Goal: Information Seeking & Learning: Find specific fact

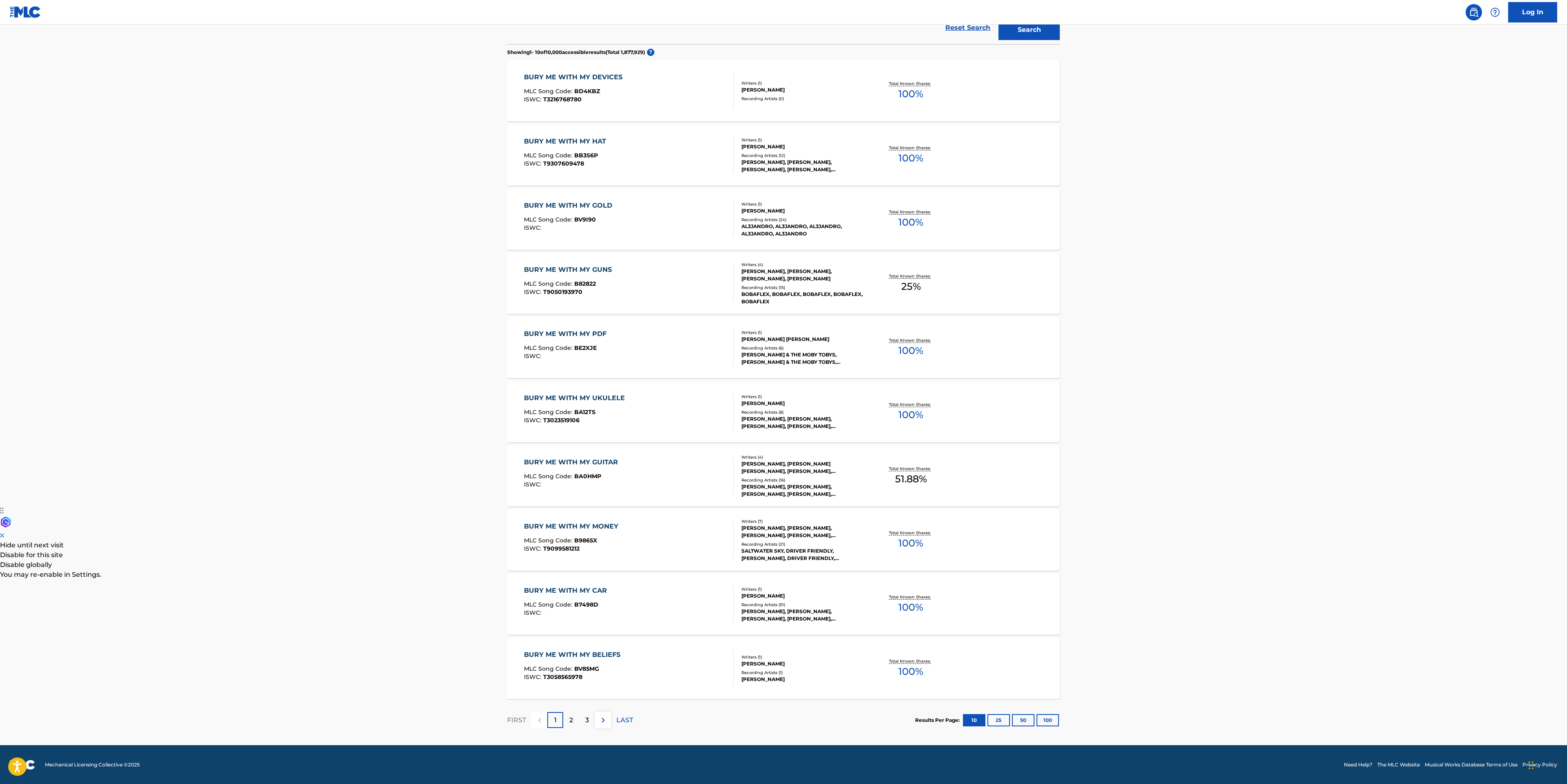
click at [569, 723] on p "2" at bounding box center [571, 720] width 4 height 10
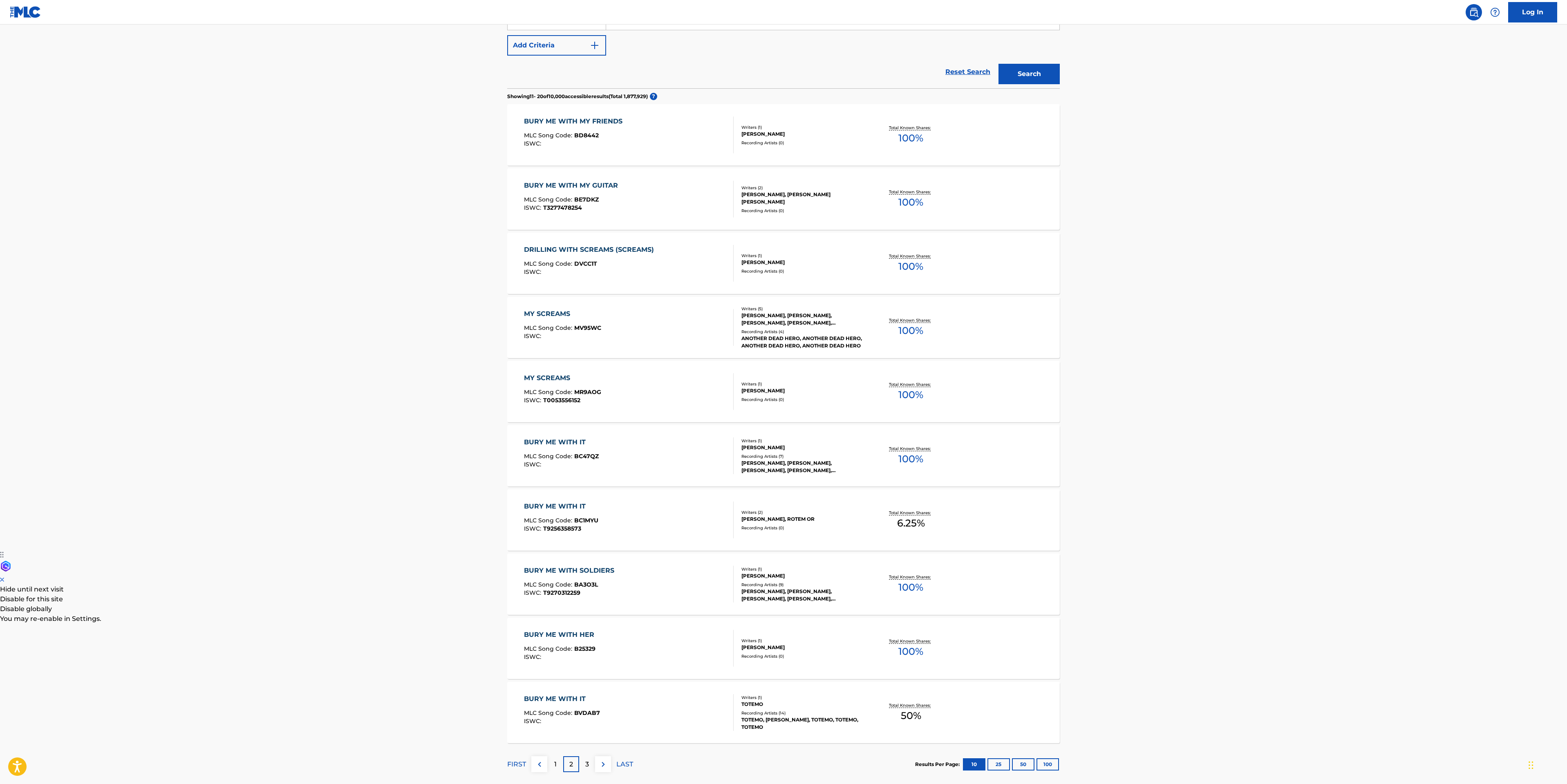
scroll to position [216, 0]
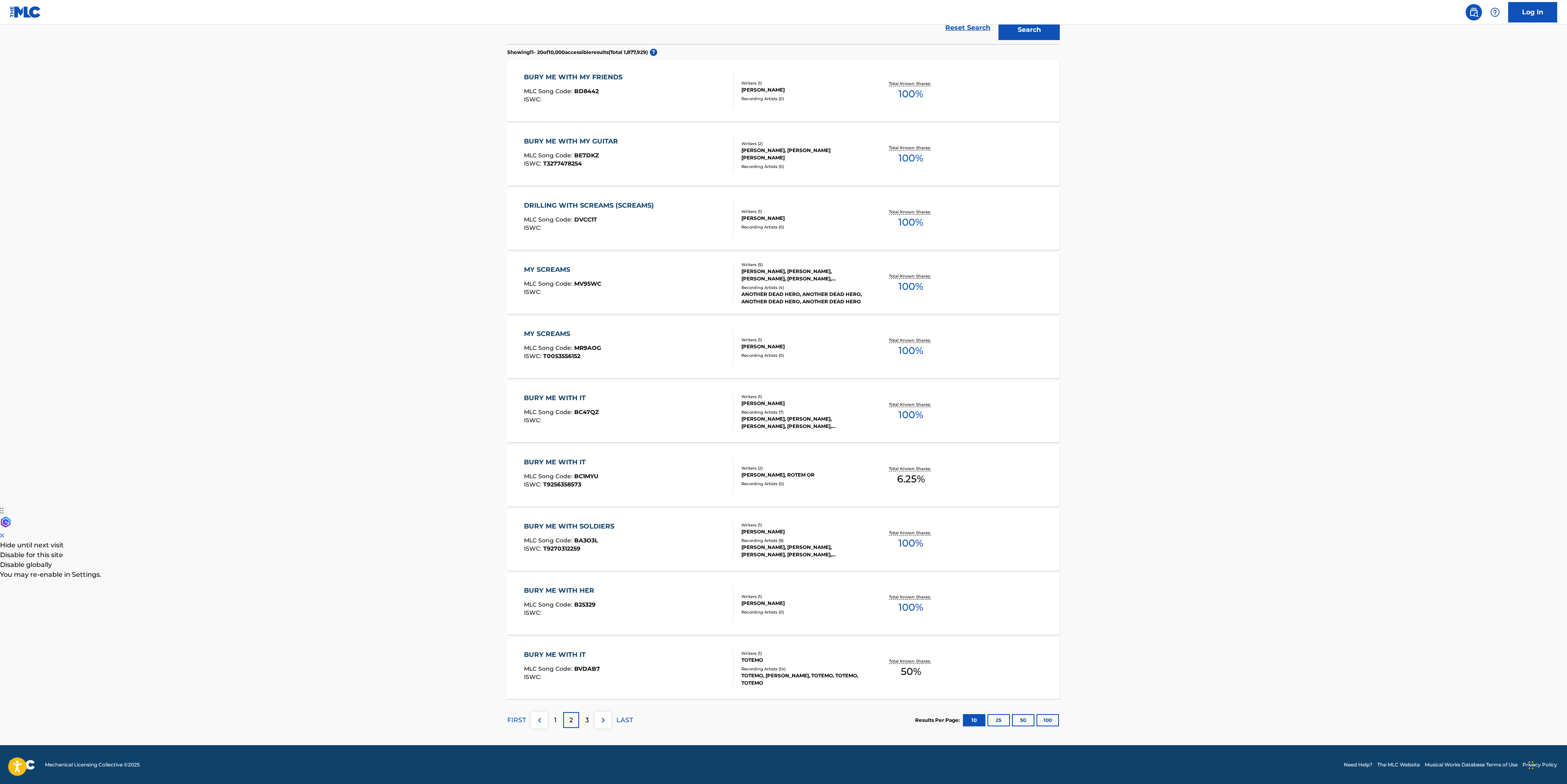
click at [588, 722] on p "3" at bounding box center [587, 720] width 4 height 10
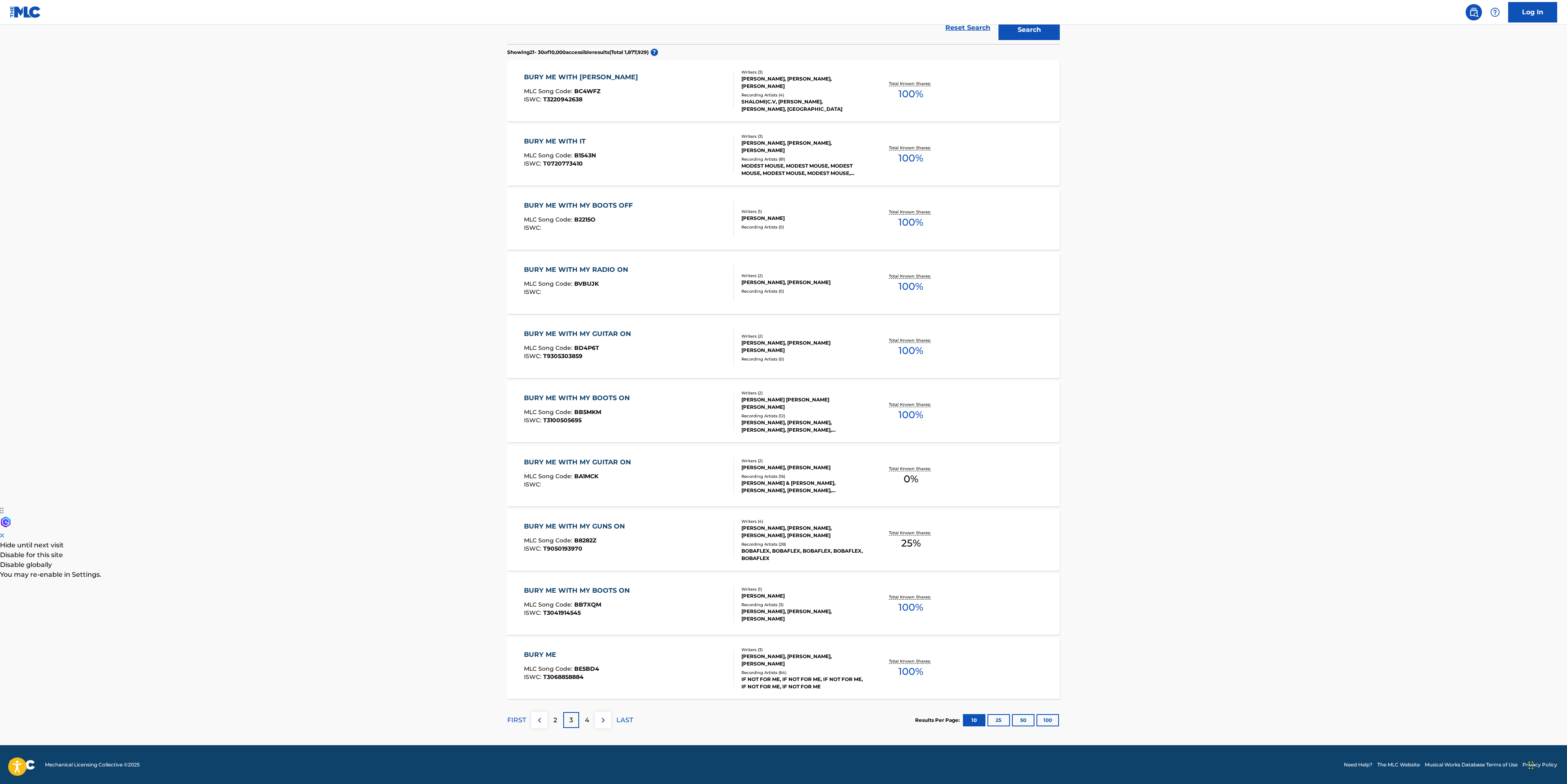
click at [589, 717] on p "4" at bounding box center [586, 720] width 4 height 10
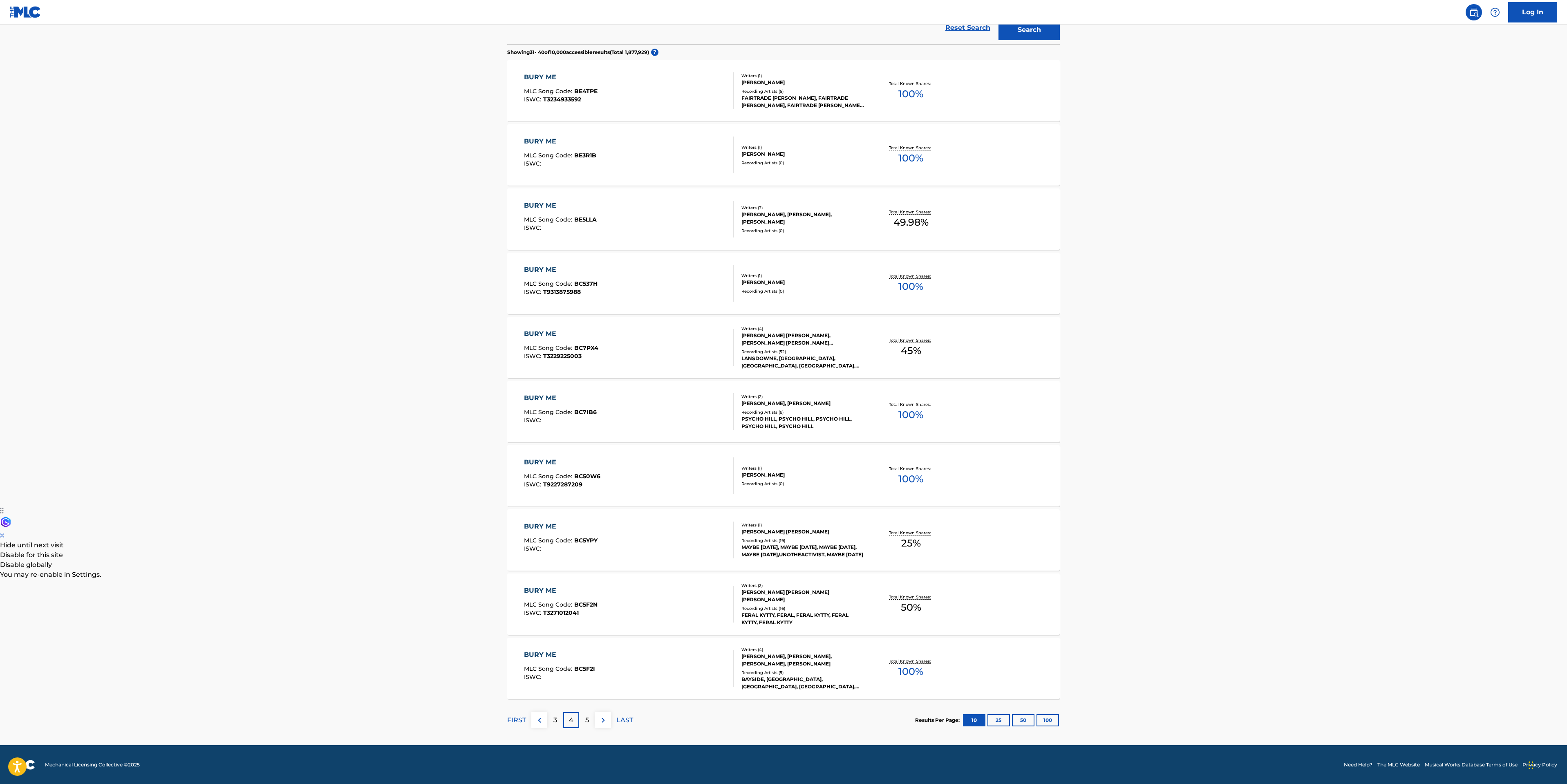
click at [586, 722] on p "5" at bounding box center [587, 720] width 4 height 10
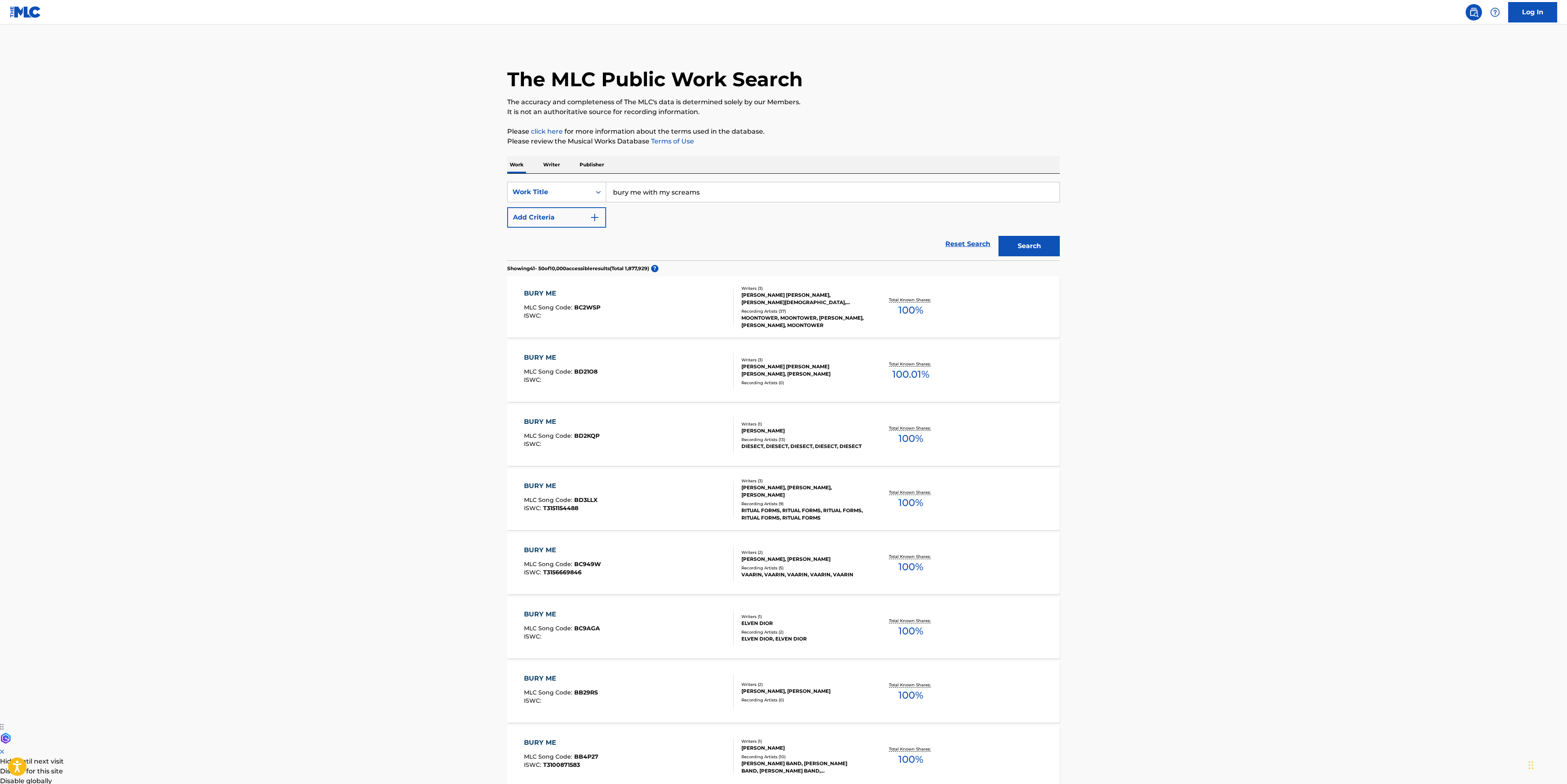
drag, startPoint x: 730, startPoint y: 196, endPoint x: 252, endPoint y: 170, distance: 478.7
click at [390, 184] on main "The MLC Public Work Search The accuracy and completeness of The MLC's data is d…" at bounding box center [784, 493] width 1567 height 937
type input "the heart from your hate"
click at [998, 236] on button "Search" at bounding box center [1029, 246] width 61 height 21
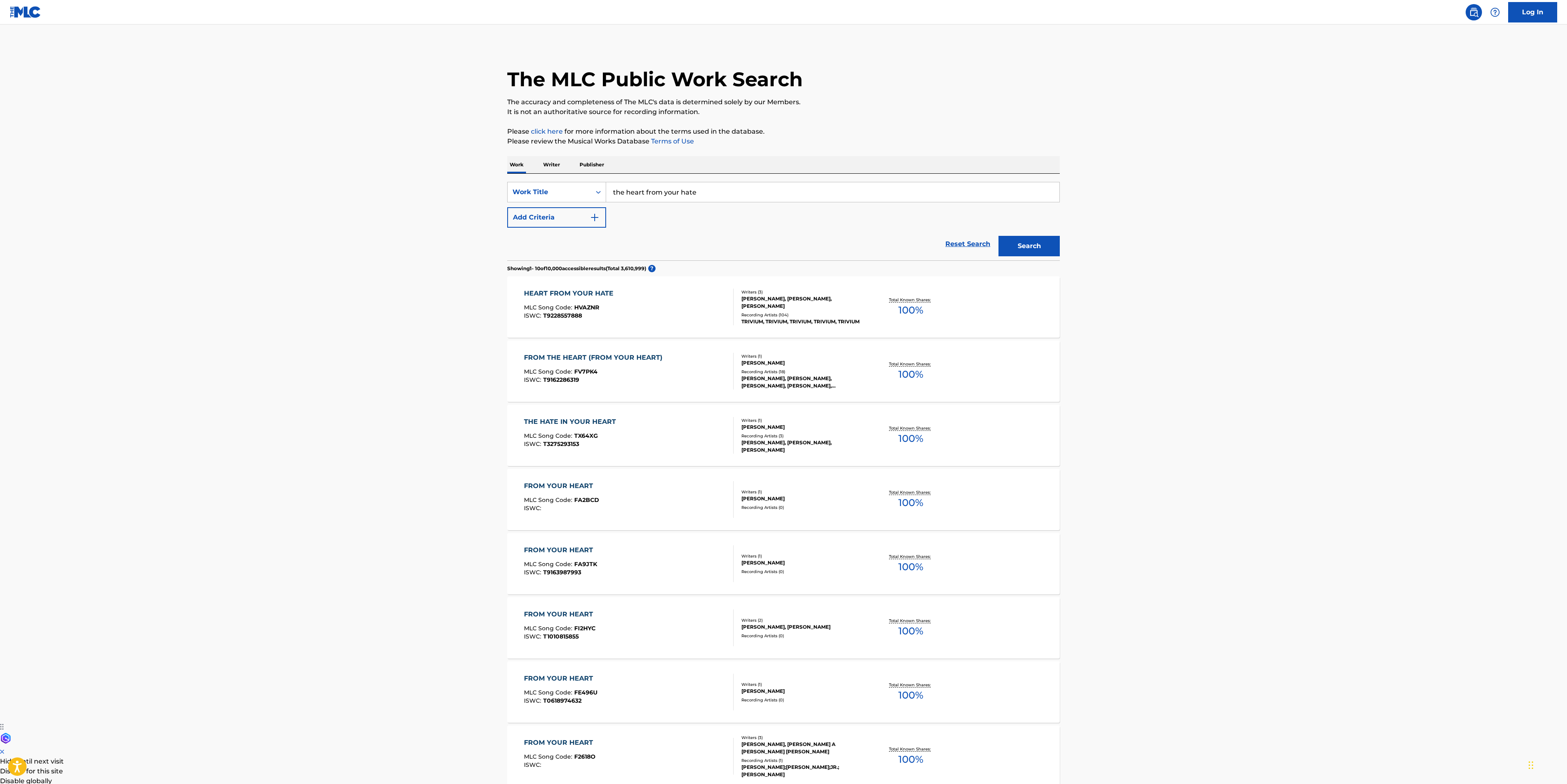
click at [651, 322] on div "HEART FROM YOUR HATE MLC Song Code : HVAZNR ISWC : T9228557888" at bounding box center [628, 307] width 210 height 36
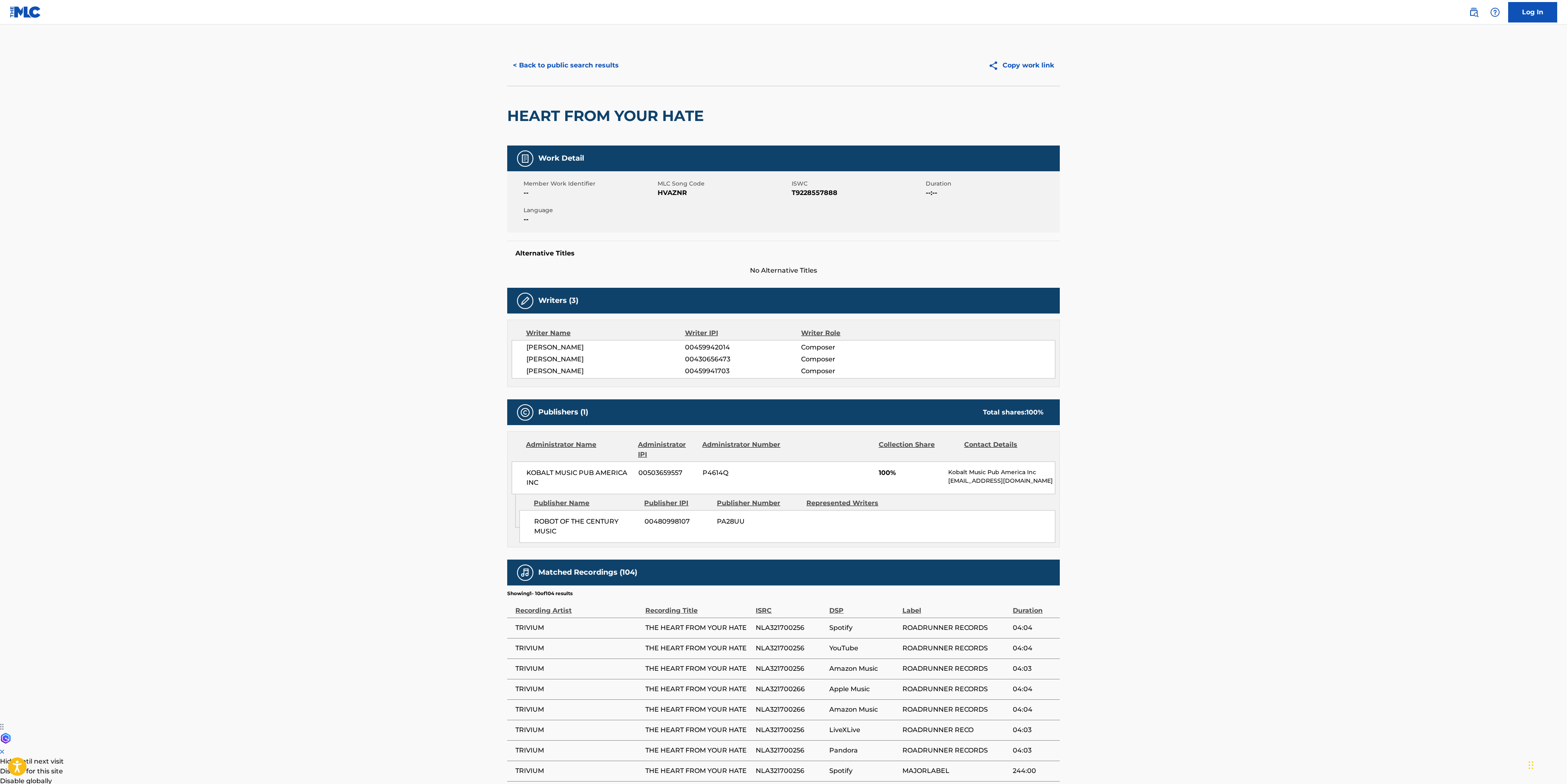
click at [579, 72] on button "< Back to public search results" at bounding box center [566, 66] width 117 height 21
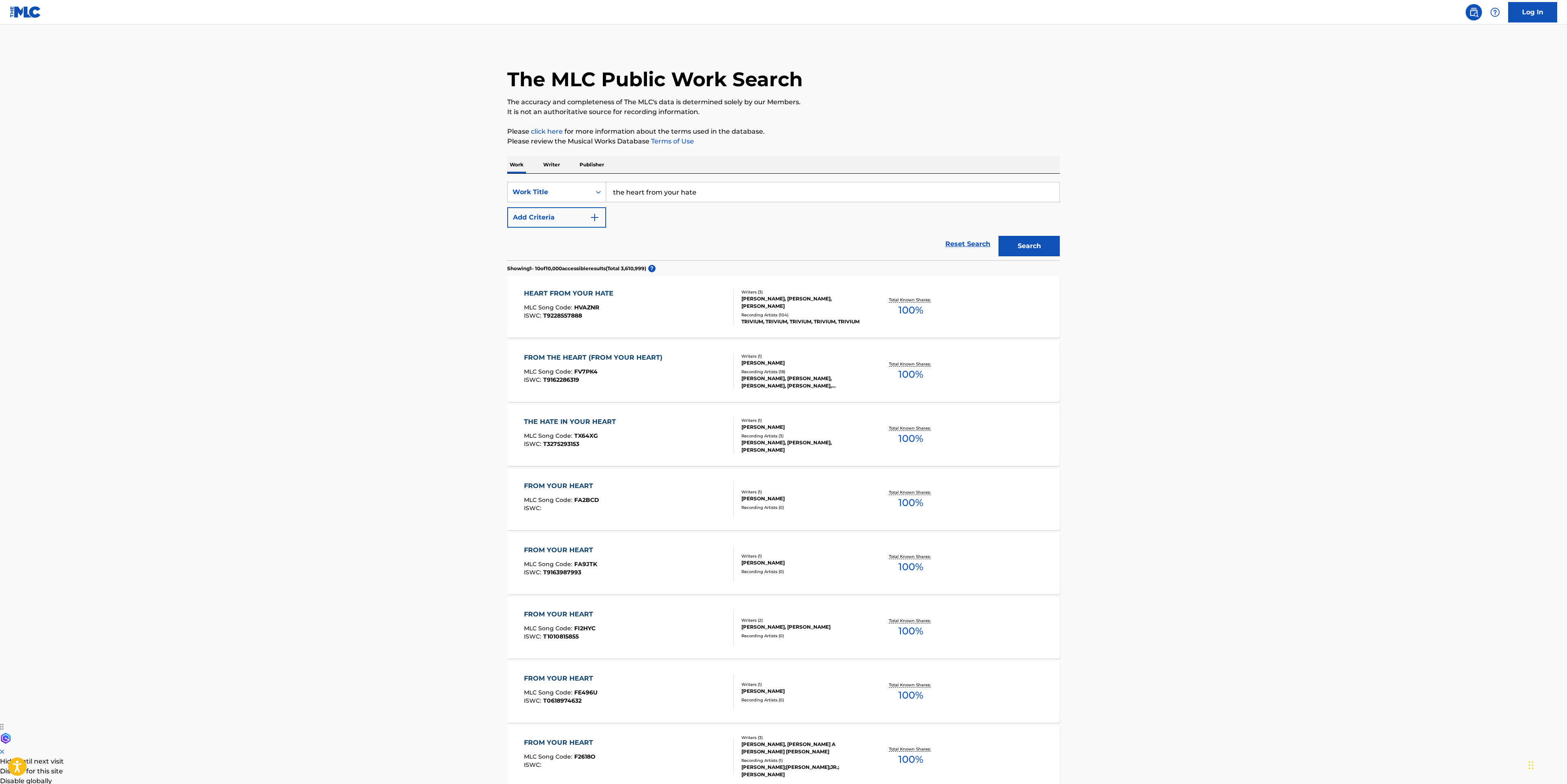
drag, startPoint x: 712, startPoint y: 201, endPoint x: 224, endPoint y: 167, distance: 489.2
click at [384, 187] on main "The MLC Public Work Search The accuracy and completeness of The MLC's data is d…" at bounding box center [784, 493] width 1567 height 937
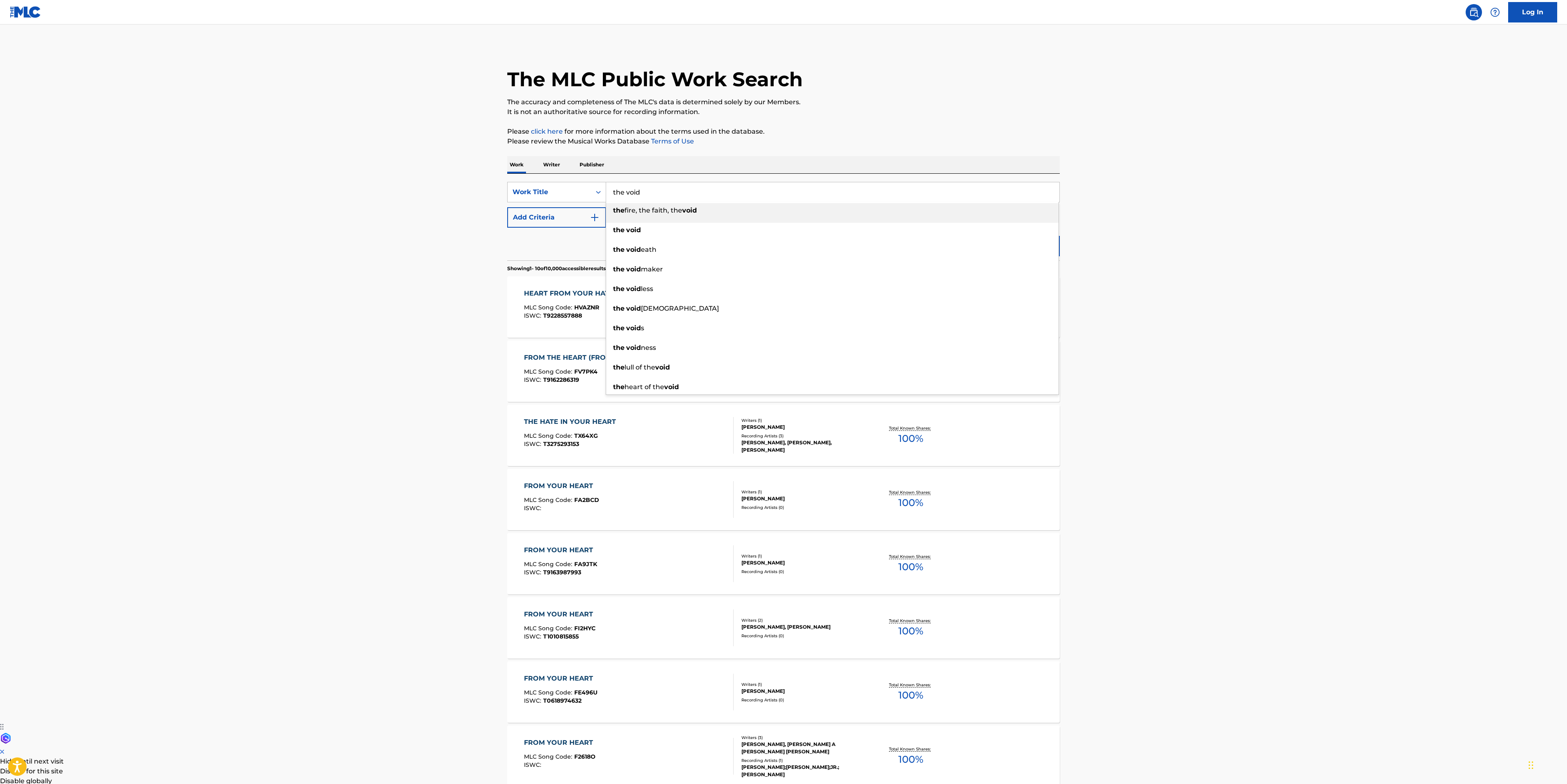
type input "the void"
click at [420, 265] on main "The MLC Public Work Search The accuracy and completeness of The MLC's data is d…" at bounding box center [784, 493] width 1567 height 937
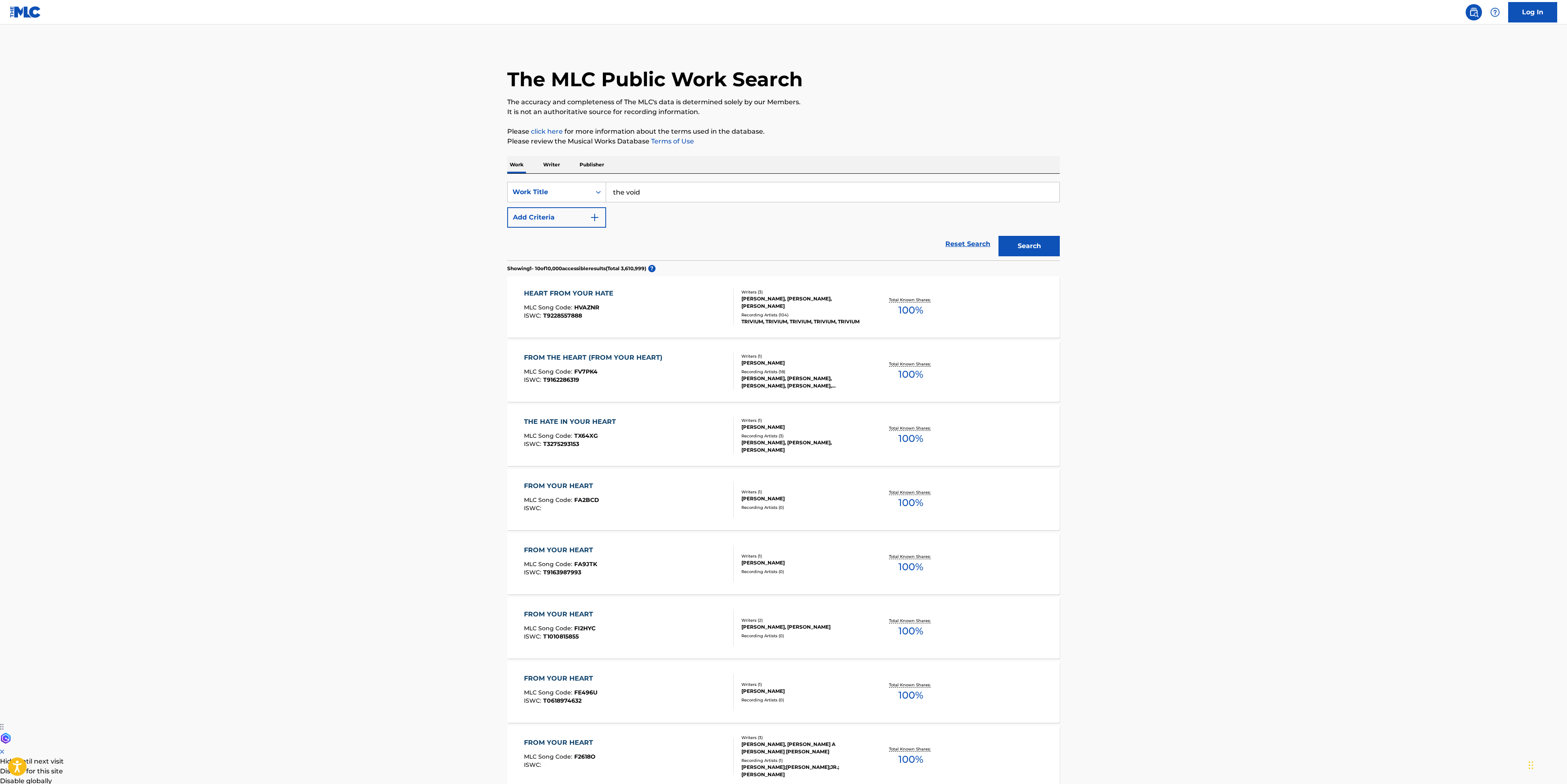
click at [553, 216] on button "Add Criteria" at bounding box center [557, 218] width 99 height 21
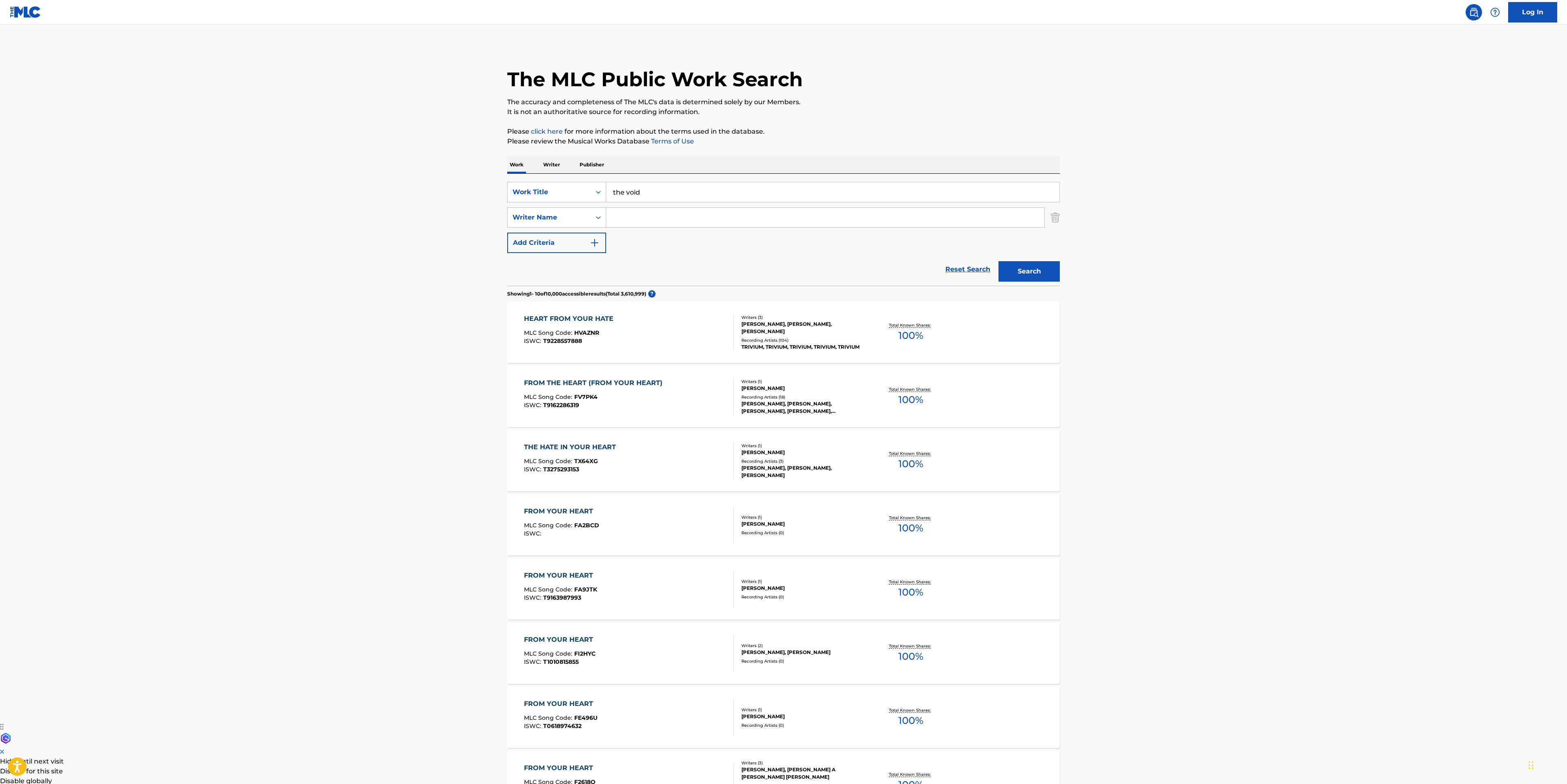
drag, startPoint x: 636, startPoint y: 217, endPoint x: 785, endPoint y: 224, distance: 149.2
click at [636, 217] on input "Search Form" at bounding box center [825, 217] width 438 height 19
paste input "[PERSON_NAME]"
type input "[PERSON_NAME]"
click at [1018, 264] on button "Search" at bounding box center [1029, 271] width 61 height 21
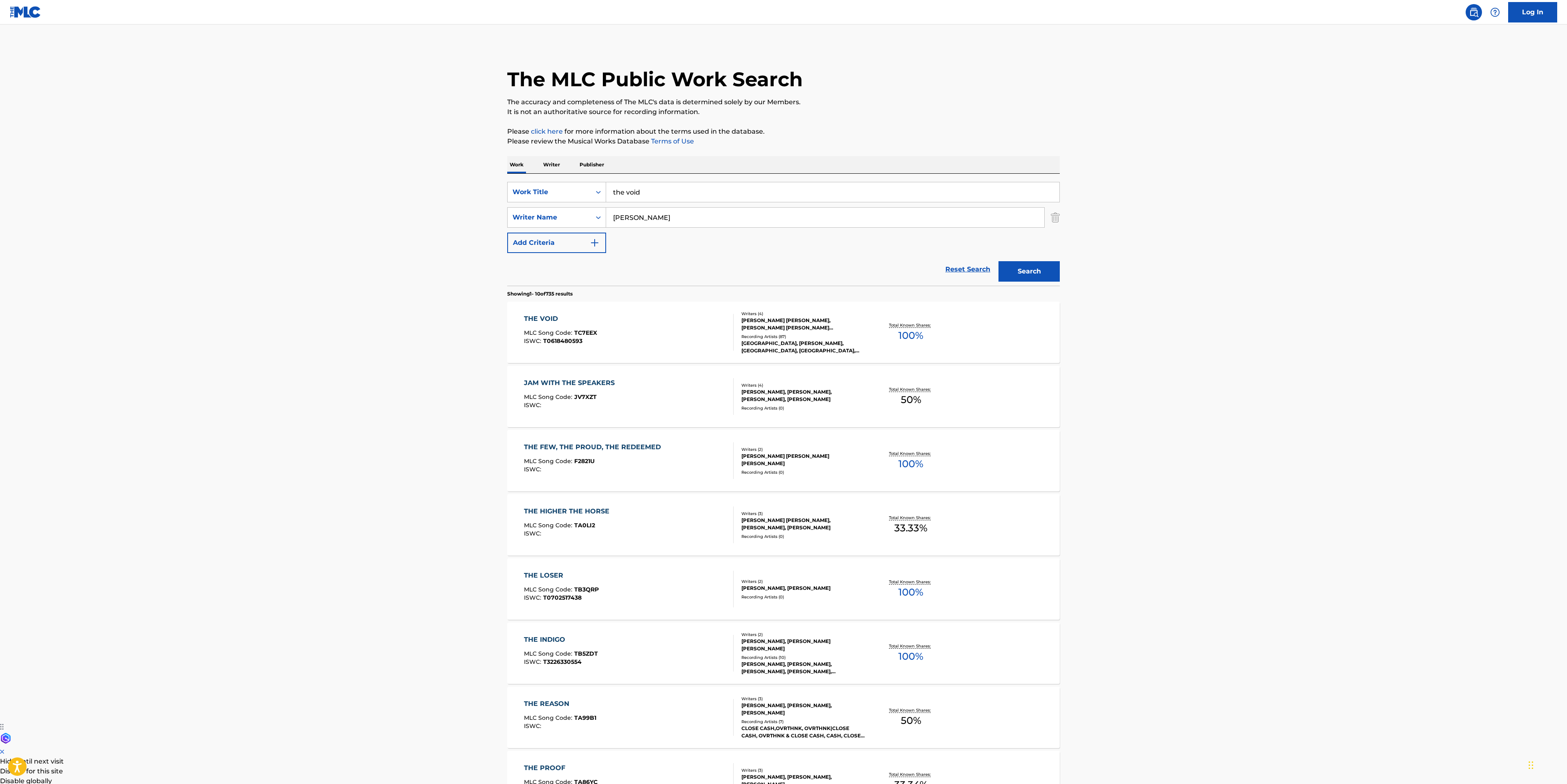
click at [636, 324] on div "THE VOID MLC Song Code : TC7EEX ISWC : T0618480593" at bounding box center [628, 332] width 210 height 36
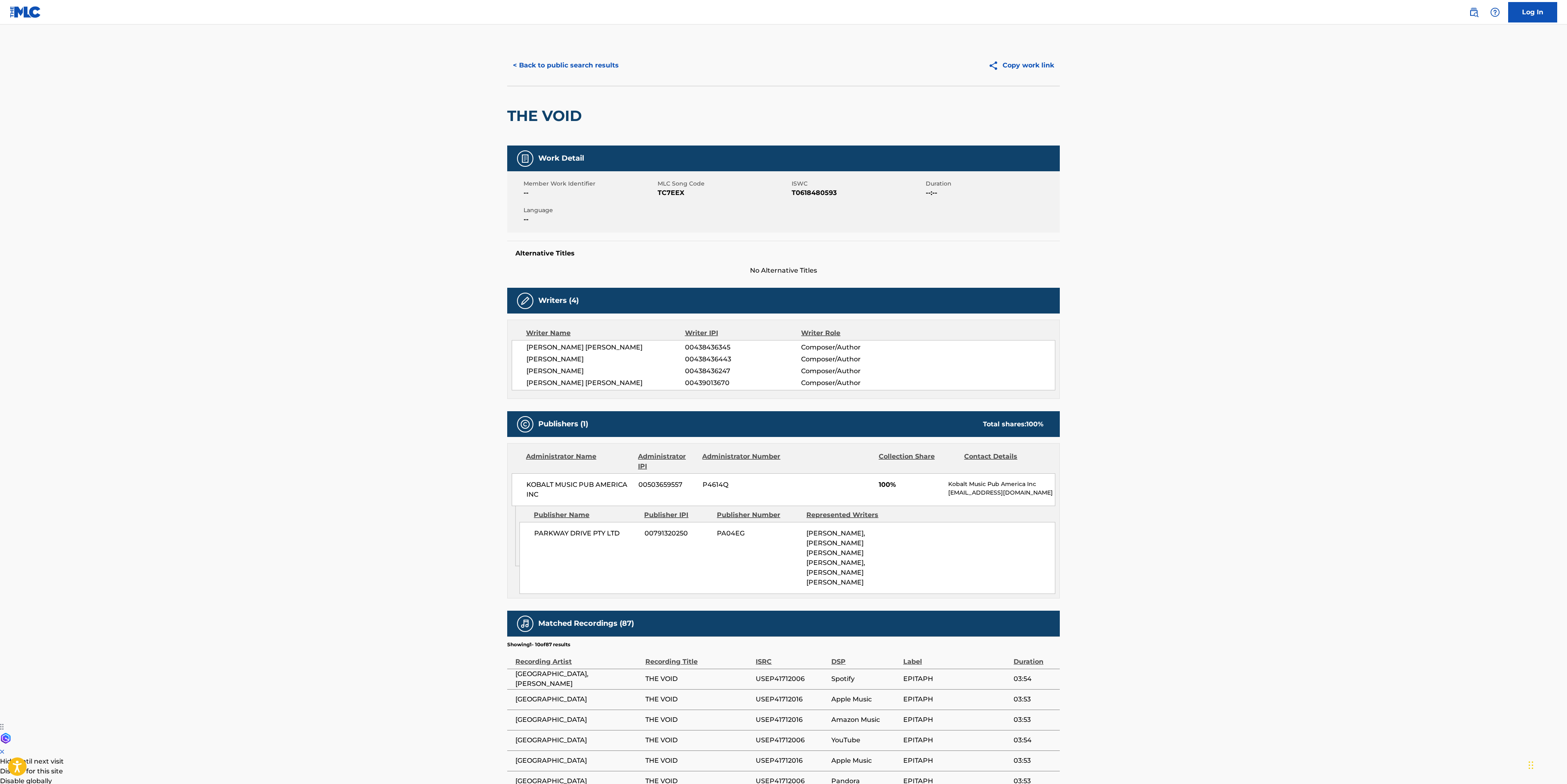
click at [547, 64] on button "< Back to public search results" at bounding box center [566, 66] width 117 height 21
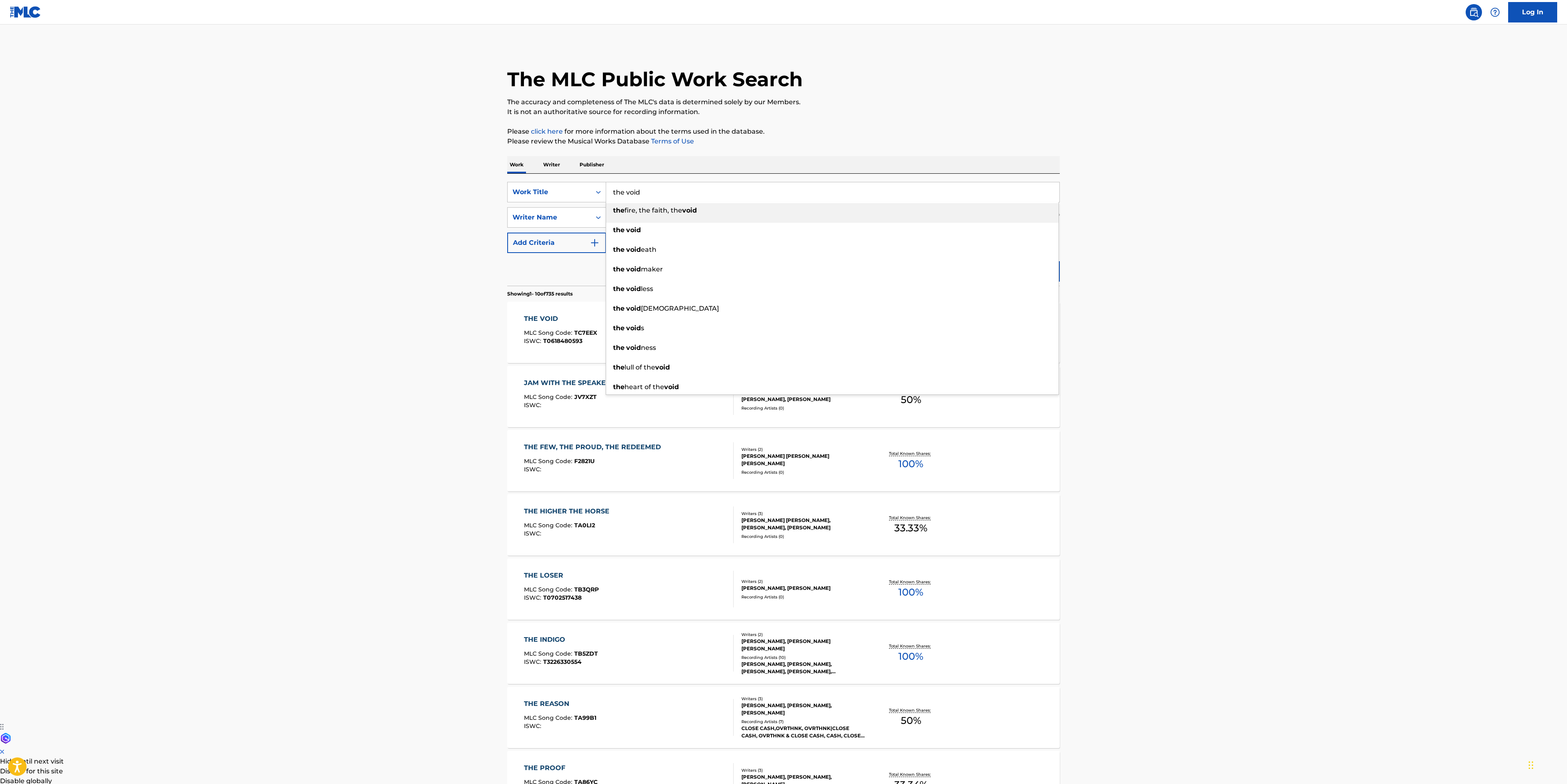
drag, startPoint x: 665, startPoint y: 195, endPoint x: 282, endPoint y: 210, distance: 383.3
click at [460, 204] on main "The MLC Public Work Search The accuracy and completeness of The MLC's data is d…" at bounding box center [784, 505] width 1567 height 962
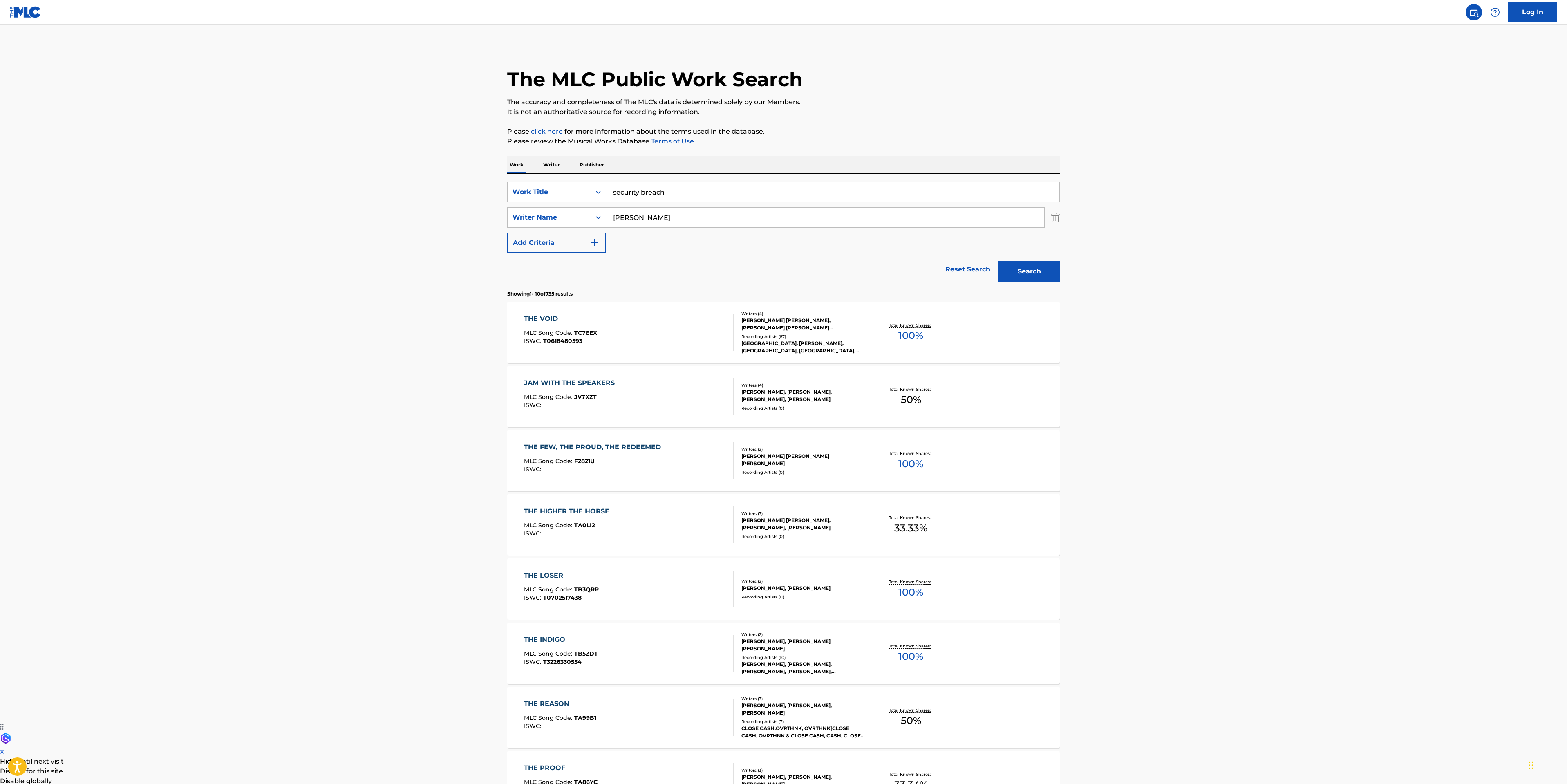
type input "security"
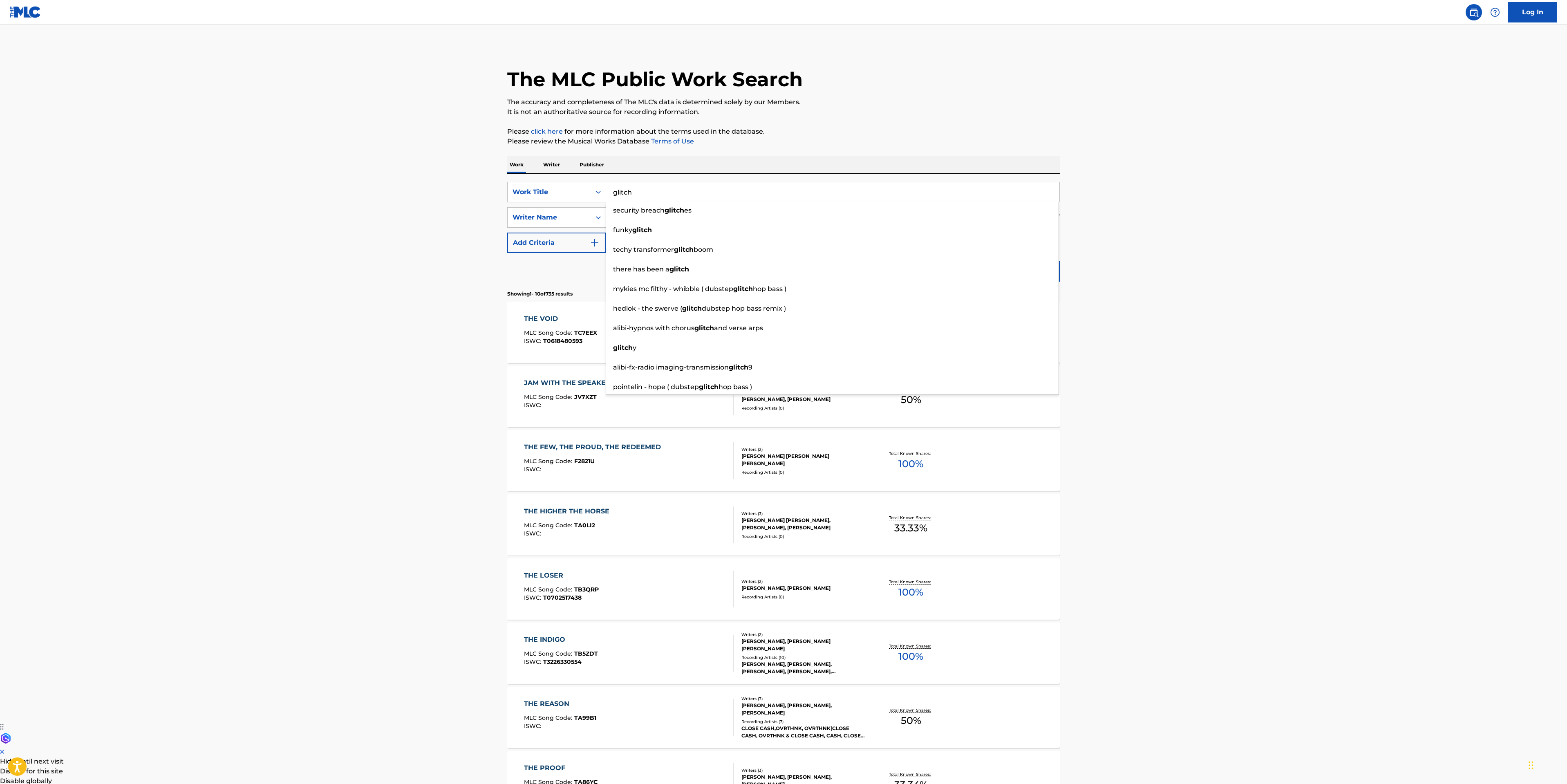
type input "glitch"
click at [998, 261] on button "Search" at bounding box center [1029, 271] width 61 height 21
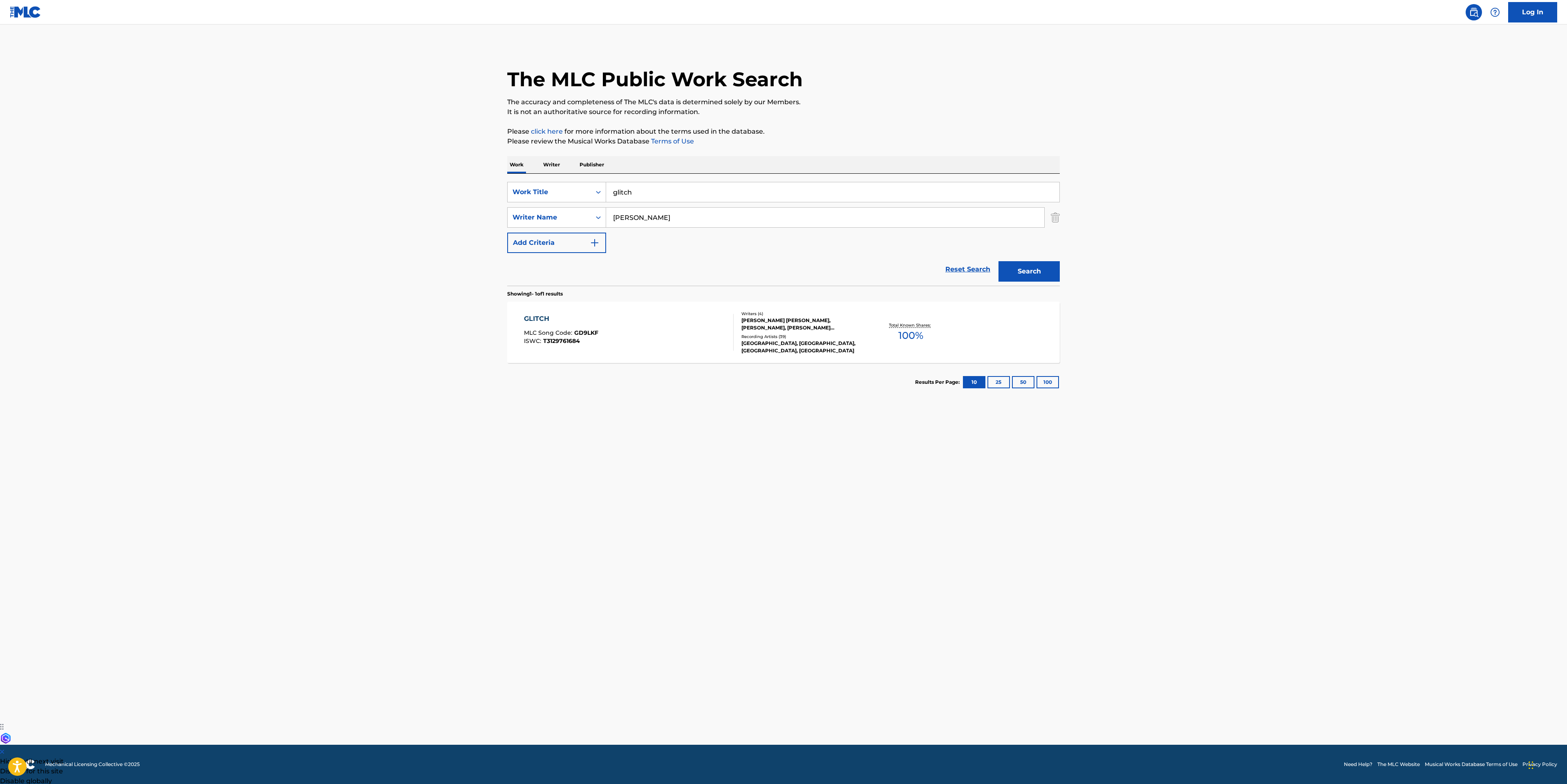
click at [679, 317] on div "GLITCH MLC Song Code : GD9LKF ISWC : T3129761684" at bounding box center [628, 332] width 210 height 36
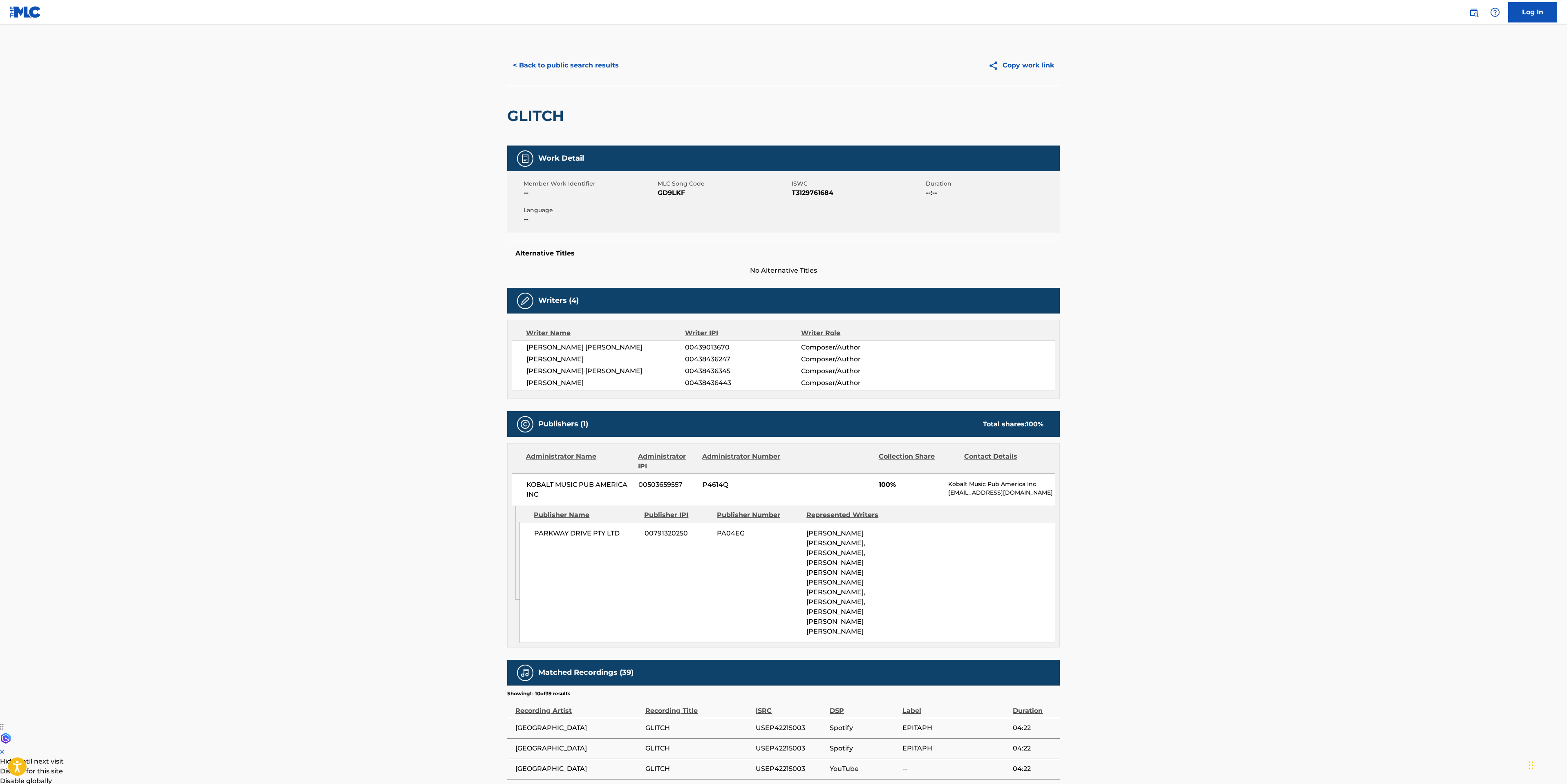
click at [529, 61] on button "< Back to public search results" at bounding box center [566, 66] width 117 height 21
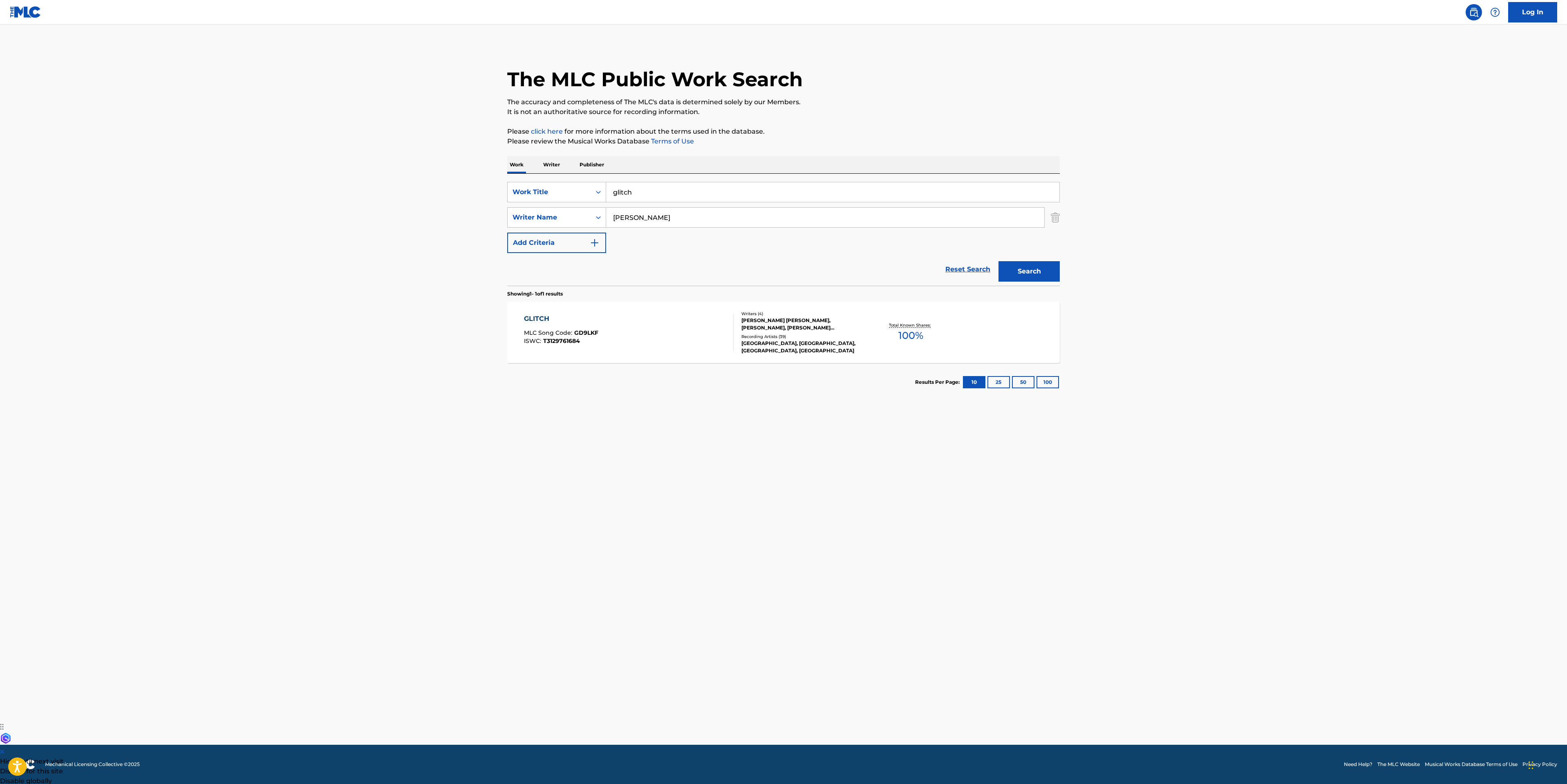
drag, startPoint x: 683, startPoint y: 193, endPoint x: 170, endPoint y: 112, distance: 519.4
click at [419, 178] on main "The MLC Public Work Search The accuracy and completeness of The MLC's data is d…" at bounding box center [784, 384] width 1567 height 720
type input "death is not defeat"
click at [1021, 265] on button "Search" at bounding box center [1029, 271] width 61 height 21
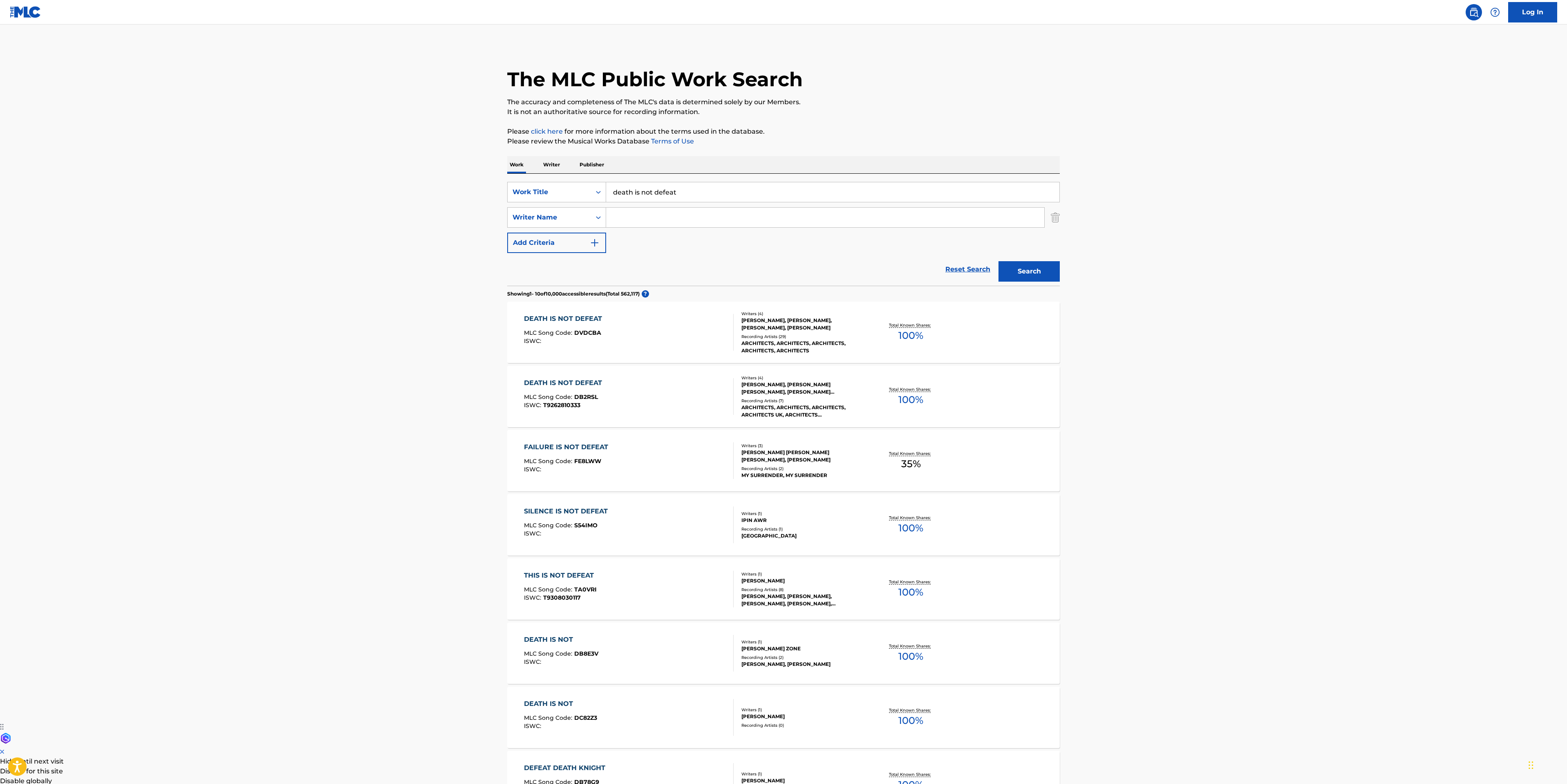
click at [683, 327] on div "DEATH IS NOT DEFEAT MLC Song Code : DVDCBA ISWC :" at bounding box center [628, 332] width 210 height 36
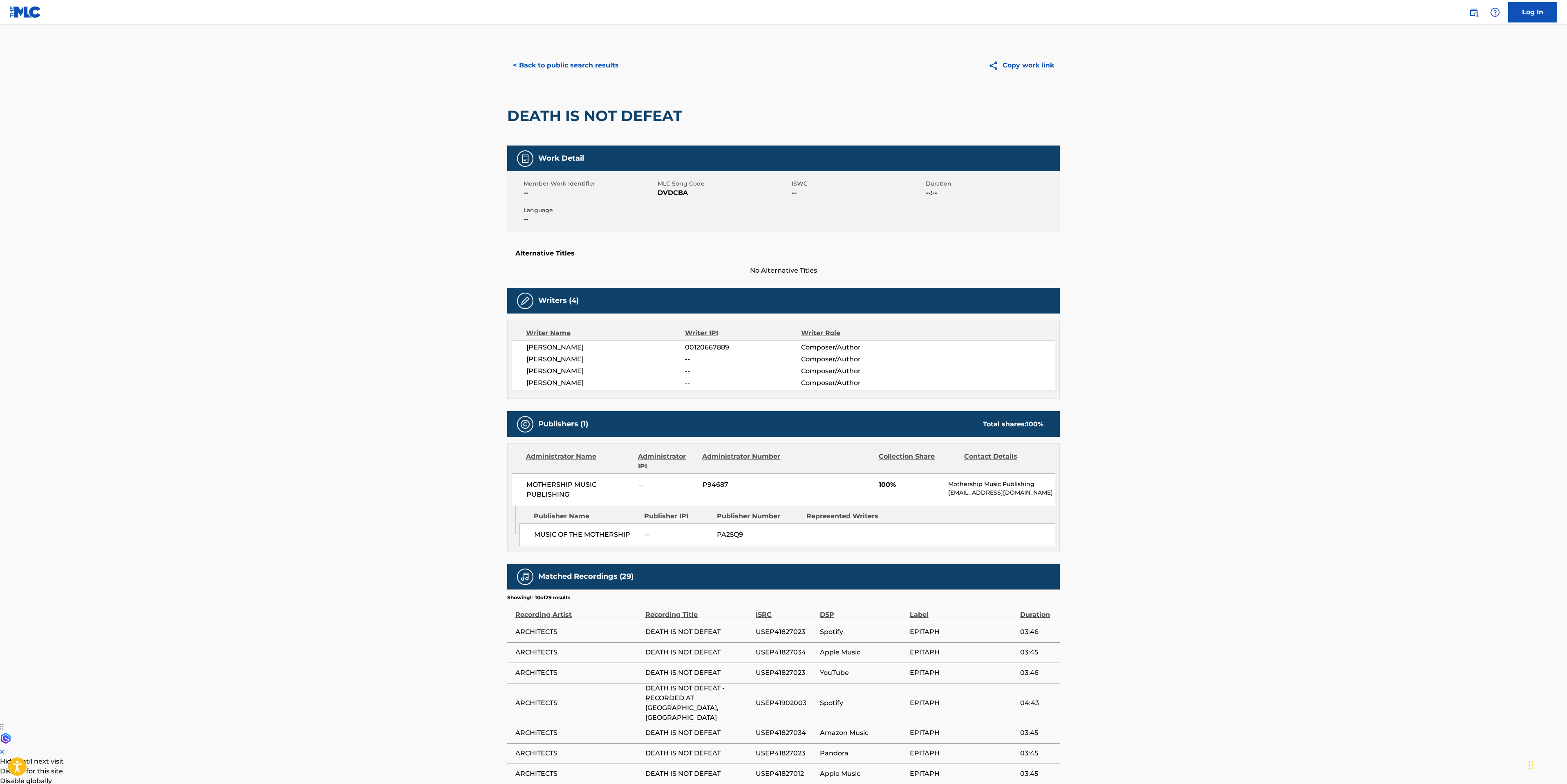
click at [569, 55] on button "< Back to public search results" at bounding box center [566, 66] width 117 height 21
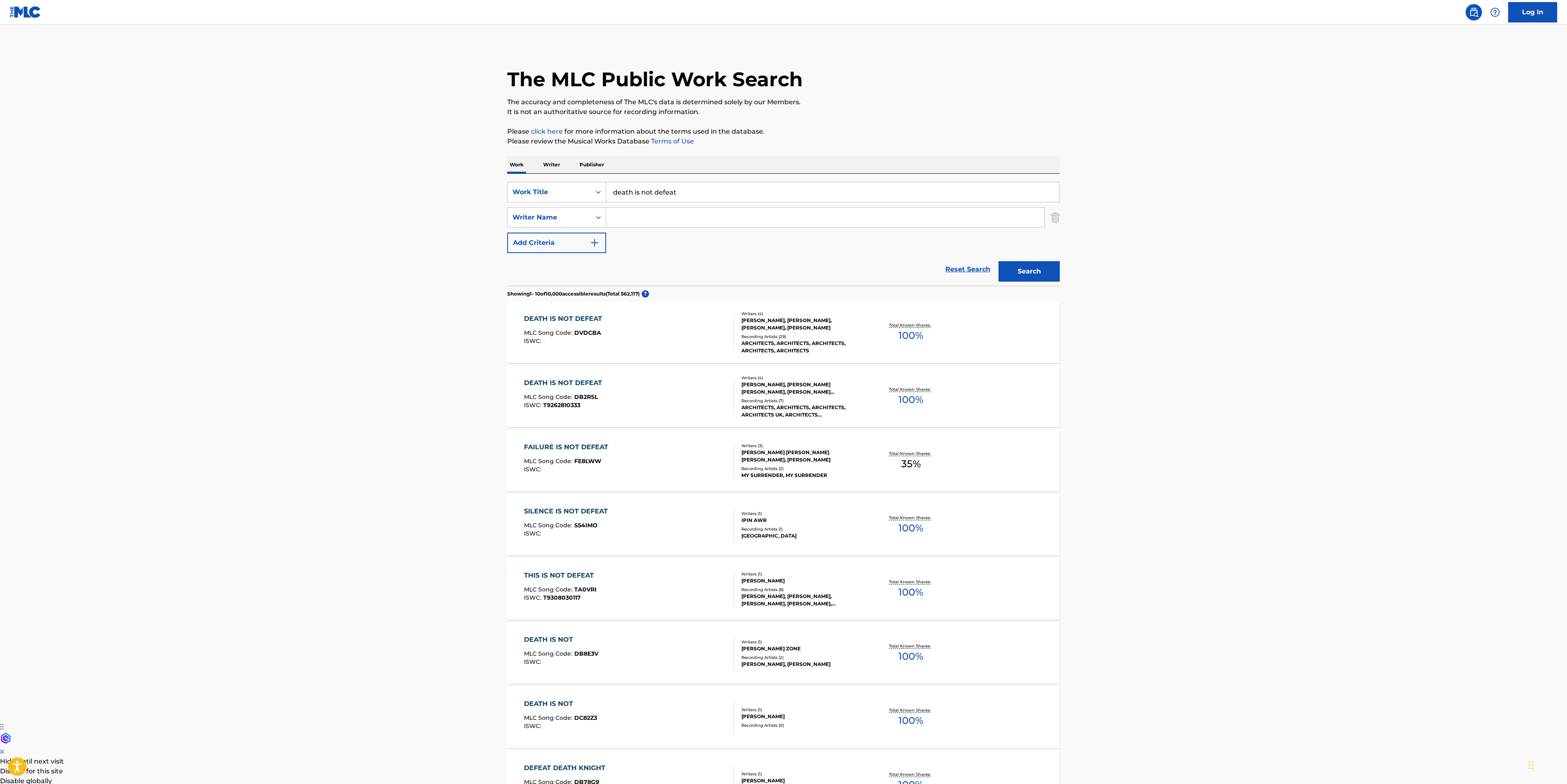
click at [679, 205] on div "SearchWithCriteriaad919b12-7b30-44aa-905c-1ee25ae1c6f9 Work Title death is not …" at bounding box center [784, 217] width 552 height 71
click at [679, 210] on input "Search Form" at bounding box center [825, 217] width 438 height 19
paste input "[PERSON_NAME]"
type input "[PERSON_NAME]"
drag, startPoint x: 704, startPoint y: 190, endPoint x: 509, endPoint y: 187, distance: 195.0
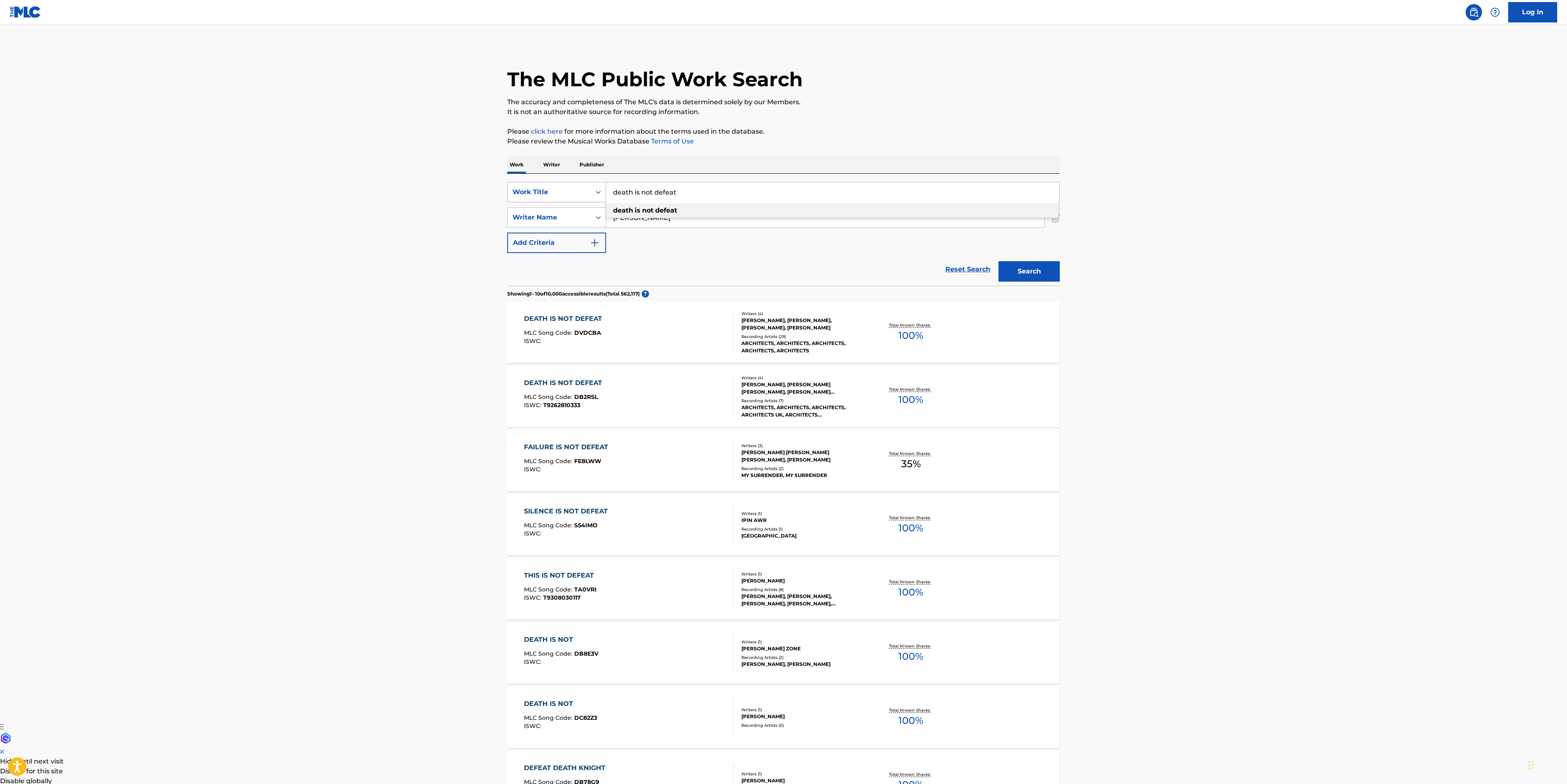
click at [509, 187] on div "SearchWithCriteriaad919b12-7b30-44aa-905c-1ee25ae1c6f9 Work Title death is not …" at bounding box center [784, 192] width 552 height 21
type input "list"
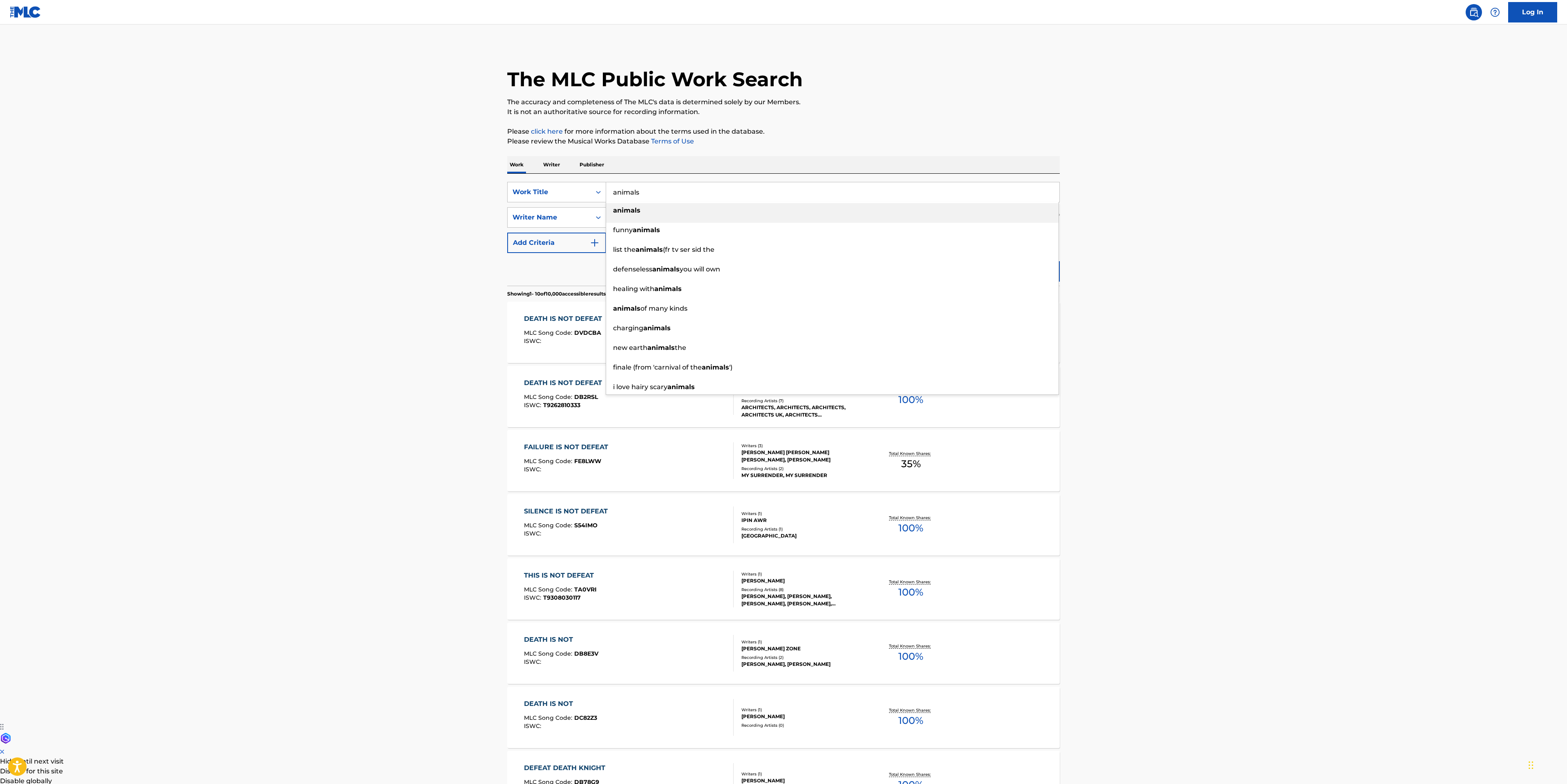
type input "animals"
click at [690, 210] on div "animals" at bounding box center [832, 210] width 453 height 15
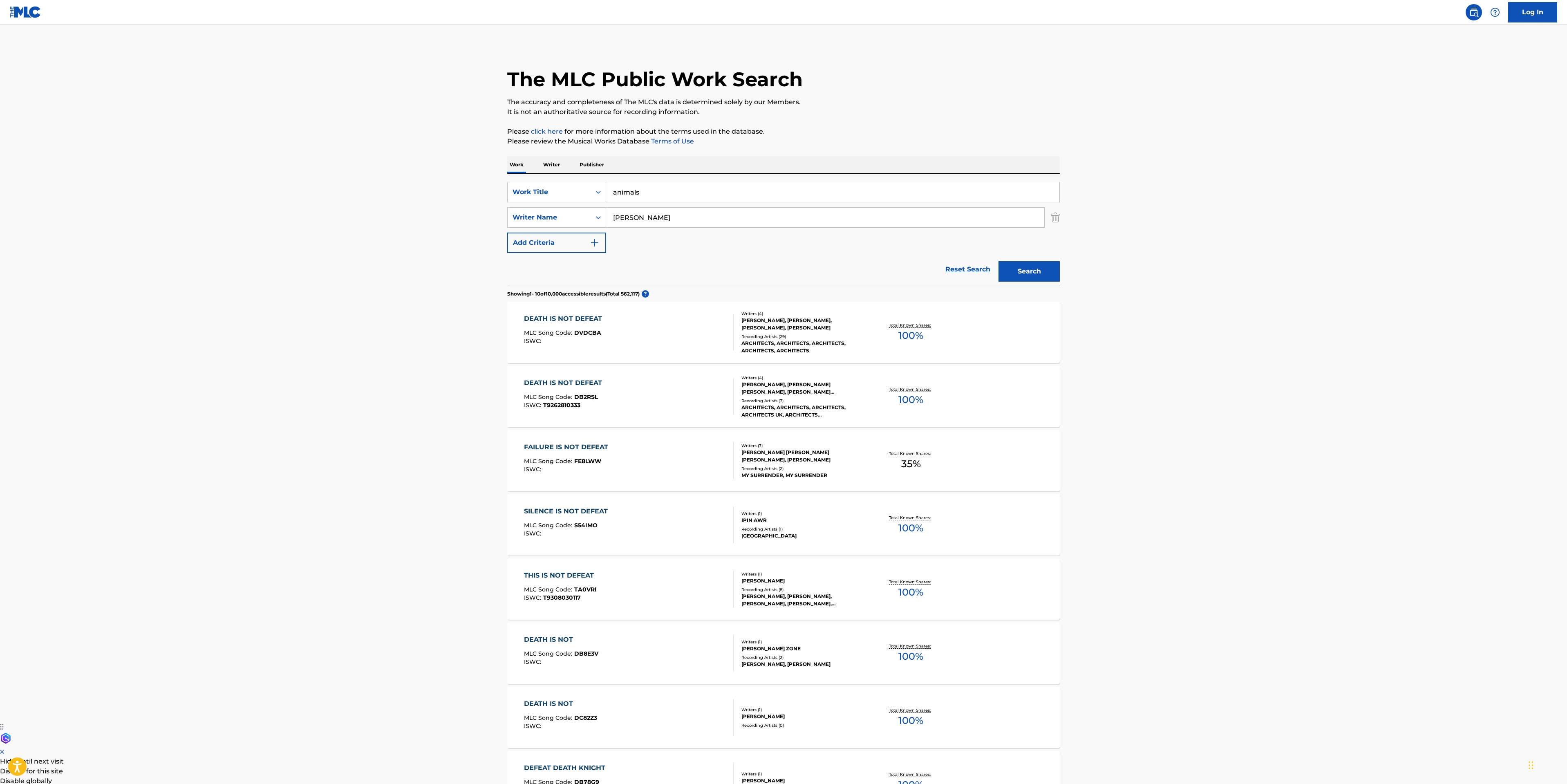
click at [1029, 280] on button "Search" at bounding box center [1029, 271] width 61 height 21
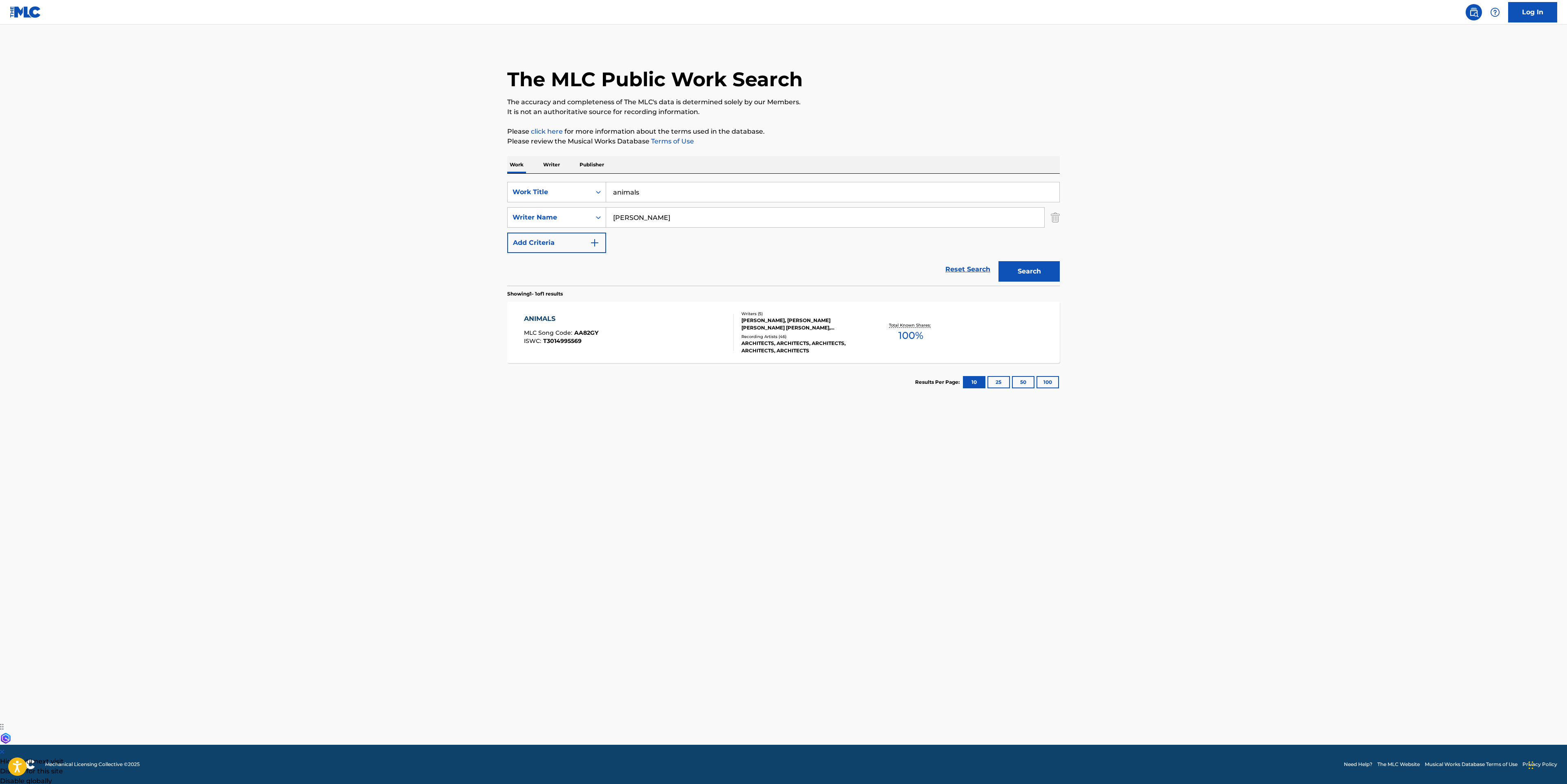
click at [665, 333] on div "ANIMALS MLC Song Code : AA82GY ISWC : T3014995569" at bounding box center [628, 332] width 210 height 36
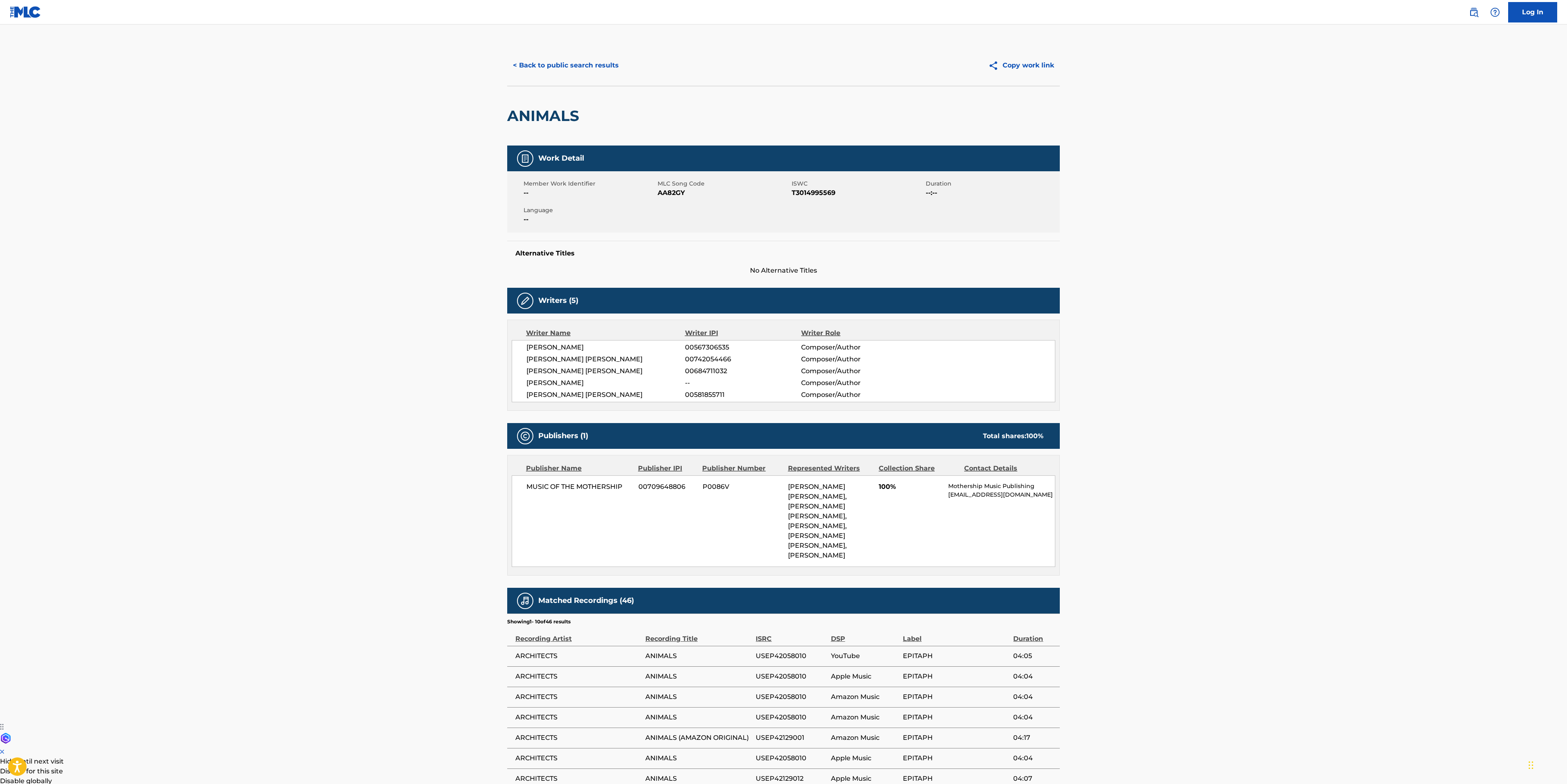
click at [590, 64] on button "< Back to public search results" at bounding box center [566, 66] width 117 height 21
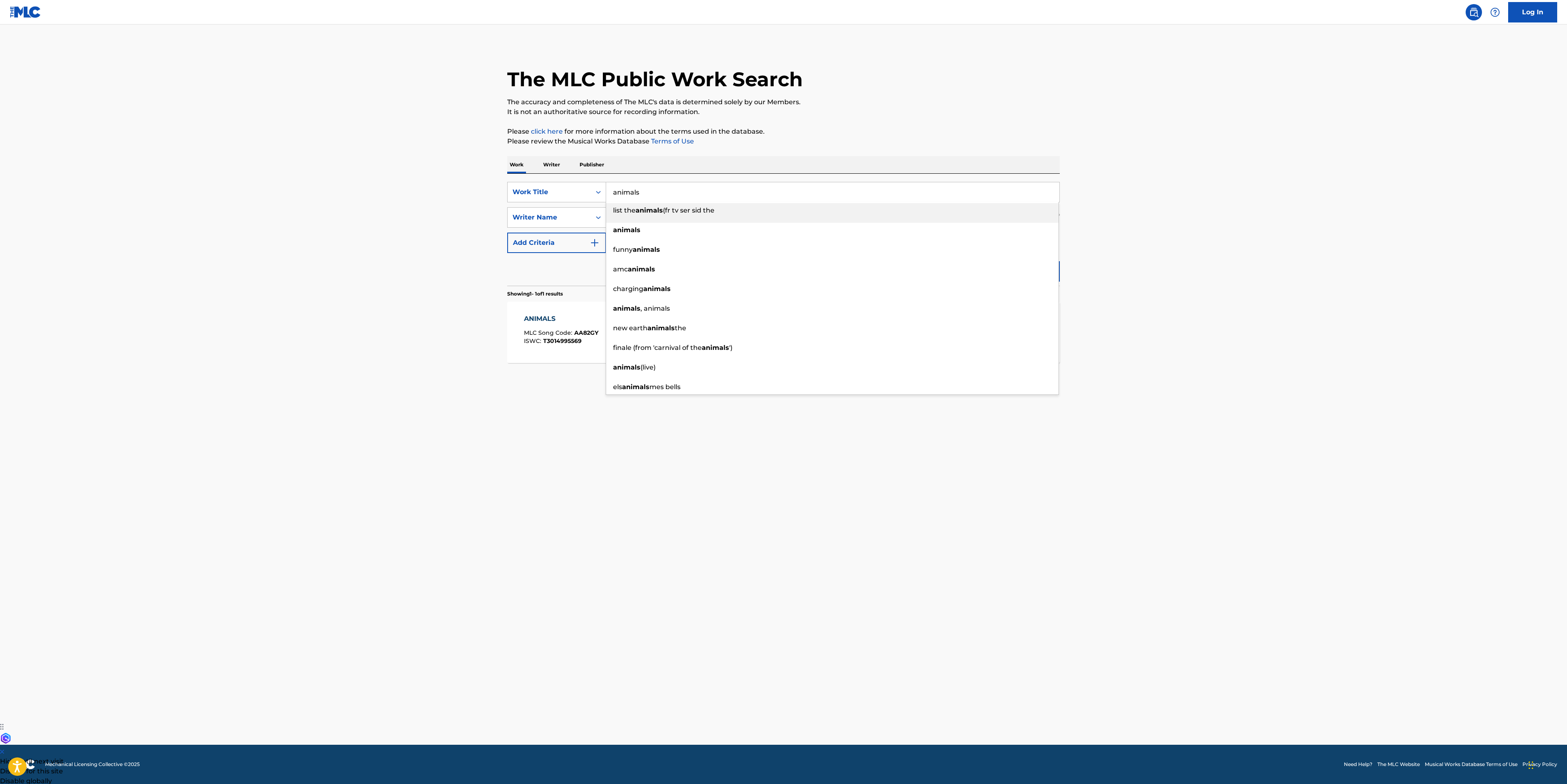
drag, startPoint x: 692, startPoint y: 186, endPoint x: 201, endPoint y: 111, distance: 496.7
click at [541, 161] on div "Work Writer Publisher SearchWithCriteriaad919b12-7b30-44aa-905c-1ee25ae1c6f9 Wo…" at bounding box center [784, 279] width 552 height 245
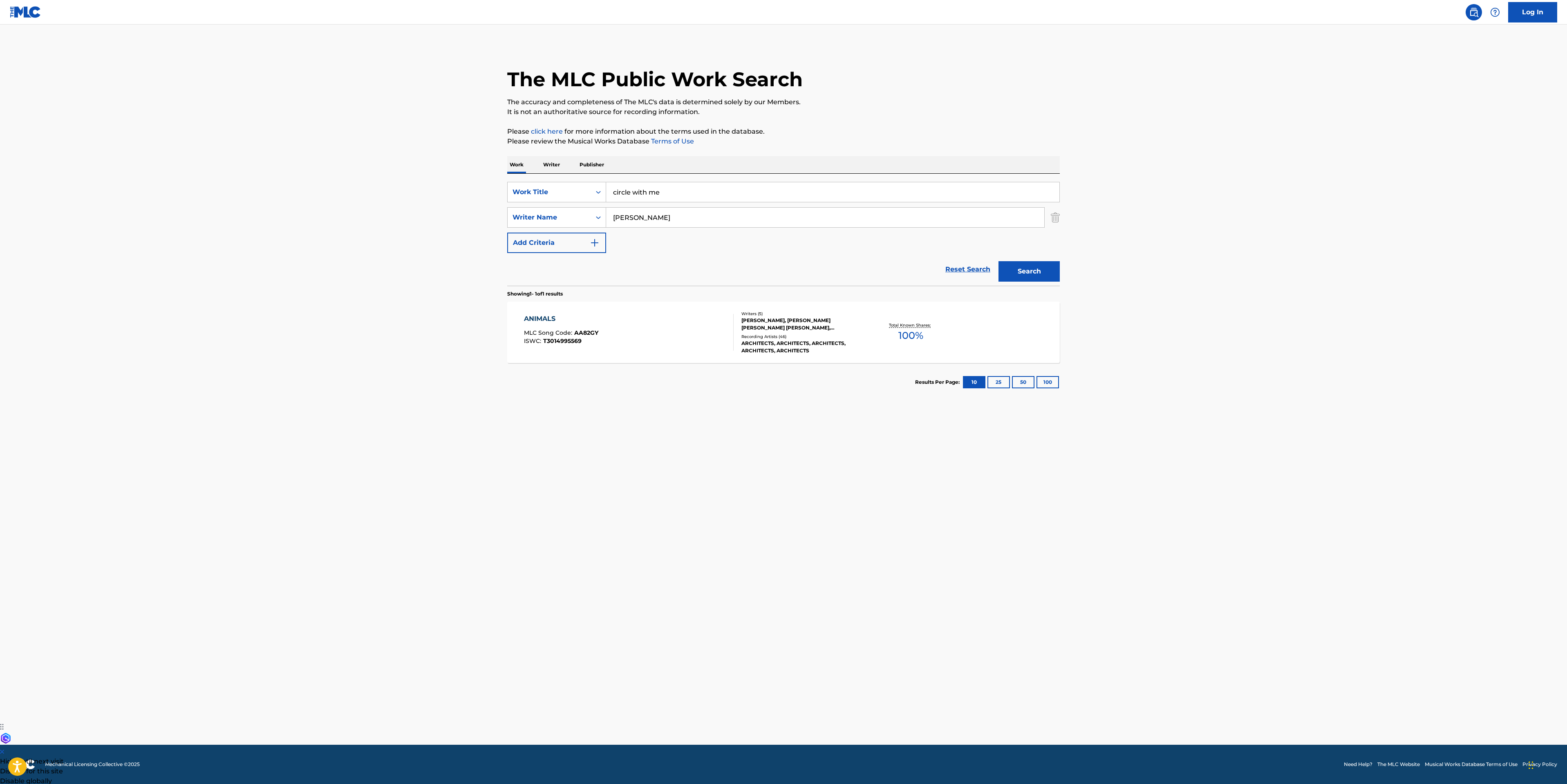
type input "circle with me"
drag, startPoint x: 644, startPoint y: 221, endPoint x: 558, endPoint y: 216, distance: 86.1
click at [560, 217] on div "SearchWithCriteria9521c2fb-13d6-4822-a590-e5d4a70a9233 Writer Name [PERSON_NAME]" at bounding box center [784, 218] width 552 height 21
click at [1050, 268] on button "Search" at bounding box center [1029, 271] width 61 height 21
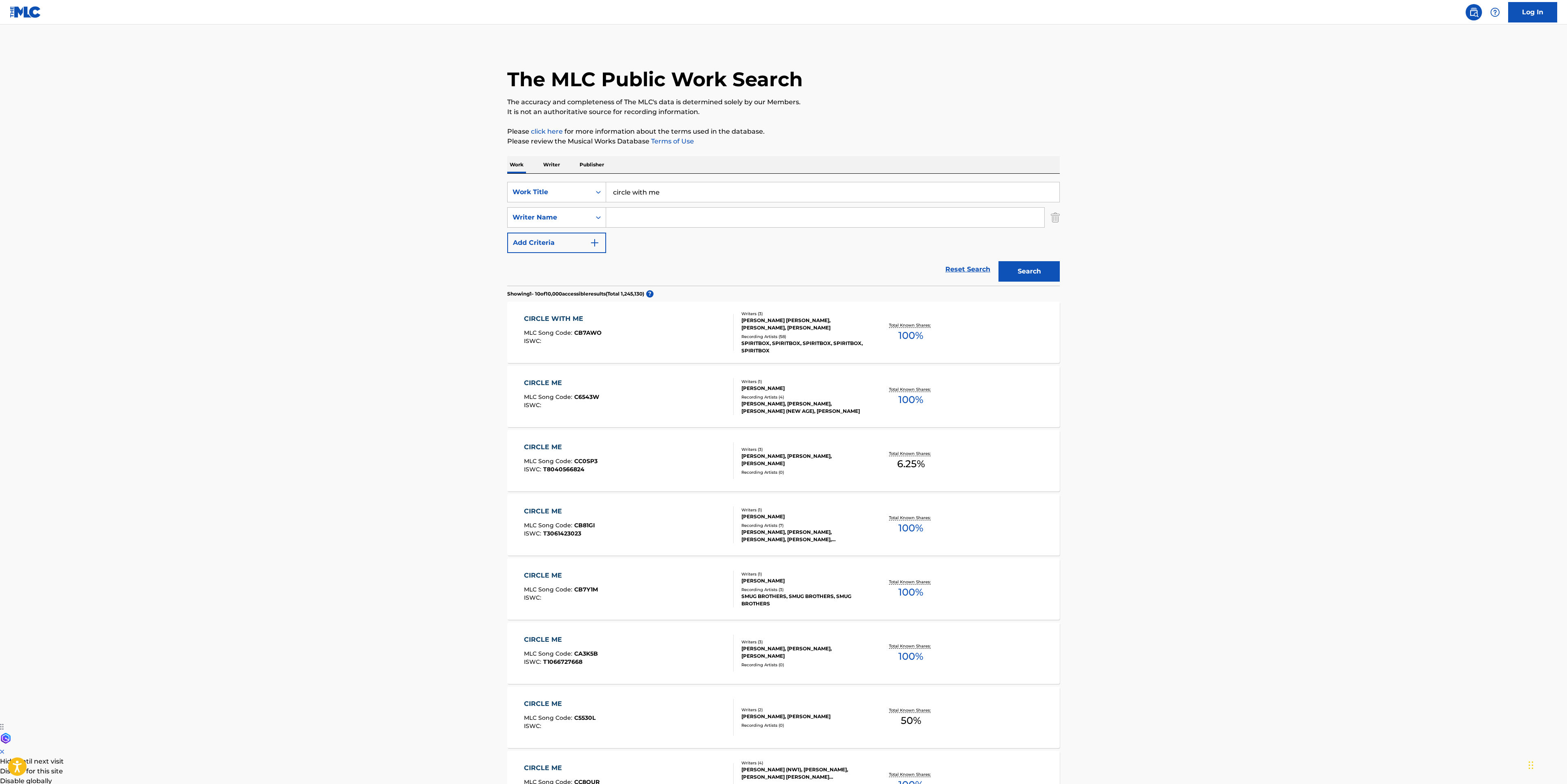
click at [678, 327] on div "CIRCLE WITH ME MLC Song Code : CB7AWO ISWC :" at bounding box center [628, 332] width 210 height 36
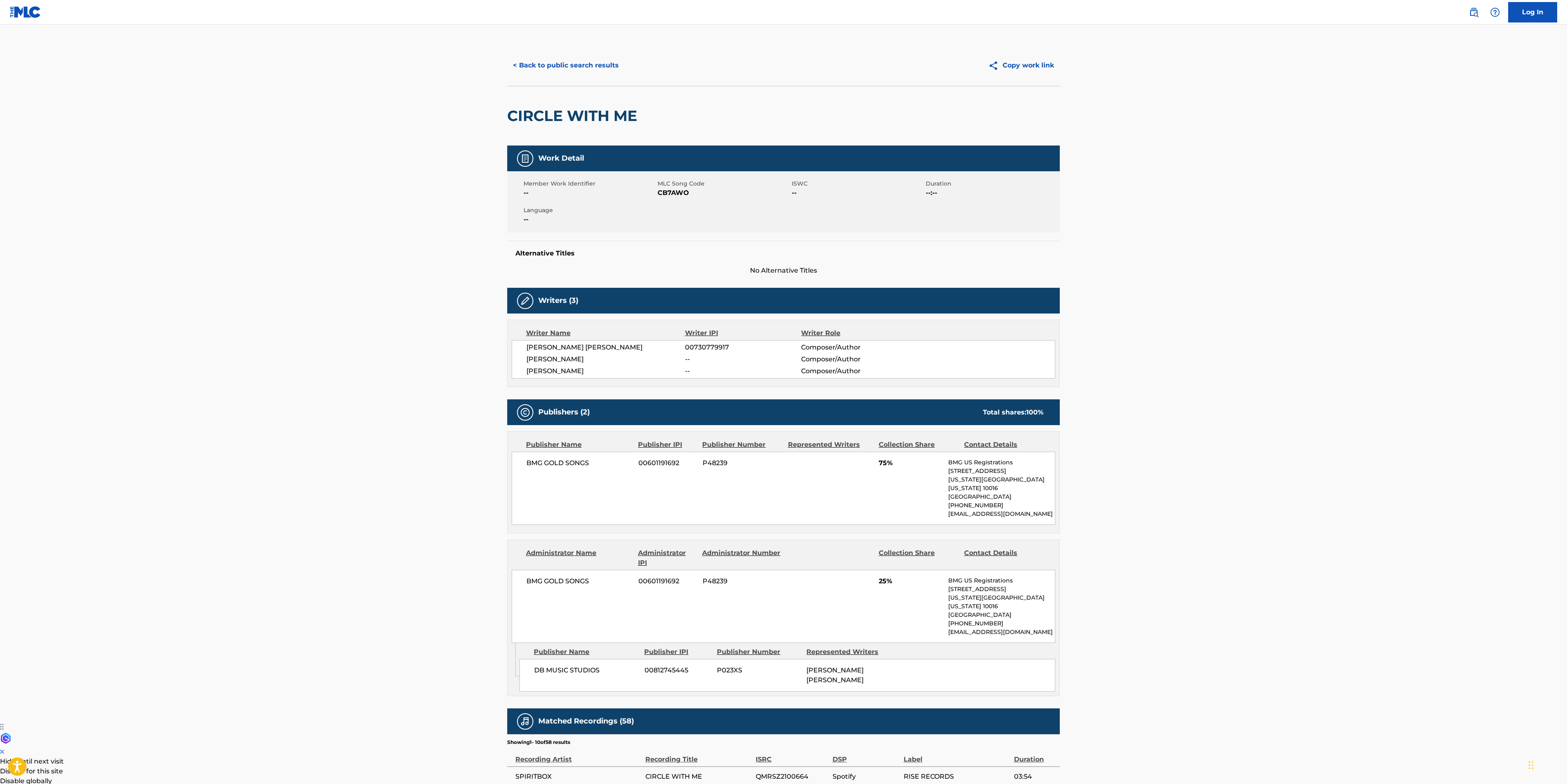
click at [613, 347] on span "[PERSON_NAME] [PERSON_NAME]" at bounding box center [605, 347] width 159 height 10
copy span "[PERSON_NAME]"
click at [553, 45] on div "< Back to public search results Copy work link" at bounding box center [784, 65] width 552 height 41
click at [561, 69] on button "< Back to public search results" at bounding box center [566, 66] width 117 height 21
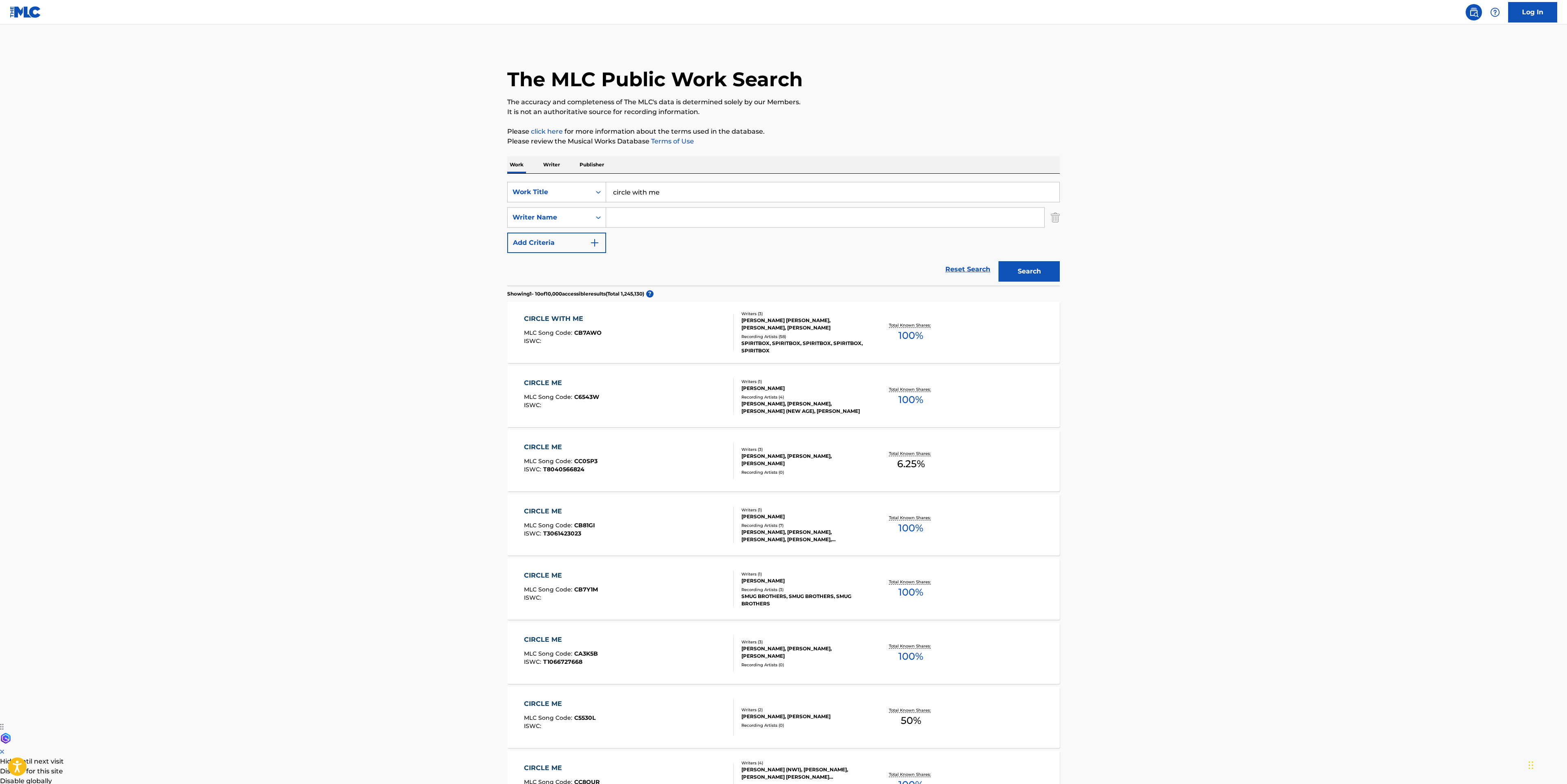
drag, startPoint x: 724, startPoint y: 187, endPoint x: 336, endPoint y: 134, distance: 391.6
click at [422, 176] on main "The MLC Public Work Search The accuracy and completeness of The MLC's data is d…" at bounding box center [784, 505] width 1567 height 962
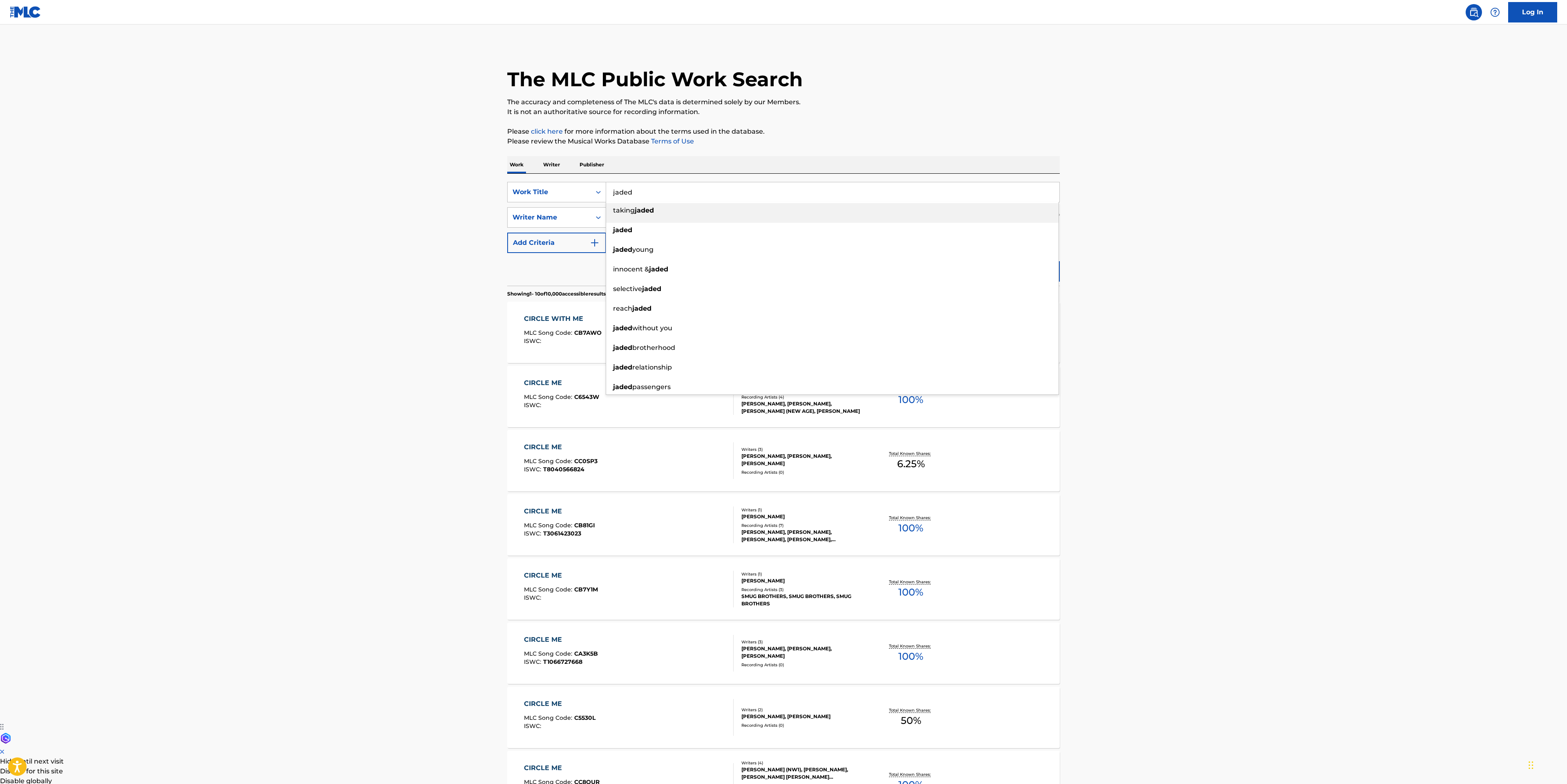
type input "jaded"
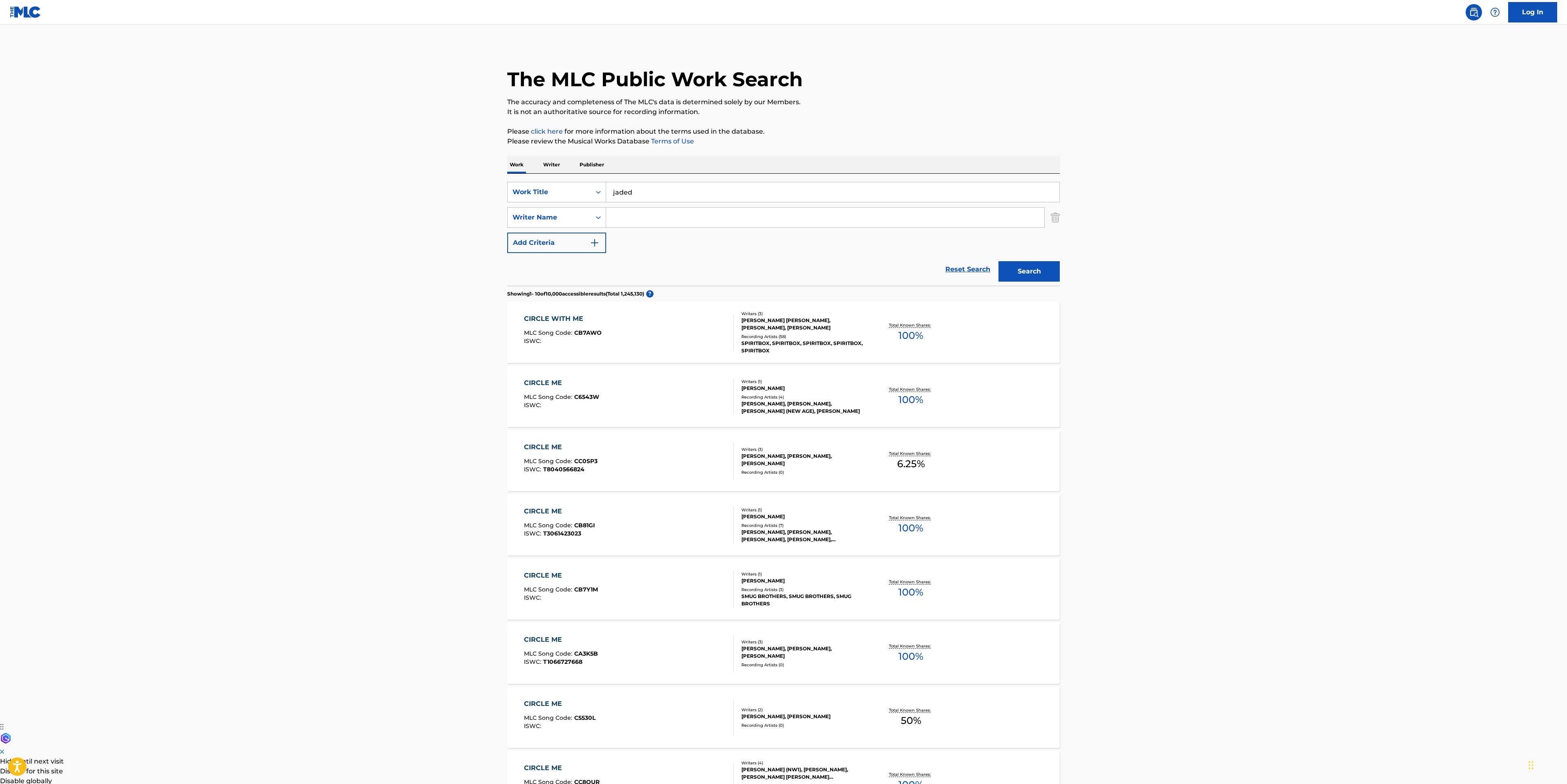
paste input "[PERSON_NAME]"
type input "[PERSON_NAME]"
drag, startPoint x: 1034, startPoint y: 265, endPoint x: 1033, endPoint y: 261, distance: 4.1
click at [1033, 262] on button "Search" at bounding box center [1029, 271] width 61 height 21
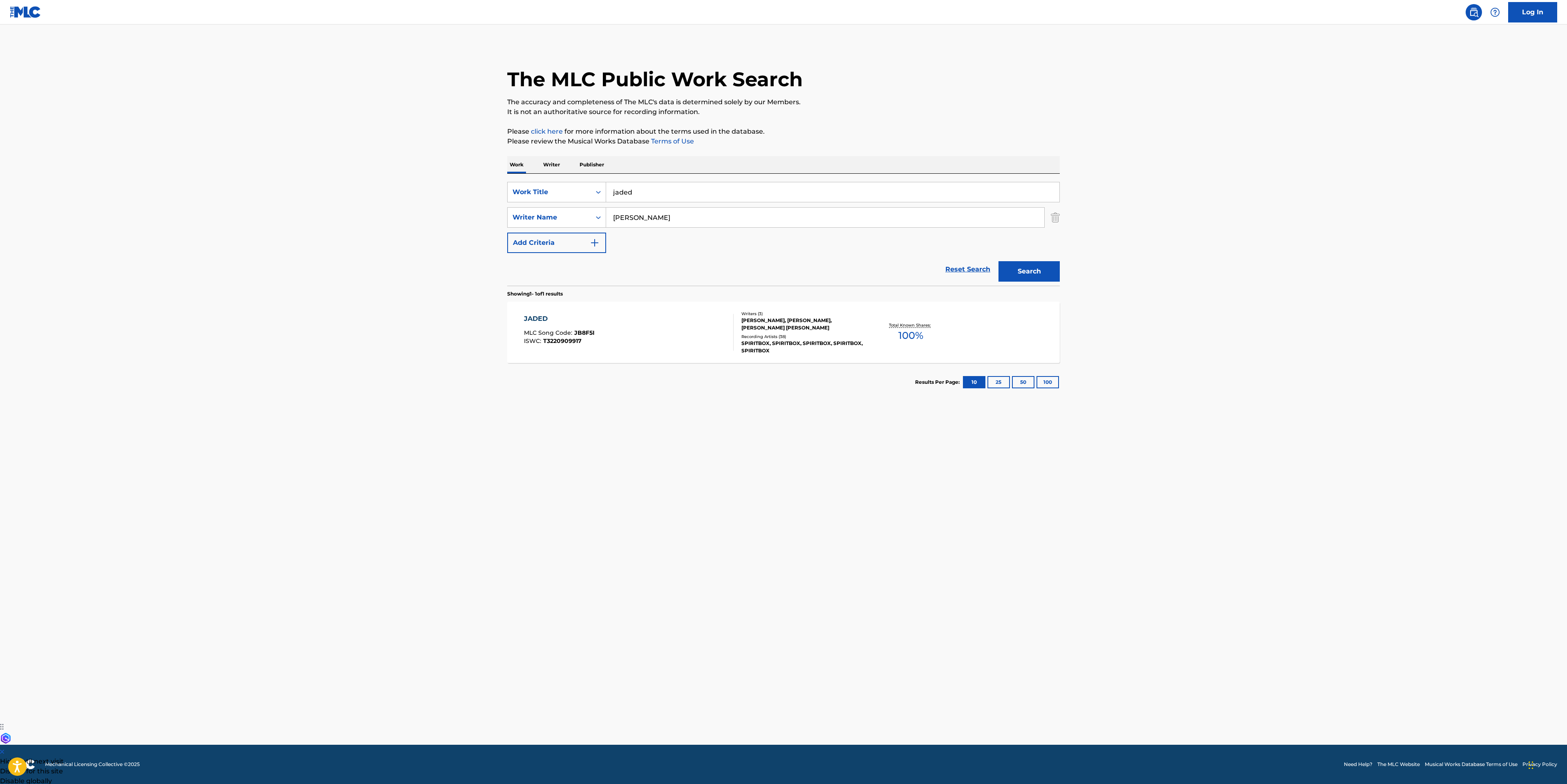
click at [651, 342] on div "JADED MLC Song Code : JB8F5I ISWC : T3220909917" at bounding box center [628, 332] width 210 height 36
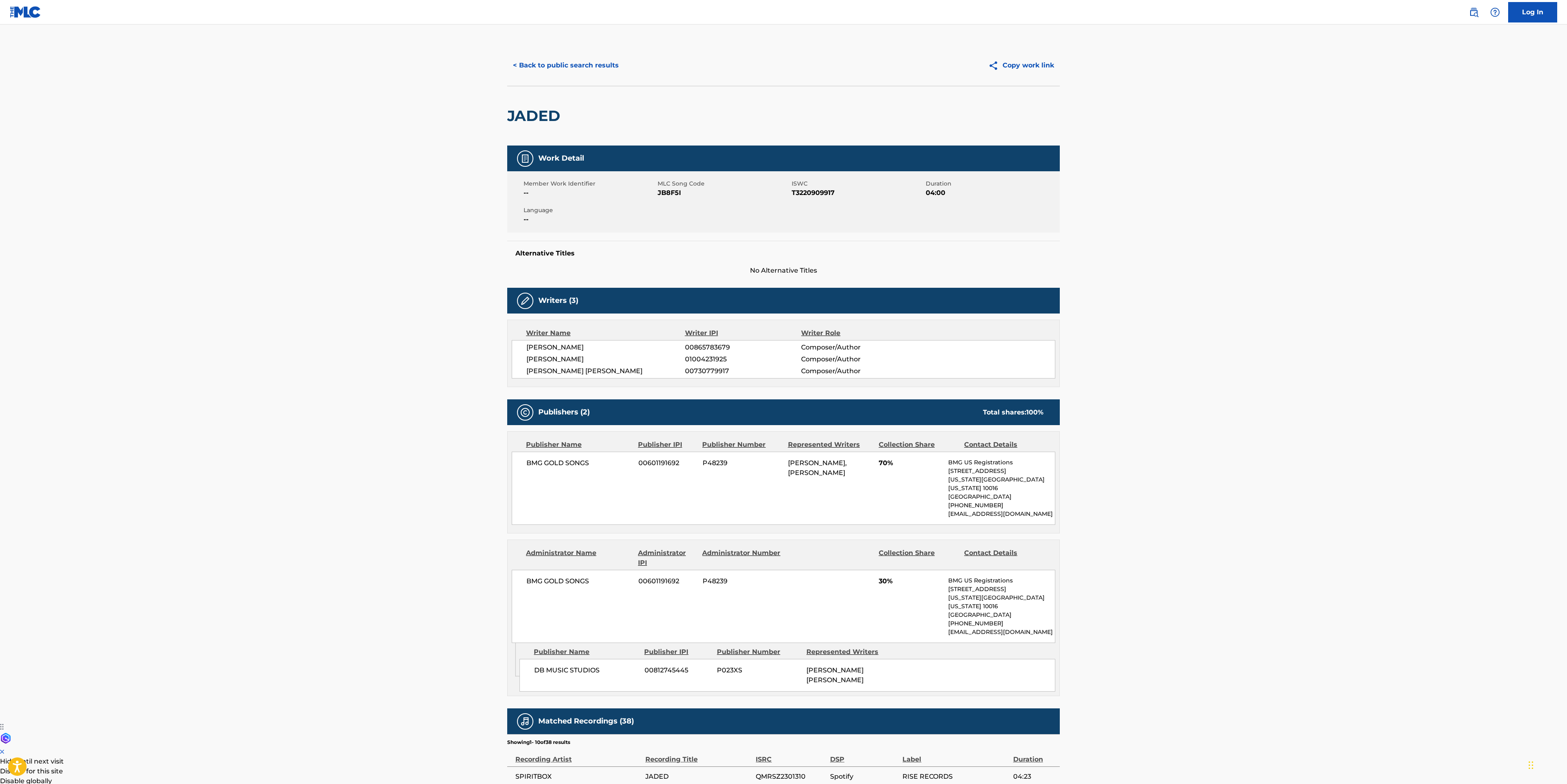
click at [541, 61] on button "< Back to public search results" at bounding box center [566, 66] width 117 height 21
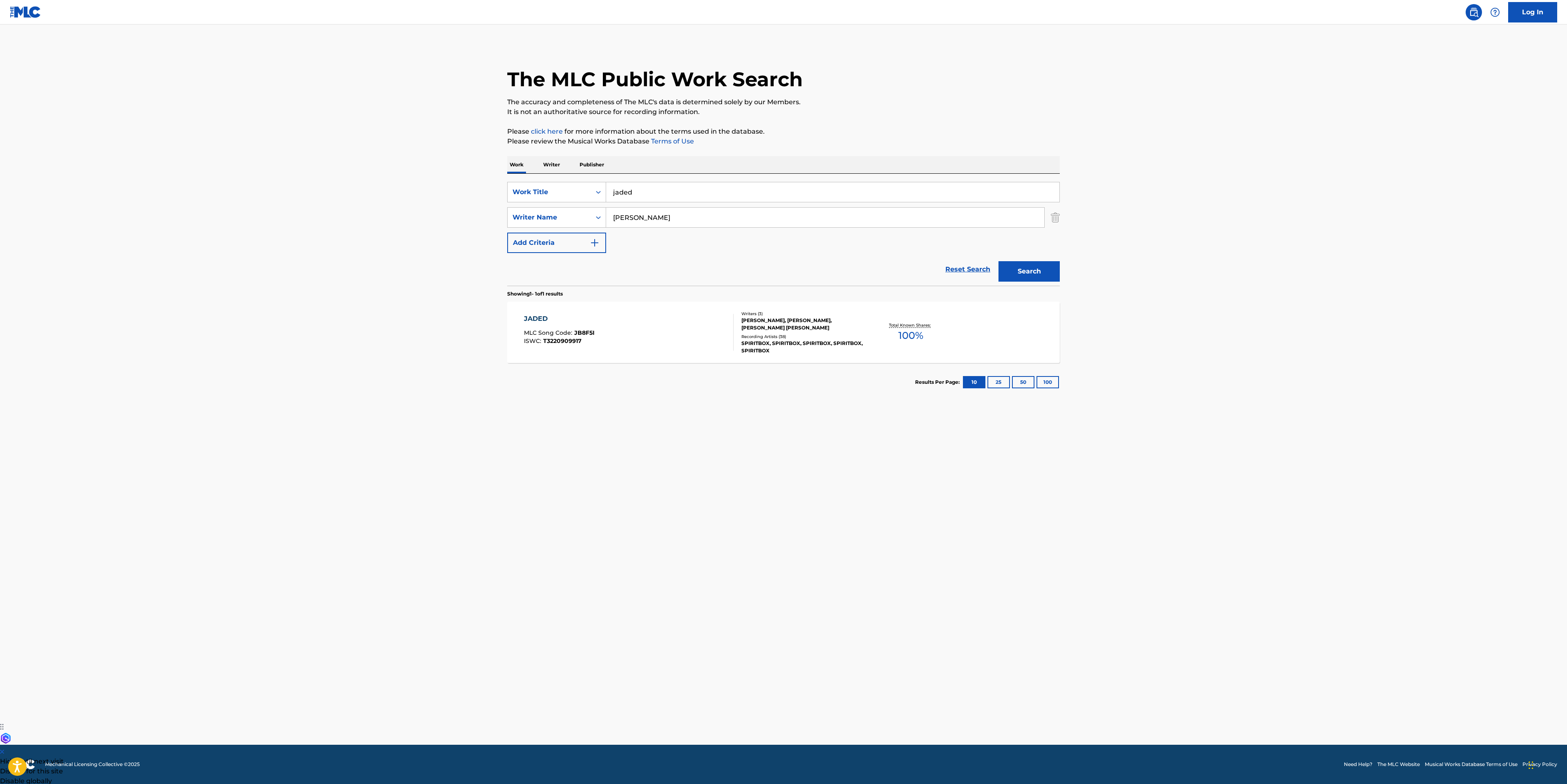
drag, startPoint x: 653, startPoint y: 189, endPoint x: 31, endPoint y: 174, distance: 622.2
click at [427, 196] on main "The MLC Public Work Search The accuracy and completeness of The MLC's data is d…" at bounding box center [784, 384] width 1567 height 720
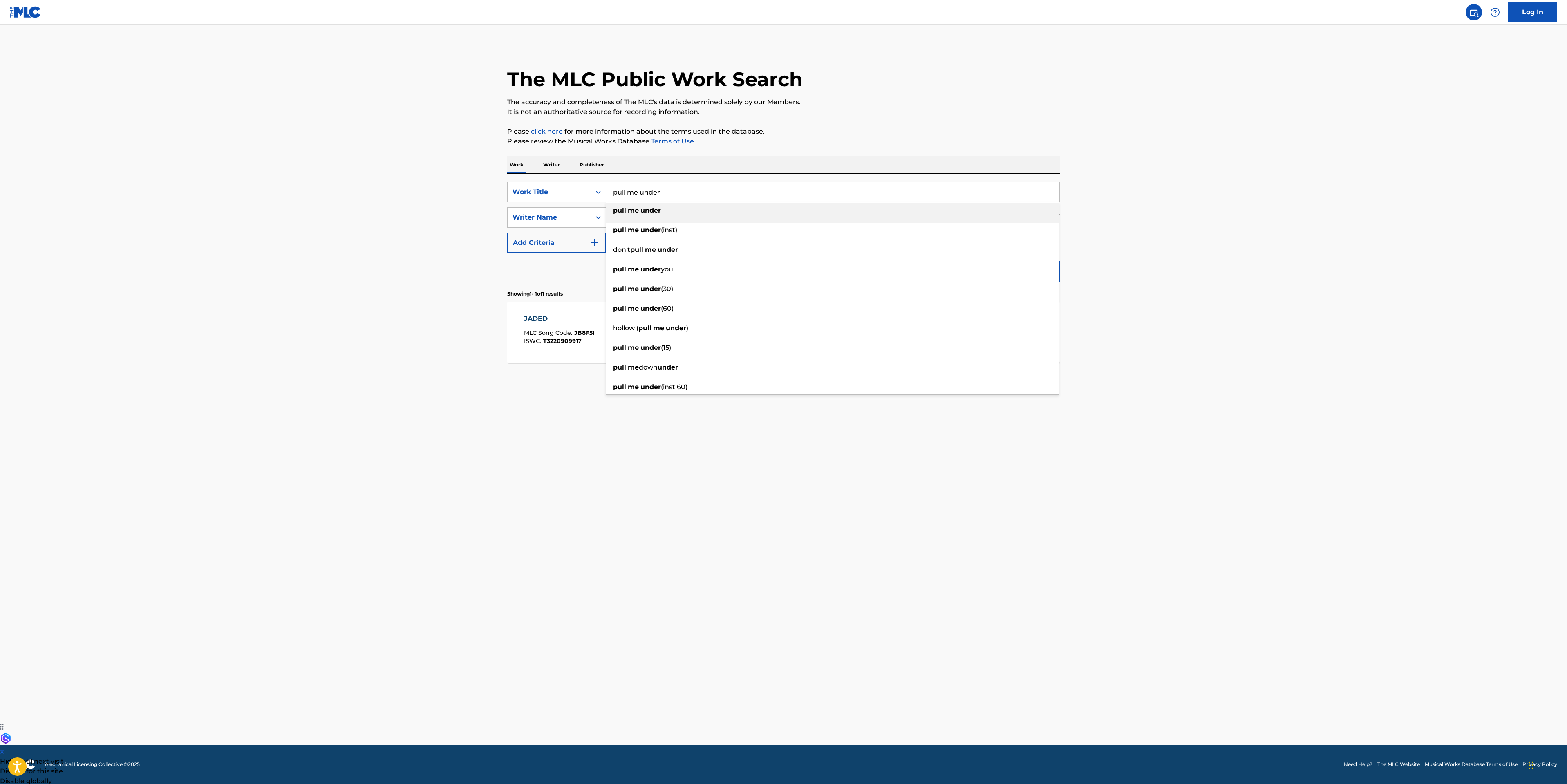
type input "pull me under"
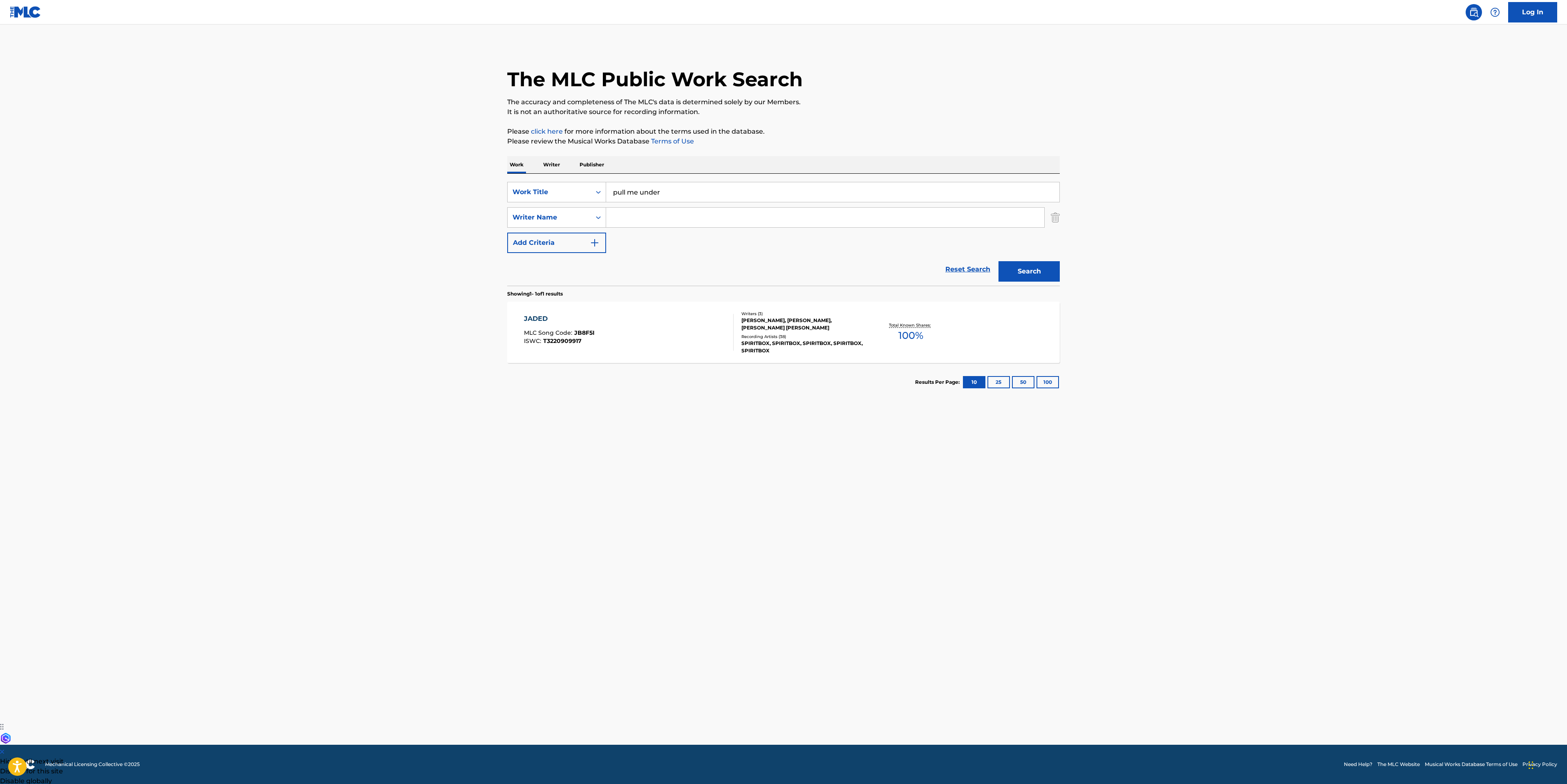
click at [998, 261] on button "Search" at bounding box center [1029, 271] width 61 height 21
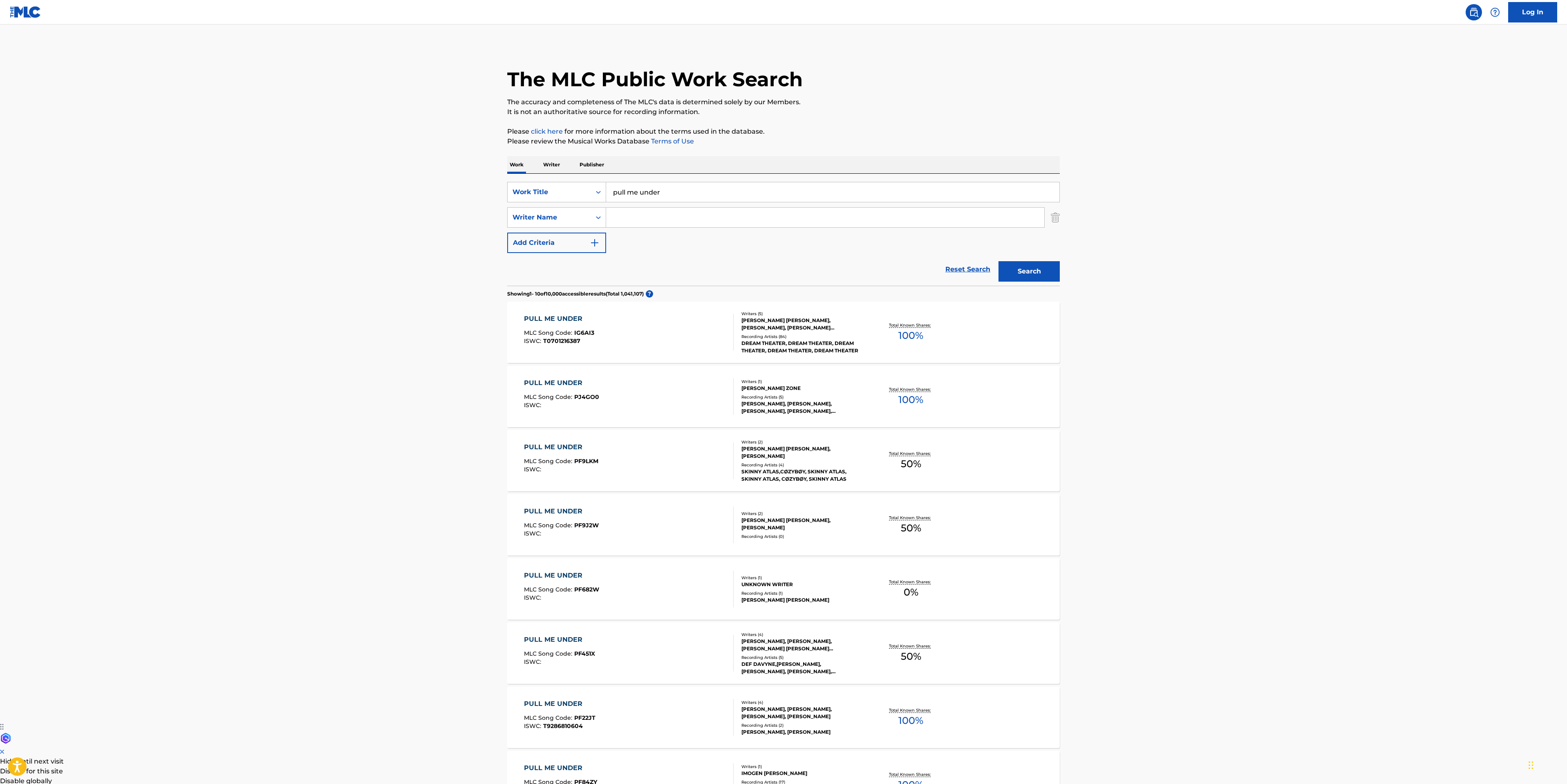
click at [705, 339] on div "PULL ME UNDER MLC Song Code : IG6AI3 ISWC : T0701216387" at bounding box center [628, 332] width 210 height 36
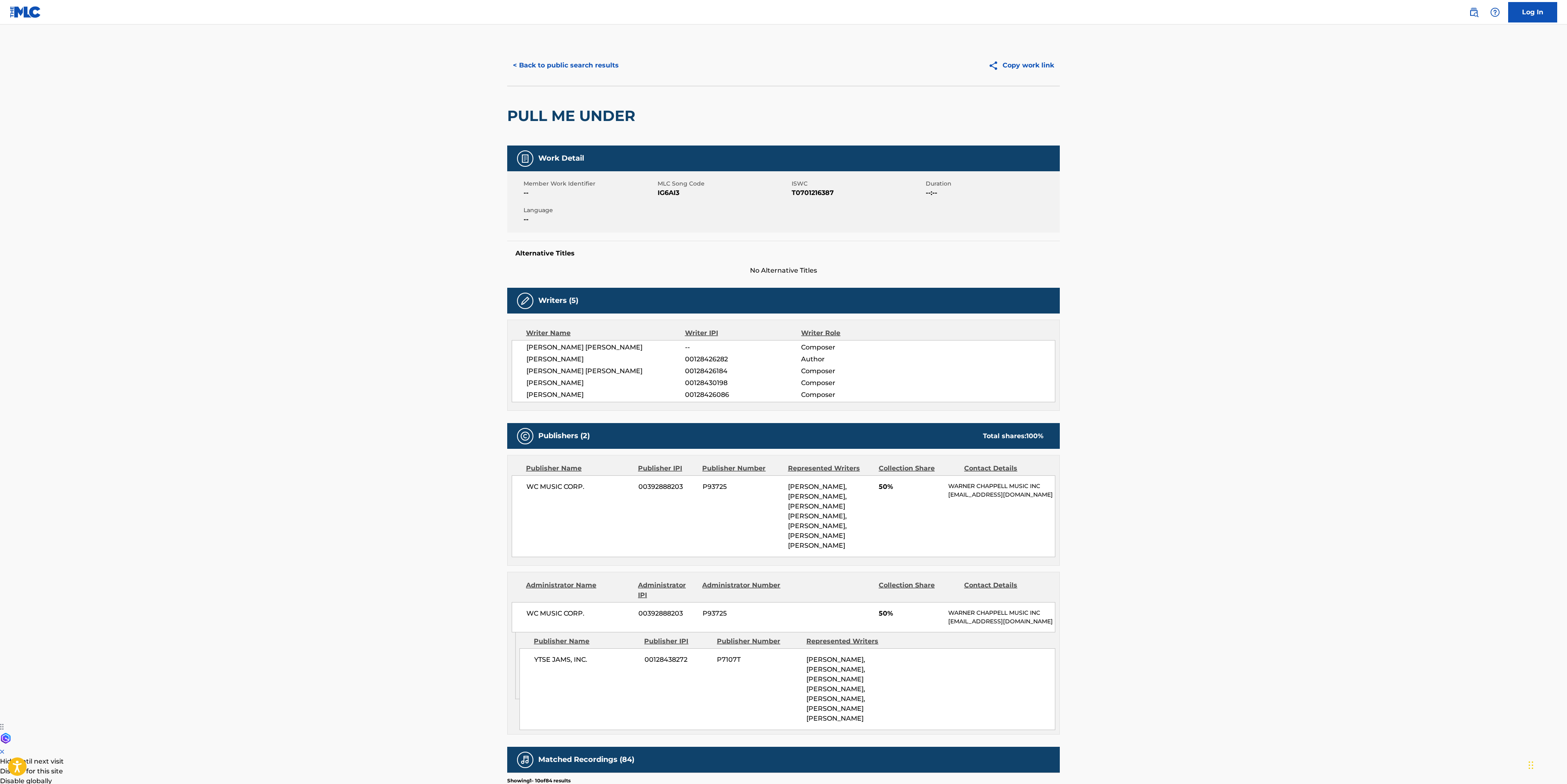
click at [543, 73] on button "< Back to public search results" at bounding box center [566, 66] width 117 height 21
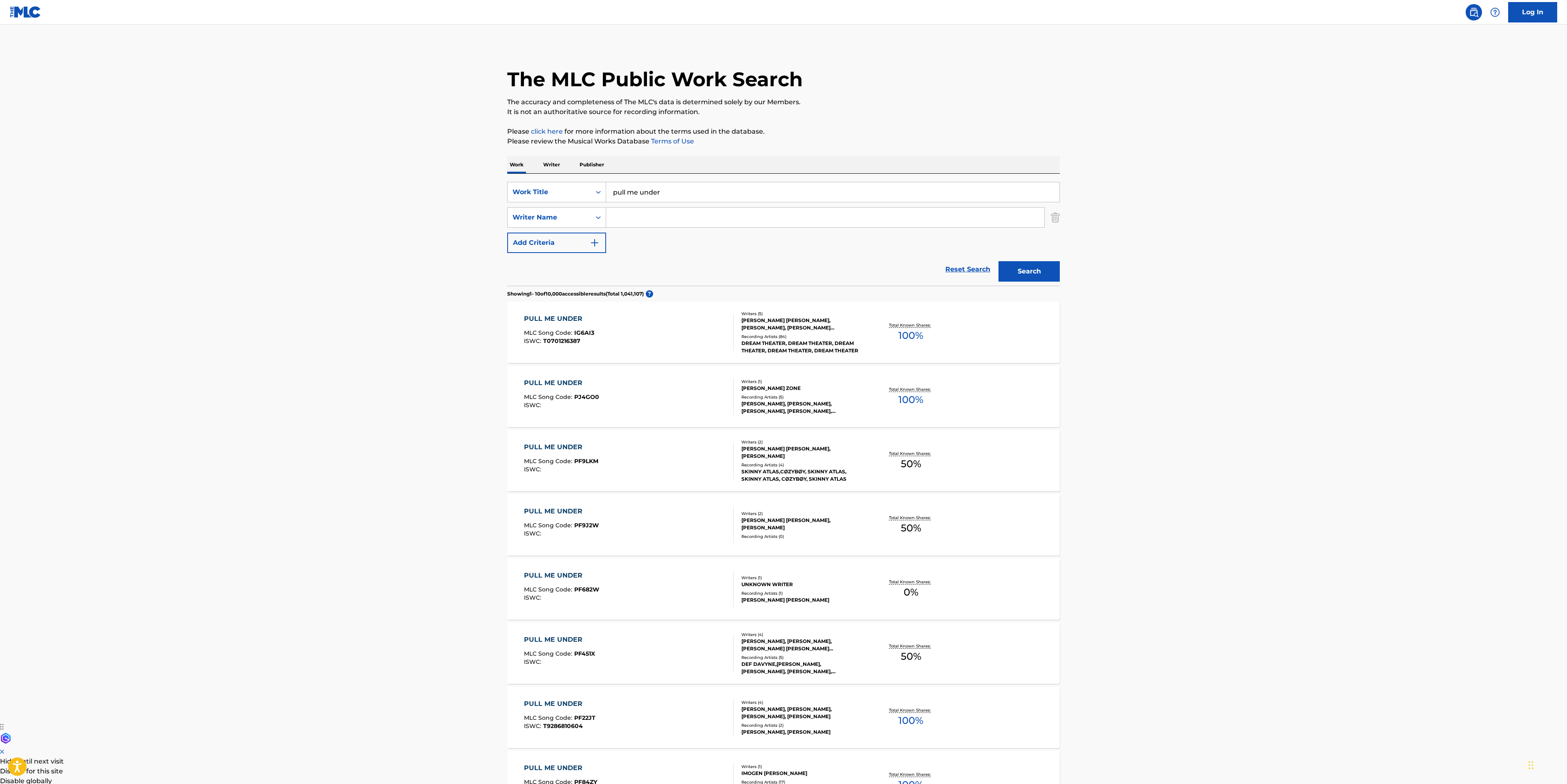
drag, startPoint x: 667, startPoint y: 191, endPoint x: 246, endPoint y: 150, distance: 423.0
click at [415, 161] on main "The MLC Public Work Search The accuracy and completeness of The MLC's data is d…" at bounding box center [784, 505] width 1567 height 962
type input "[MEDICAL_DATA]"
click at [1042, 277] on button "Search" at bounding box center [1029, 271] width 61 height 21
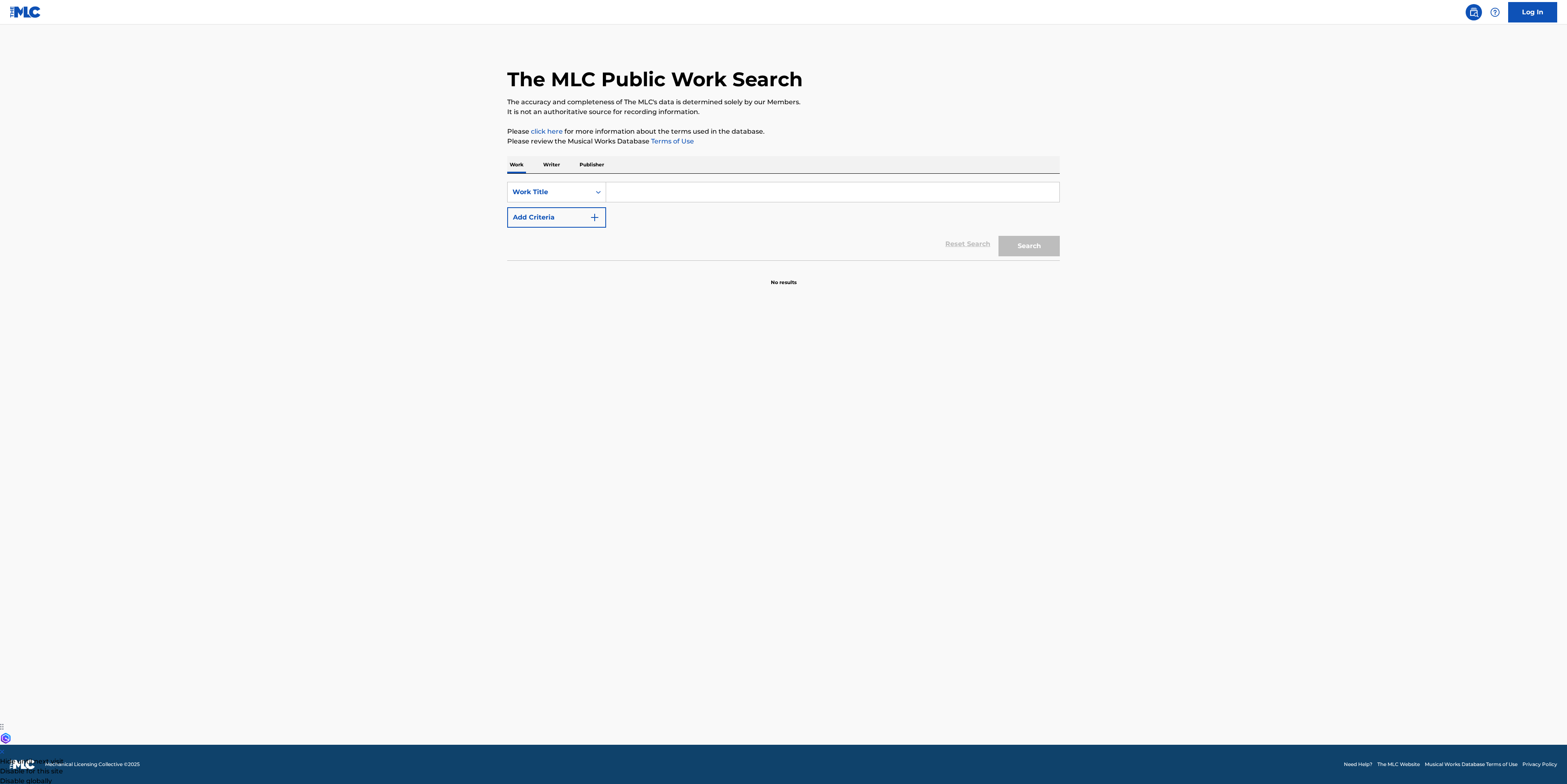
click at [666, 192] on input "Search Form" at bounding box center [832, 192] width 453 height 19
type input "[MEDICAL_DATA]"
click at [558, 220] on button "Add Criteria" at bounding box center [557, 218] width 99 height 21
drag, startPoint x: 634, startPoint y: 220, endPoint x: 648, endPoint y: 224, distance: 14.6
click at [634, 220] on input "Search Form" at bounding box center [825, 217] width 438 height 19
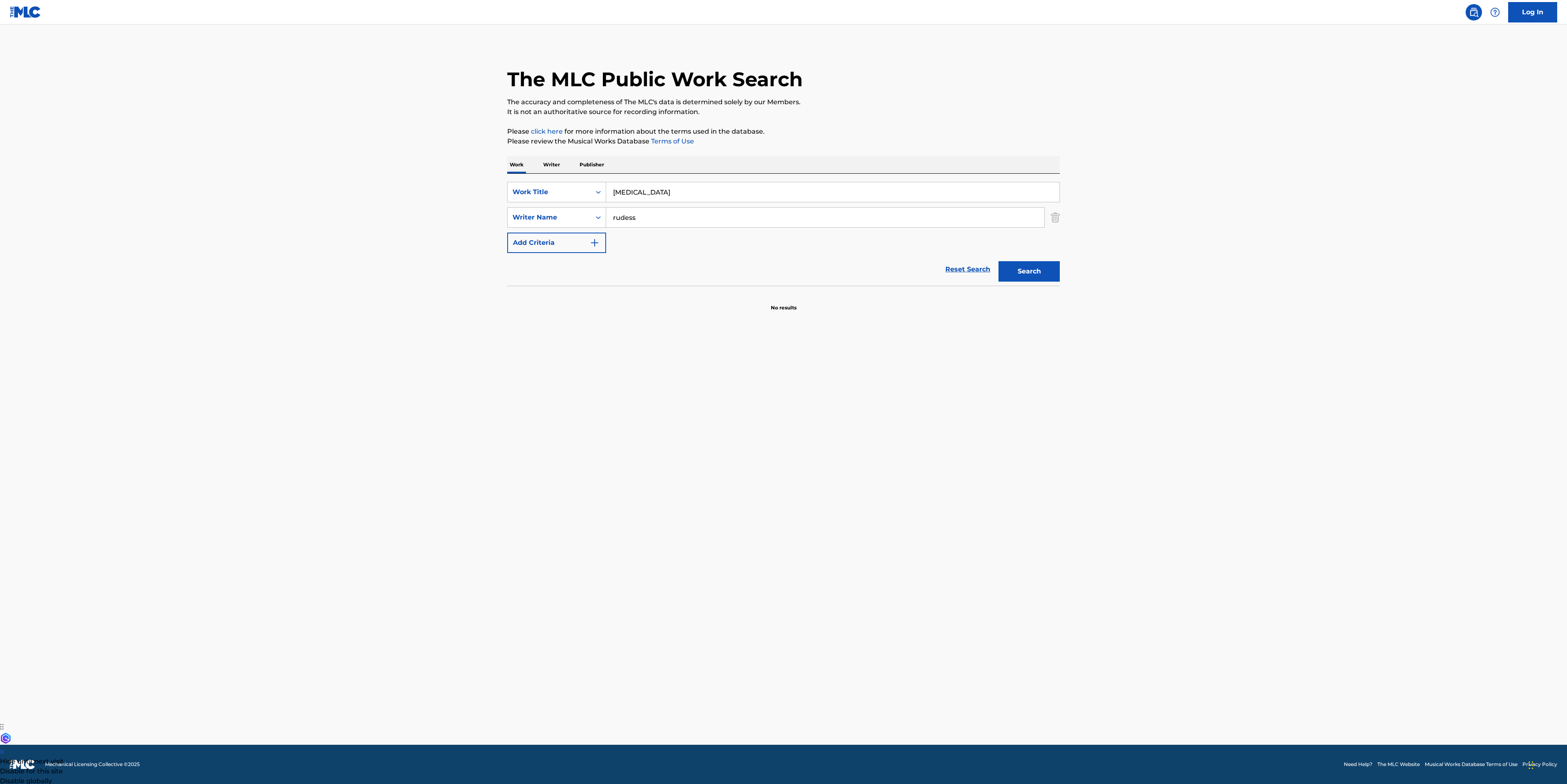
type input "rudess"
click at [998, 261] on button "Search" at bounding box center [1029, 271] width 61 height 21
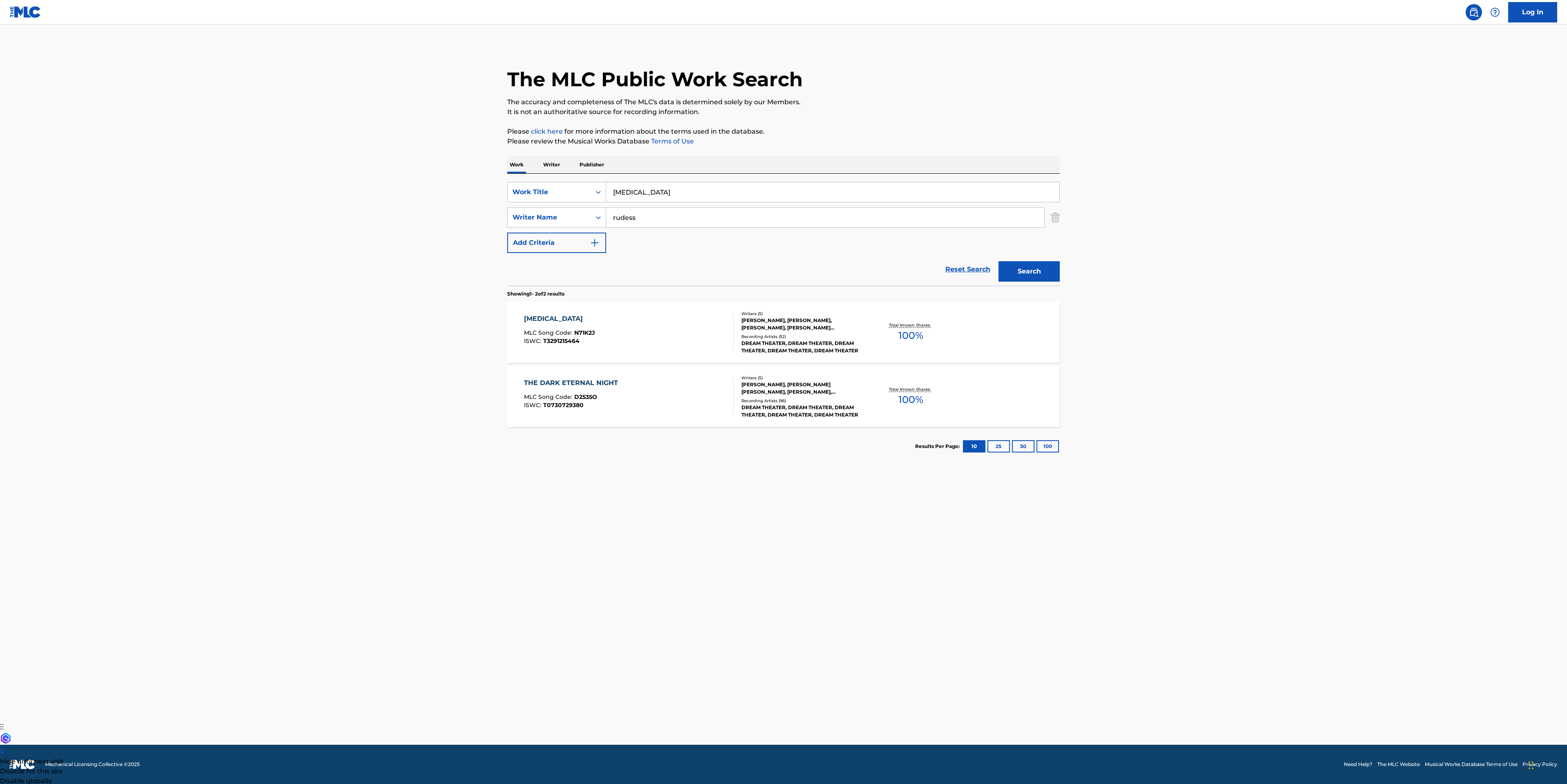
click at [698, 327] on div "NIGHT TERROR MLC Song Code : N71K2J ISWC : T3291215464" at bounding box center [628, 332] width 210 height 36
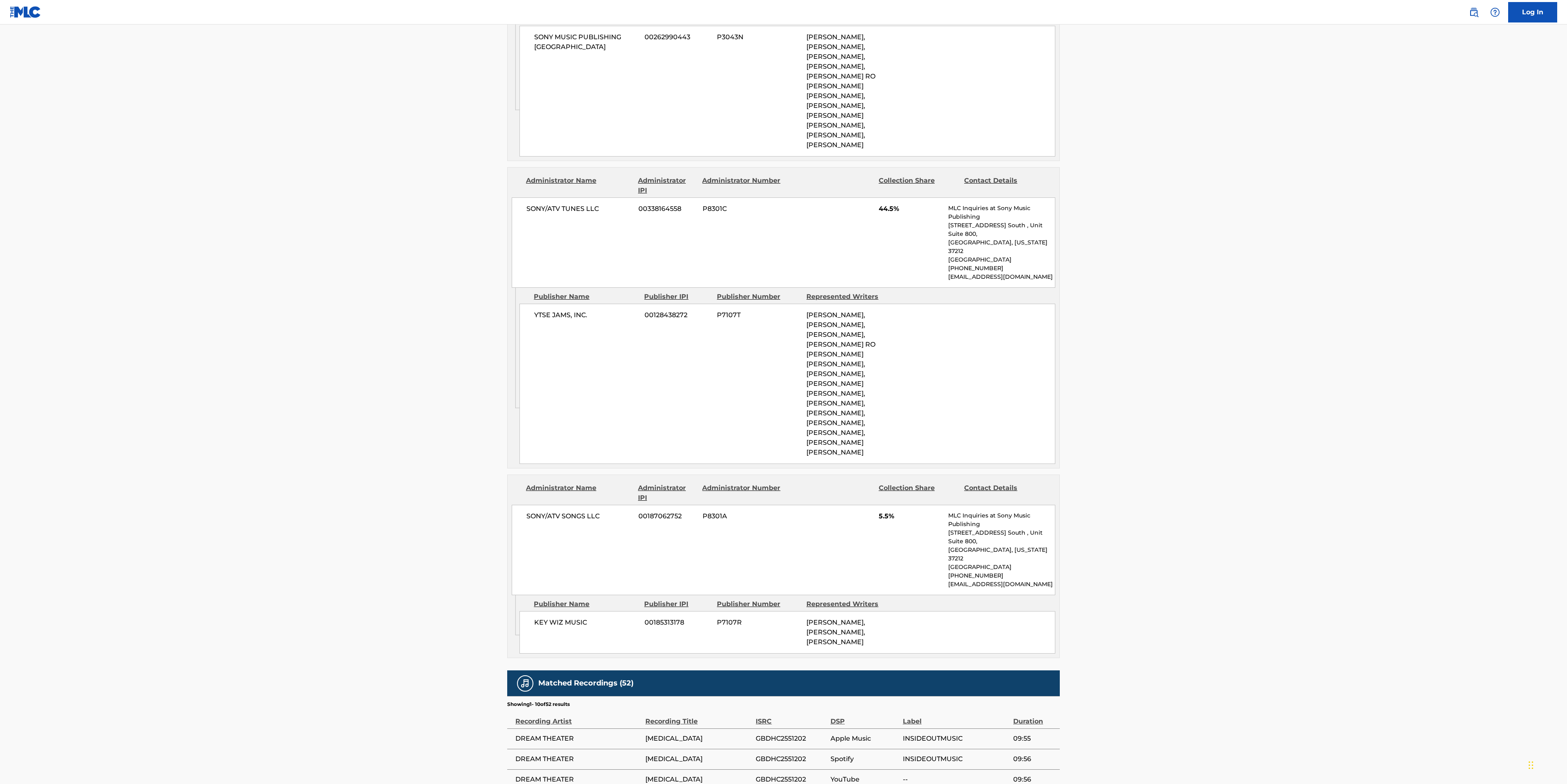
scroll to position [858, 0]
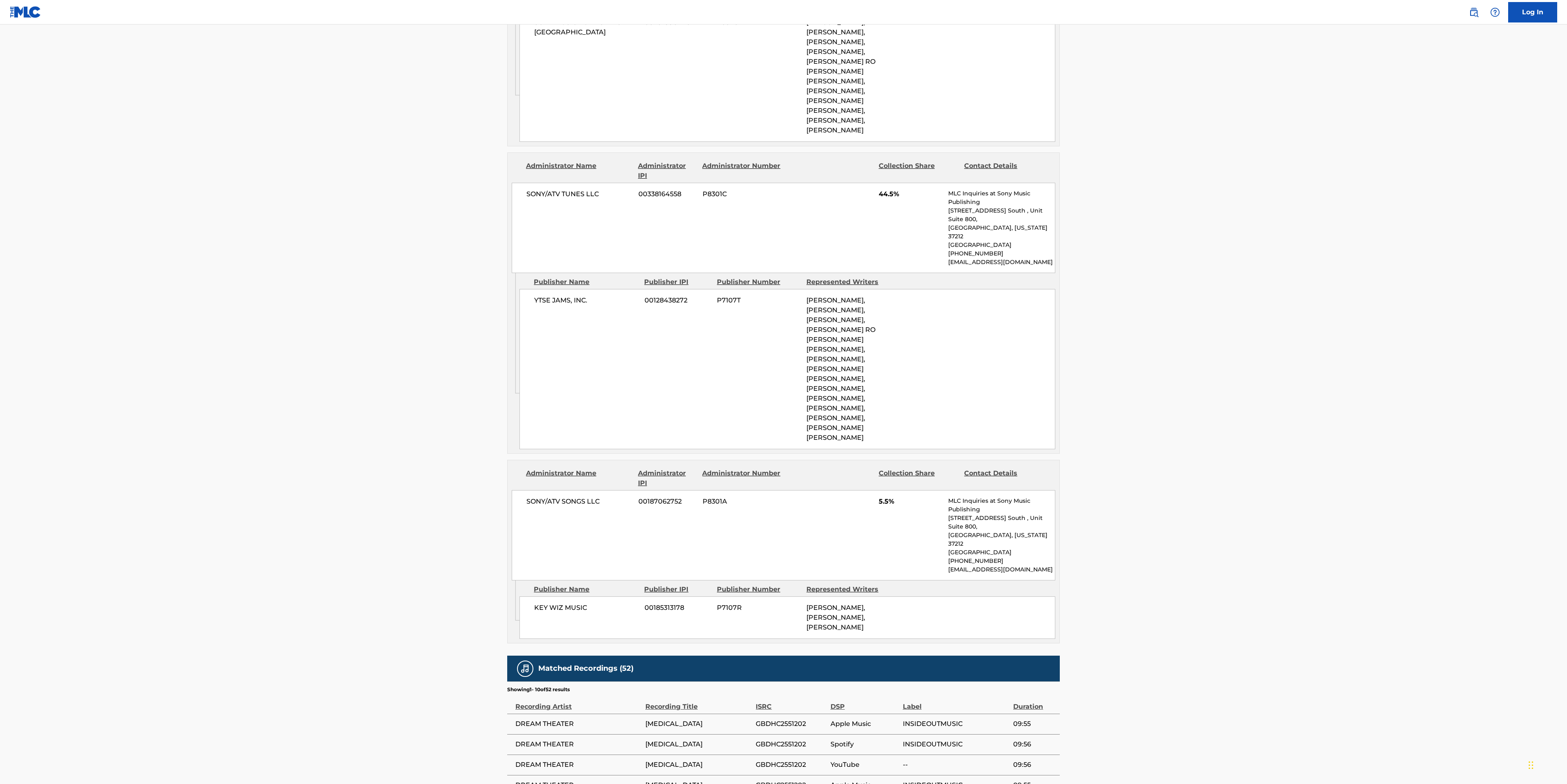
click at [366, 285] on main "< Back to public search results Copy work link NIGHT TERROR Work Detail Member …" at bounding box center [784, 63] width 1567 height 1794
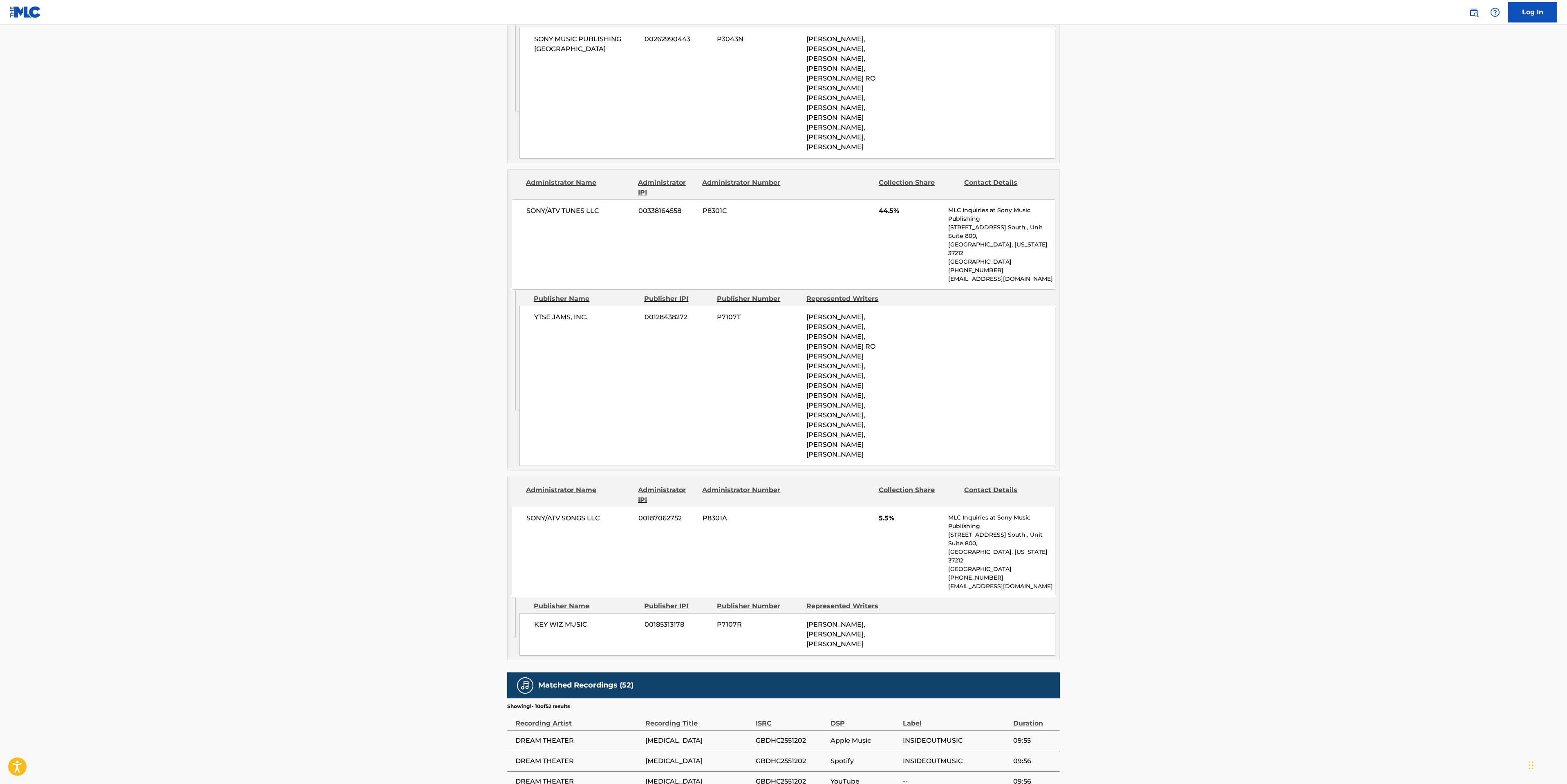
scroll to position [552, 0]
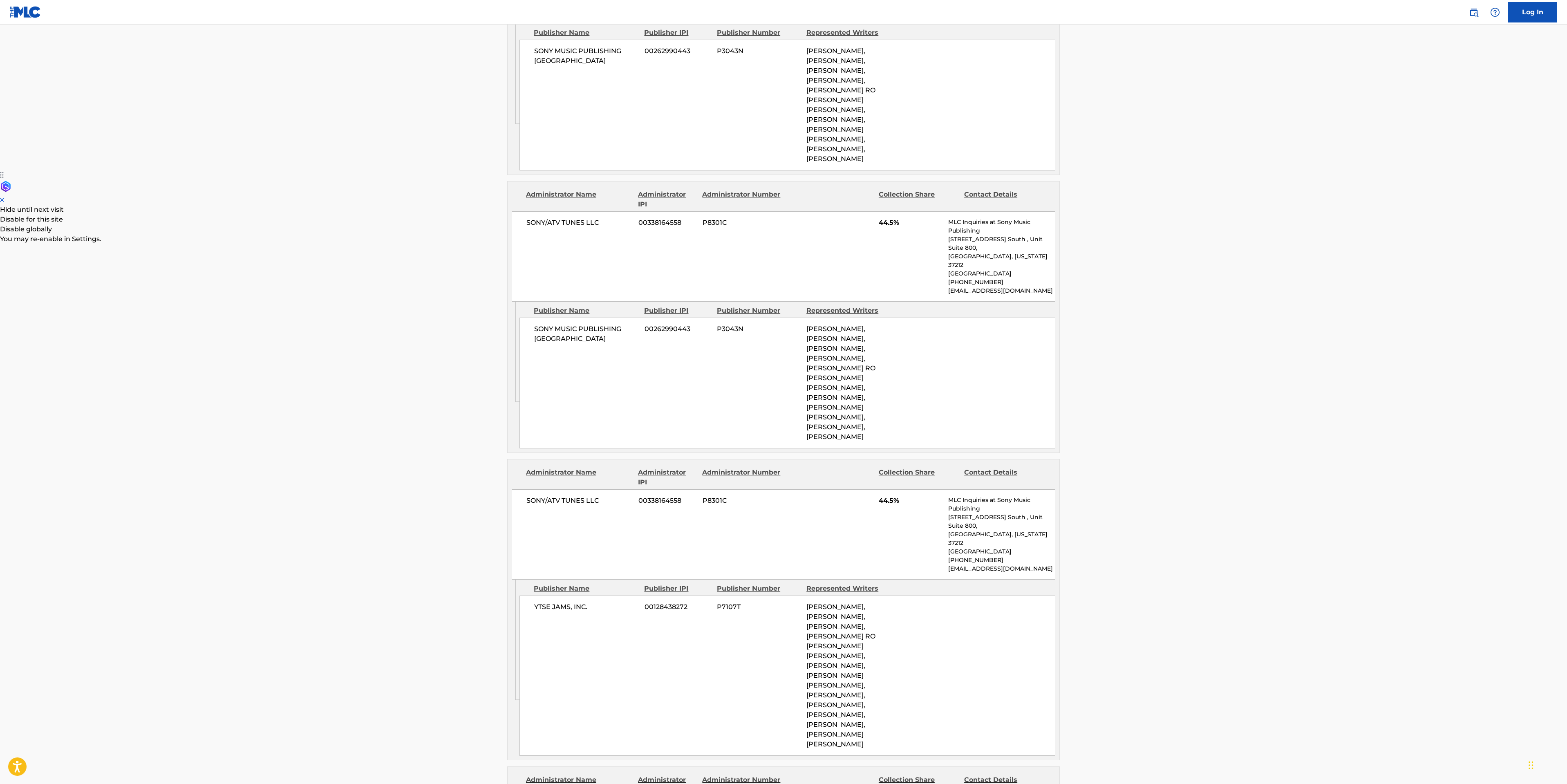
drag, startPoint x: 127, startPoint y: 394, endPoint x: 204, endPoint y: 368, distance: 81.3
click at [125, 394] on main "< Back to public search results Copy work link NIGHT TERROR Work Detail Member …" at bounding box center [784, 370] width 1567 height 1794
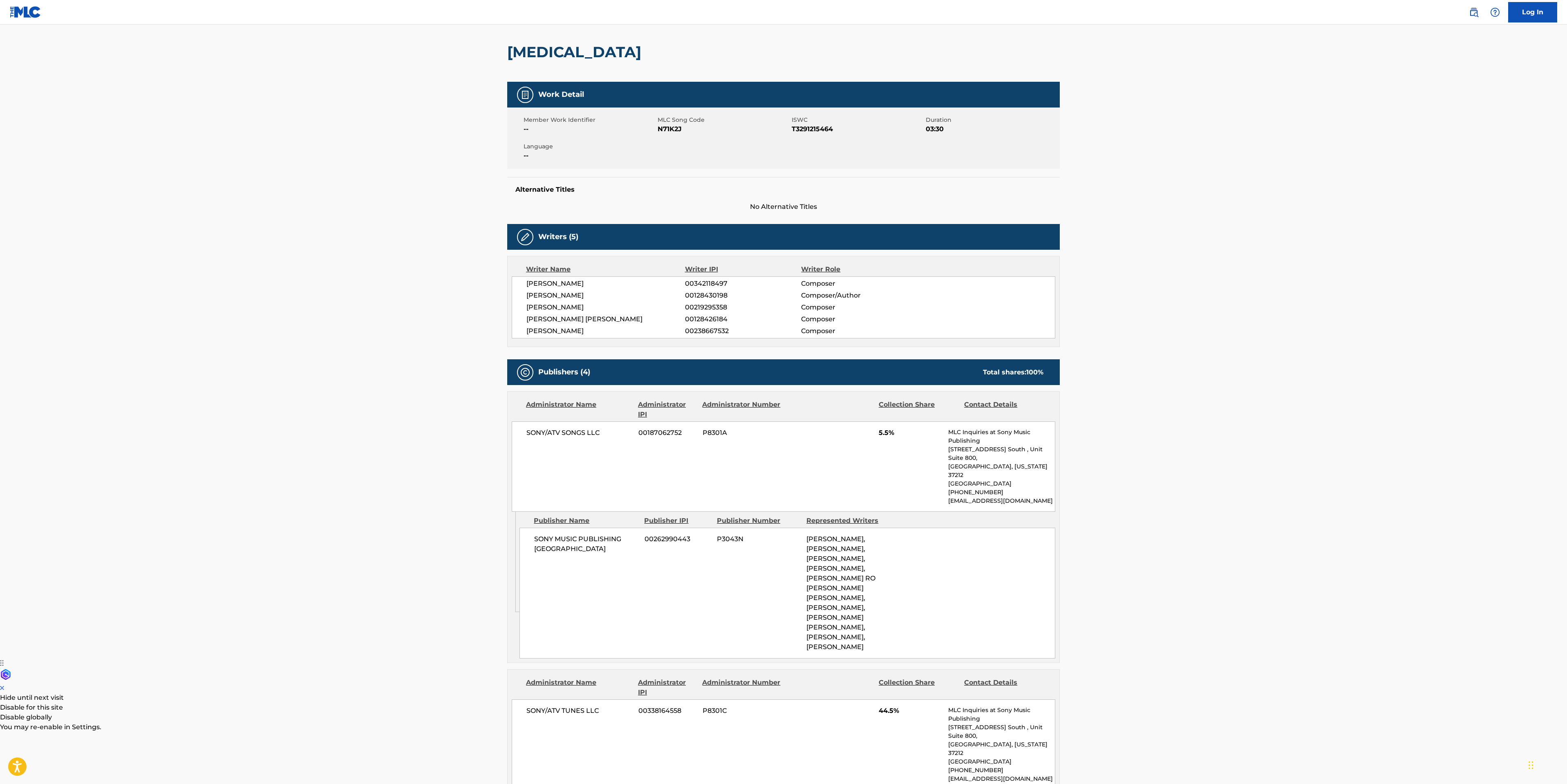
scroll to position [0, 0]
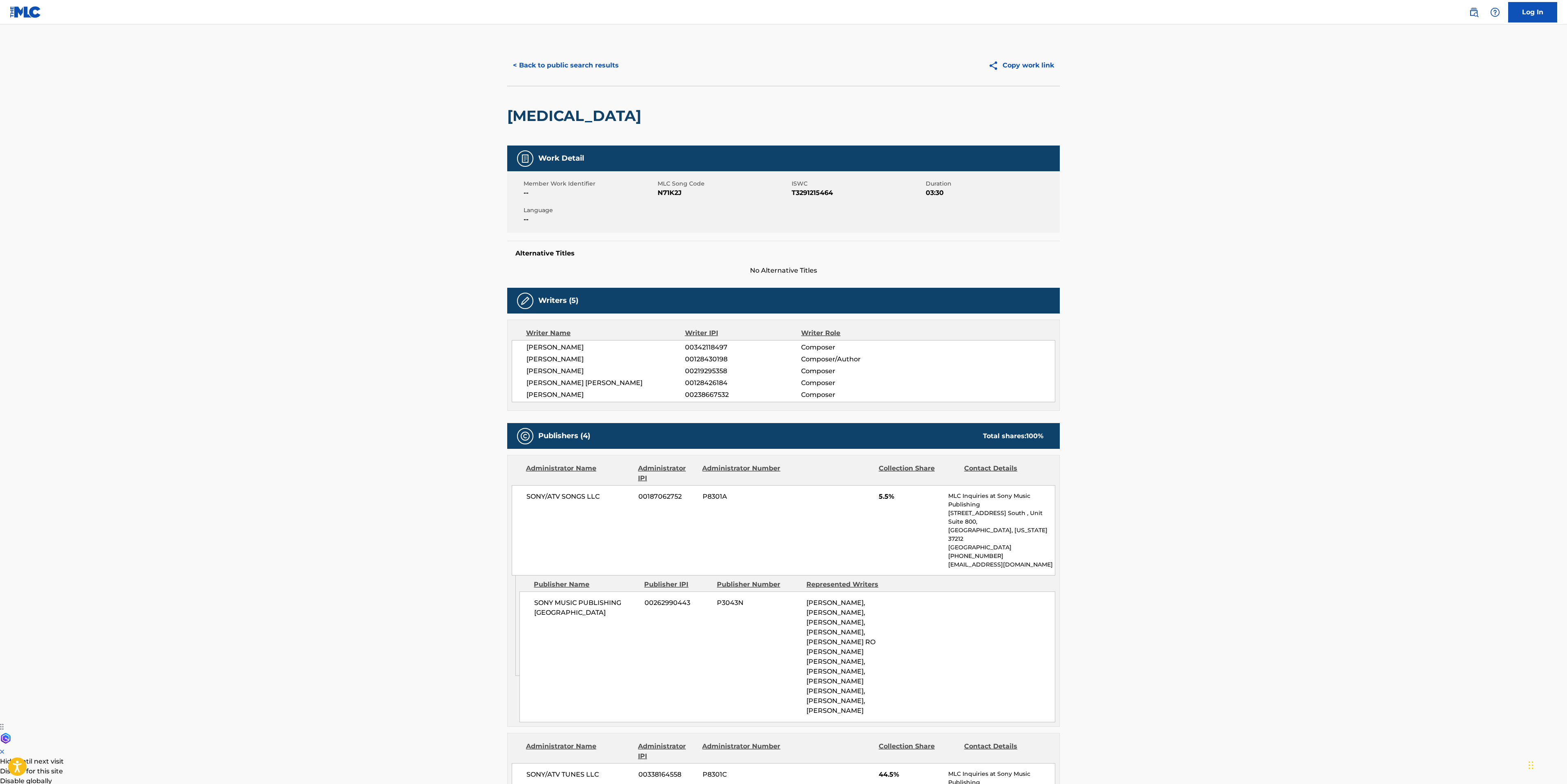
click at [564, 53] on div "< Back to public search results Copy work link" at bounding box center [784, 65] width 552 height 41
click at [567, 66] on button "< Back to public search results" at bounding box center [566, 66] width 117 height 21
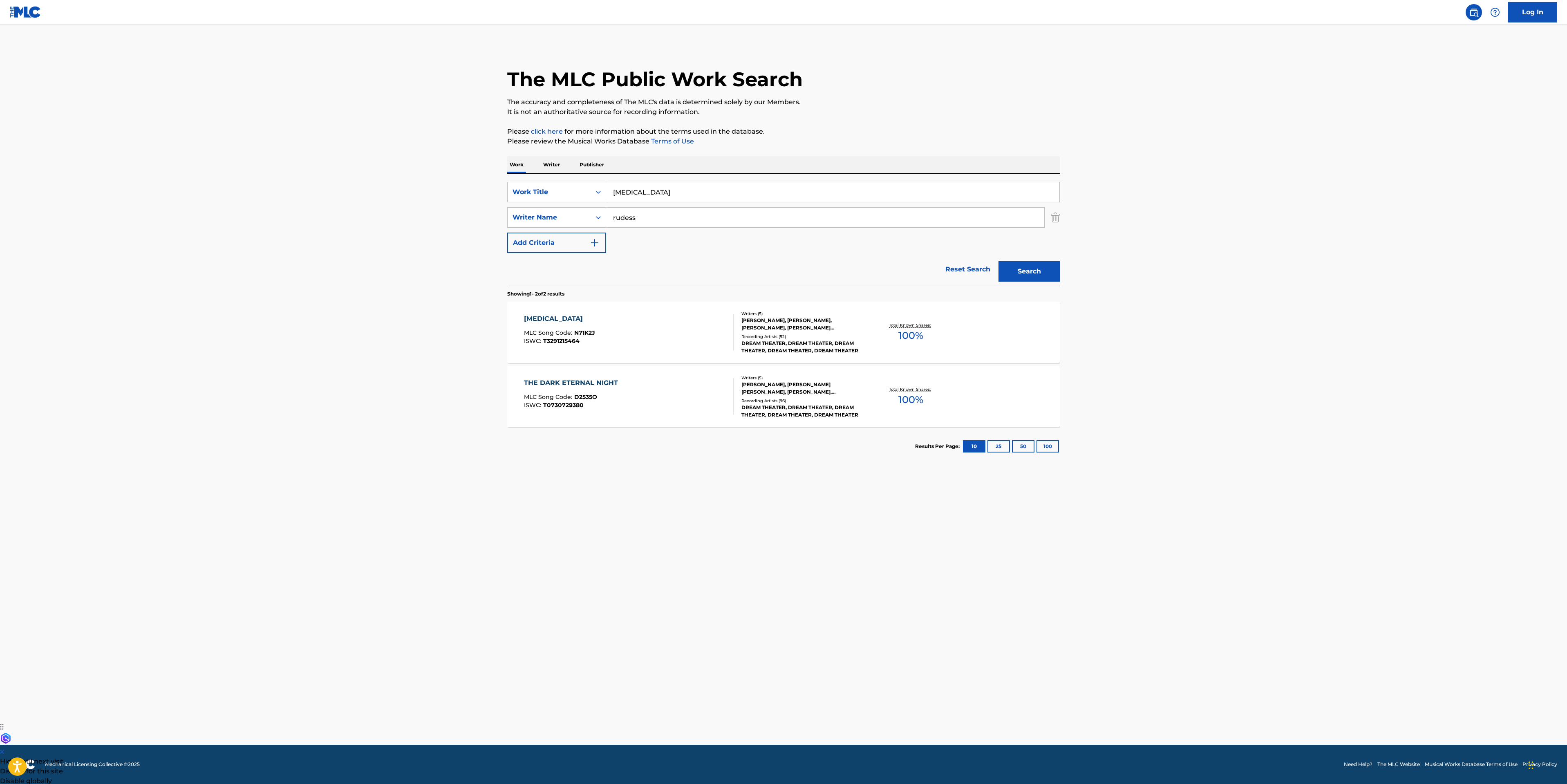
drag, startPoint x: 670, startPoint y: 190, endPoint x: 411, endPoint y: 159, distance: 260.8
click at [481, 181] on main "The MLC Public Work Search The accuracy and completeness of The MLC's data is d…" at bounding box center [784, 384] width 1567 height 720
type input "as i am"
click at [1030, 280] on button "Search" at bounding box center [1029, 271] width 61 height 21
click at [646, 318] on div "AS I AM MLC Song Code : A2772I ISWC : T0718087503" at bounding box center [628, 332] width 210 height 36
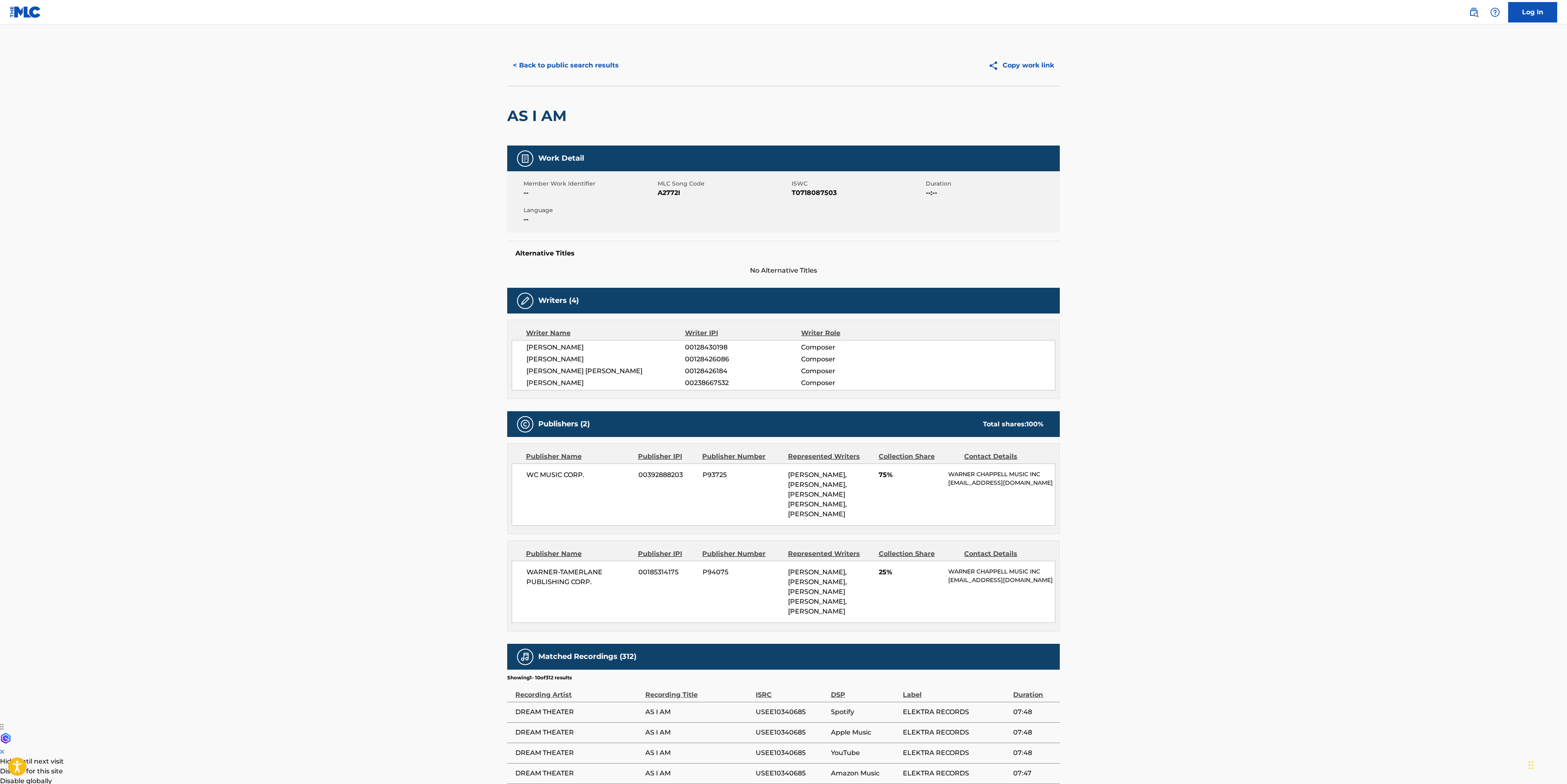
drag, startPoint x: 218, startPoint y: 321, endPoint x: 364, endPoint y: 282, distance: 151.1
click at [218, 321] on main "< Back to public search results Copy work link AS I AM Work Detail Member Work …" at bounding box center [784, 496] width 1567 height 943
click at [559, 64] on button "< Back to public search results" at bounding box center [566, 66] width 117 height 21
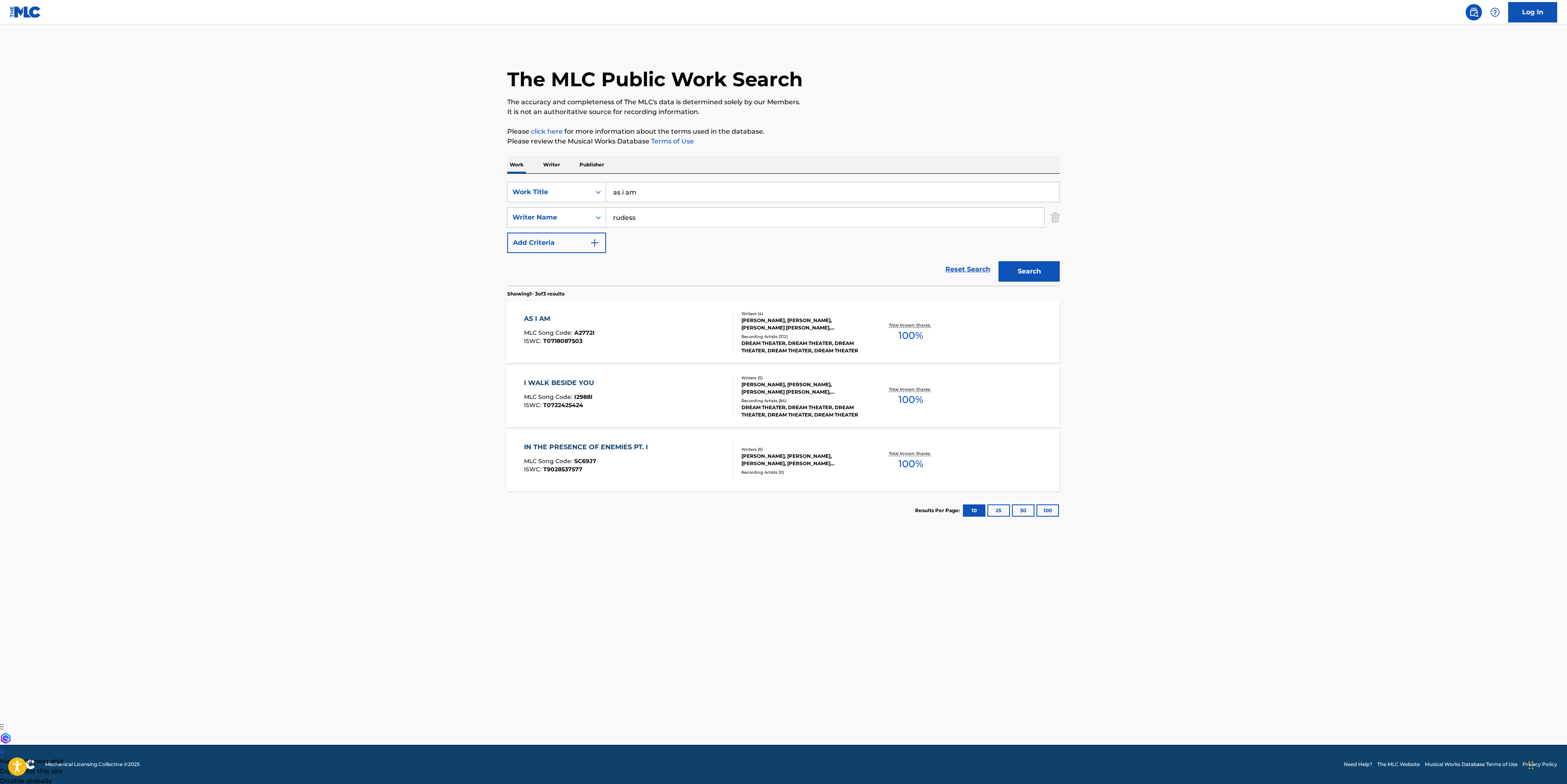
drag, startPoint x: 669, startPoint y: 195, endPoint x: 156, endPoint y: 139, distance: 516.0
click at [337, 166] on main "The MLC Public Work Search The accuracy and completeness of The MLC's data is d…" at bounding box center [784, 384] width 1567 height 720
type input "the alien"
click at [1021, 266] on button "Search" at bounding box center [1029, 271] width 61 height 21
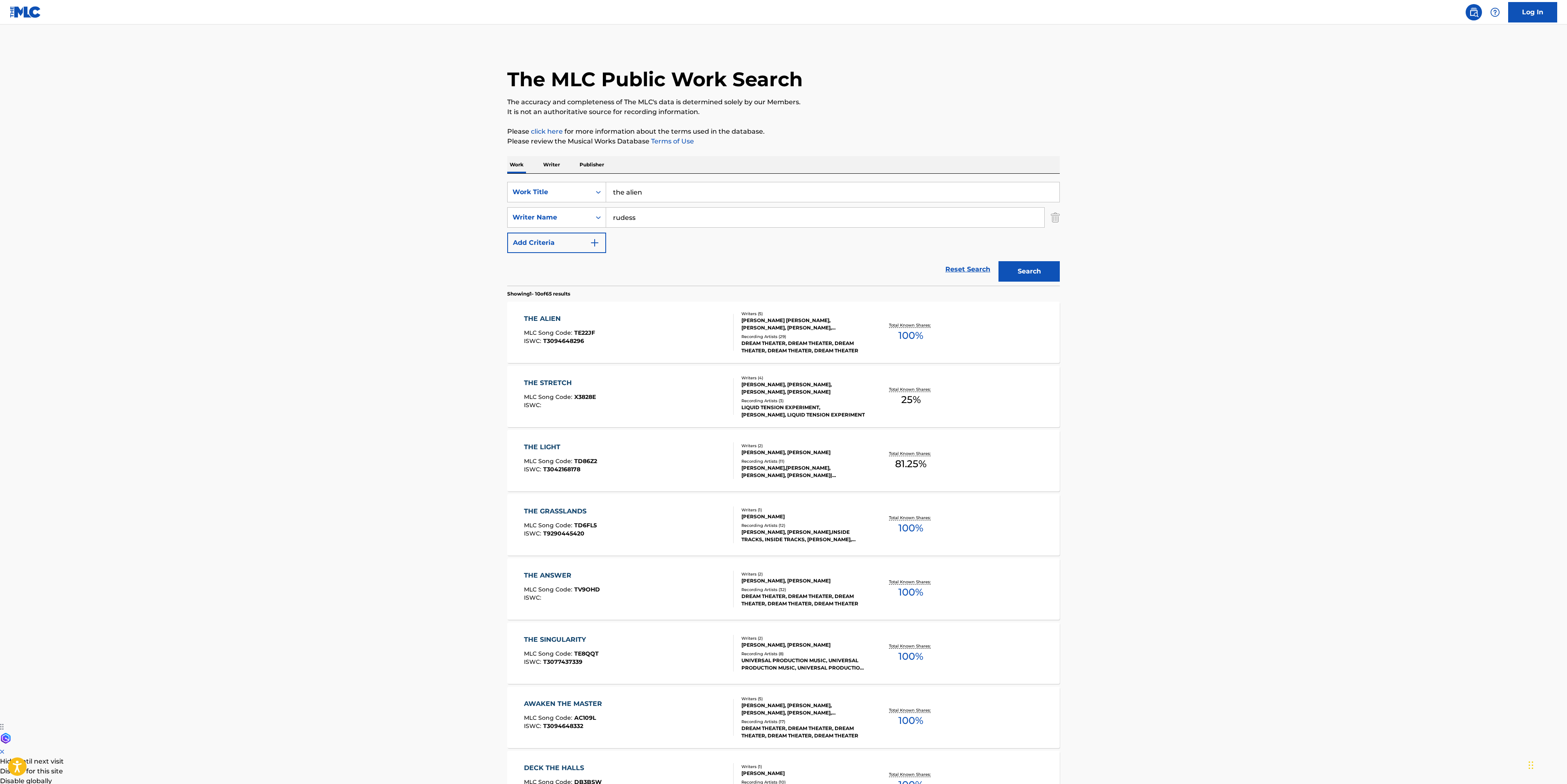
click at [647, 325] on div "THE ALIEN MLC Song Code : TE22JF ISWC : T3094648296" at bounding box center [628, 332] width 210 height 36
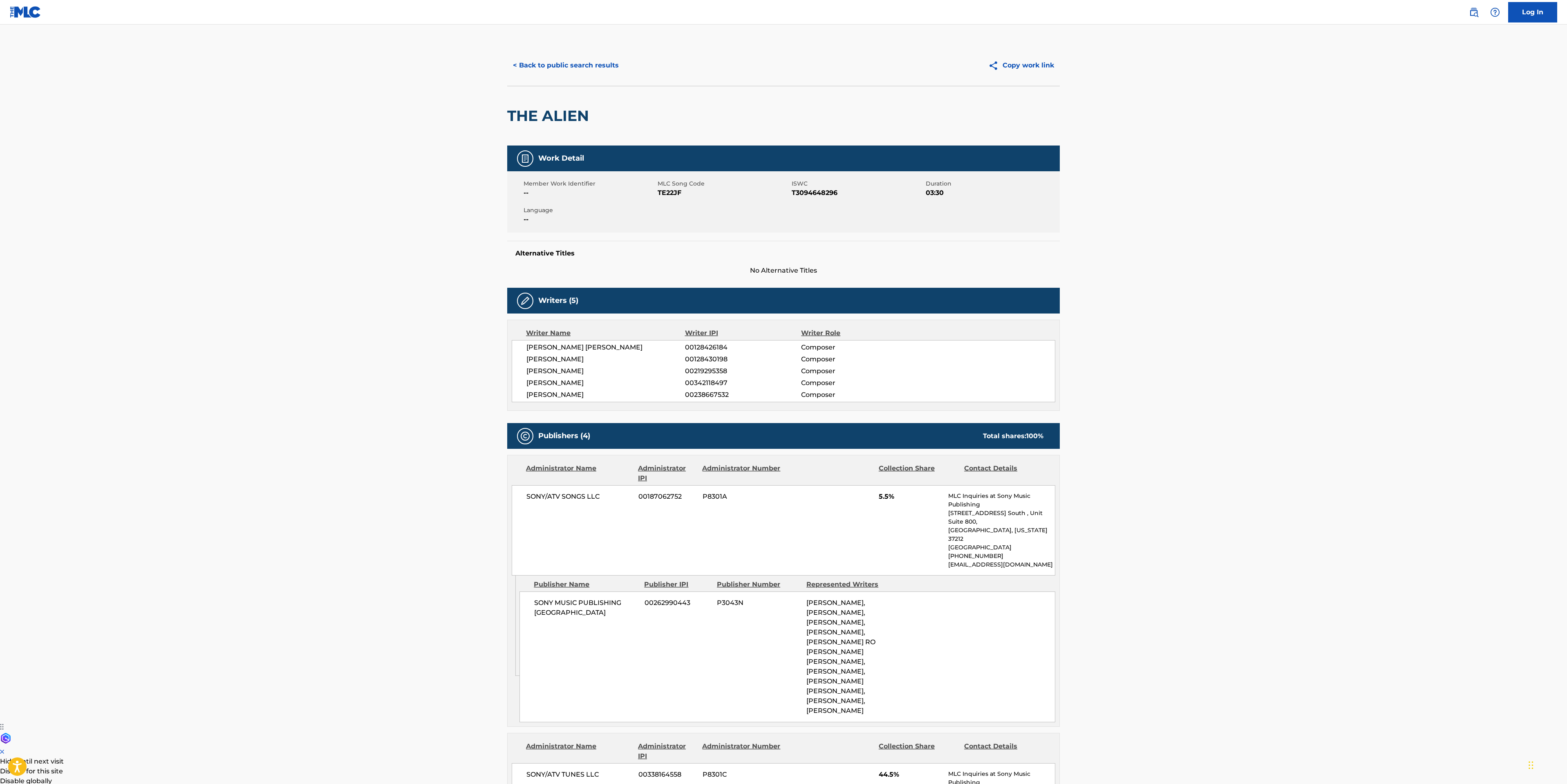
click at [580, 78] on div "< Back to public search results Copy work link" at bounding box center [784, 65] width 552 height 41
click at [580, 73] on button "< Back to public search results" at bounding box center [566, 66] width 117 height 21
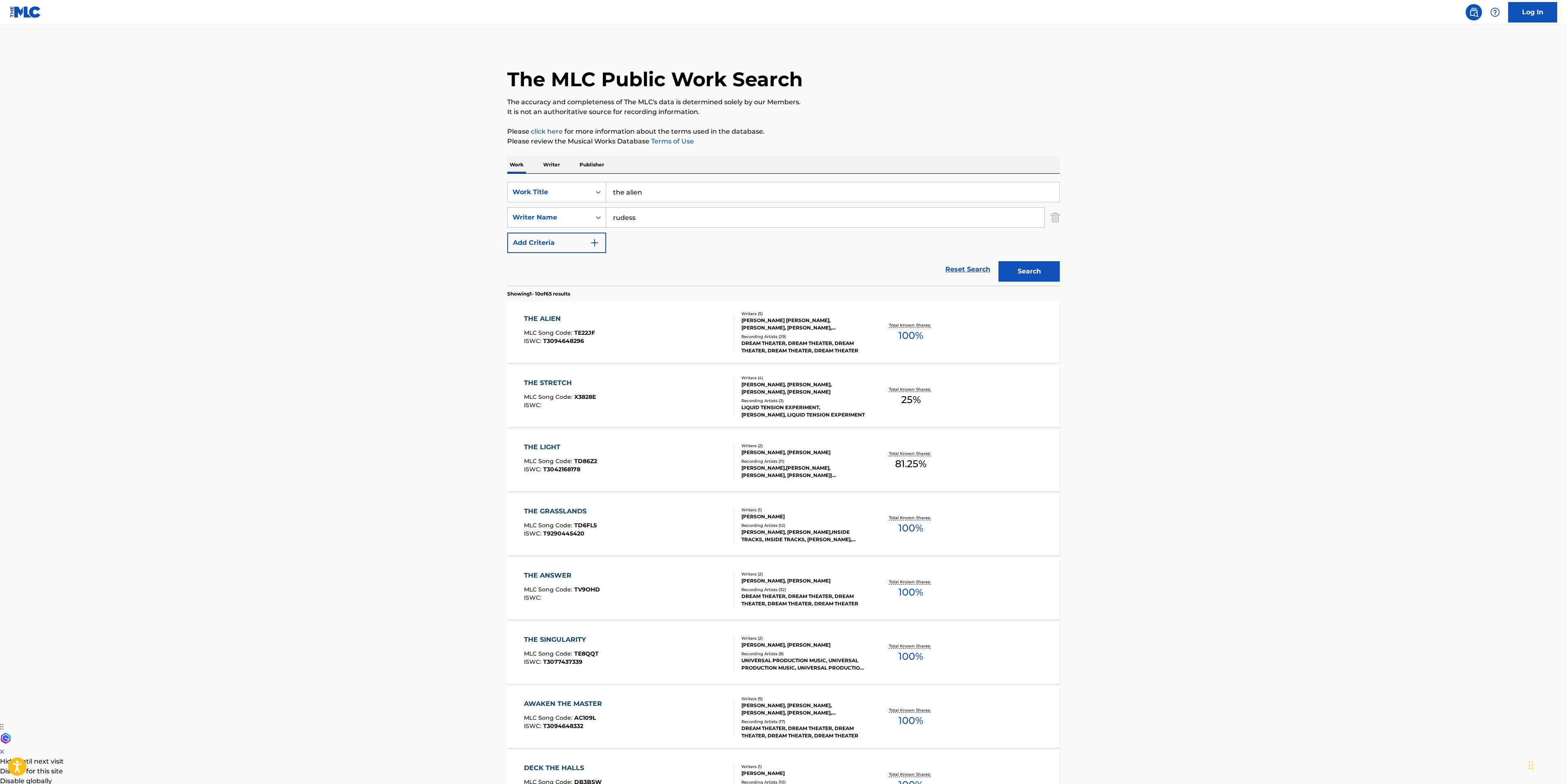
drag, startPoint x: 671, startPoint y: 188, endPoint x: 274, endPoint y: 150, distance: 398.8
click at [314, 150] on main "The MLC Public Work Search The accuracy and completeness of The MLC's data is d…" at bounding box center [784, 505] width 1567 height 962
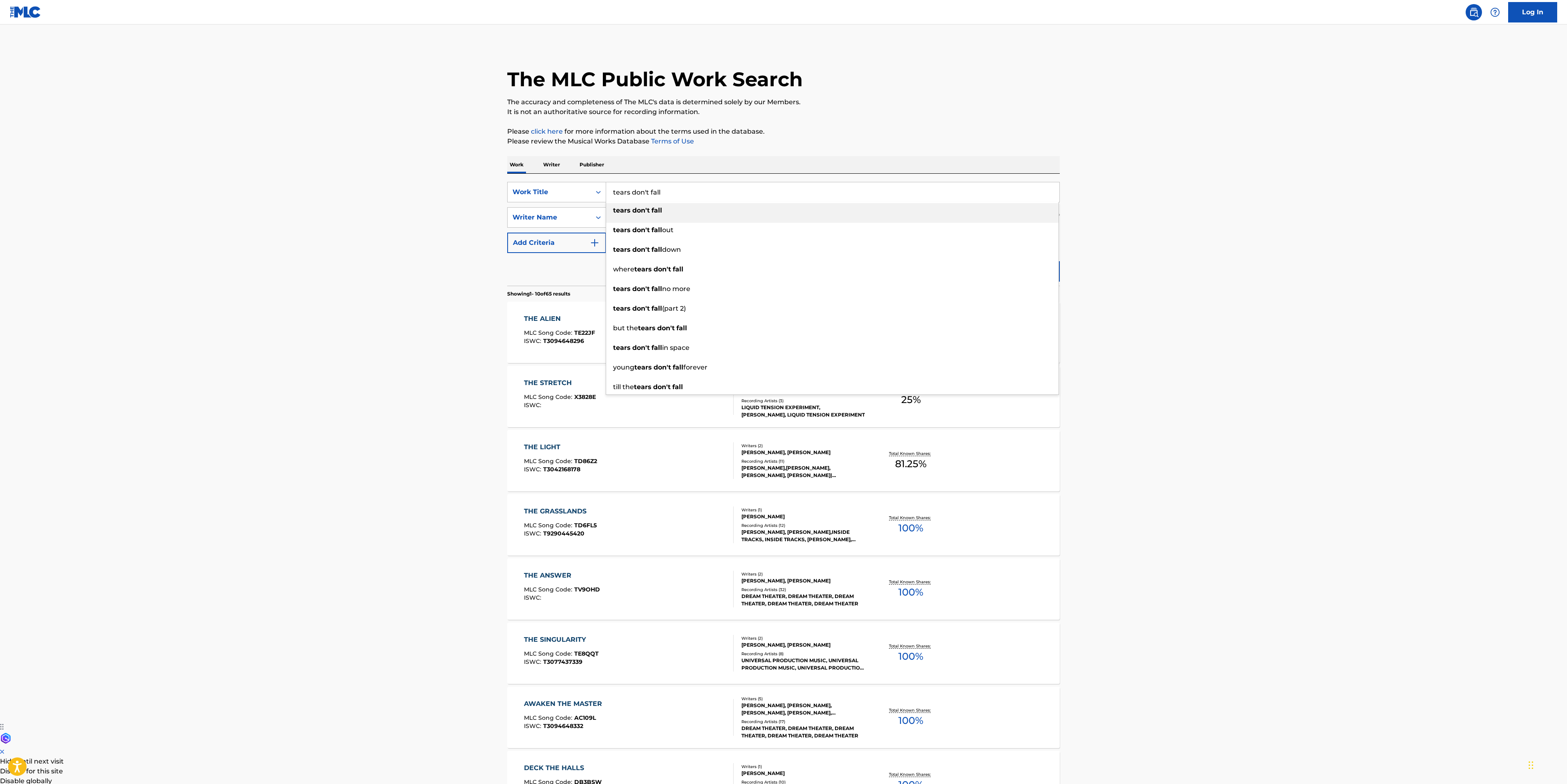
type input "tears don't fall"
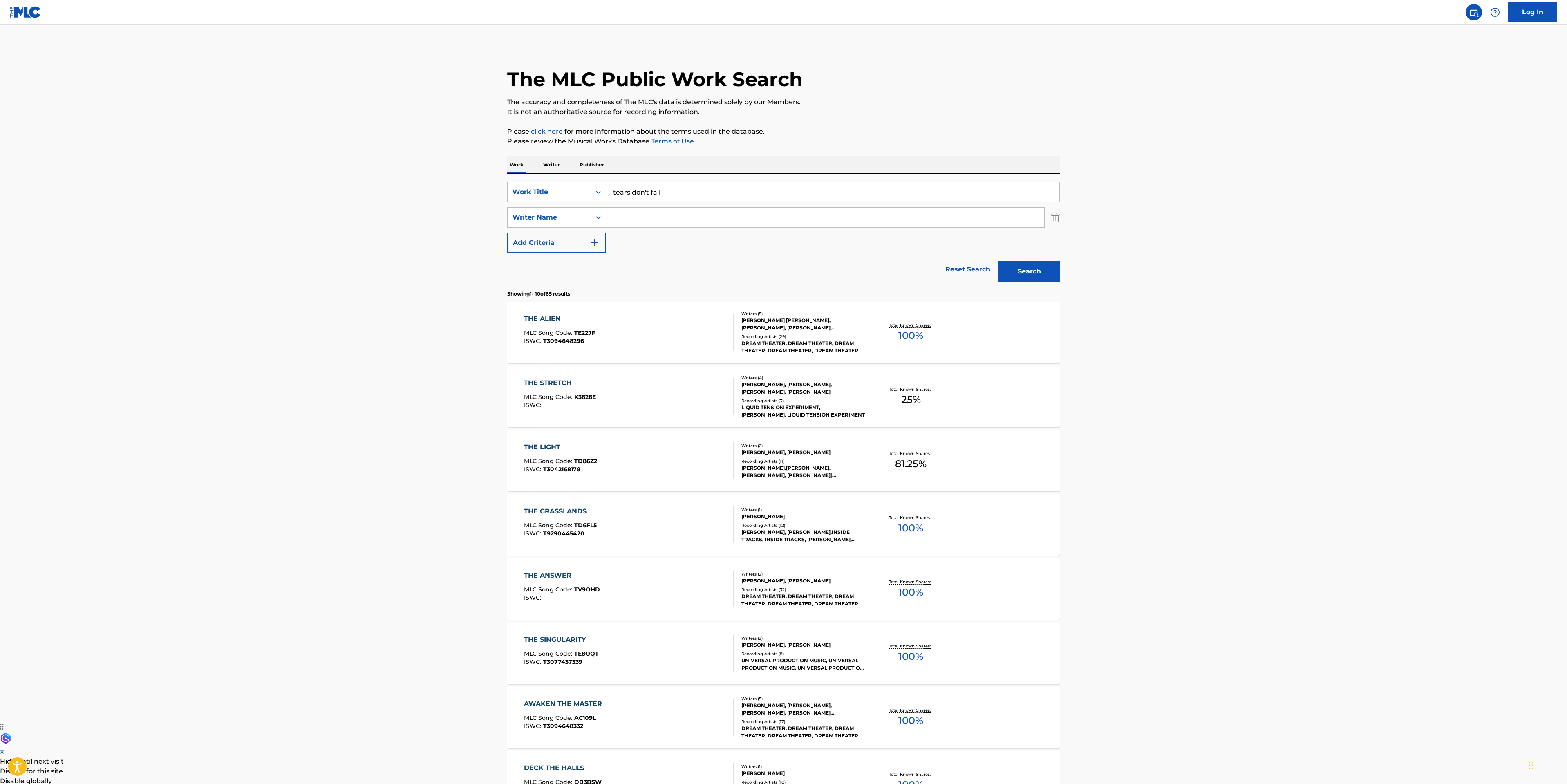
click at [998, 261] on button "Search" at bounding box center [1029, 271] width 61 height 21
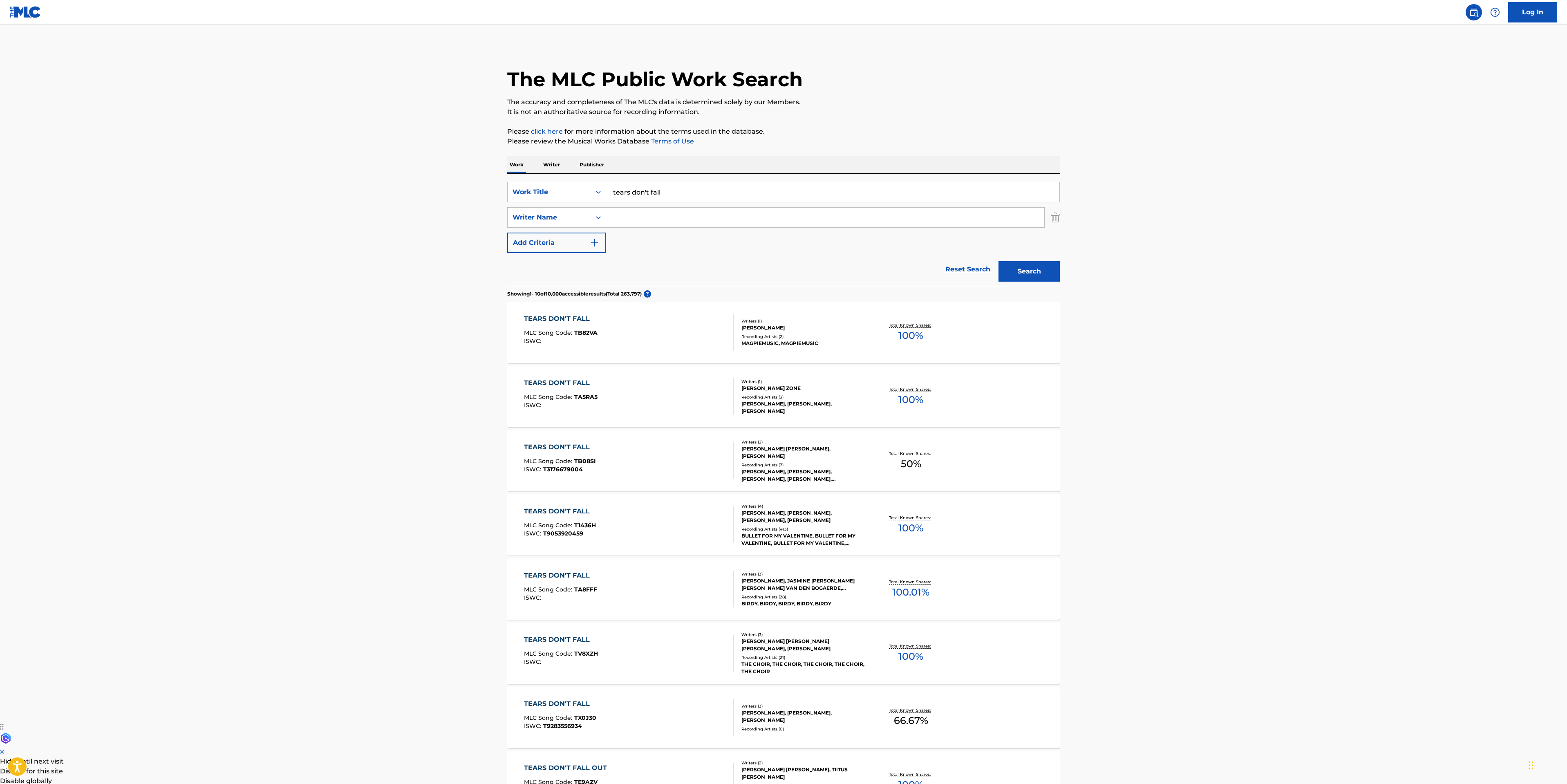
click at [678, 529] on div "TEARS DON'T FALL MLC Song Code : T1436H ISWC : T9053920459" at bounding box center [628, 524] width 210 height 36
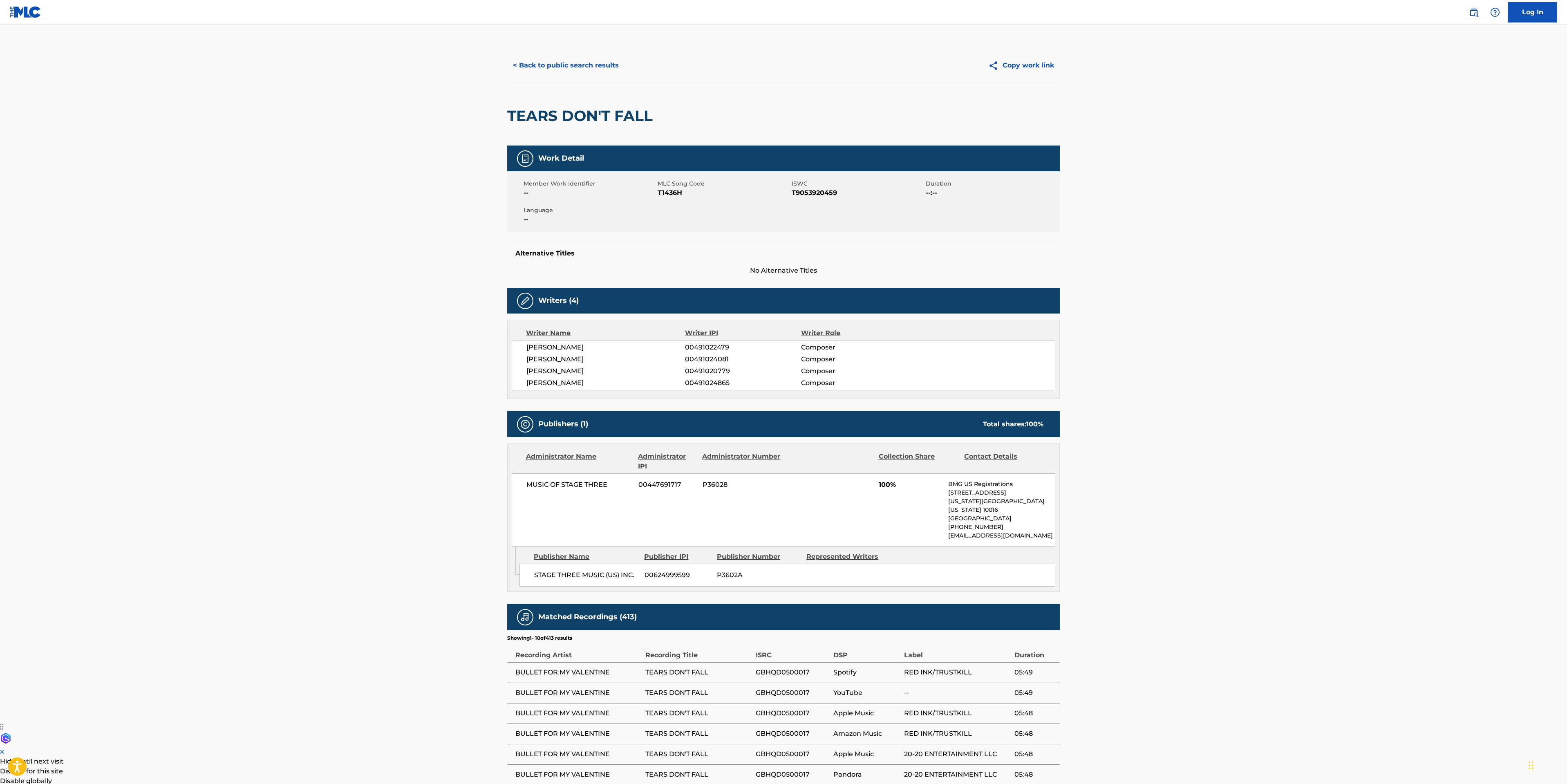
click at [577, 368] on span "MATTHEW TUCK" at bounding box center [605, 371] width 159 height 10
drag, startPoint x: 577, startPoint y: 368, endPoint x: 582, endPoint y: 304, distance: 64.2
click at [577, 368] on span "MATTHEW TUCK" at bounding box center [605, 371] width 159 height 10
copy span "TUCK"
click at [540, 77] on div "< Back to public search results Copy work link" at bounding box center [784, 65] width 552 height 41
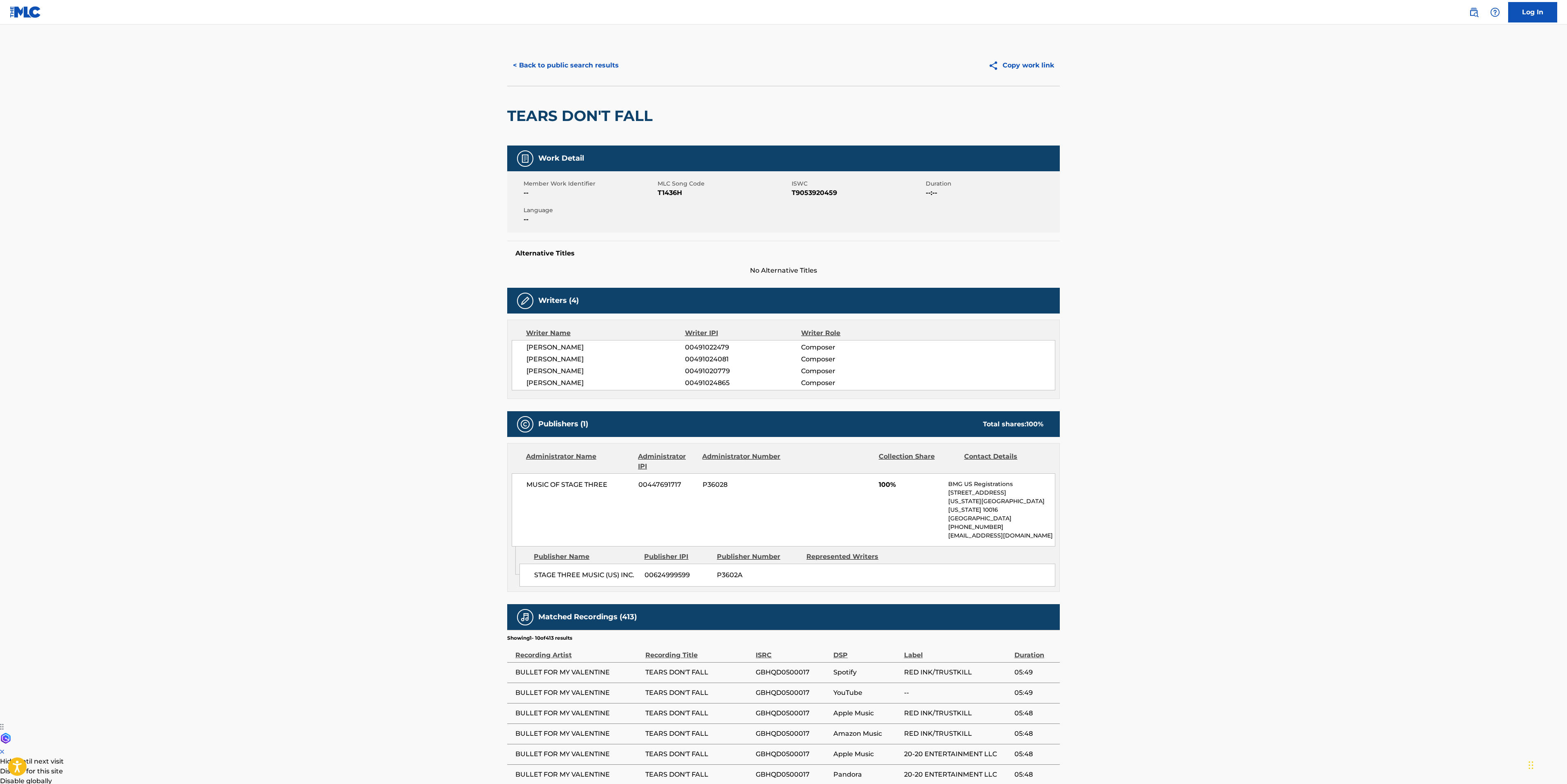
click at [544, 67] on button "< Back to public search results" at bounding box center [566, 66] width 117 height 21
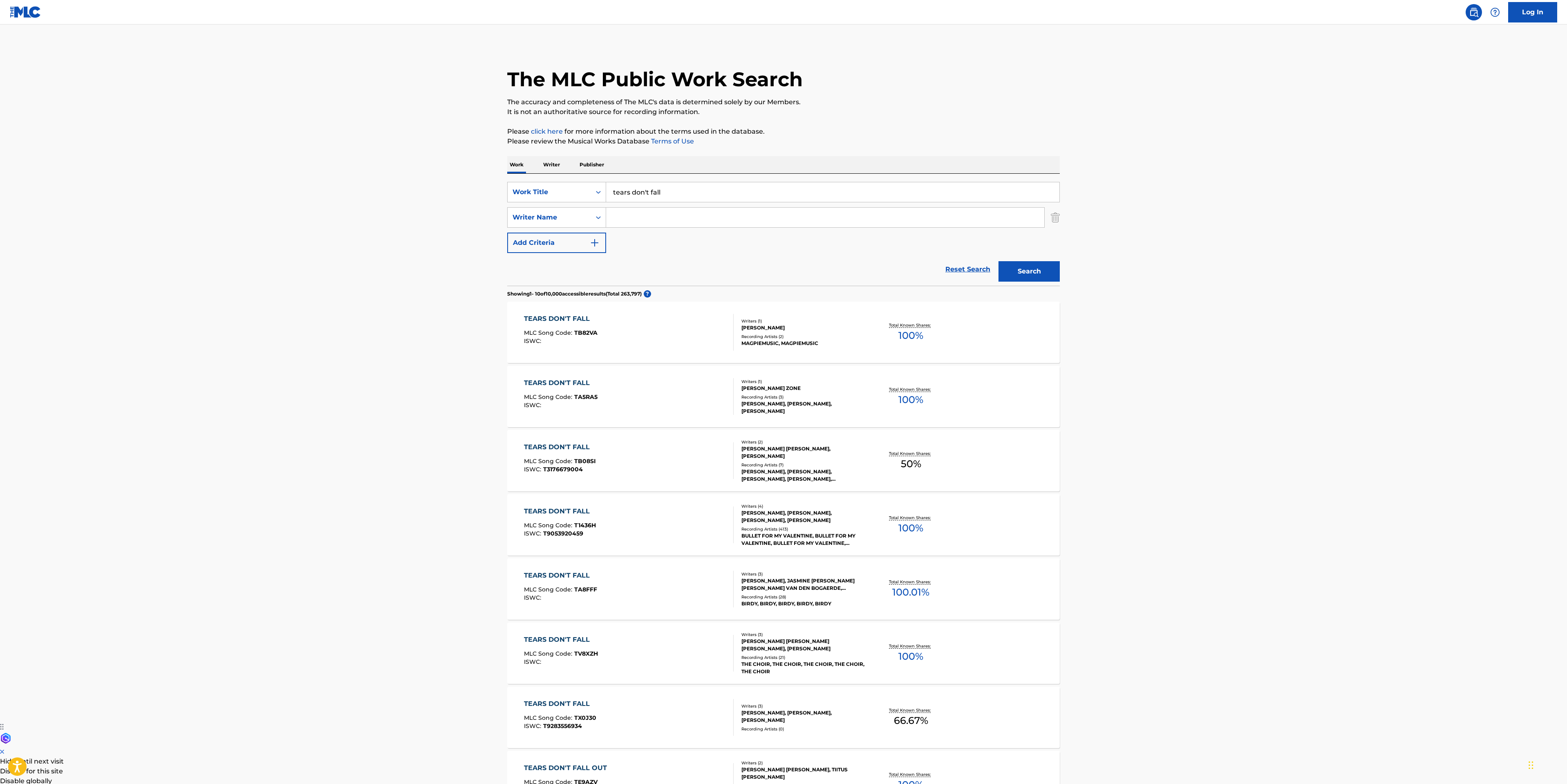
click at [533, 189] on div "SearchWithCriteriaf2820b66-23ad-473a-b201-8b931521ba46 Work Title tears don't f…" at bounding box center [784, 192] width 552 height 21
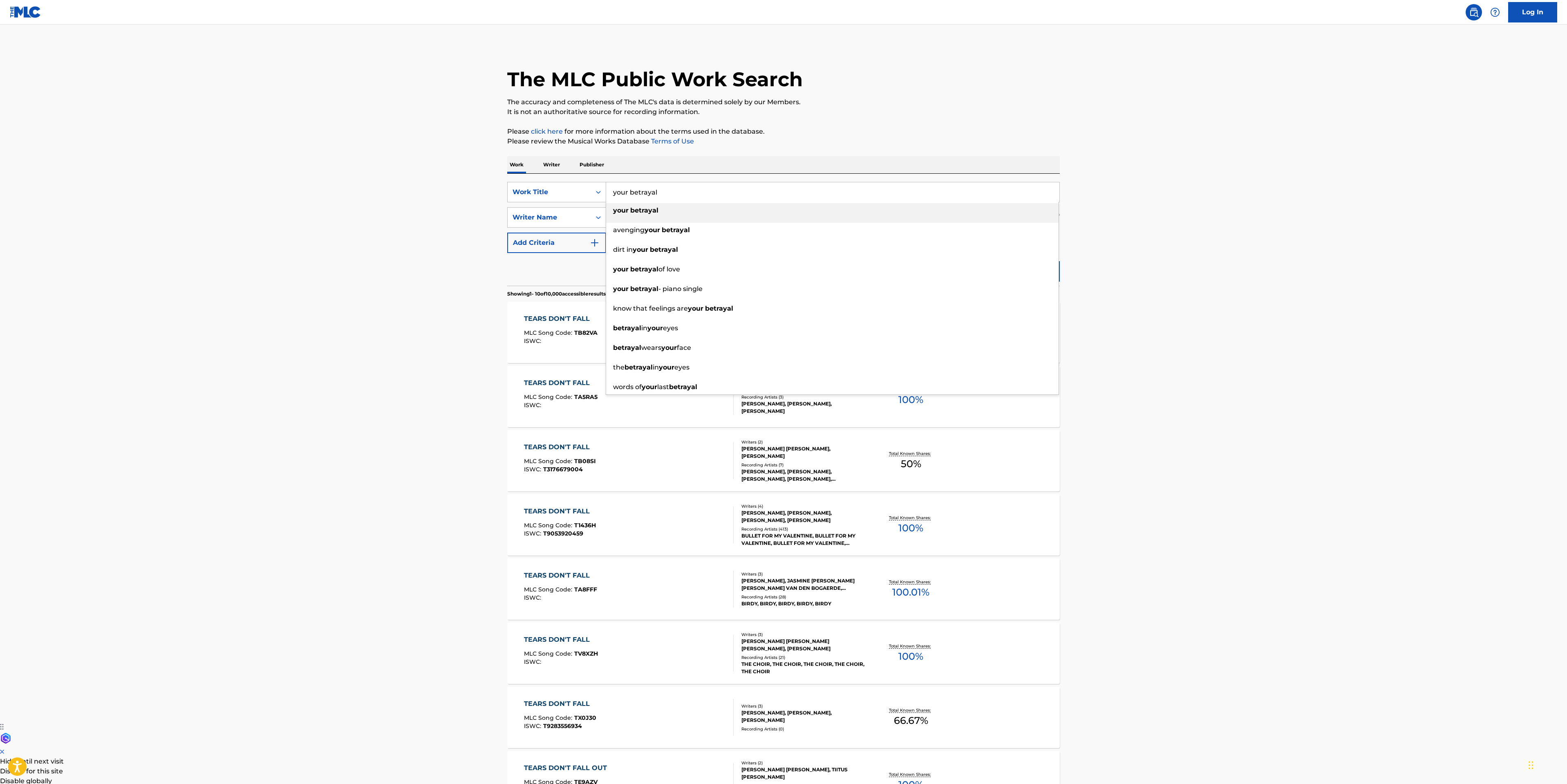
type input "your betrayal"
click at [643, 209] on strong "betrayal" at bounding box center [644, 210] width 28 height 8
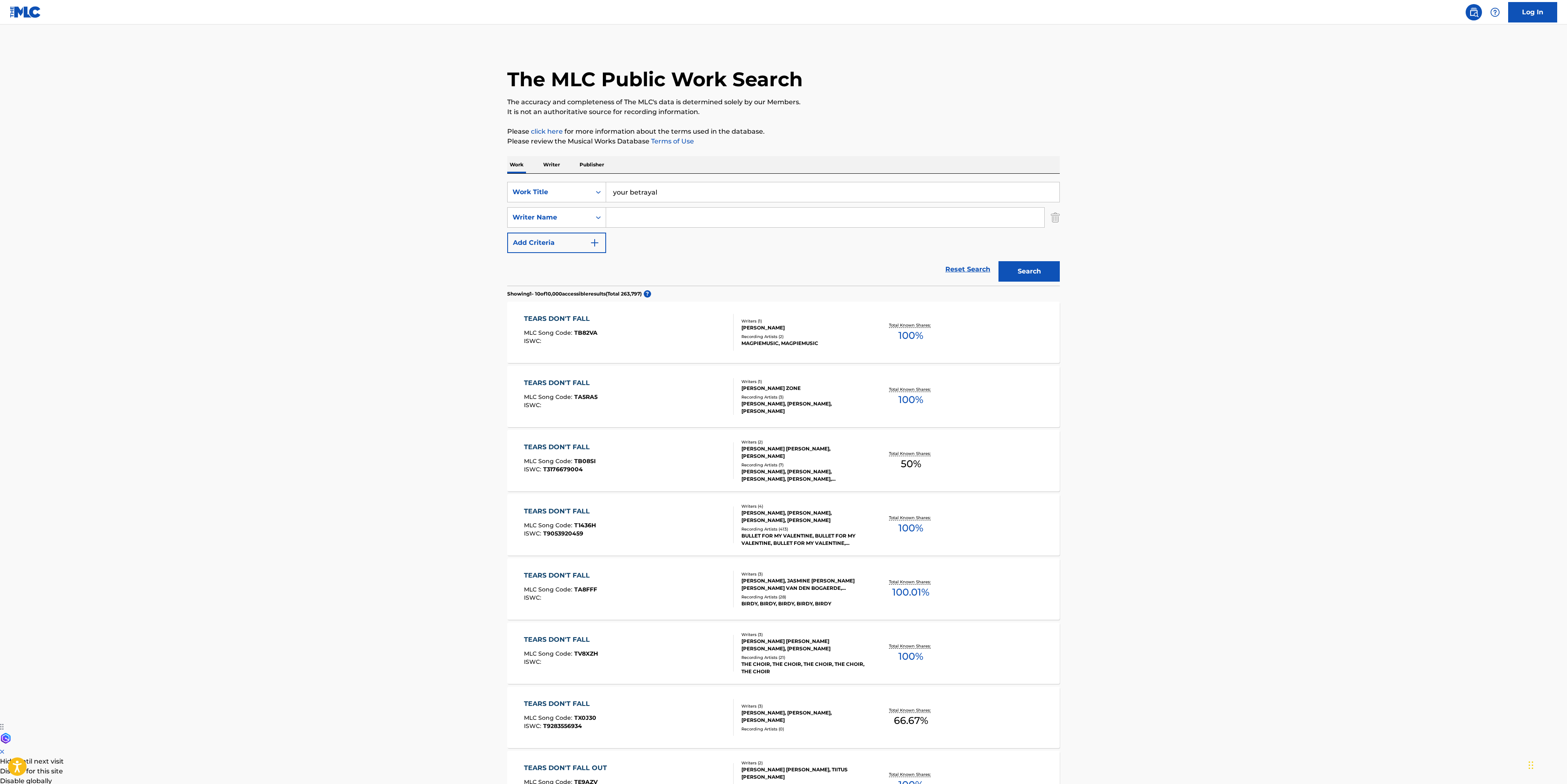
drag, startPoint x: 643, startPoint y: 217, endPoint x: 655, endPoint y: 221, distance: 12.6
click at [643, 217] on input "Search Form" at bounding box center [825, 217] width 438 height 19
paste input "TUCK"
type input "TUCK"
click at [1026, 266] on button "Search" at bounding box center [1029, 271] width 61 height 21
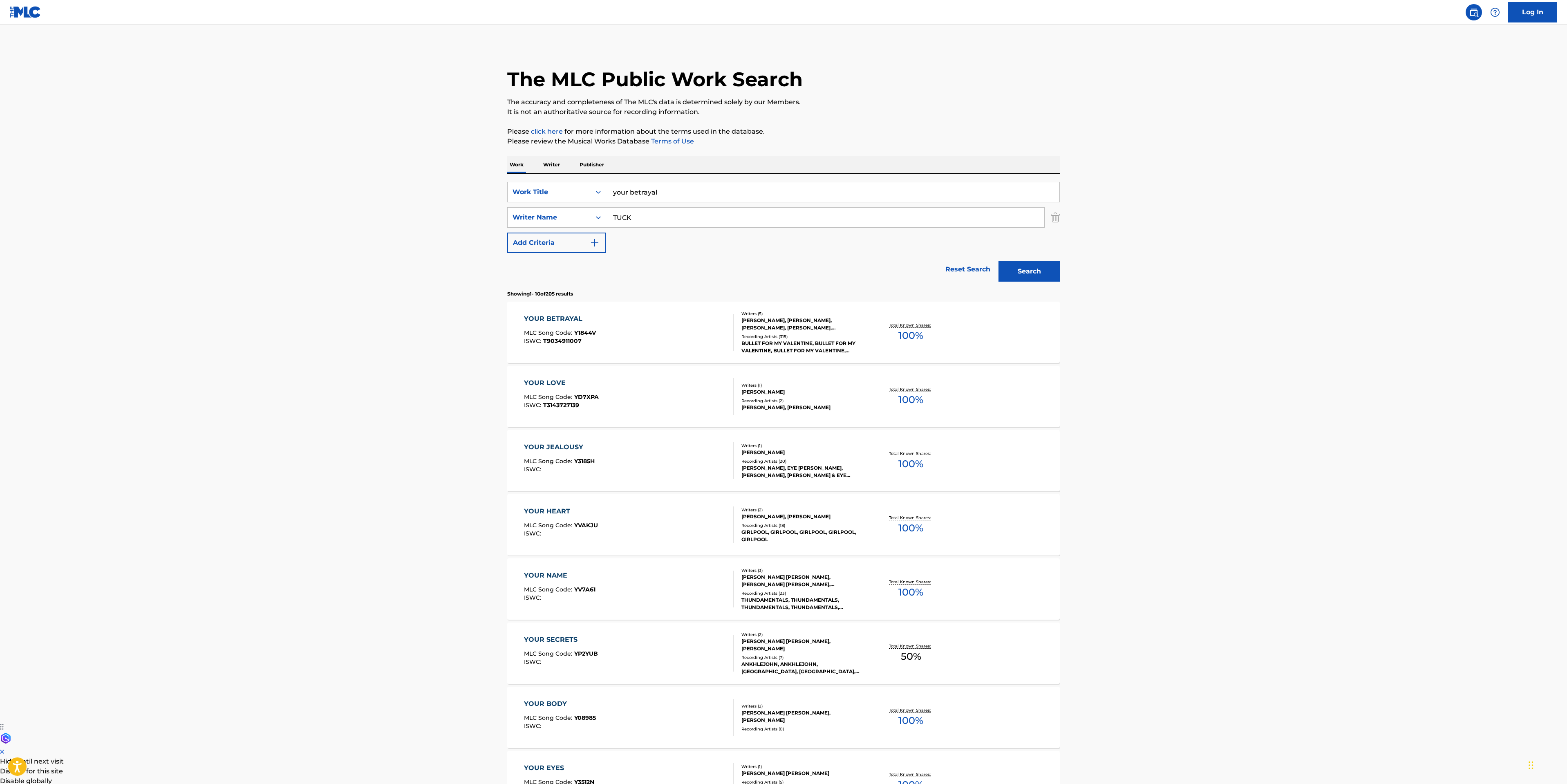
click at [669, 327] on div "YOUR BETRAYAL MLC Song Code : Y1844V ISWC : T9034911007" at bounding box center [628, 332] width 210 height 36
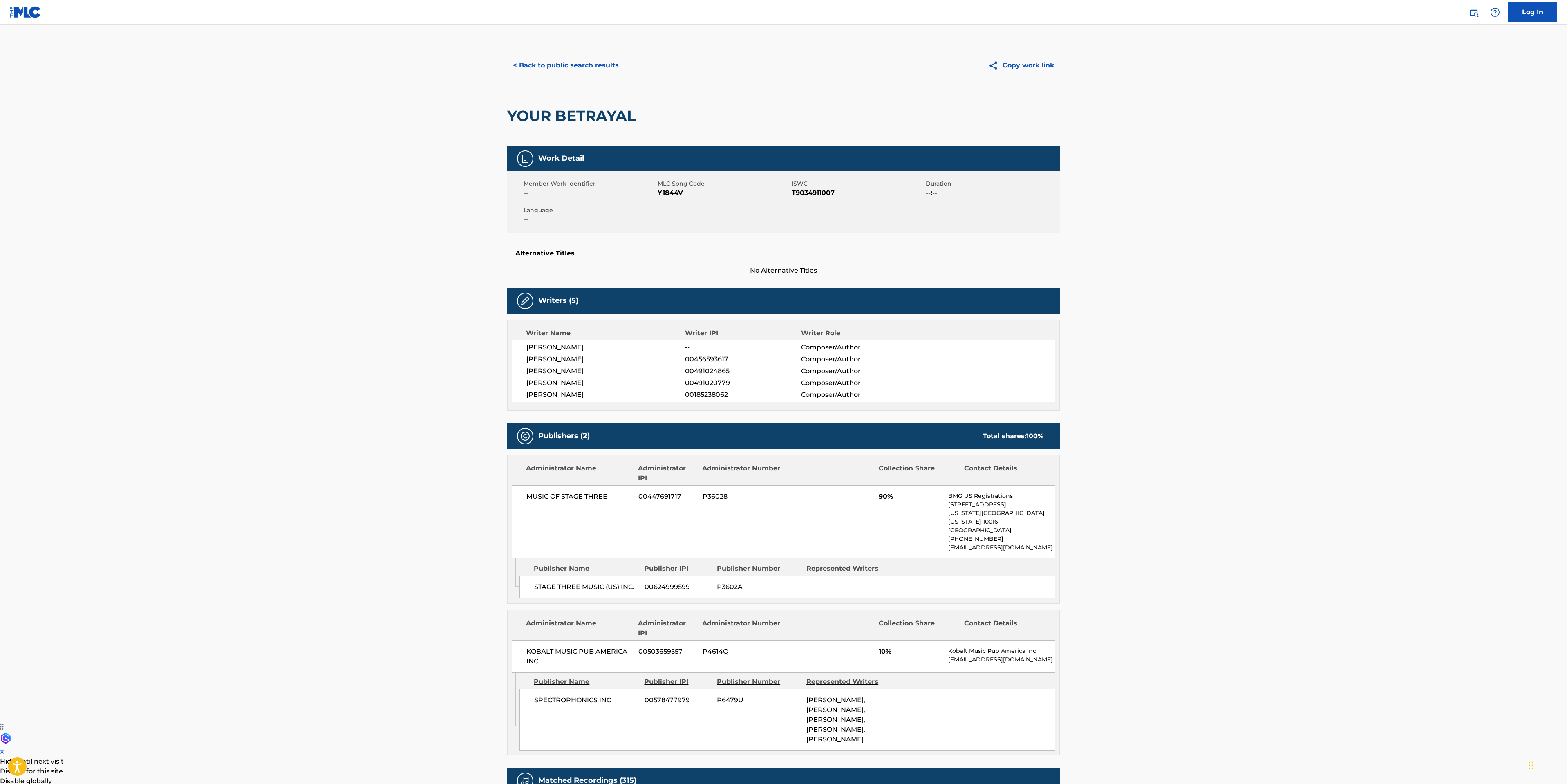
click at [161, 290] on main "< Back to public search results Copy work link YOUR BETRAYAL Work Detail Member…" at bounding box center [784, 548] width 1567 height 1048
click at [569, 57] on button "< Back to public search results" at bounding box center [566, 66] width 117 height 21
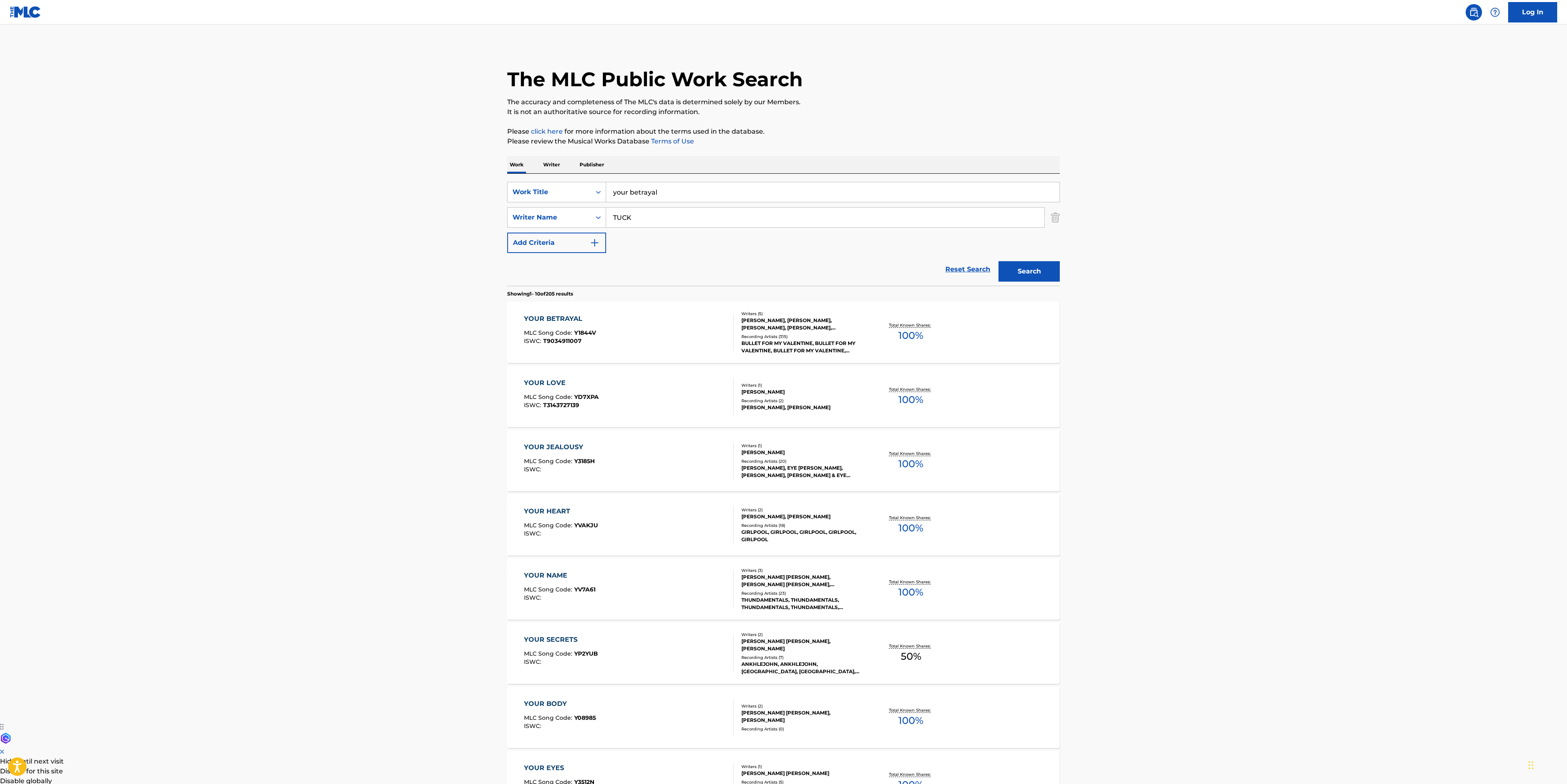
drag, startPoint x: 671, startPoint y: 184, endPoint x: 483, endPoint y: 184, distance: 188.0
click at [490, 184] on main "The MLC Public Work Search The accuracy and completeness of The MLC's data is d…" at bounding box center [784, 505] width 1567 height 962
type input "you want a battle? (here's a war)"
click at [1012, 263] on button "Search" at bounding box center [1029, 271] width 61 height 21
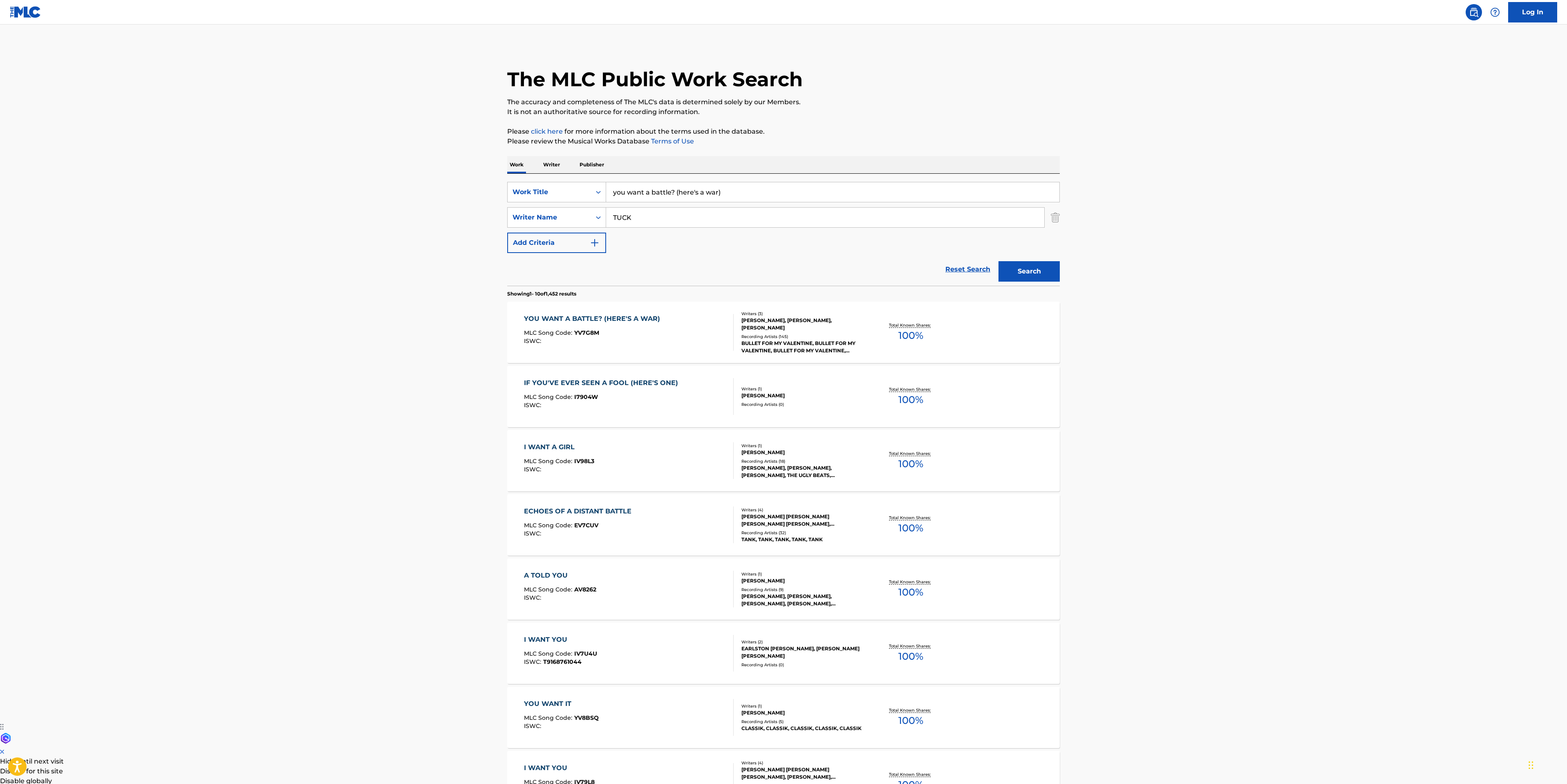
click at [681, 341] on div "YOU WANT A BATTLE? (HERE'S A WAR) MLC Song Code : YV7G8M ISWC :" at bounding box center [628, 332] width 210 height 36
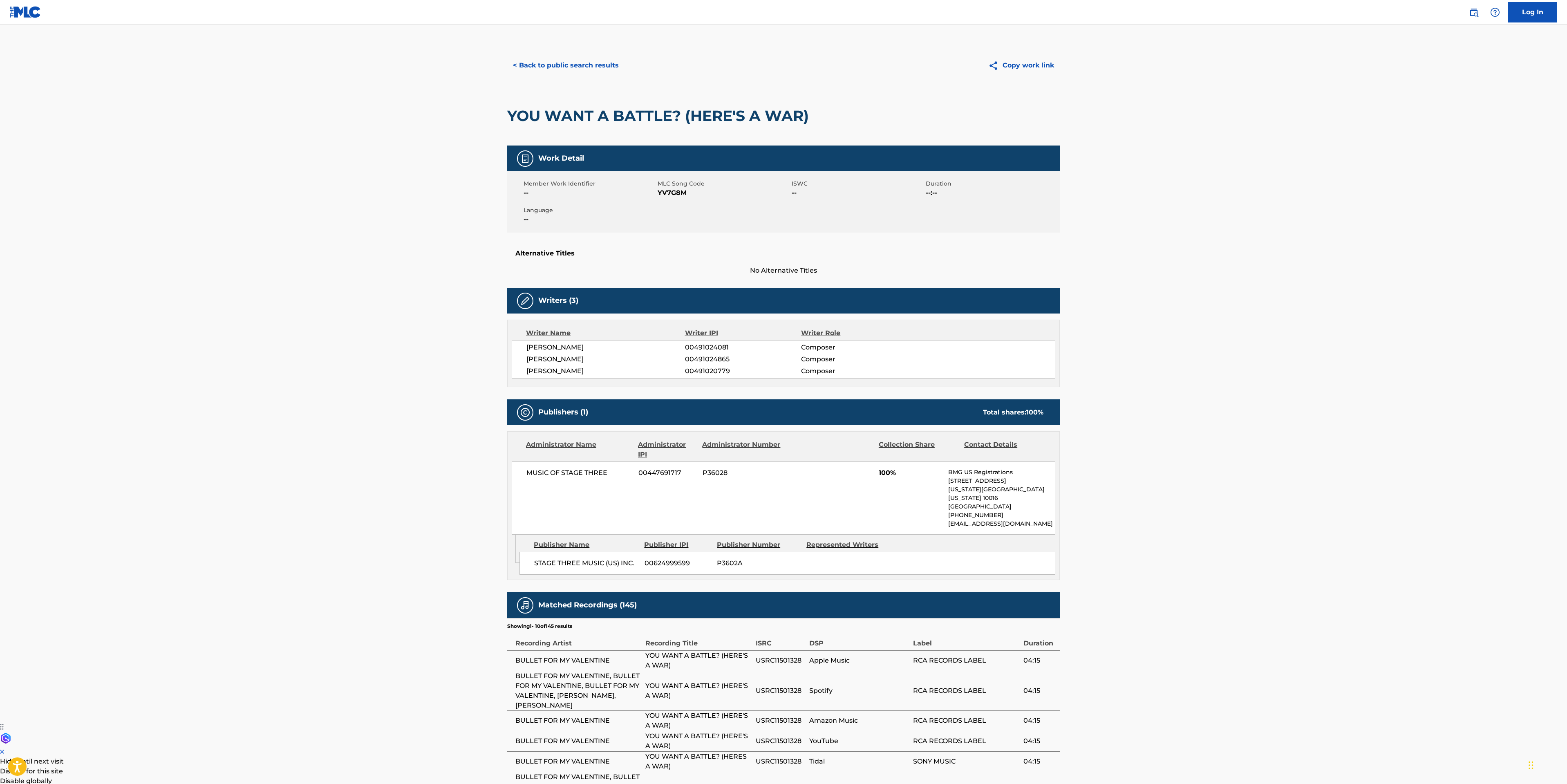
click at [554, 63] on button "< Back to public search results" at bounding box center [566, 66] width 117 height 21
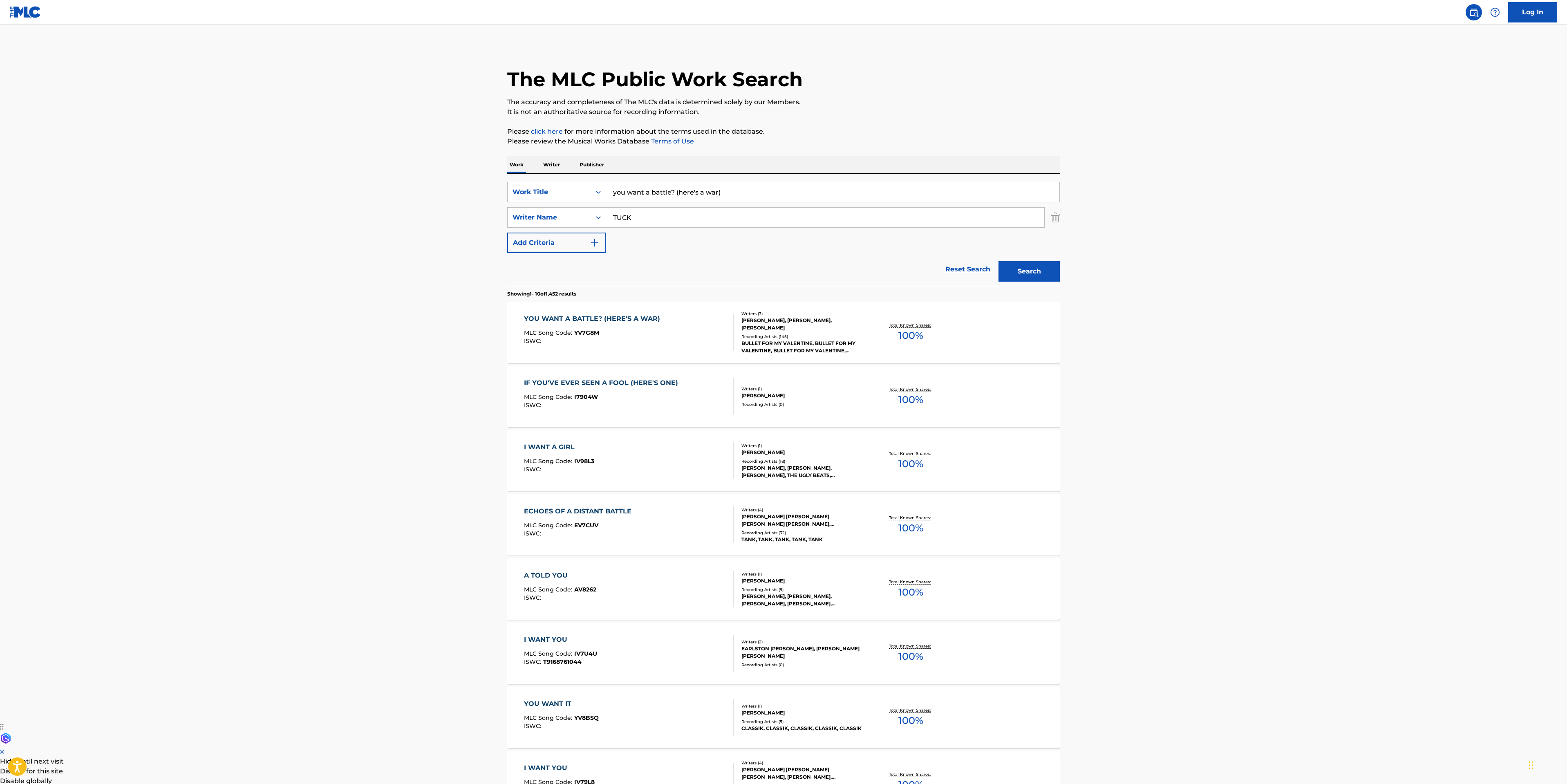
drag, startPoint x: 728, startPoint y: 192, endPoint x: 211, endPoint y: 109, distance: 523.6
click at [392, 161] on main "The MLC Public Work Search The accuracy and completeness of The MLC's data is d…" at bounding box center [784, 505] width 1567 height 962
type input "hearts burst into fire"
drag, startPoint x: 984, startPoint y: 271, endPoint x: 1063, endPoint y: 280, distance: 79.5
click at [1063, 280] on div "The MLC Public Work Search The accuracy and completeness of The MLC's data is d…" at bounding box center [784, 513] width 572 height 937
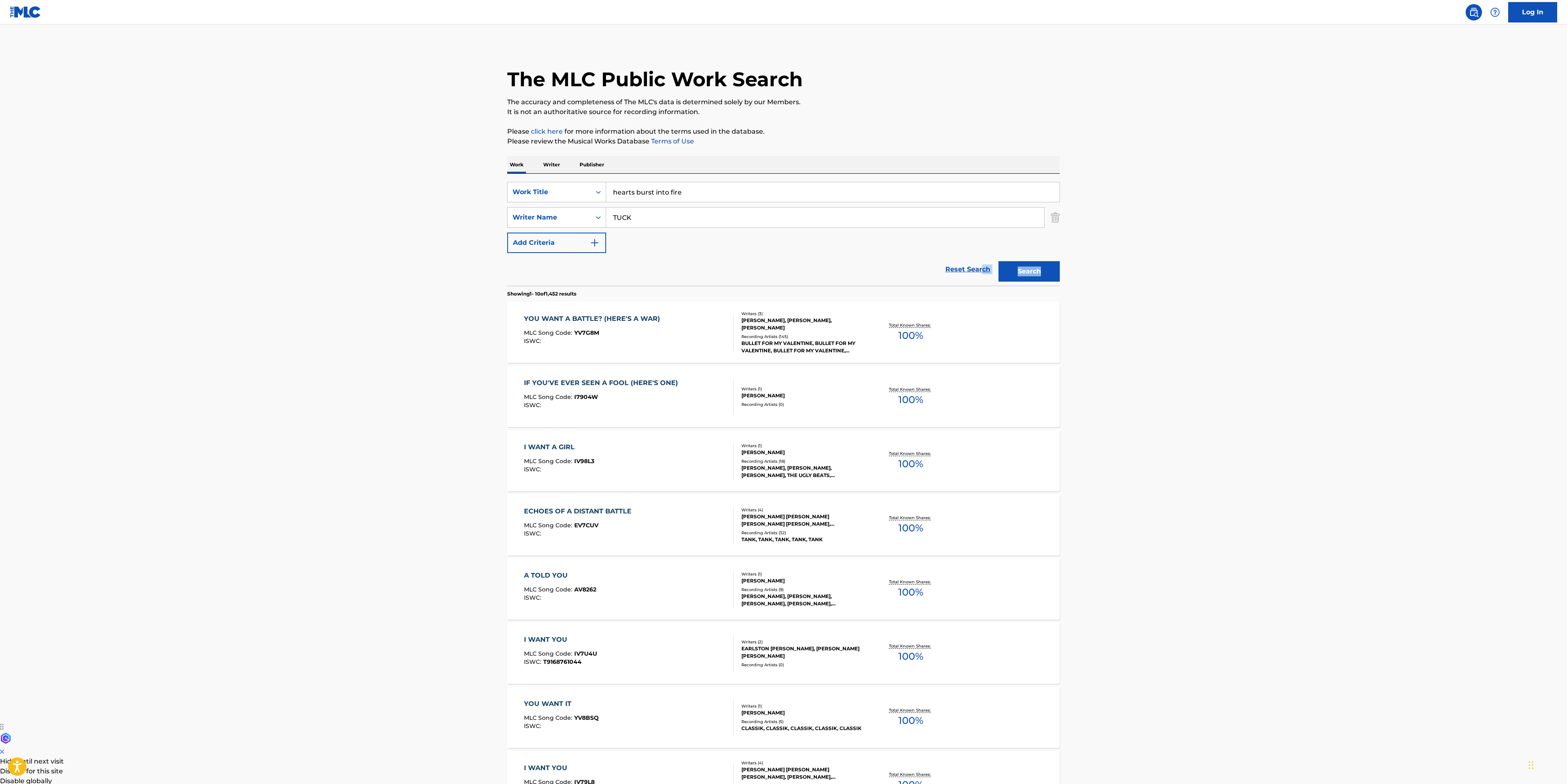
click at [1041, 276] on button "Search" at bounding box center [1029, 271] width 61 height 21
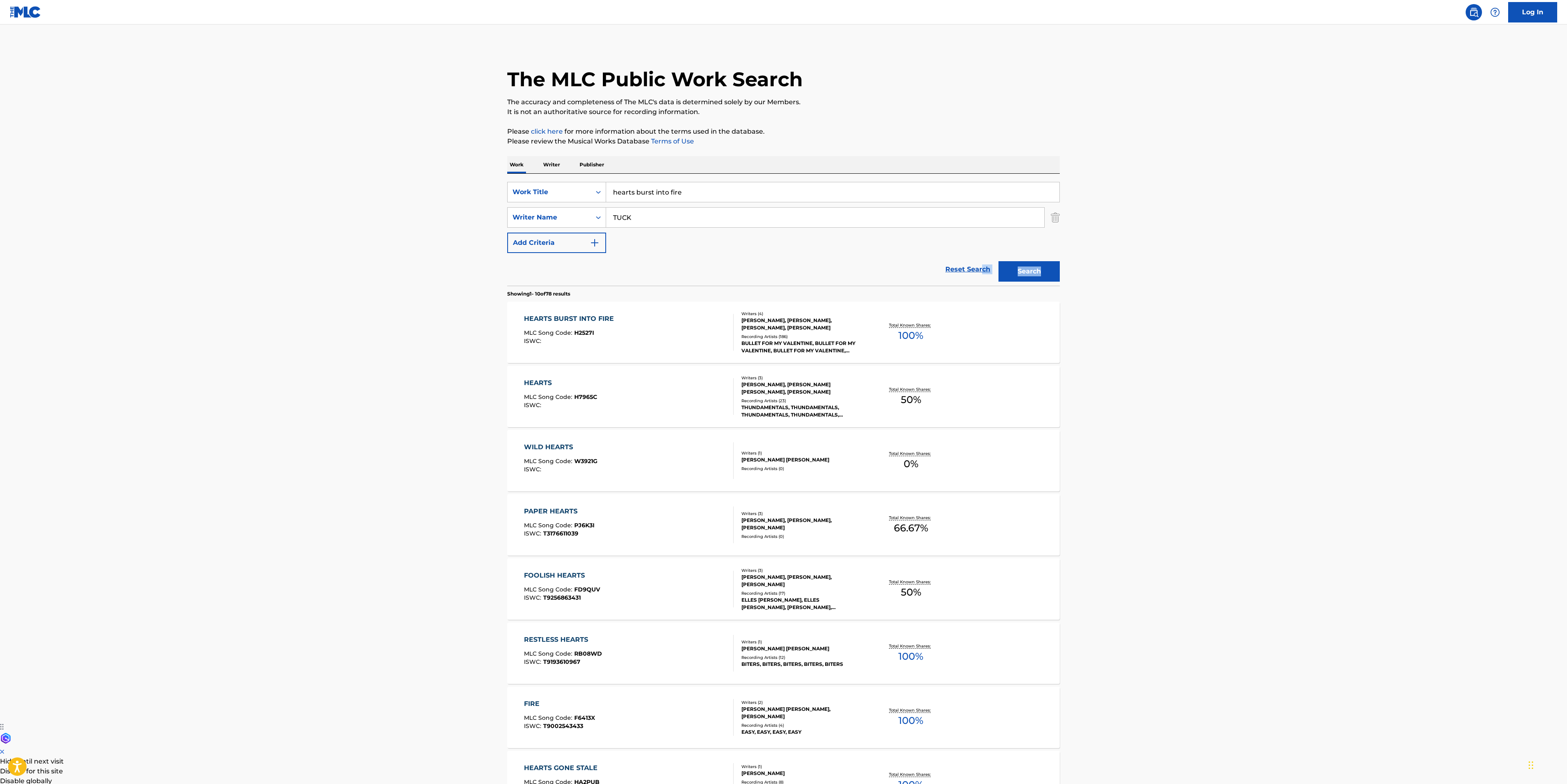
click at [742, 336] on div "Recording Artists ( 186 )" at bounding box center [803, 336] width 123 height 6
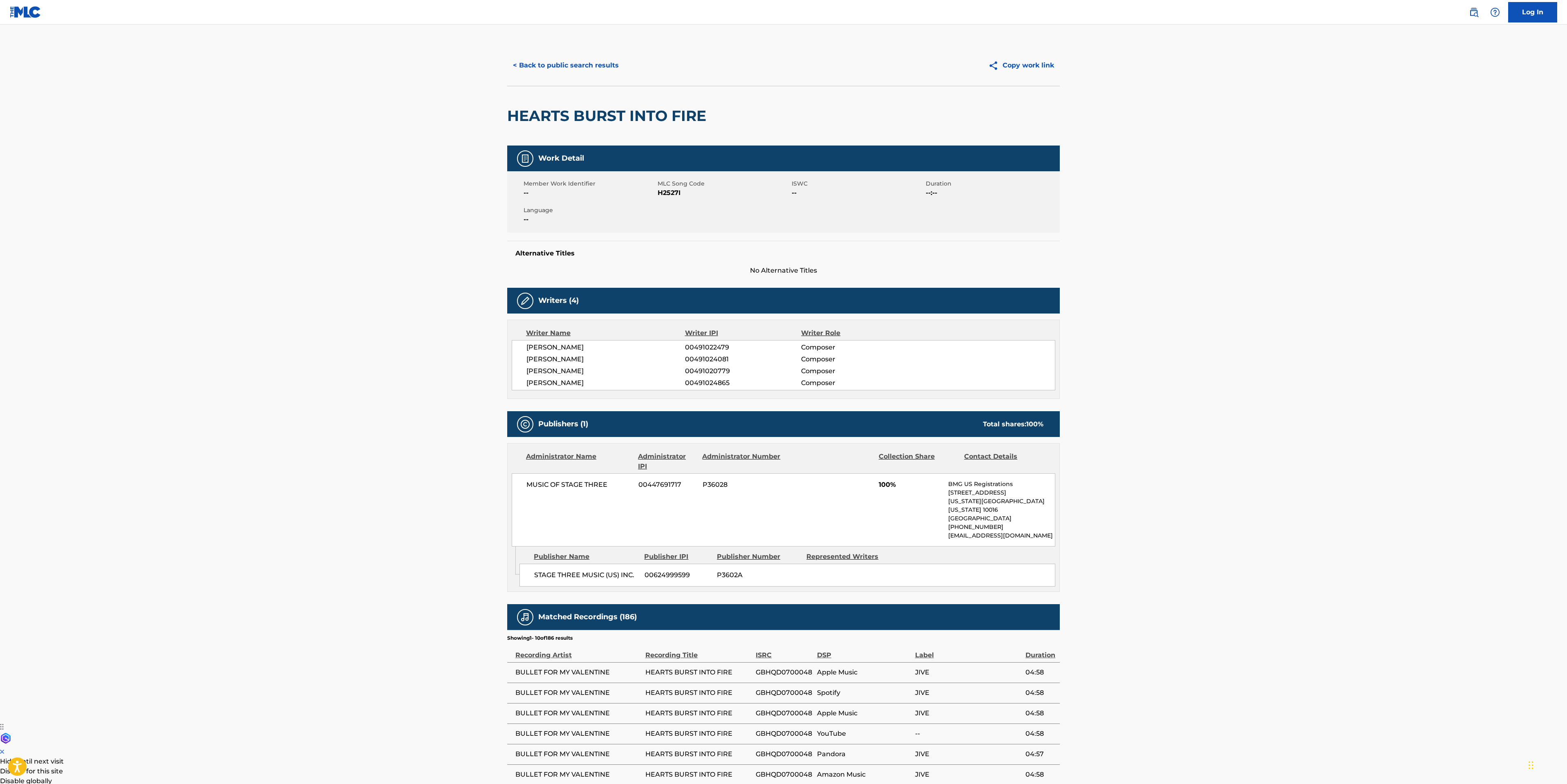
click at [547, 61] on button "< Back to public search results" at bounding box center [566, 66] width 117 height 21
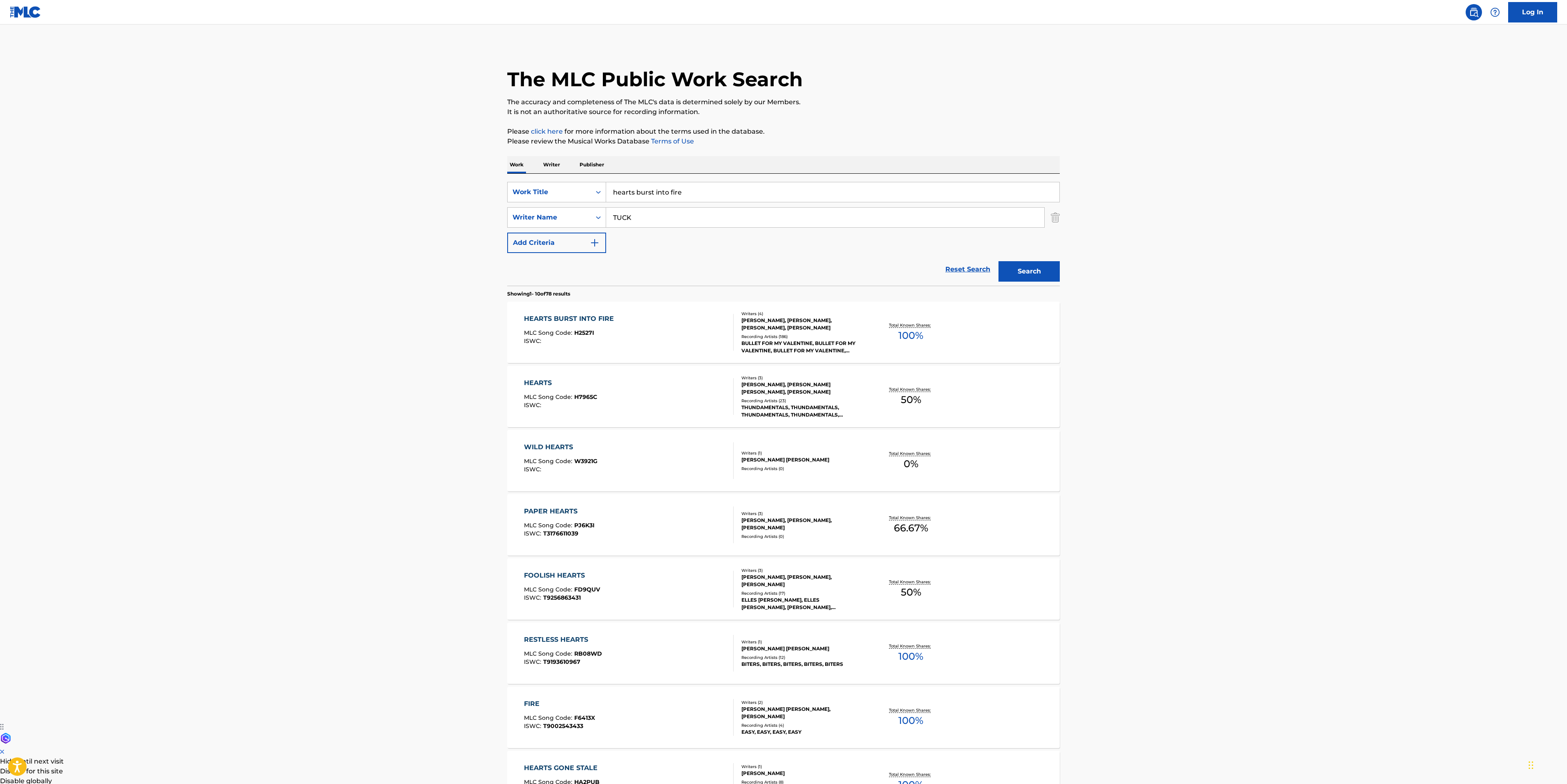
drag, startPoint x: 712, startPoint y: 189, endPoint x: 314, endPoint y: 150, distance: 399.9
click at [379, 159] on main "The MLC Public Work Search The accuracy and completeness of The MLC's data is d…" at bounding box center [784, 505] width 1567 height 962
type input "tears don't fall"
click at [998, 261] on button "Search" at bounding box center [1029, 271] width 61 height 21
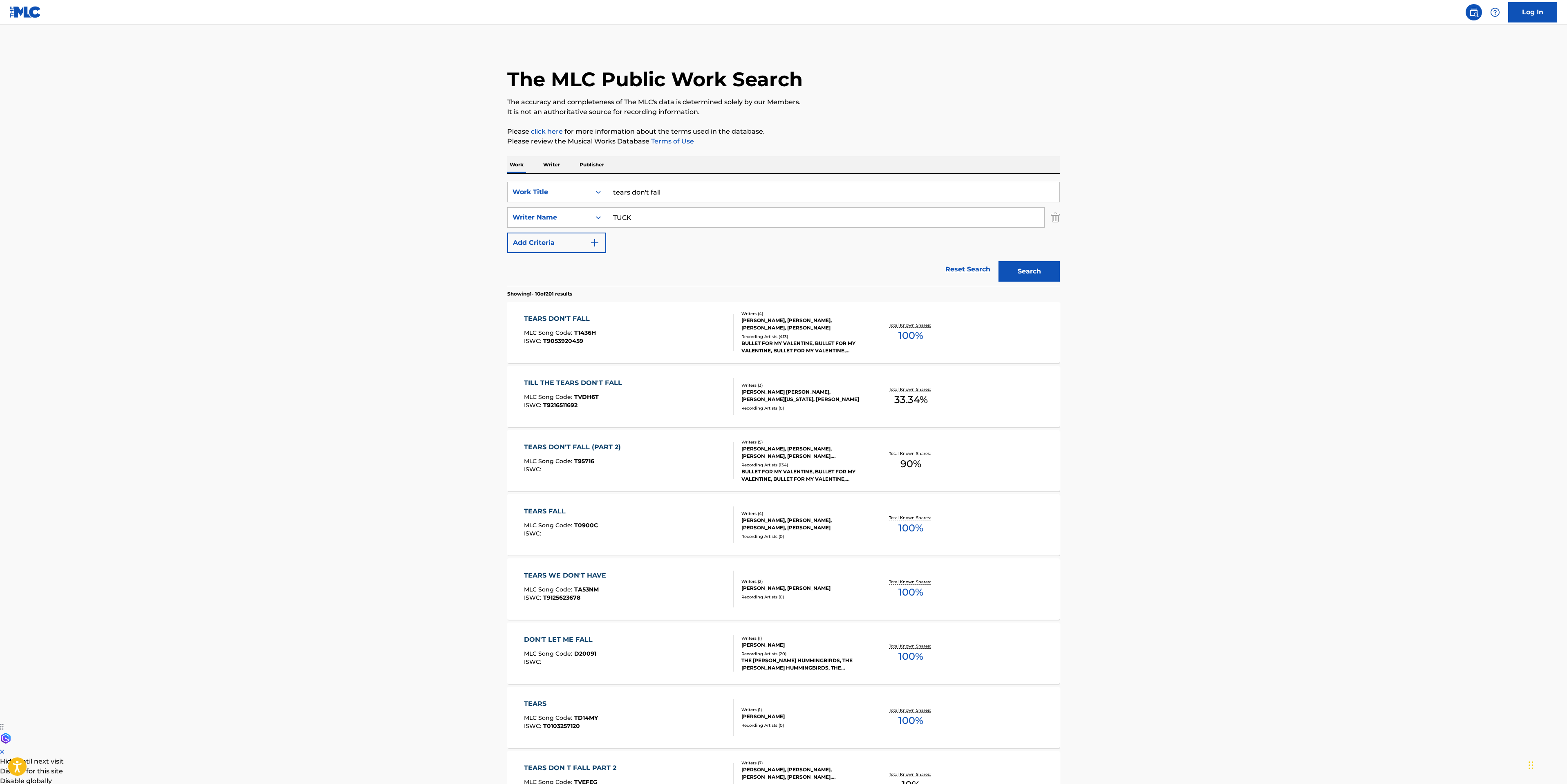
click at [644, 328] on div "TEARS DON'T FALL MLC Song Code : T1436H ISWC : T9053920459" at bounding box center [628, 332] width 210 height 36
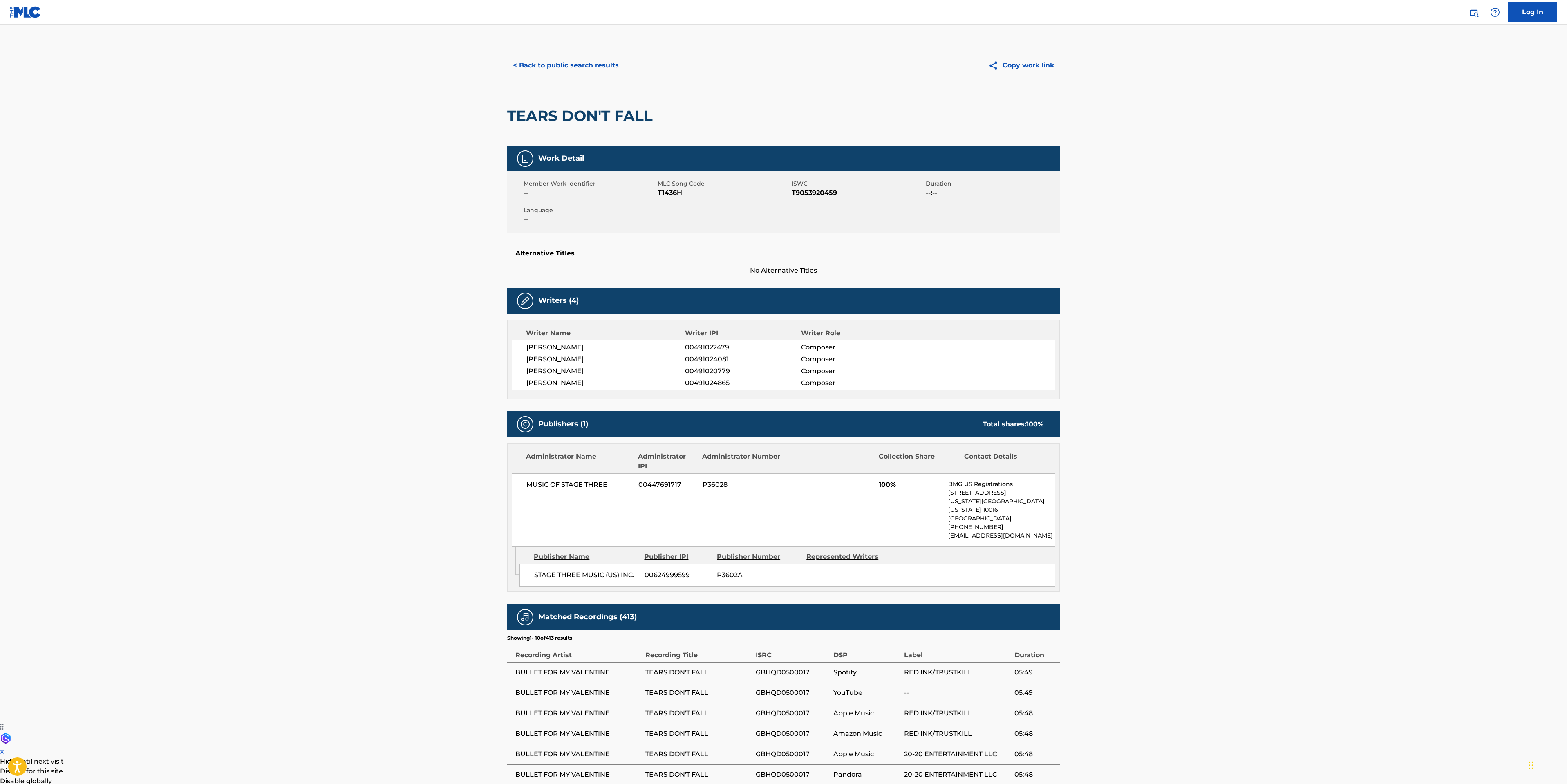
drag, startPoint x: 245, startPoint y: 313, endPoint x: 386, endPoint y: 255, distance: 152.5
click at [245, 313] on main "< Back to public search results Copy work link TEARS DON'T FALL Work Detail Mem…" at bounding box center [784, 467] width 1567 height 884
click at [547, 63] on button "< Back to public search results" at bounding box center [566, 66] width 117 height 21
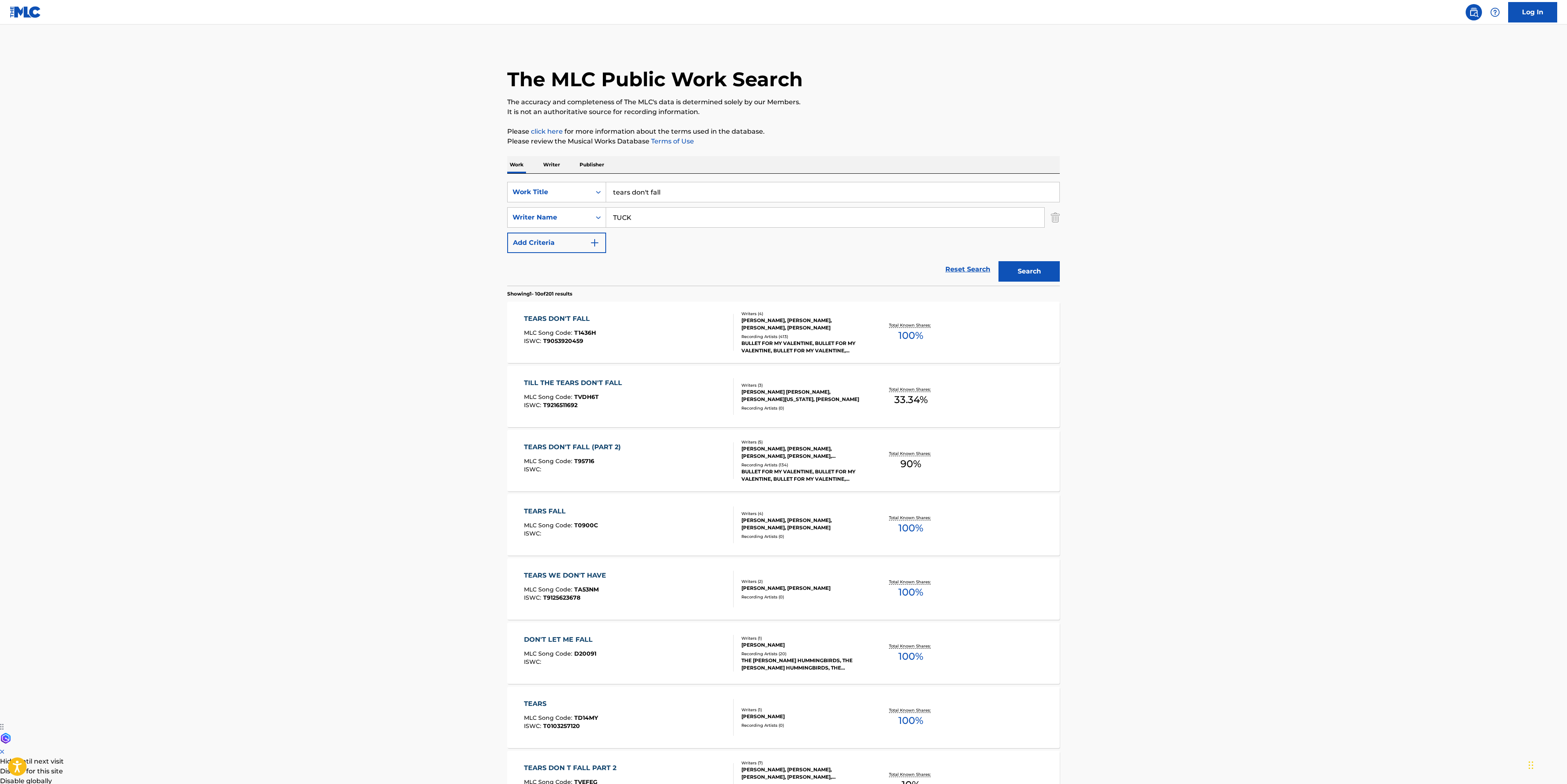
drag, startPoint x: 677, startPoint y: 188, endPoint x: 18, endPoint y: 155, distance: 659.8
click at [389, 164] on main "The MLC Public Work Search The accuracy and completeness of The MLC's data is d…" at bounding box center [784, 505] width 1567 height 962
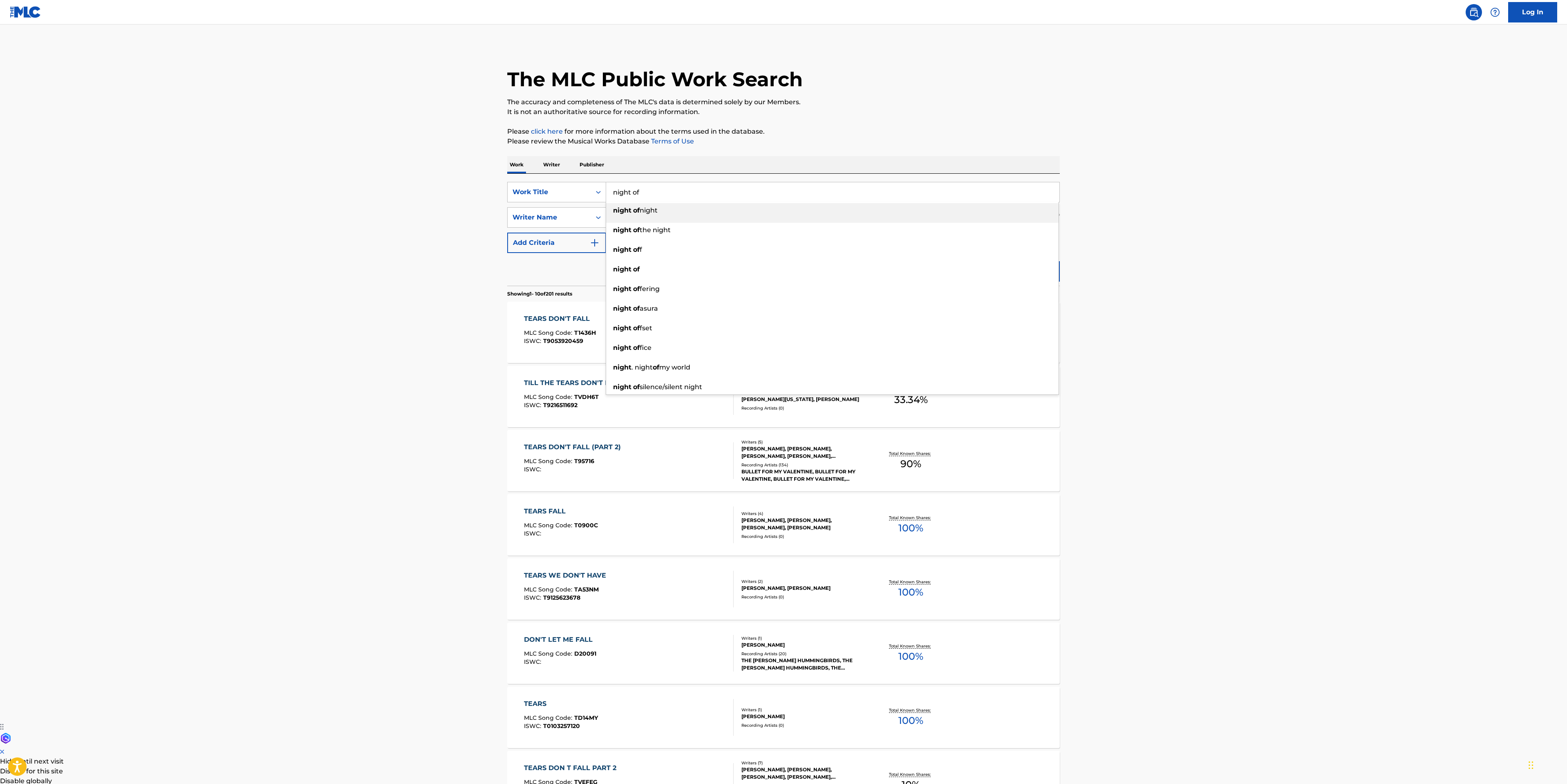
type input "night"
type input "knives"
click at [671, 209] on div "knives" at bounding box center [832, 210] width 453 height 15
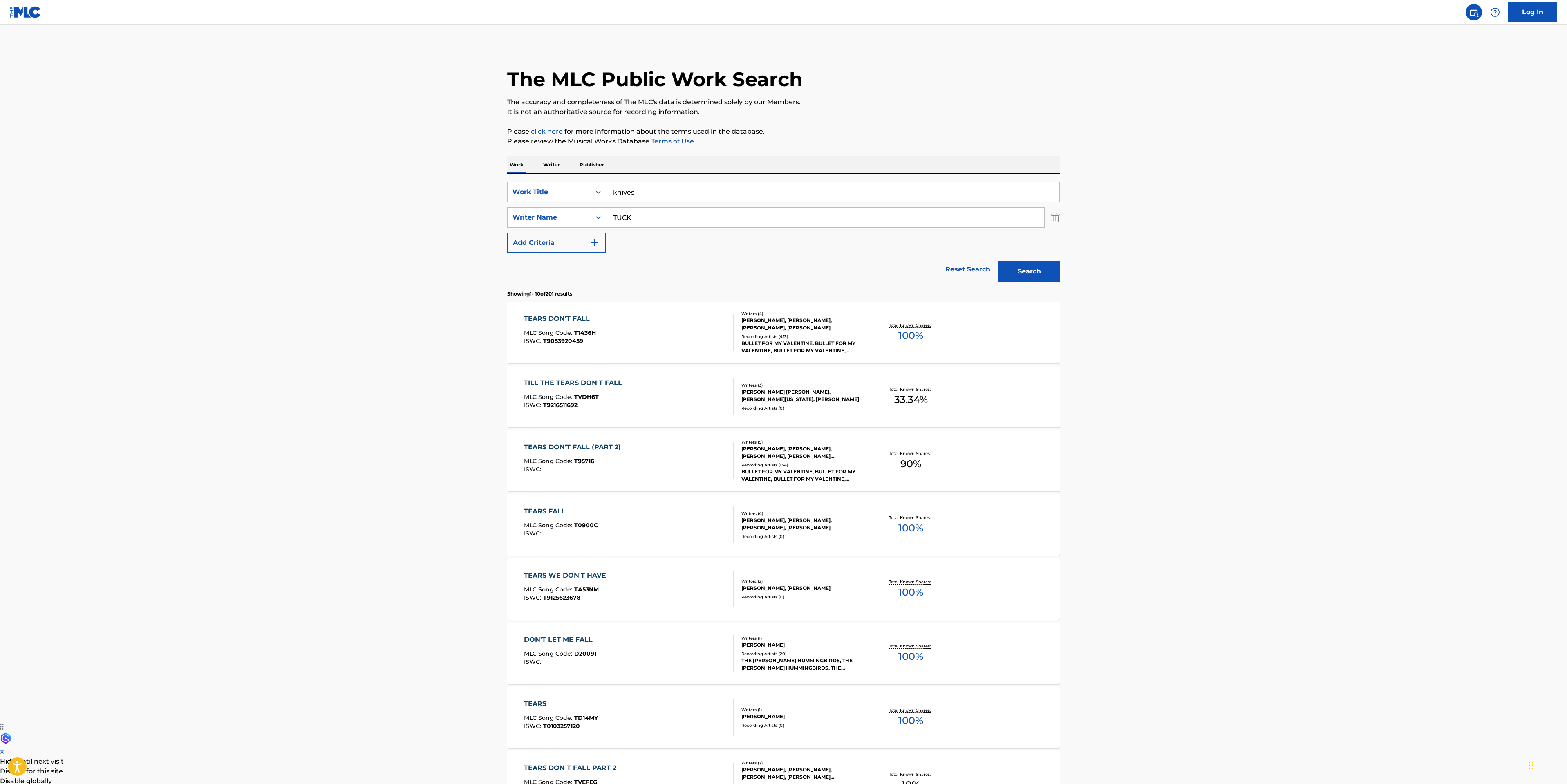
click at [1020, 268] on button "Search" at bounding box center [1029, 271] width 61 height 21
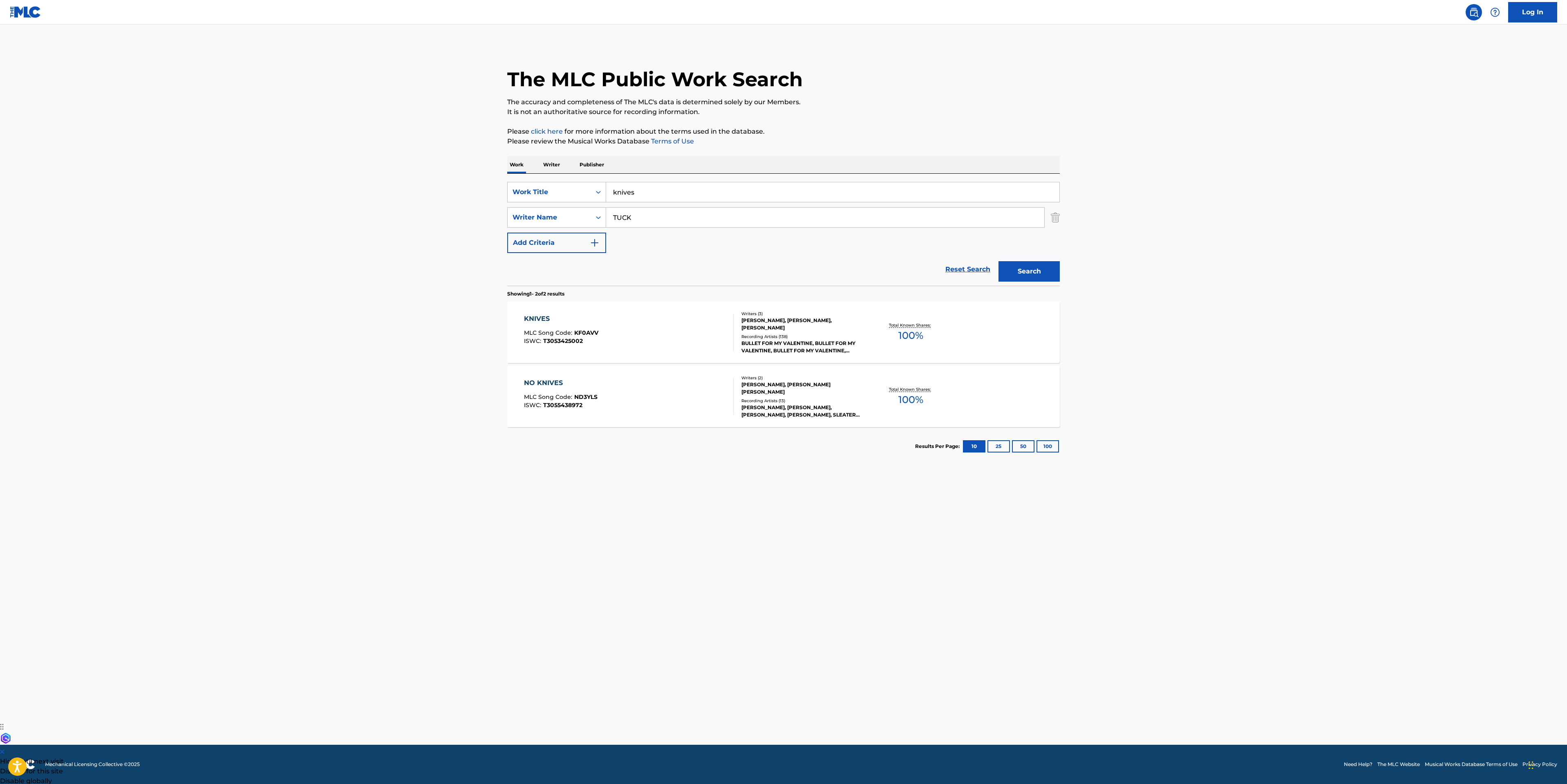
click at [656, 321] on div "KNIVES MLC Song Code : KF0AVV ISWC : T3053425002" at bounding box center [628, 332] width 210 height 36
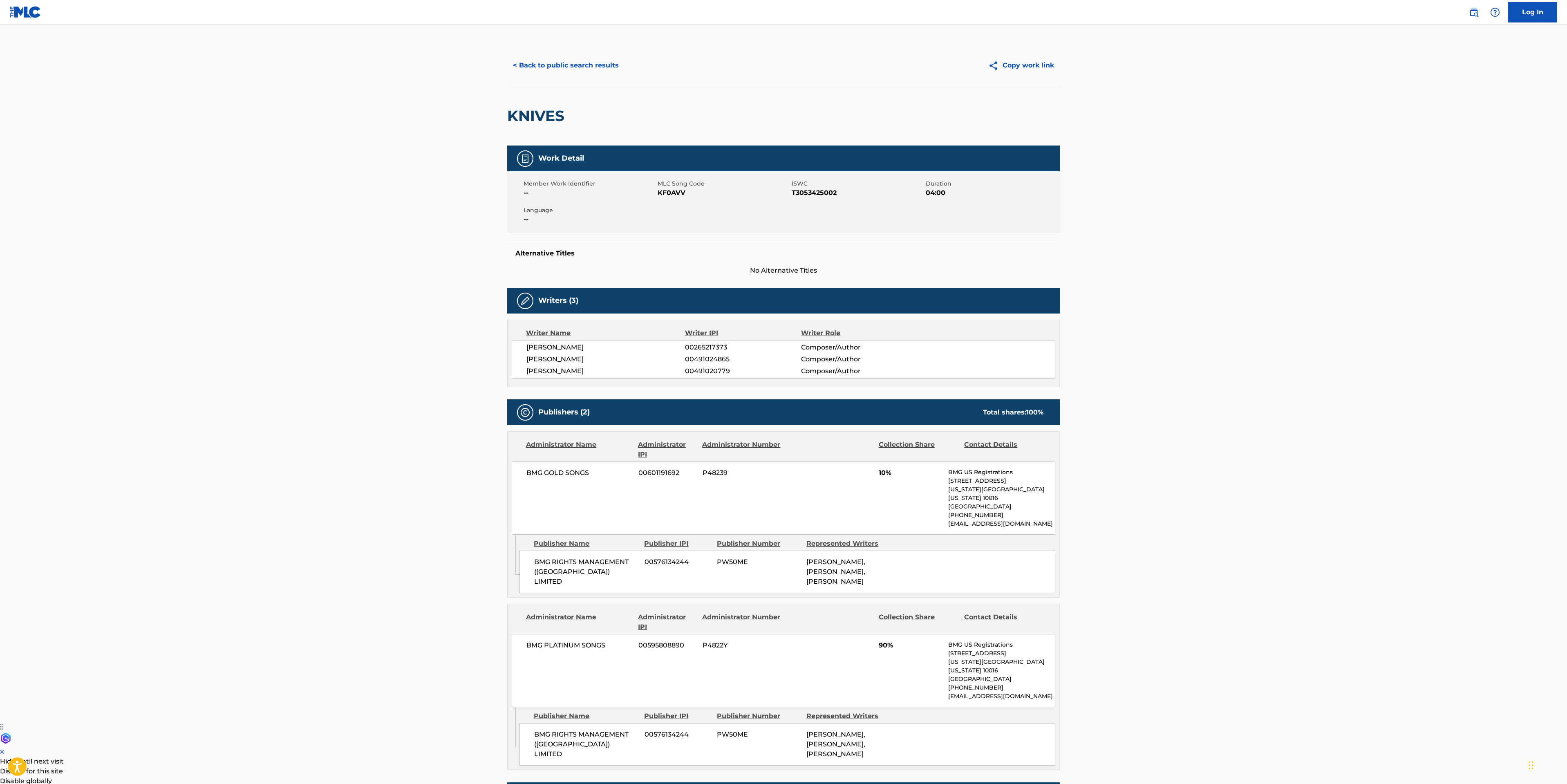
click at [585, 55] on button "< Back to public search results" at bounding box center [566, 66] width 117 height 21
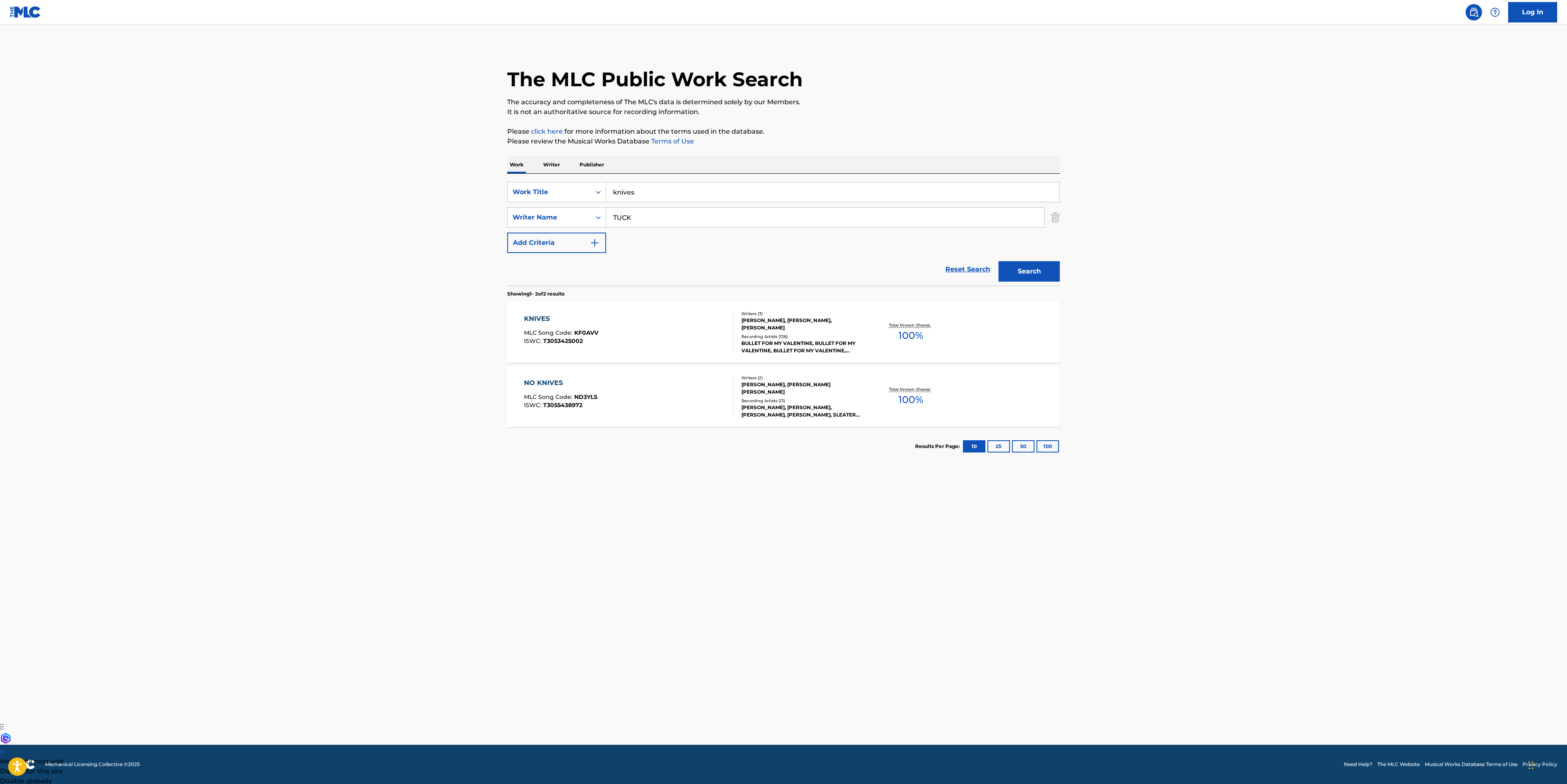
drag, startPoint x: 695, startPoint y: 196, endPoint x: 106, endPoint y: 136, distance: 592.0
click at [408, 212] on main "The MLC Public Work Search The accuracy and completeness of The MLC's data is d…" at bounding box center [784, 384] width 1567 height 720
type input "your betrayal"
click at [1048, 277] on button "Search" at bounding box center [1029, 271] width 61 height 21
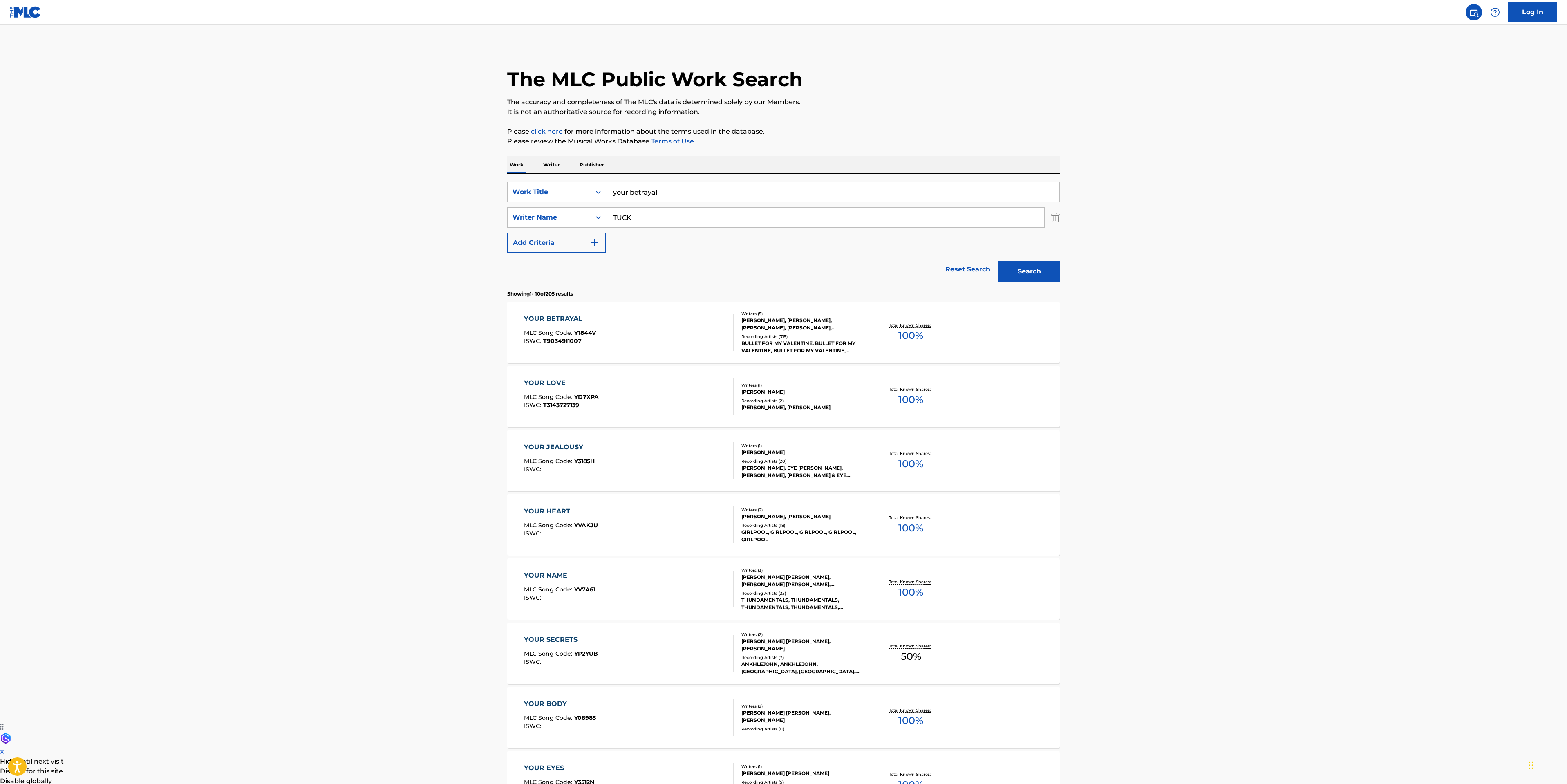
click at [677, 314] on div "YOUR BETRAYAL MLC Song Code : Y1844V ISWC : T9034911007" at bounding box center [628, 332] width 210 height 36
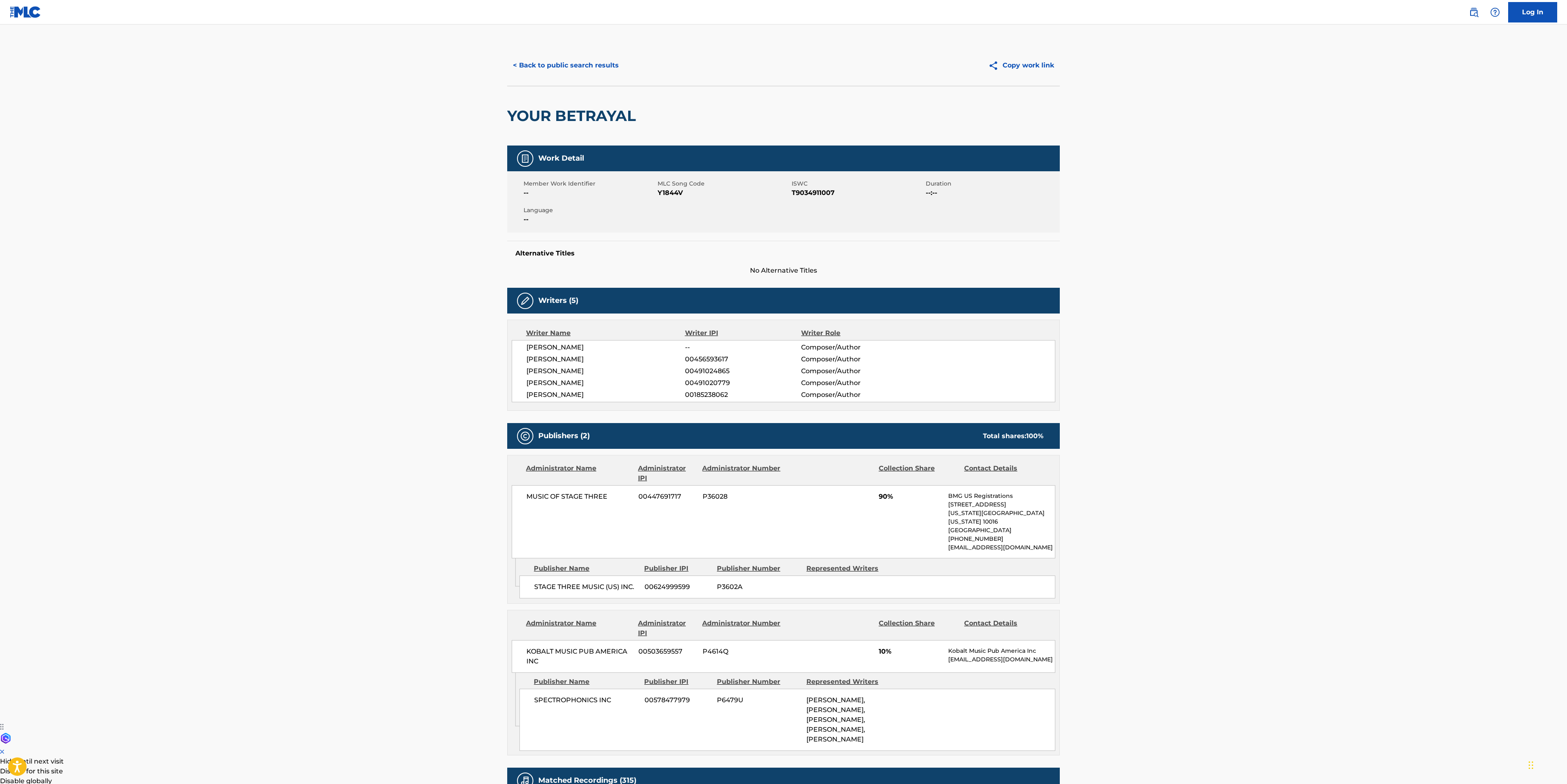
drag, startPoint x: 102, startPoint y: 327, endPoint x: 296, endPoint y: 226, distance: 218.7
click at [102, 327] on main "< Back to public search results Copy work link YOUR BETRAYAL Work Detail Member…" at bounding box center [784, 548] width 1567 height 1048
click at [549, 58] on button "< Back to public search results" at bounding box center [566, 66] width 117 height 21
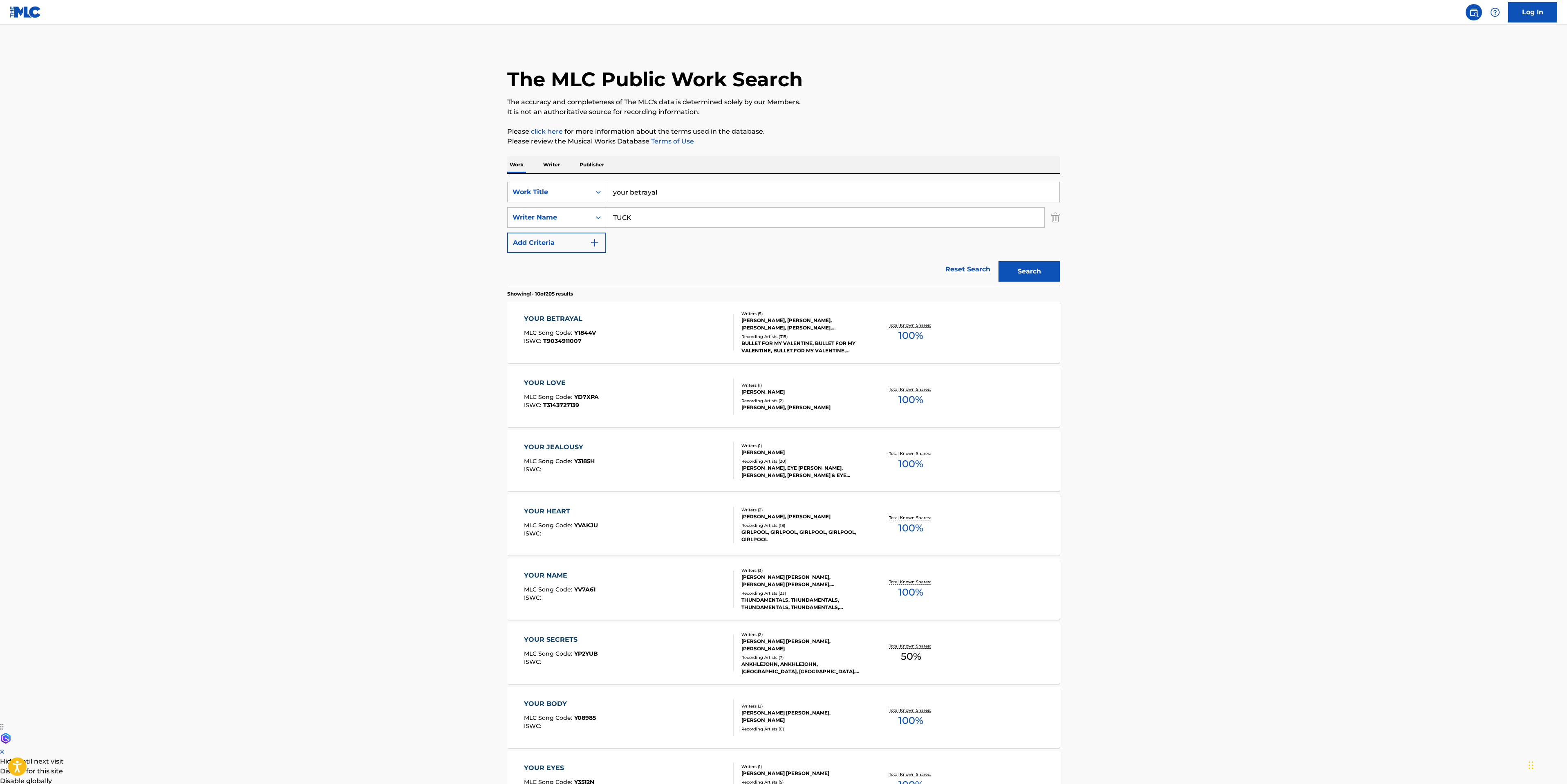
drag, startPoint x: 666, startPoint y: 192, endPoint x: 16, endPoint y: 130, distance: 653.0
click at [264, 154] on main "The MLC Public Work Search The accuracy and completeness of The MLC's data is d…" at bounding box center [784, 505] width 1567 height 962
type input "hearts burst into fire"
click at [1007, 271] on button "Search" at bounding box center [1029, 271] width 61 height 21
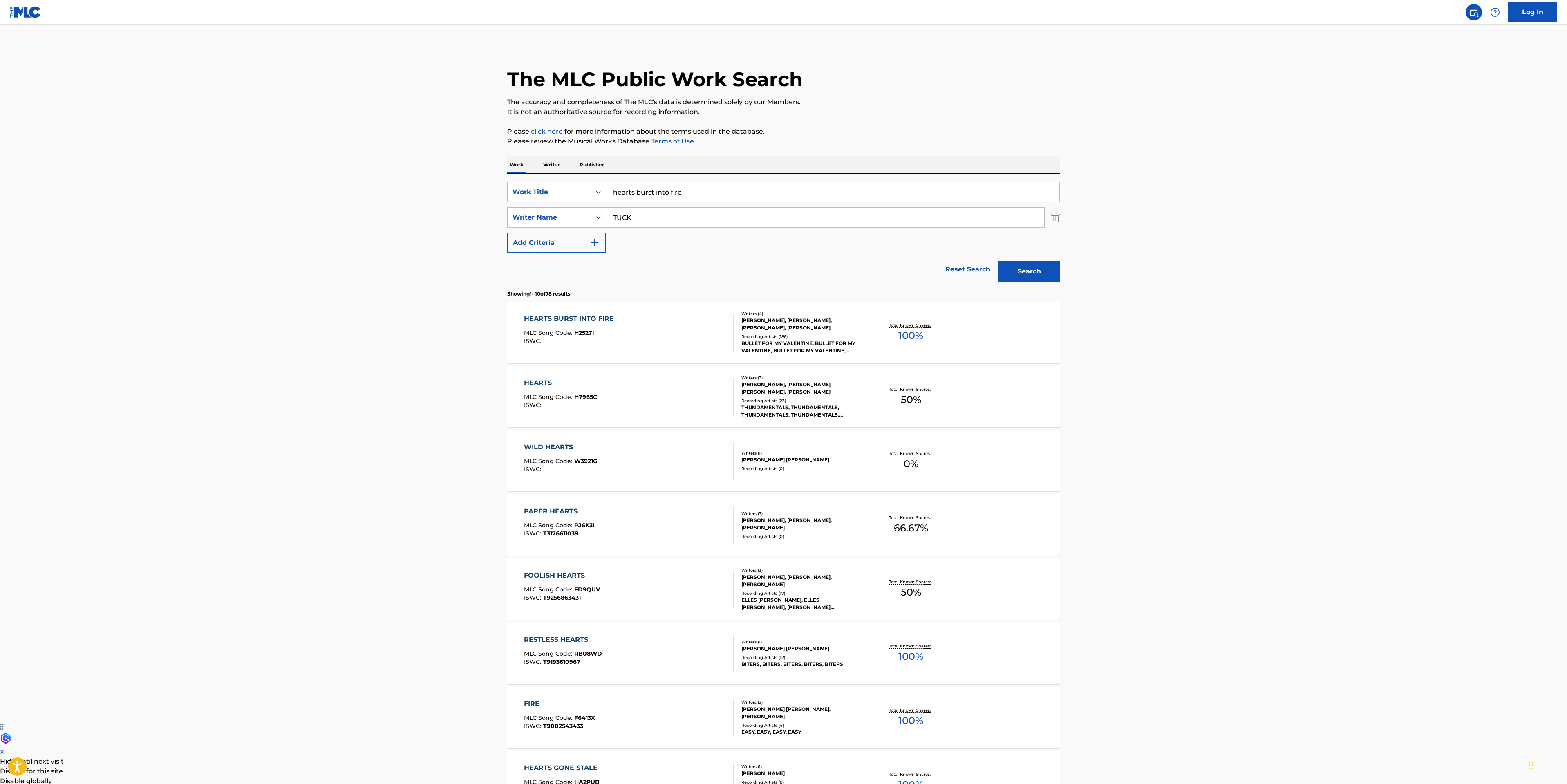
click at [683, 320] on div "HEARTS BURST INTO FIRE MLC Song Code : H2527I ISWC :" at bounding box center [628, 332] width 210 height 36
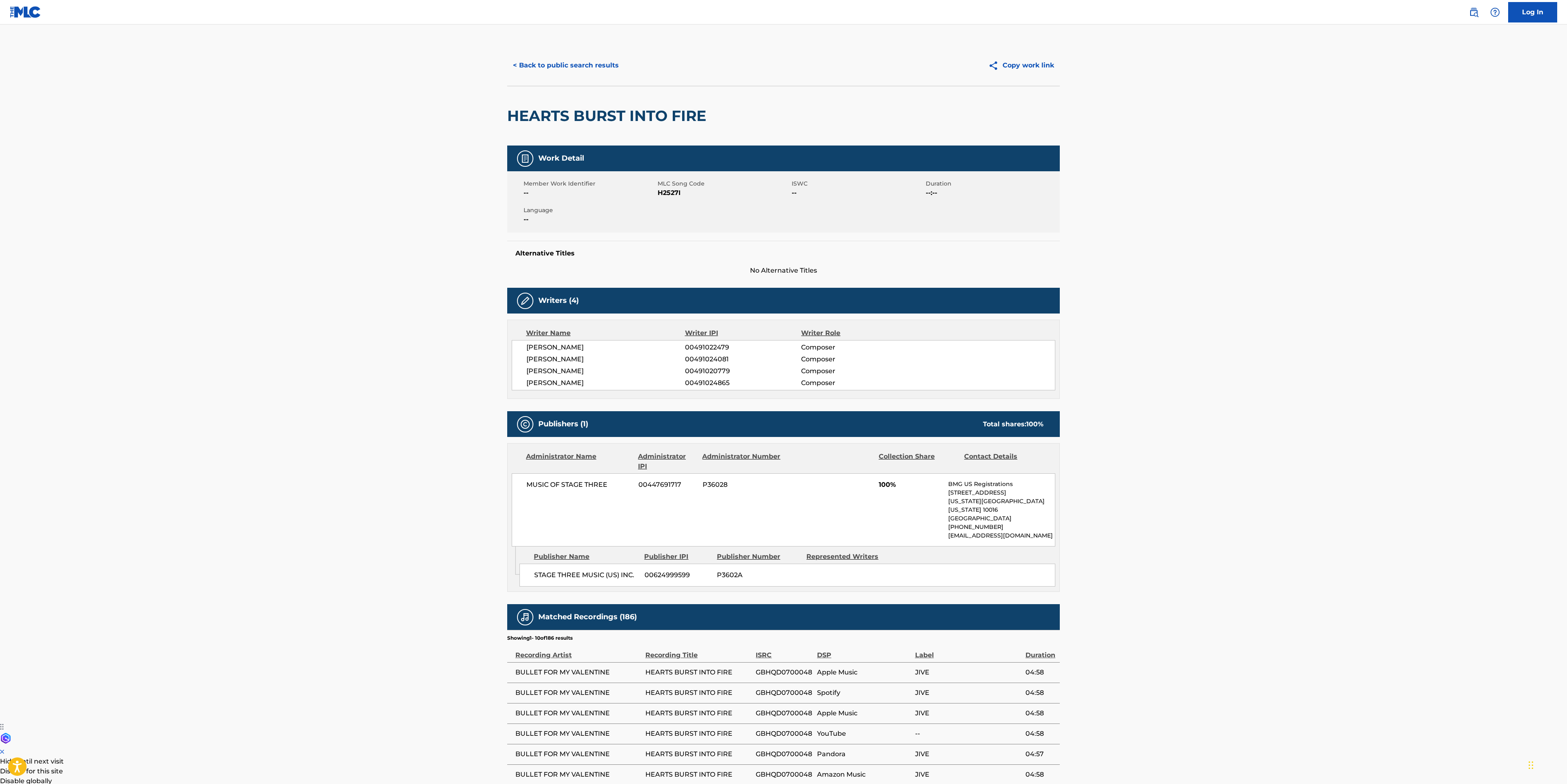
click at [516, 63] on button "< Back to public search results" at bounding box center [566, 66] width 117 height 21
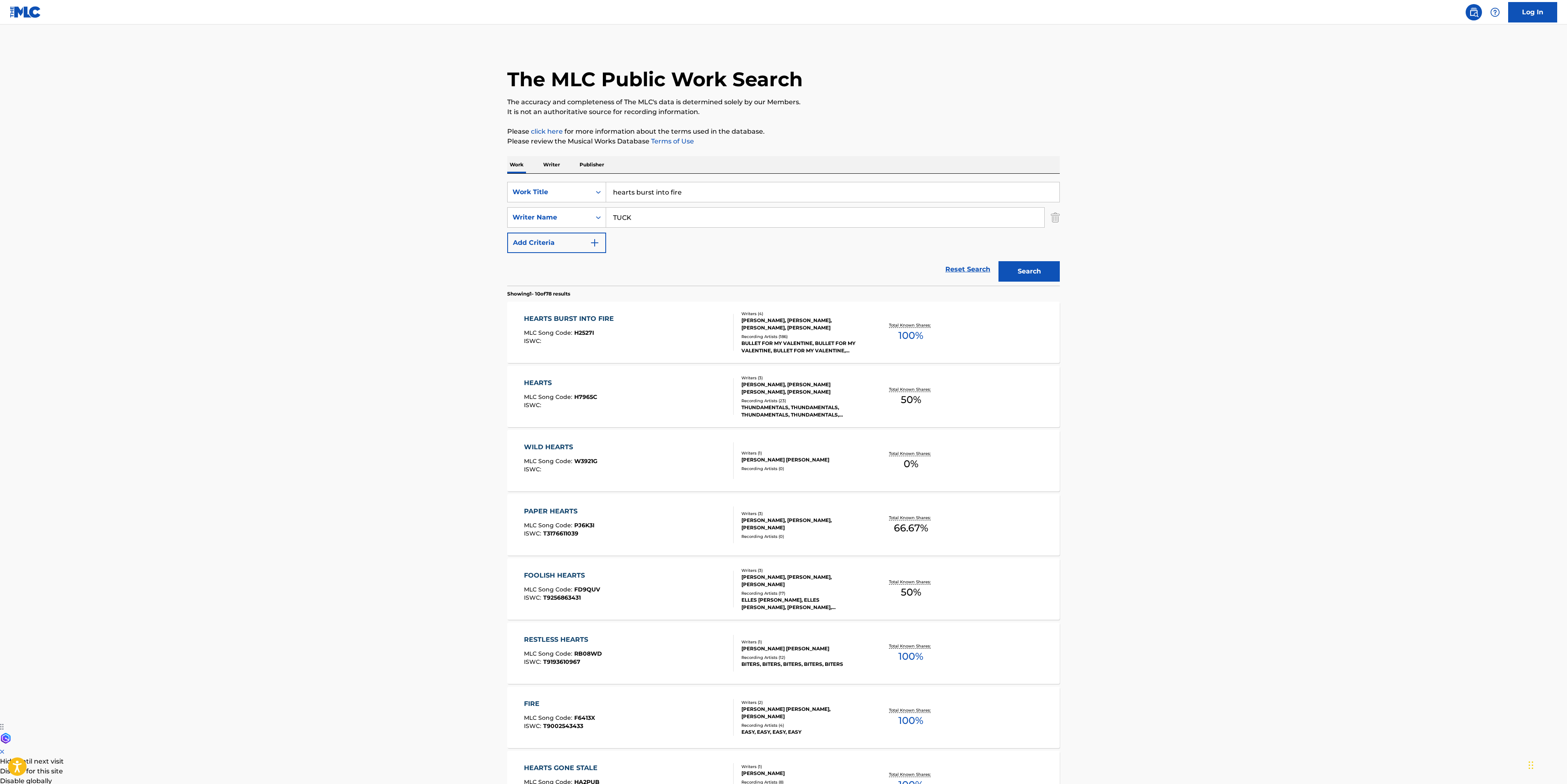
click at [456, 177] on main "The MLC Public Work Search The accuracy and completeness of The MLC's data is d…" at bounding box center [784, 505] width 1567 height 962
type input "we got the moves"
click at [998, 261] on button "Search" at bounding box center [1029, 271] width 61 height 21
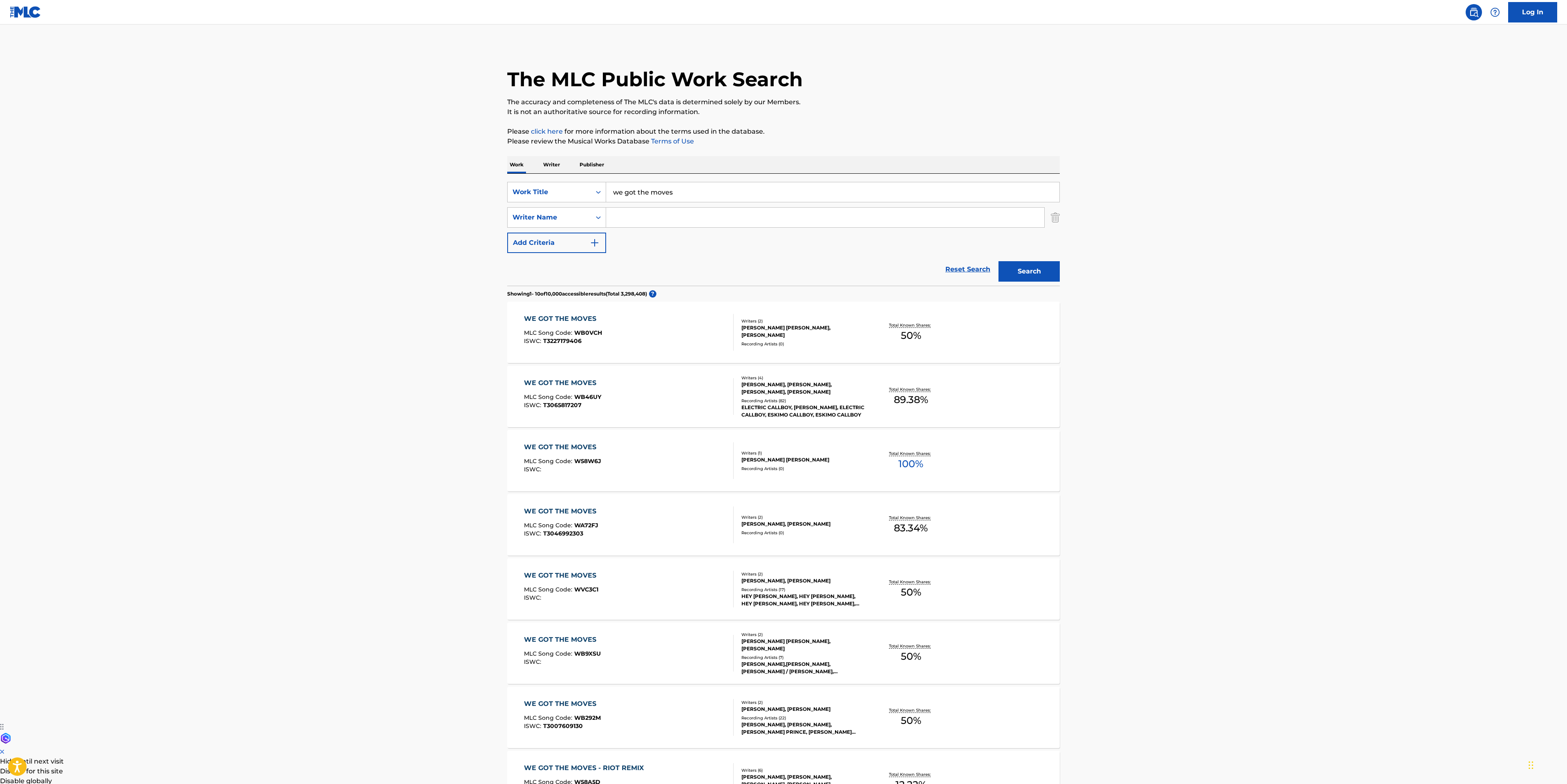
click at [681, 406] on div "WE GOT THE MOVES MLC Song Code : WB46UY ISWC : T3065817207" at bounding box center [628, 396] width 210 height 36
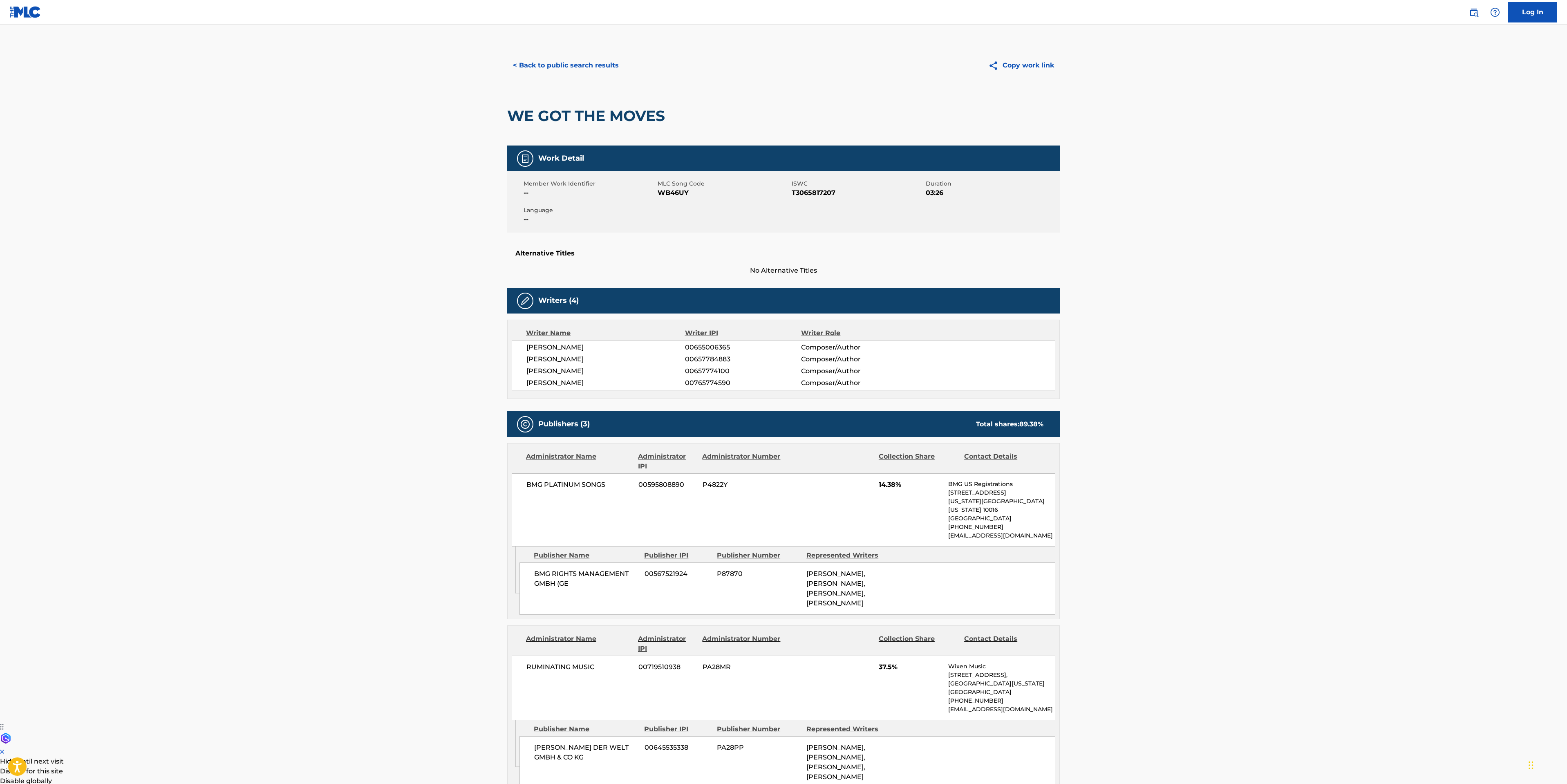
click at [554, 53] on div "< Back to public search results Copy work link" at bounding box center [784, 65] width 552 height 41
click at [557, 60] on button "< Back to public search results" at bounding box center [566, 66] width 117 height 21
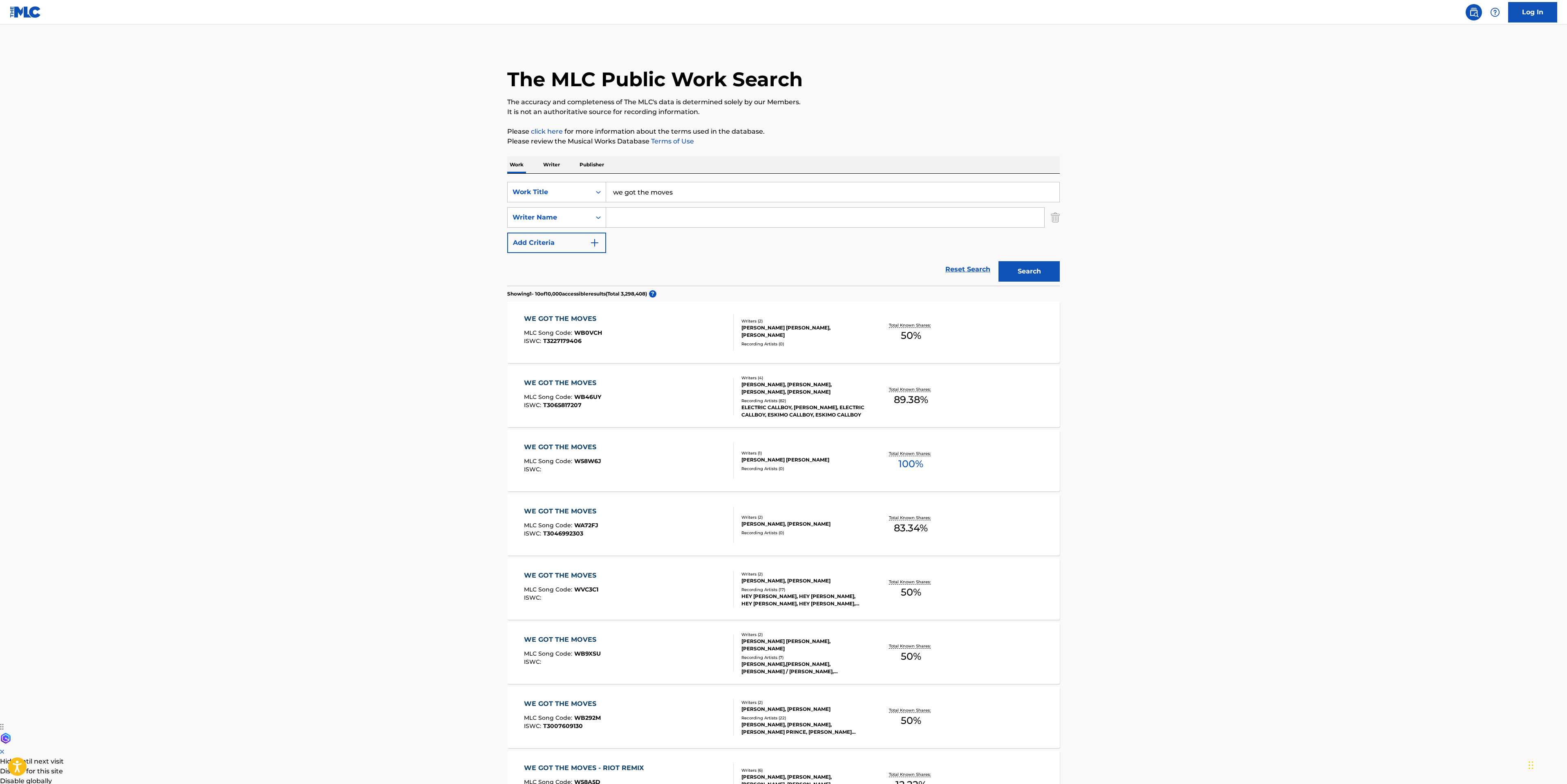
click at [687, 394] on div "WE GOT THE MOVES MLC Song Code : WB46UY ISWC : T3065817207" at bounding box center [628, 396] width 210 height 36
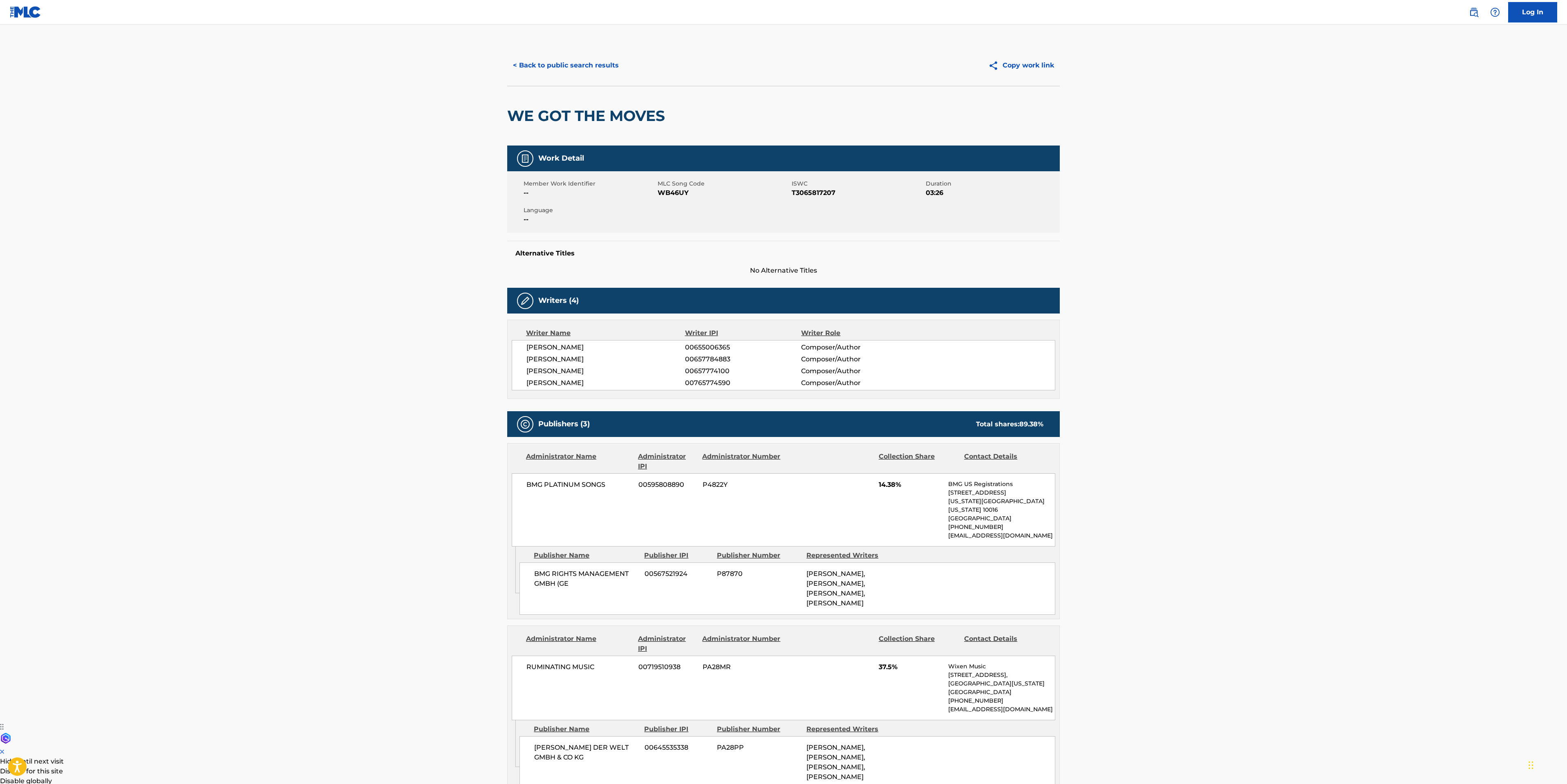
click at [547, 63] on button "< Back to public search results" at bounding box center [566, 66] width 117 height 21
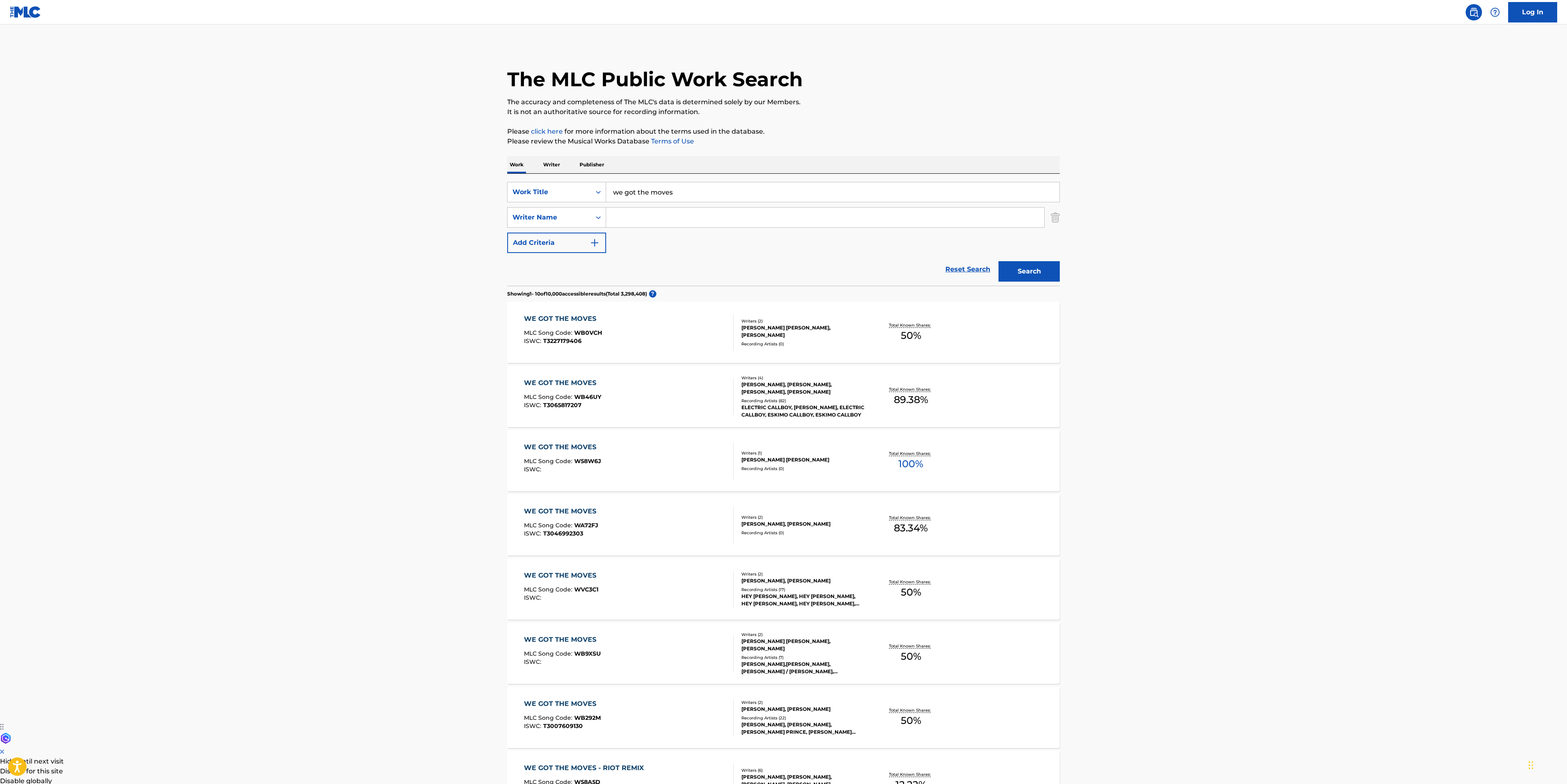
click at [700, 182] on div "we got the moves" at bounding box center [833, 192] width 454 height 21
drag, startPoint x: 701, startPoint y: 191, endPoint x: 35, endPoint y: 247, distance: 668.4
click at [360, 192] on main "The MLC Public Work Search The accuracy and completeness of The MLC's data is d…" at bounding box center [784, 505] width 1567 height 962
type input "el"
click at [676, 409] on div "WE GOT THE MOVES MLC Song Code : WB46UY ISWC : T3065817207" at bounding box center [628, 396] width 210 height 36
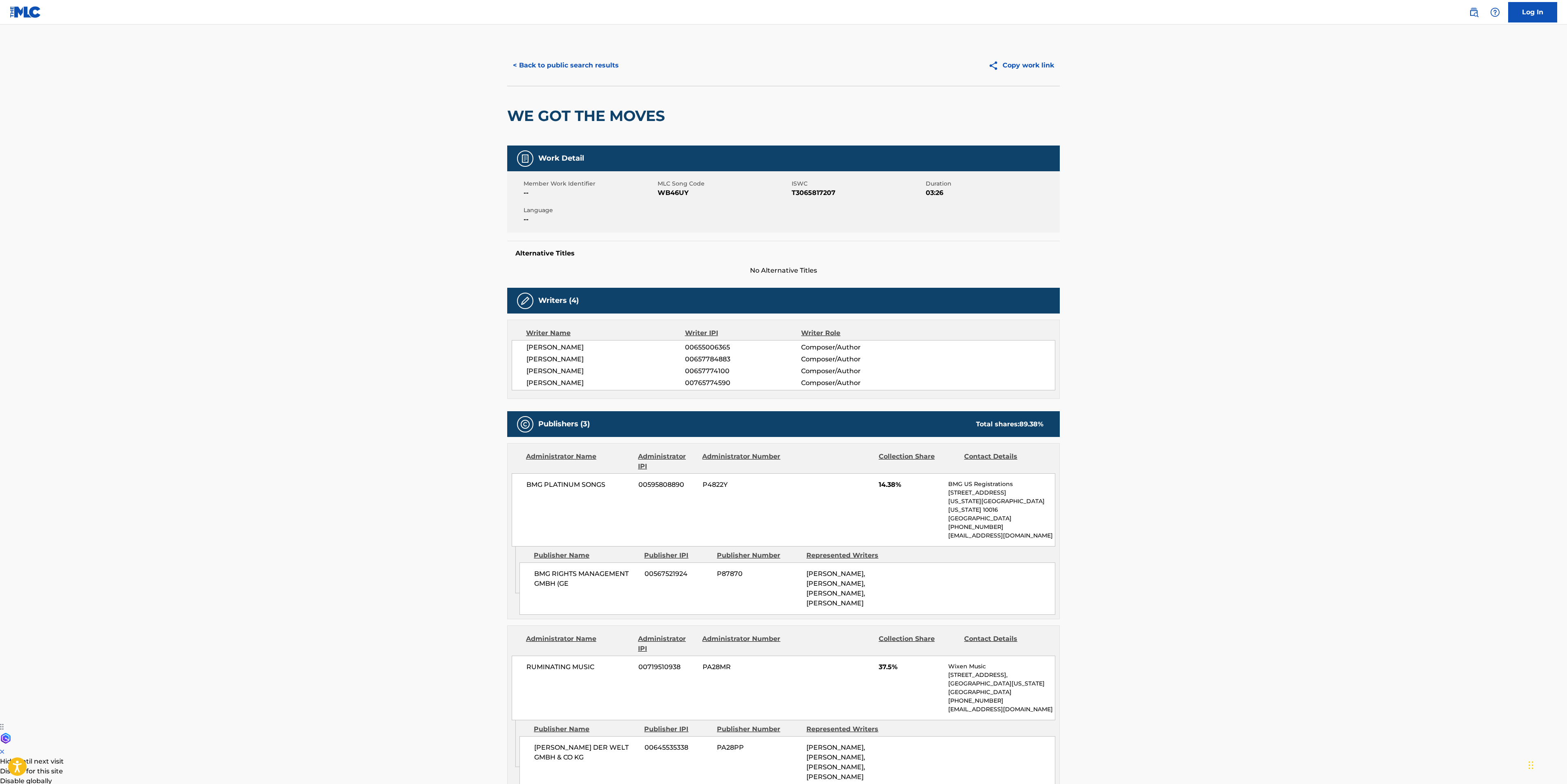
click at [577, 347] on span "PASCAL SCHILLO" at bounding box center [605, 347] width 159 height 10
copy span "SCHILLO"
click at [560, 67] on button "< Back to public search results" at bounding box center [566, 66] width 117 height 21
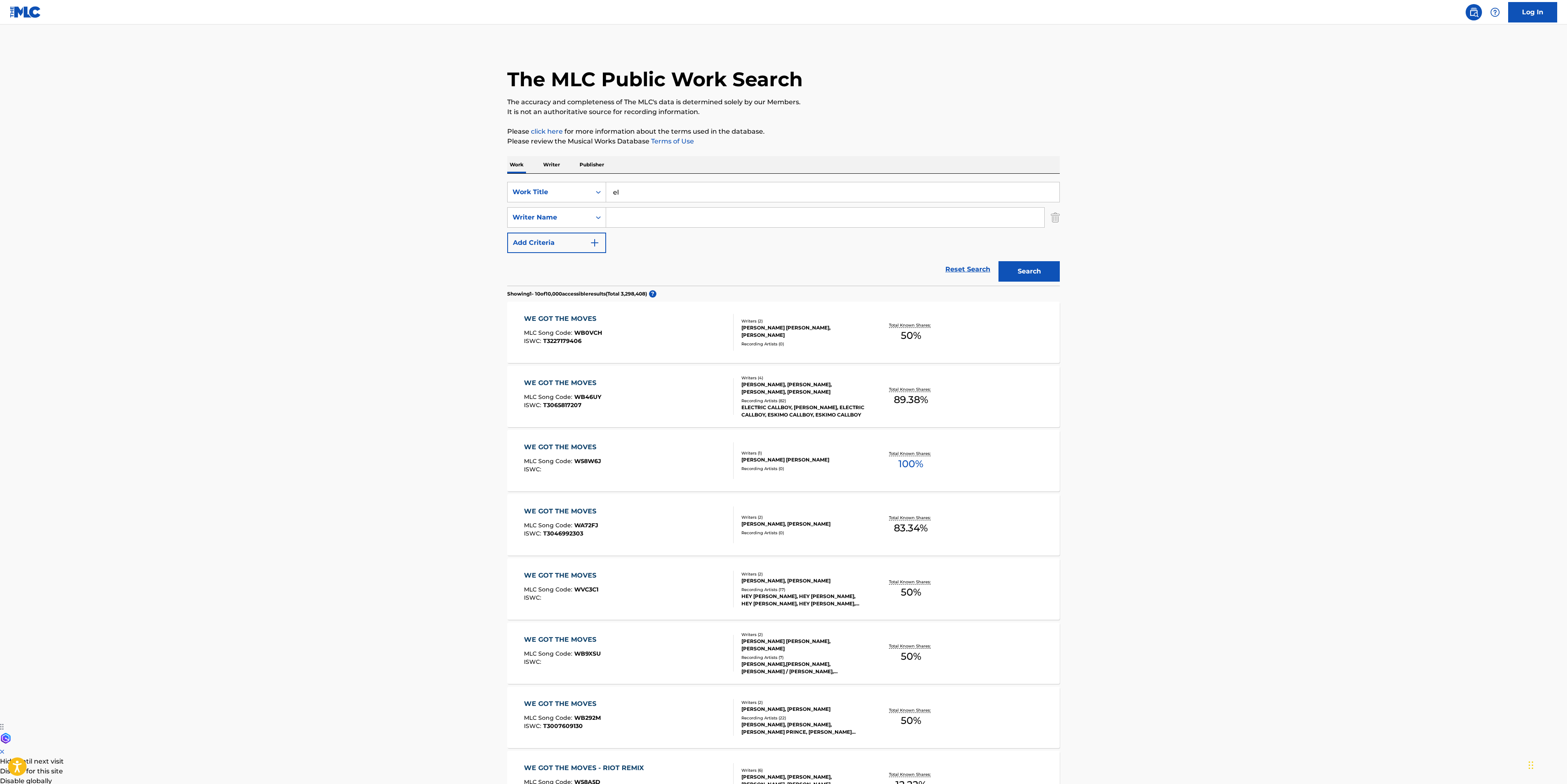
drag, startPoint x: 662, startPoint y: 199, endPoint x: 482, endPoint y: 215, distance: 180.7
click at [487, 200] on main "The MLC Public Work Search The accuracy and completeness of The MLC's data is d…" at bounding box center [784, 505] width 1567 height 962
click at [659, 199] on input "el" at bounding box center [832, 192] width 453 height 19
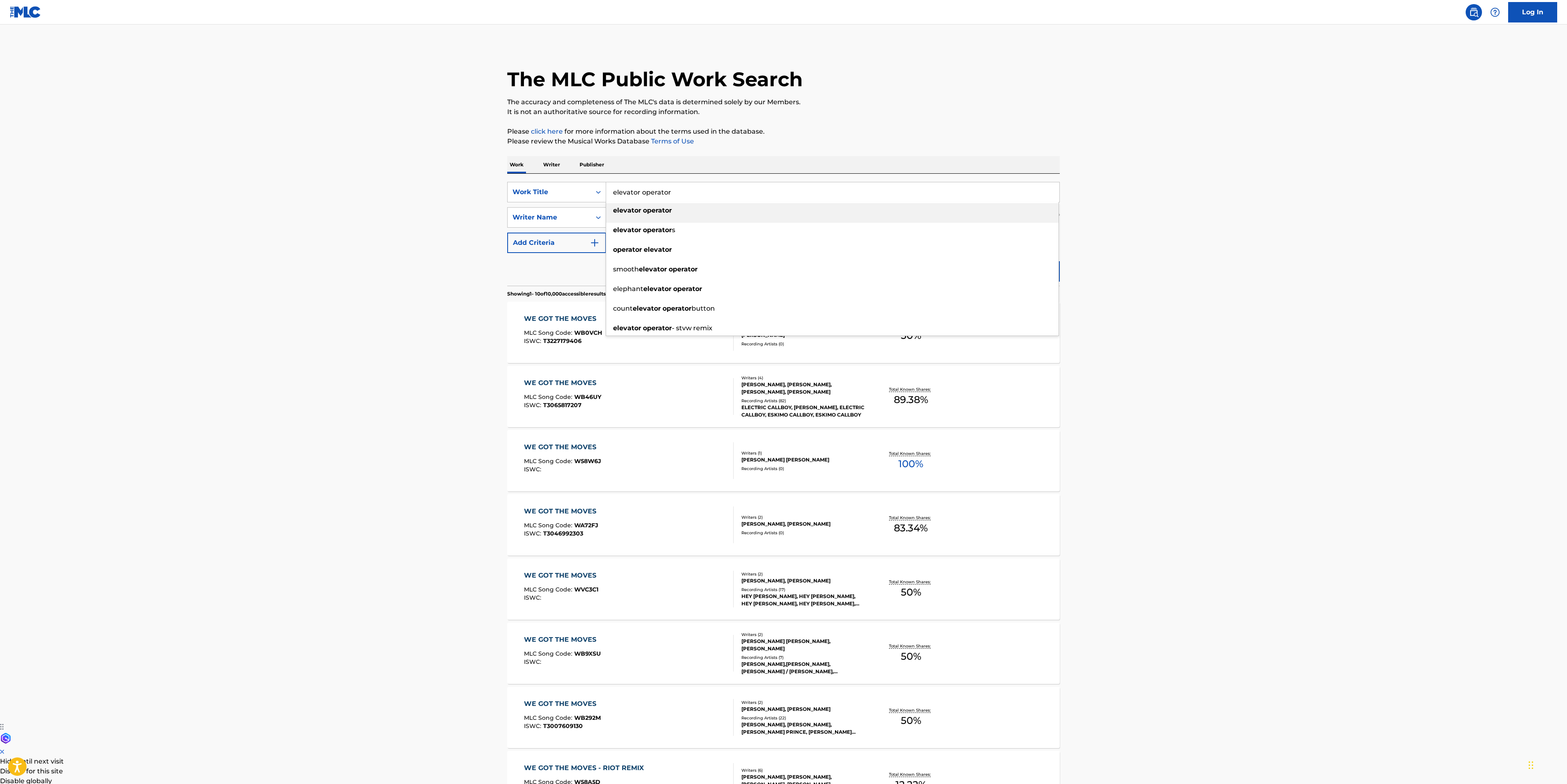
type input "elevator operator"
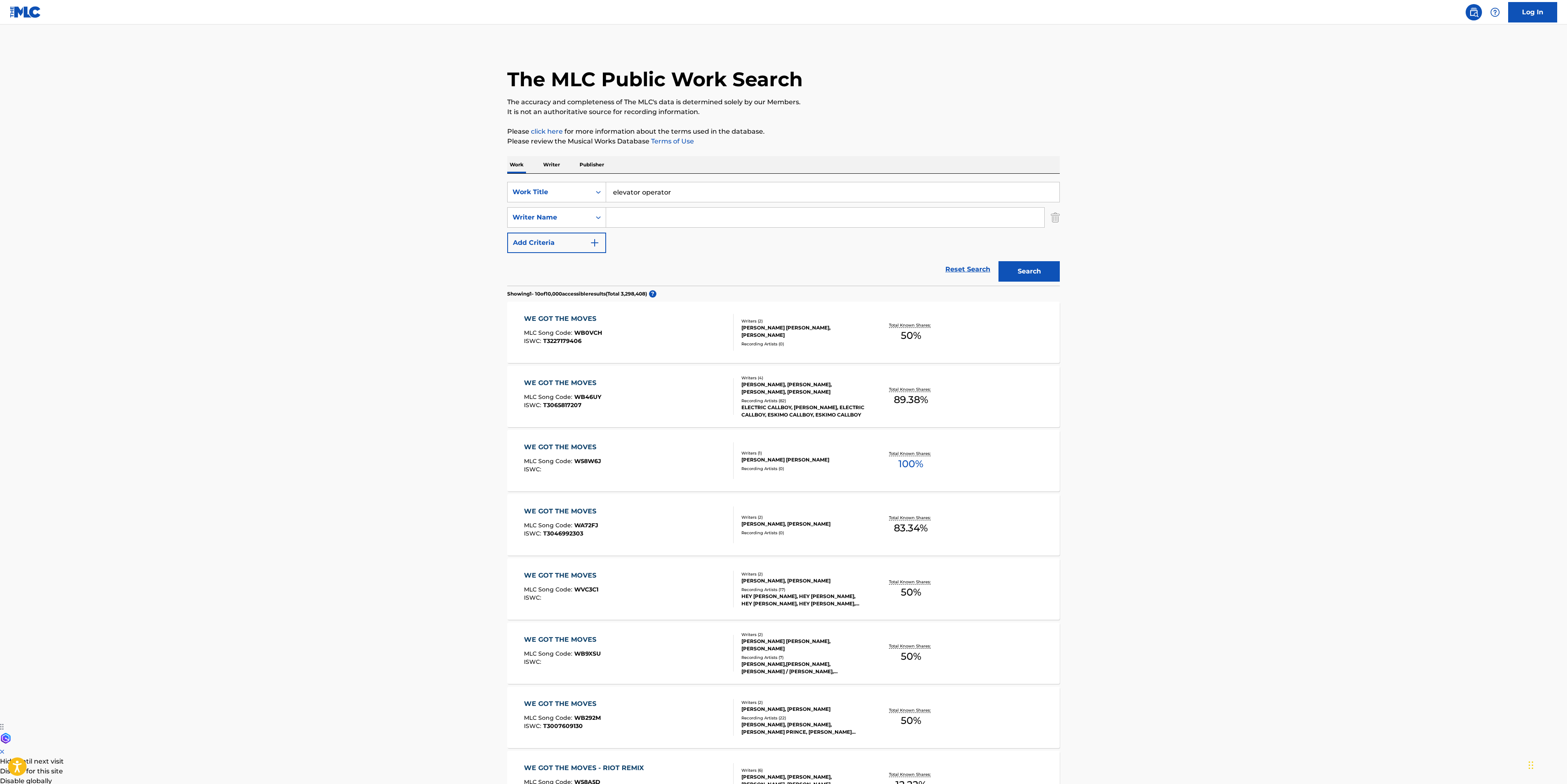
paste input "SCHILLO"
type input "SCHILLO"
click at [1010, 264] on button "Search" at bounding box center [1029, 271] width 61 height 21
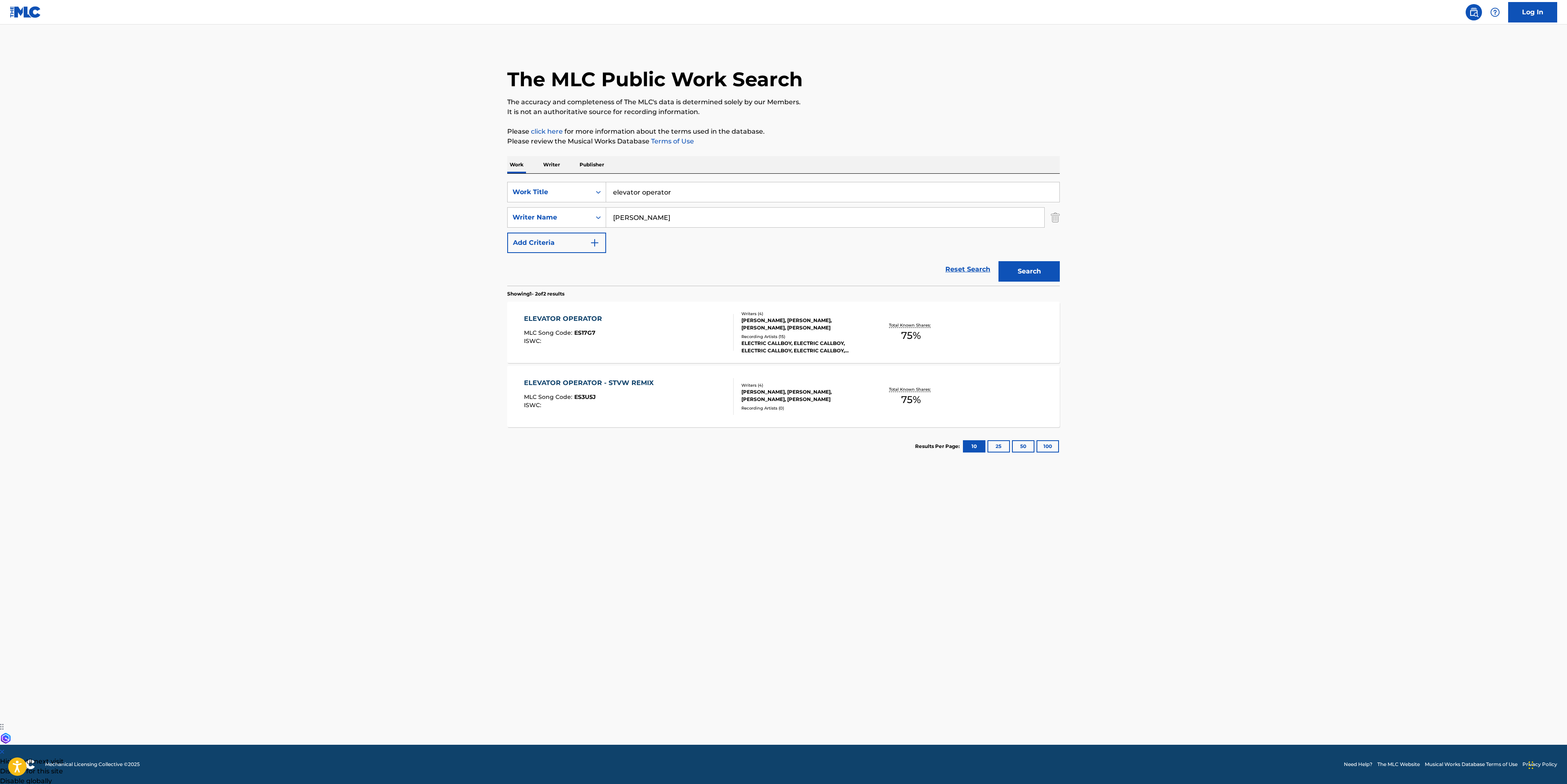
click at [689, 327] on div "ELEVATOR OPERATOR MLC Song Code : ES17G7 ISWC :" at bounding box center [628, 332] width 210 height 36
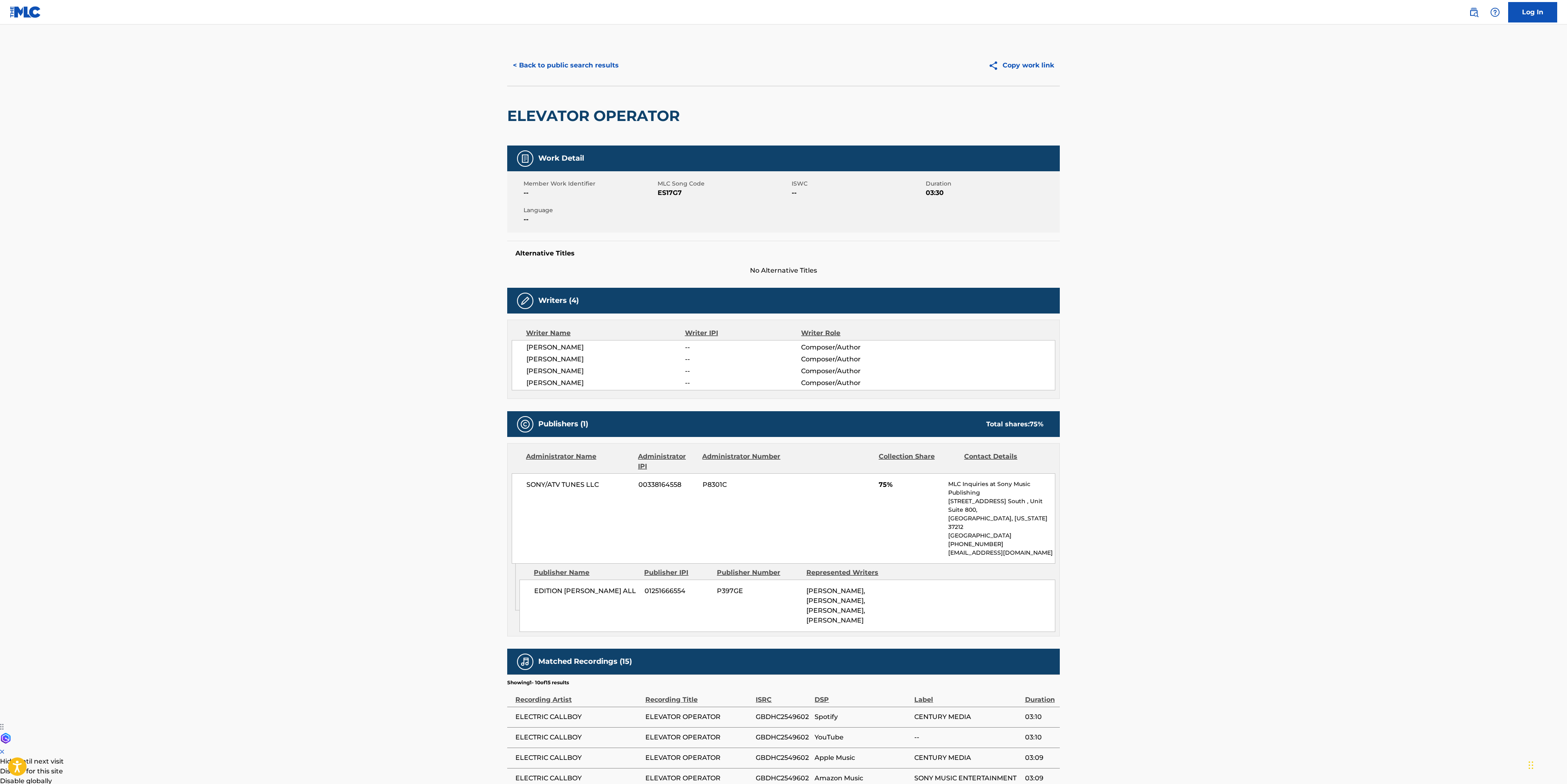
click at [596, 69] on button "< Back to public search results" at bounding box center [566, 66] width 117 height 21
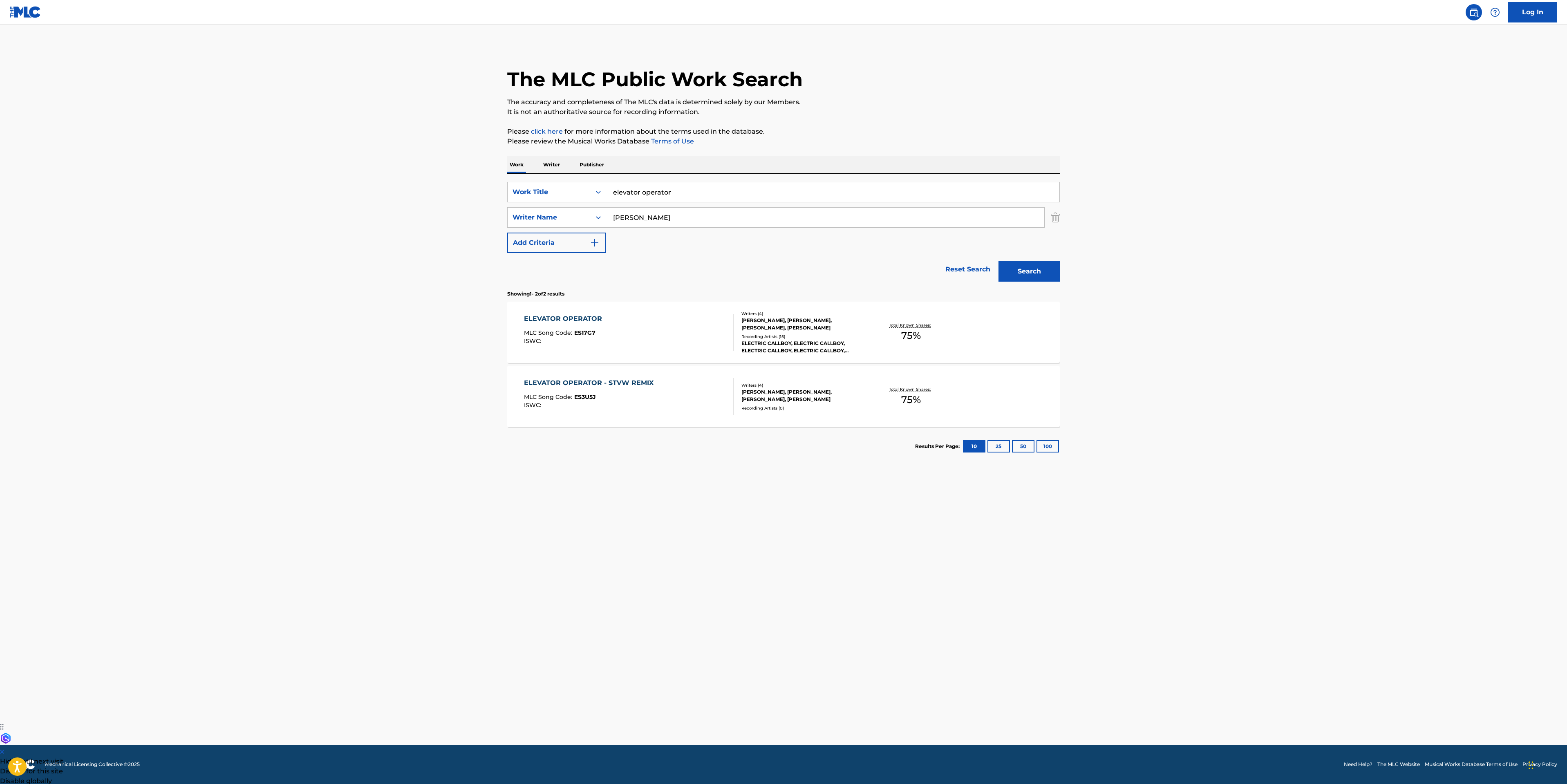
drag, startPoint x: 618, startPoint y: 190, endPoint x: 48, endPoint y: 159, distance: 570.8
click at [472, 199] on main "The MLC Public Work Search The accuracy and completeness of The MLC's data is d…" at bounding box center [784, 384] width 1567 height 720
type input "popular monster"
click at [1019, 260] on div "Search" at bounding box center [1027, 269] width 66 height 33
click at [1019, 266] on button "Search" at bounding box center [1029, 271] width 61 height 21
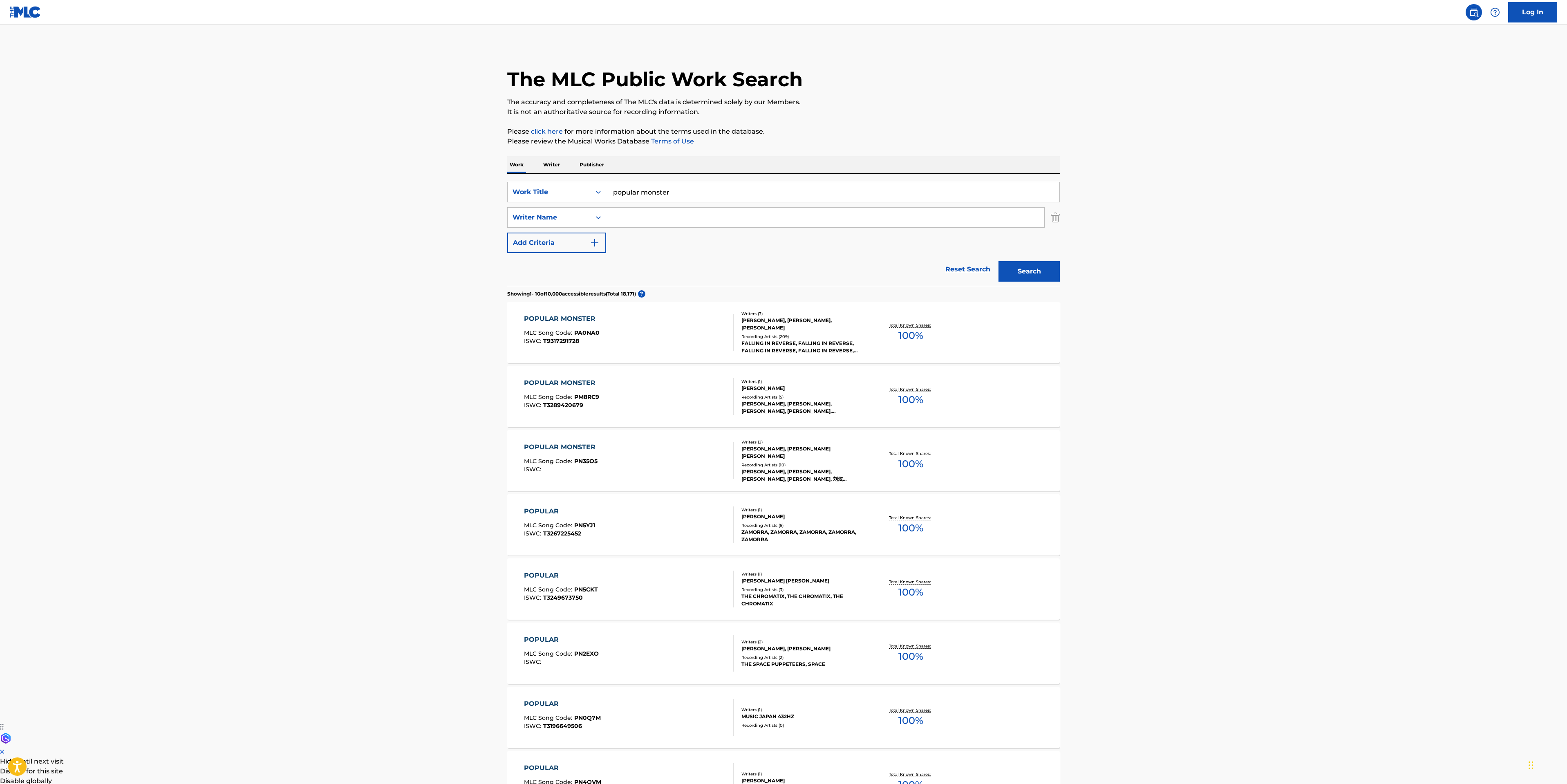
click at [619, 339] on div "POPULAR MONSTER MLC Song Code : PA0NA0 ISWC : T9317291728" at bounding box center [628, 332] width 210 height 36
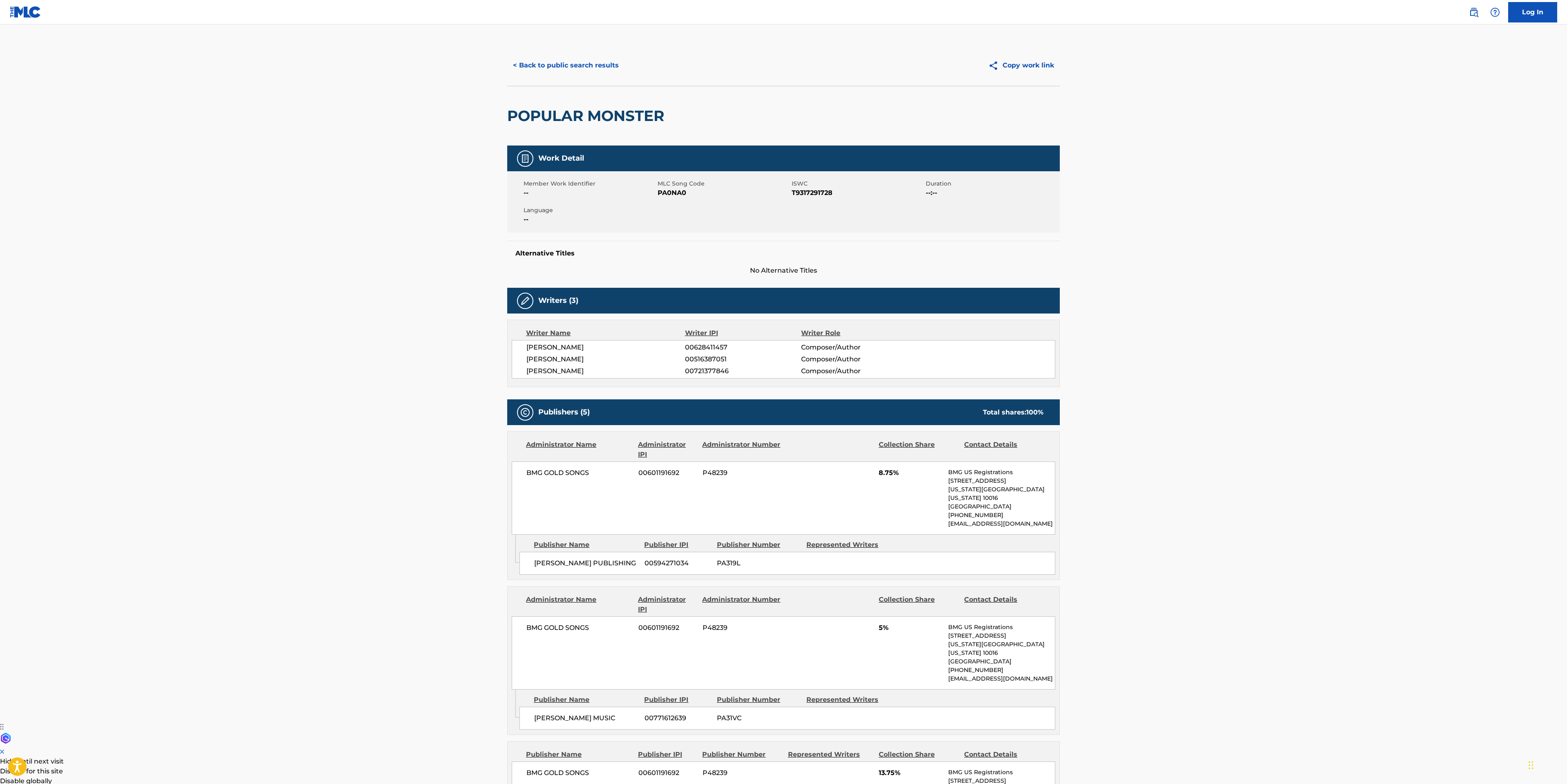
click at [558, 67] on button "< Back to public search results" at bounding box center [566, 66] width 117 height 21
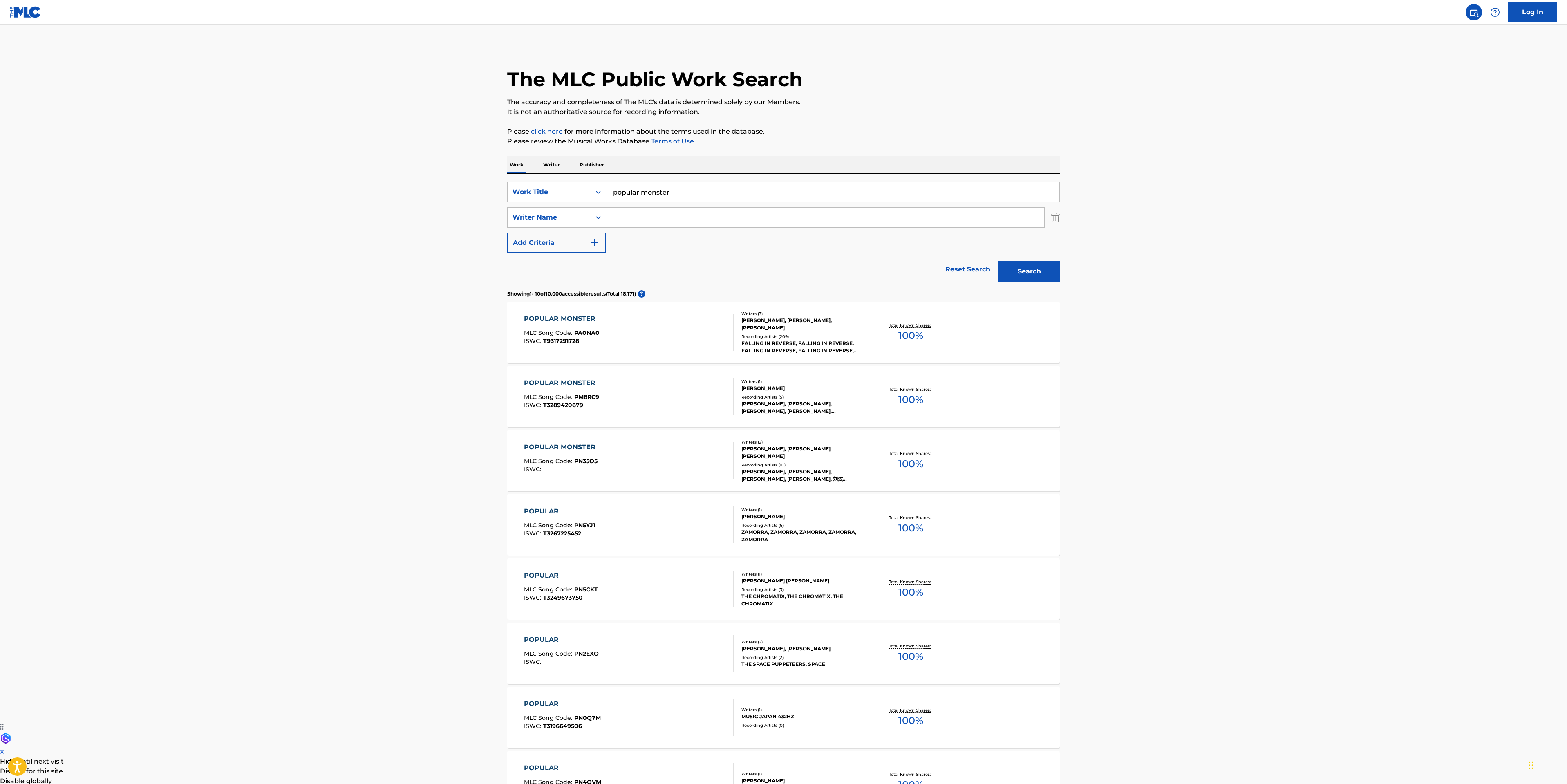
click at [217, 221] on main "The MLC Public Work Search The accuracy and completeness of The MLC's data is d…" at bounding box center [784, 505] width 1567 height 962
click at [654, 352] on div "POPULAR MONSTER MLC Song Code : PA0NA0 ISWC : T9317291728 Writers ( 3 ) TYLER S…" at bounding box center [784, 332] width 552 height 61
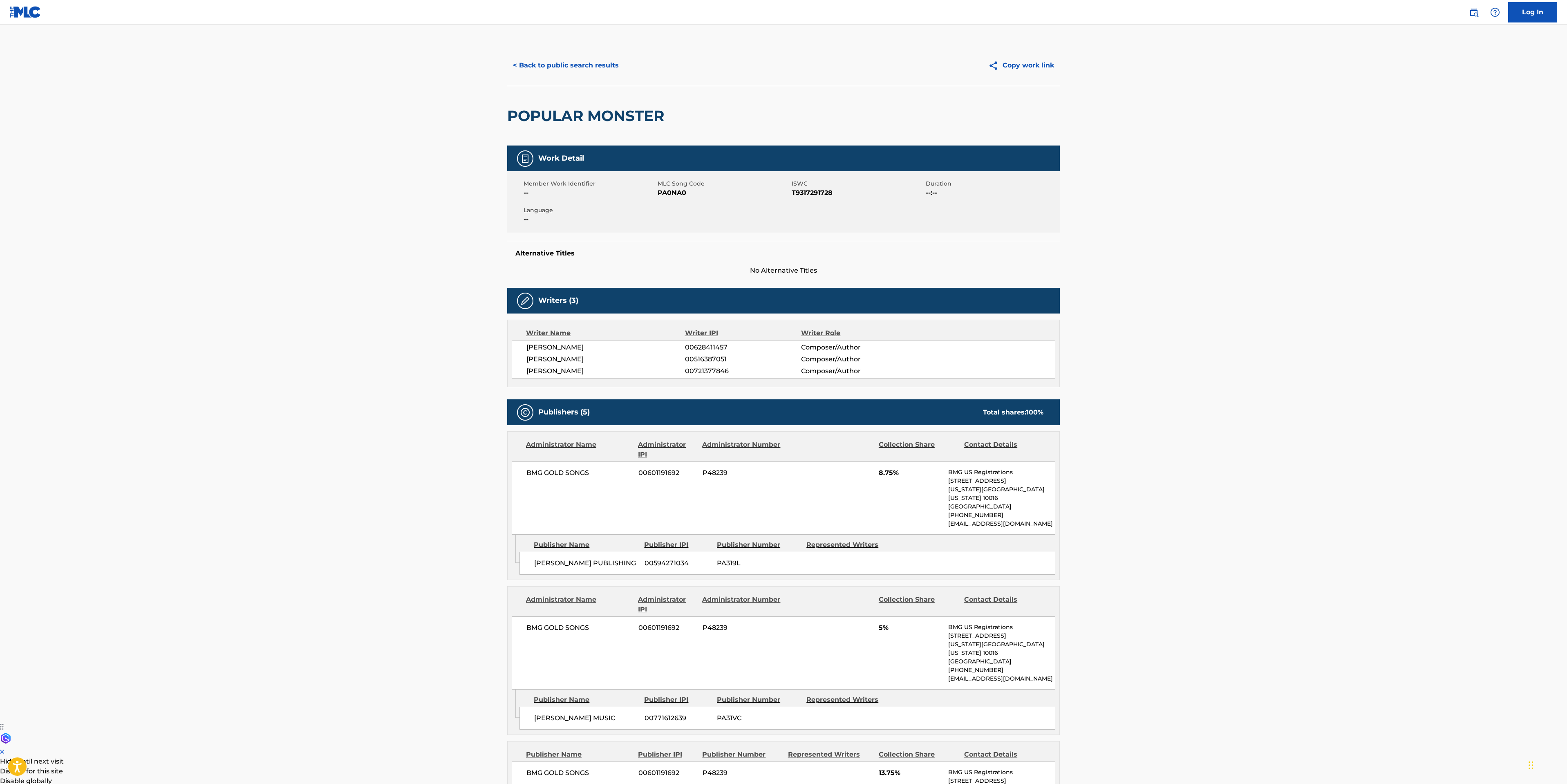
click at [563, 349] on span "TYLER SMYTH" at bounding box center [605, 347] width 159 height 10
copy span "SMYTH"
click at [561, 63] on button "< Back to public search results" at bounding box center [566, 66] width 117 height 21
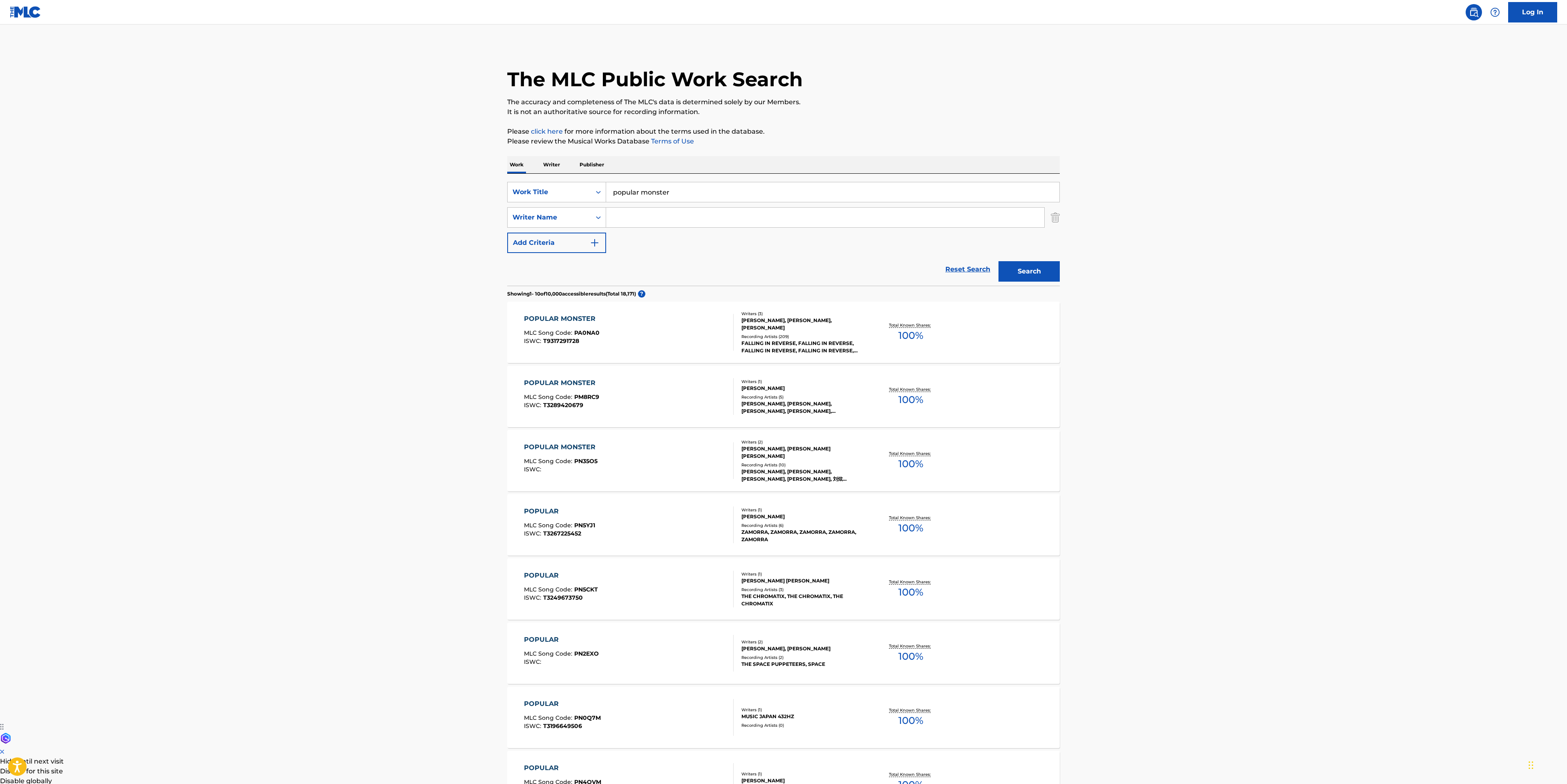
drag, startPoint x: 700, startPoint y: 196, endPoint x: 440, endPoint y: 187, distance: 260.2
click at [440, 187] on main "The MLC Public Work Search The accuracy and completeness of The MLC's data is d…" at bounding box center [784, 505] width 1567 height 962
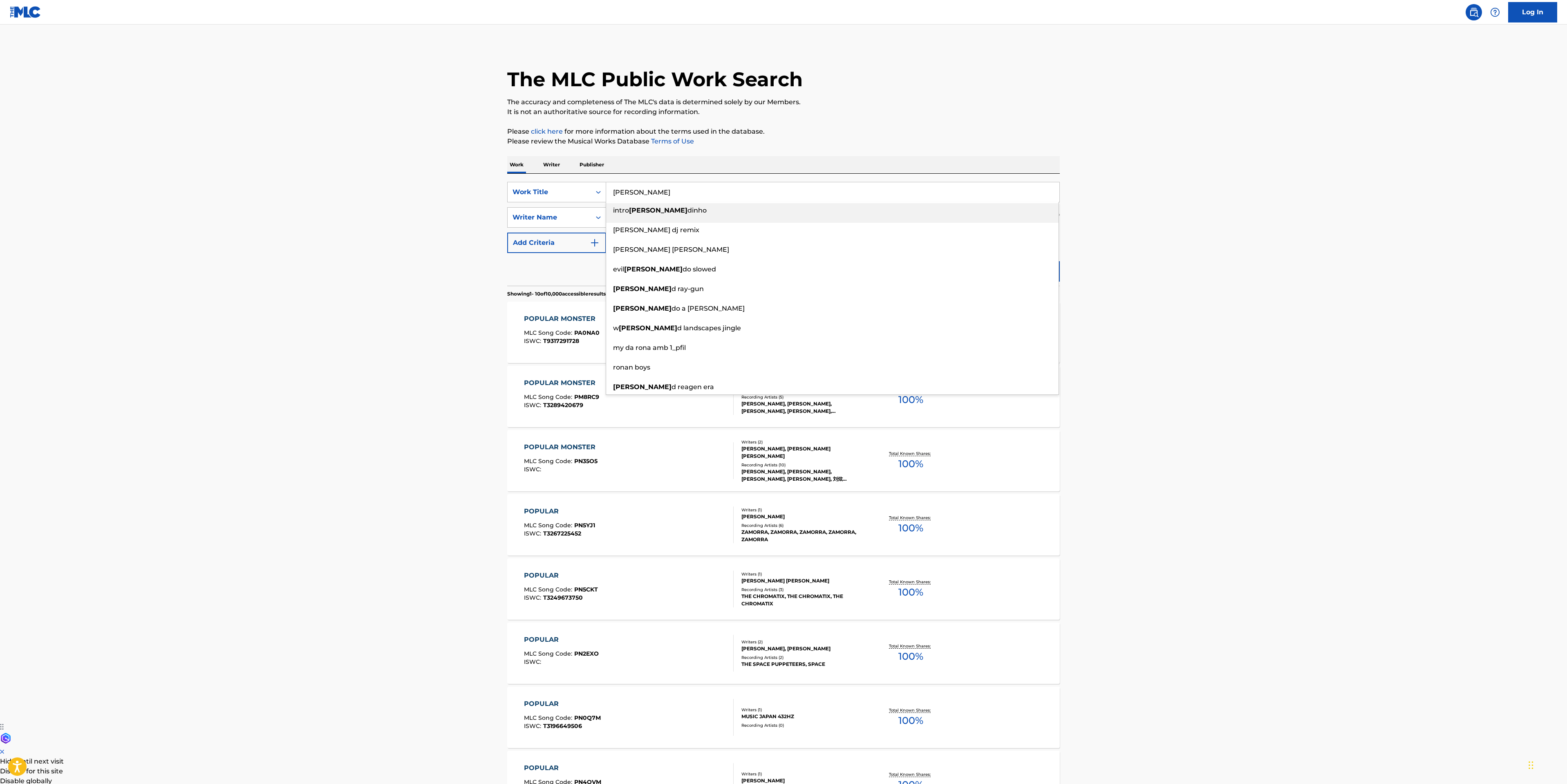
type input "ronald"
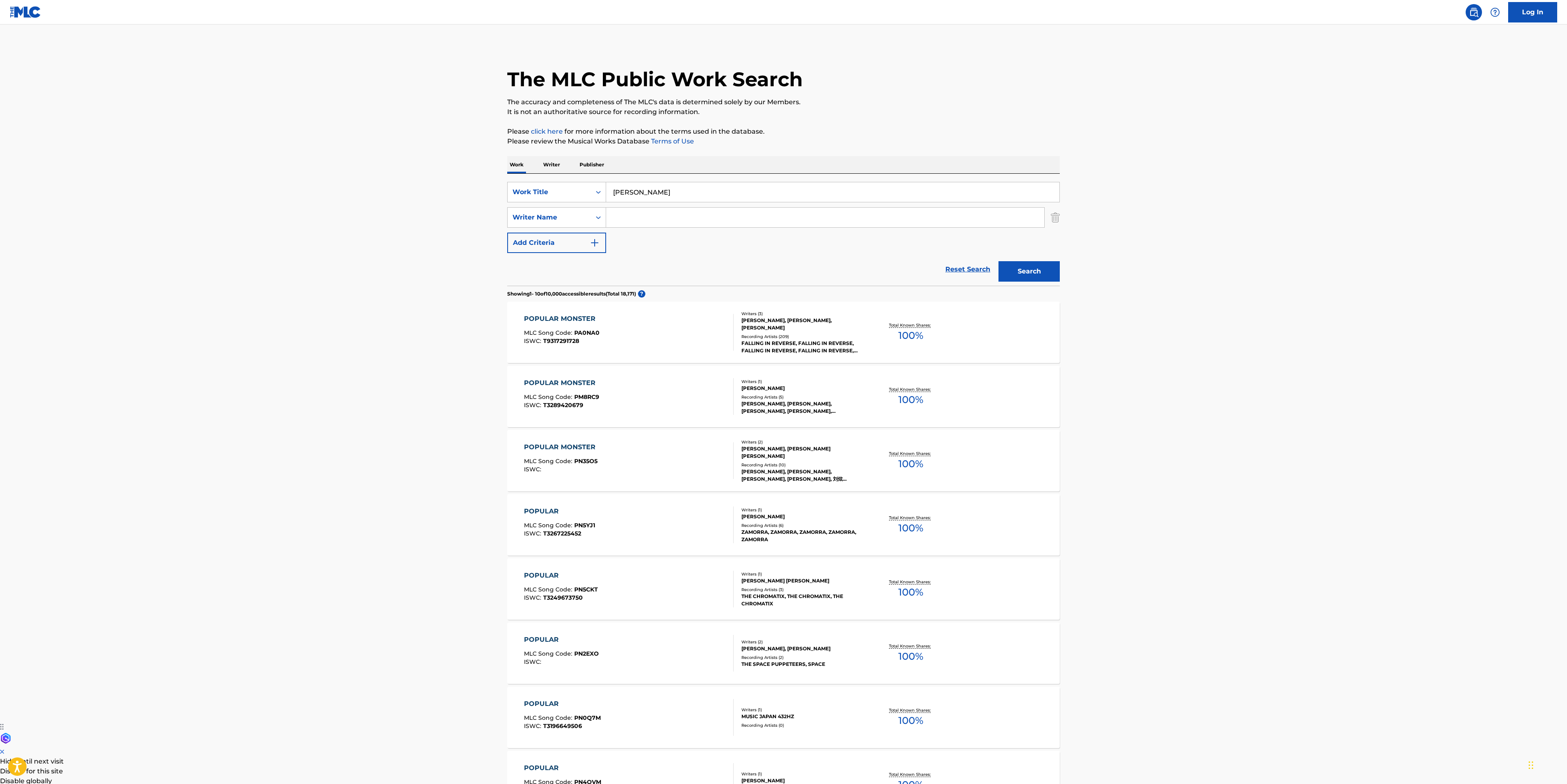
paste input "SMYTH"
type input "SMYTH"
click at [1034, 275] on button "Search" at bounding box center [1029, 271] width 61 height 21
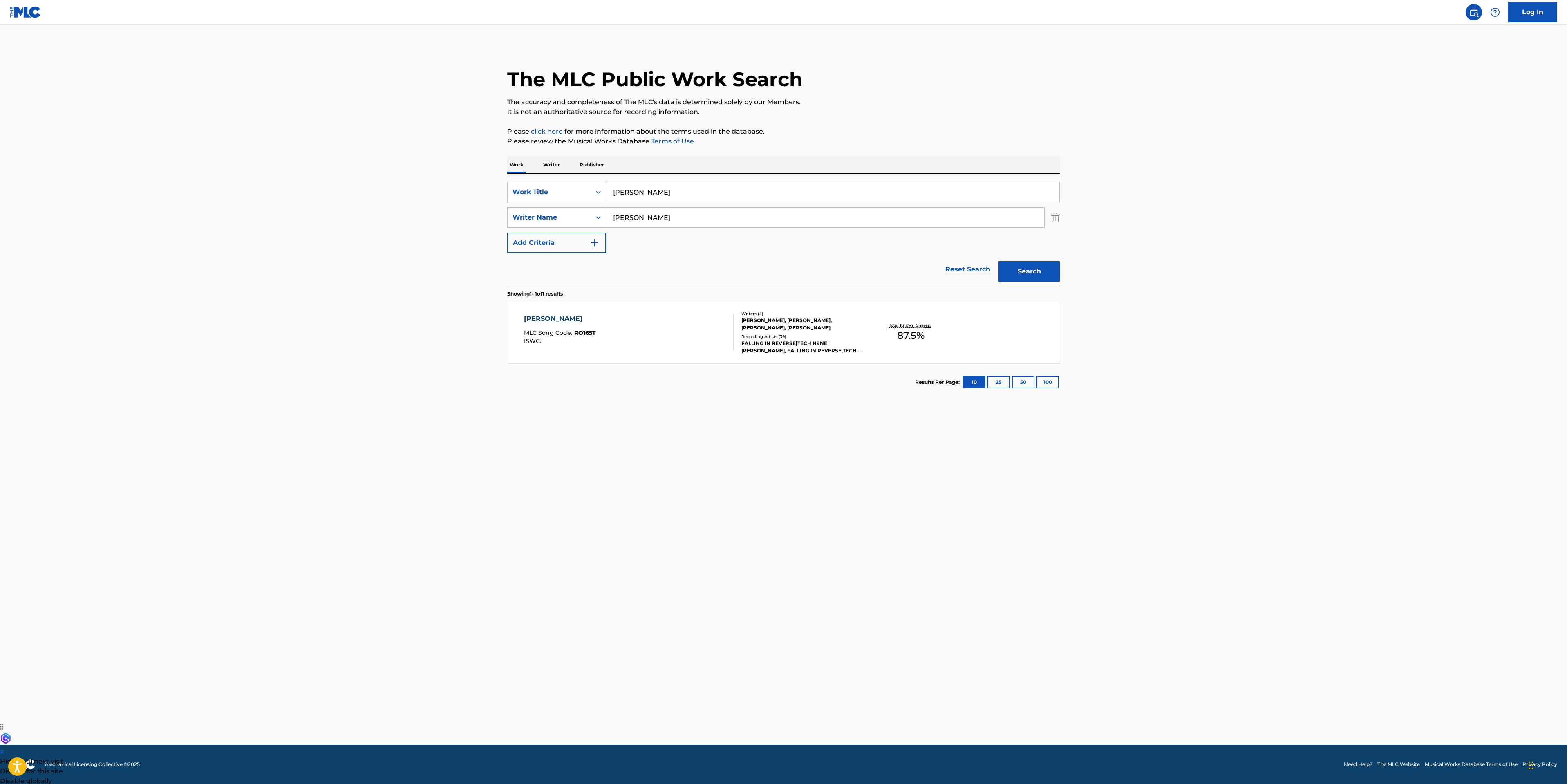
click at [641, 335] on div "RONALD MLC Song Code : RO165T ISWC :" at bounding box center [628, 332] width 210 height 36
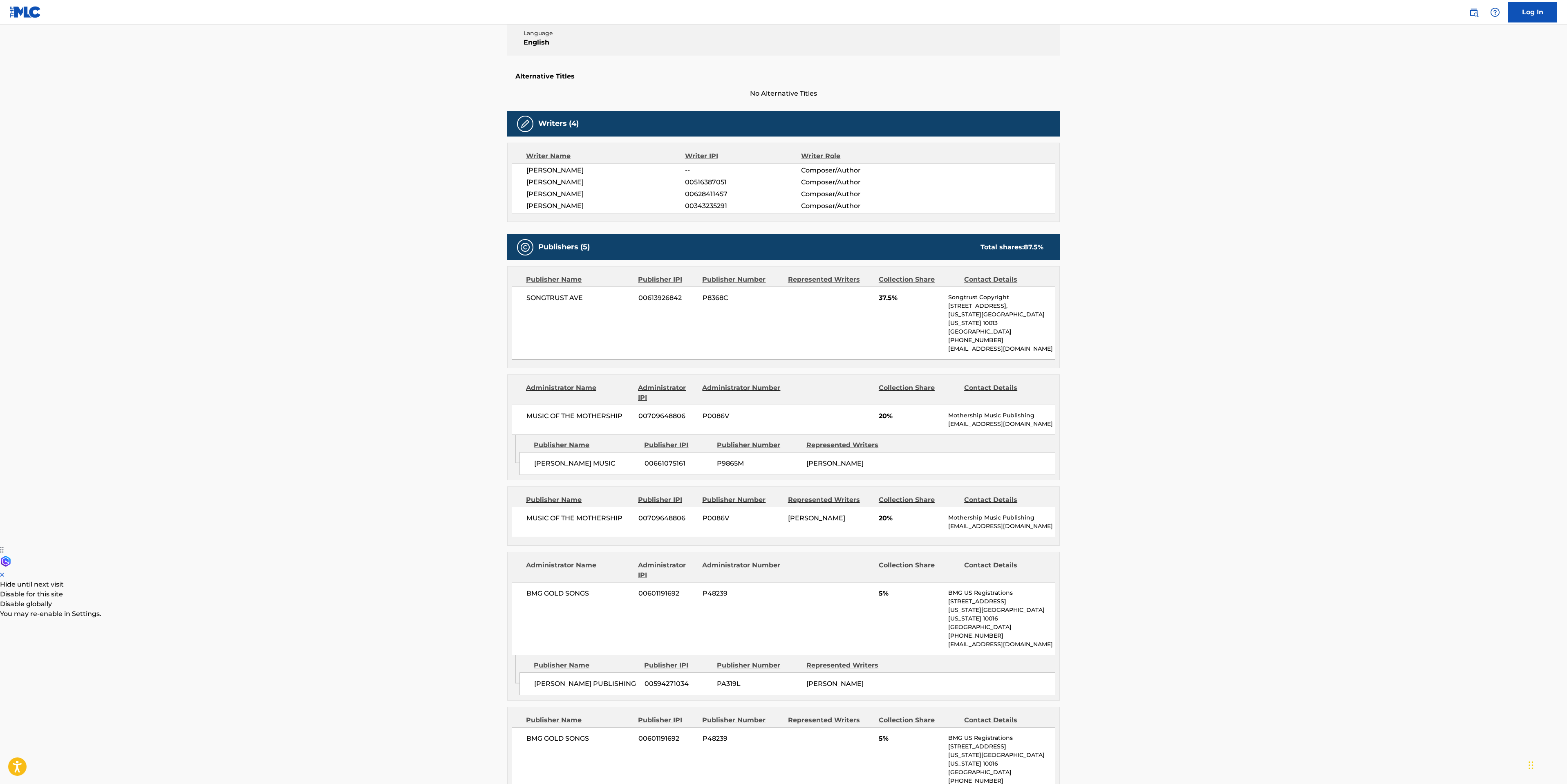
scroll to position [184, 0]
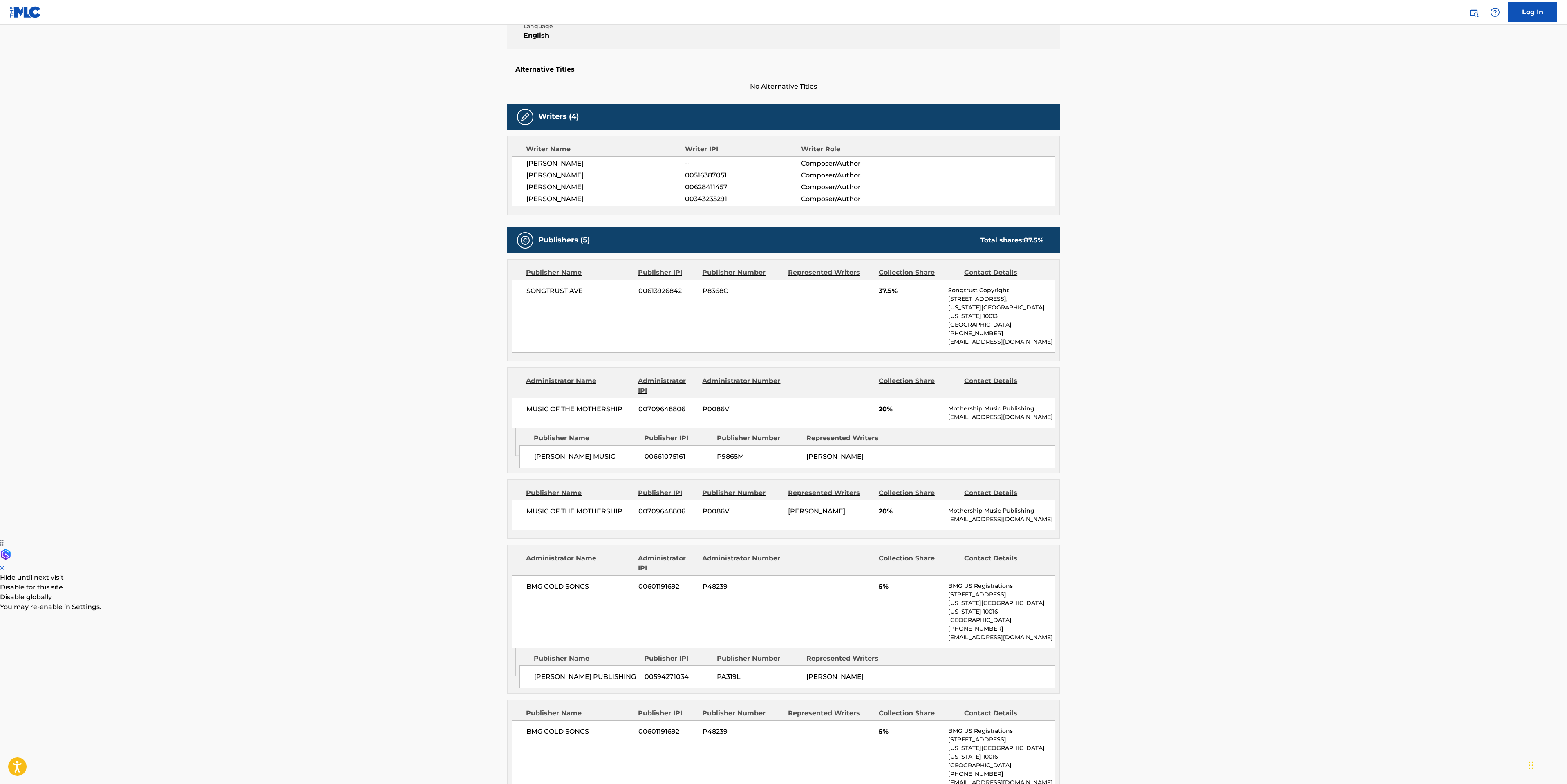
click at [296, 302] on main "< Back to public search results Copy work link RONALD Work Detail Member Work I…" at bounding box center [784, 480] width 1567 height 1278
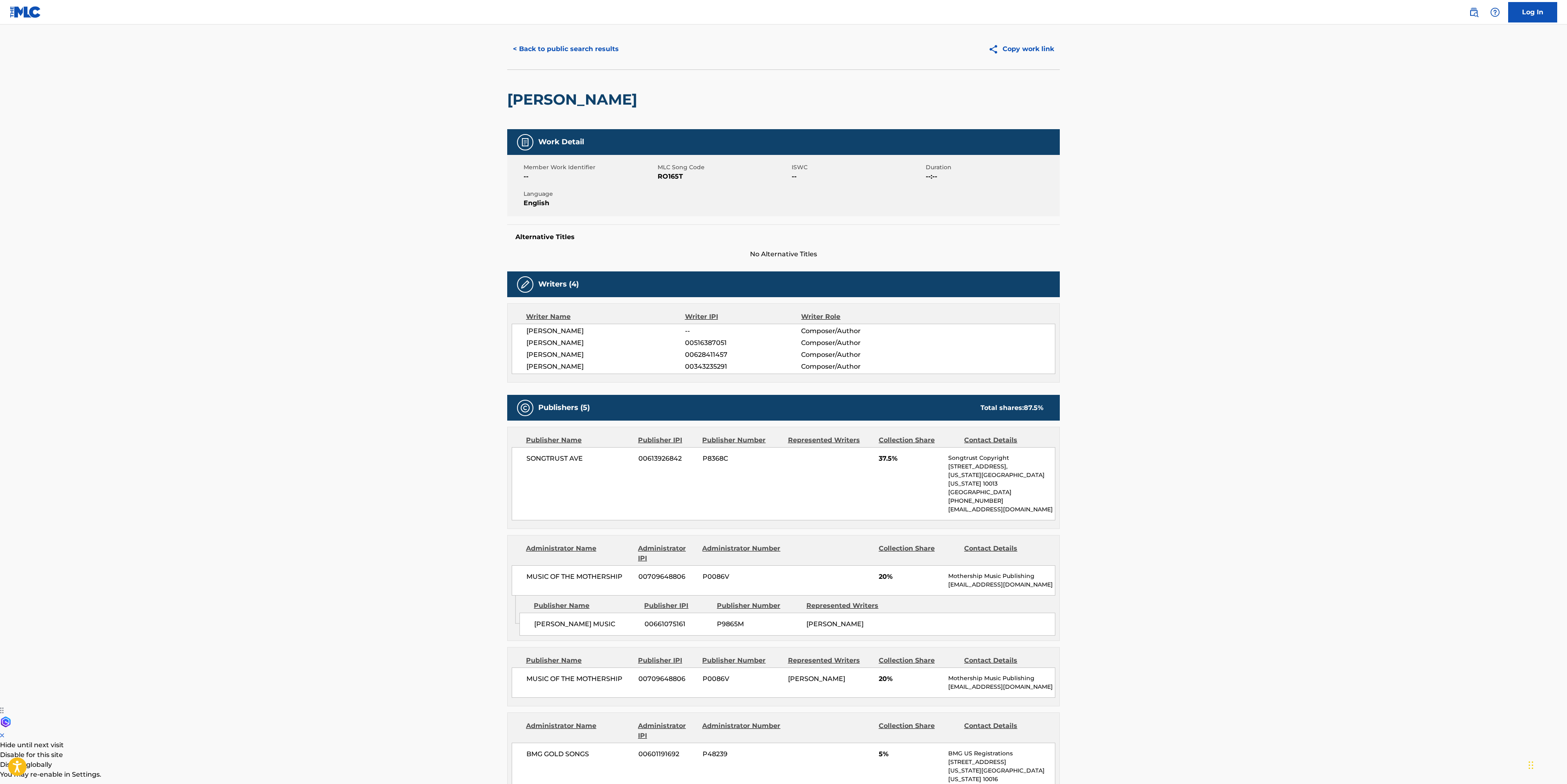
scroll to position [0, 0]
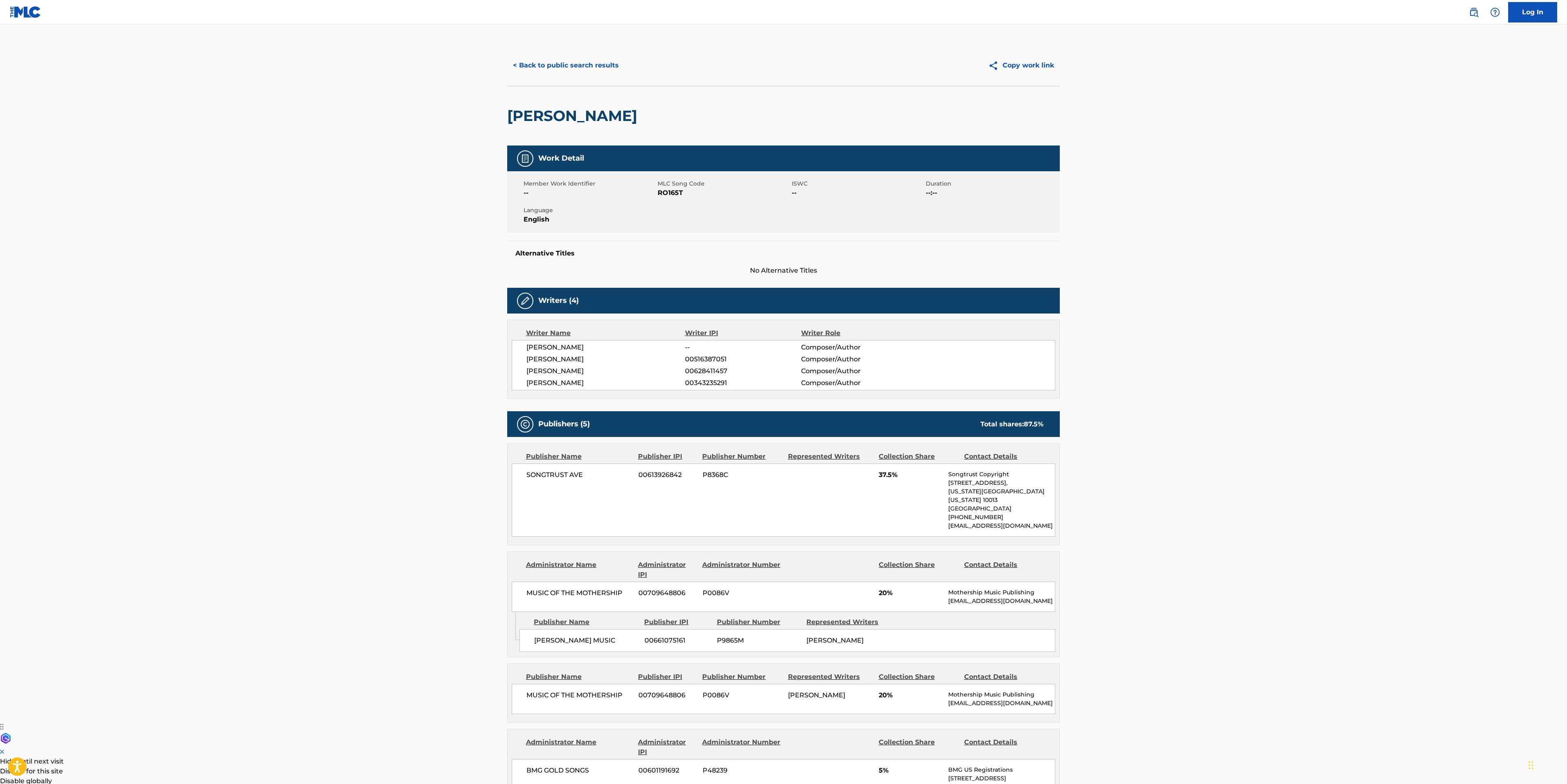
click at [533, 65] on button "< Back to public search results" at bounding box center [566, 66] width 117 height 21
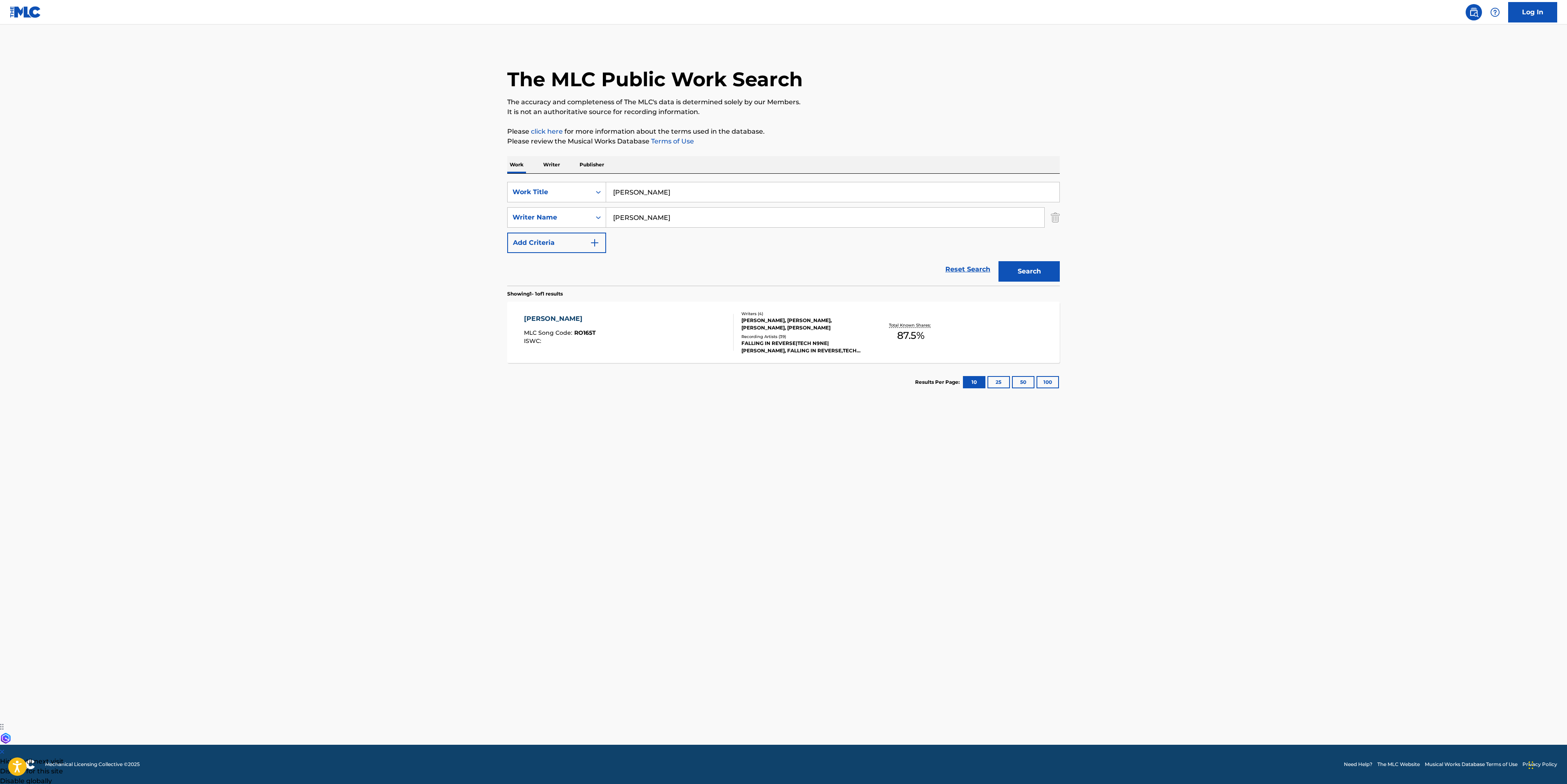
drag, startPoint x: 191, startPoint y: 341, endPoint x: 229, endPoint y: 333, distance: 38.8
click at [191, 341] on main "The MLC Public Work Search The accuracy and completeness of The MLC's data is d…" at bounding box center [784, 384] width 1567 height 720
click at [177, 345] on main "The MLC Public Work Search The accuracy and completeness of The MLC's data is d…" at bounding box center [784, 384] width 1567 height 720
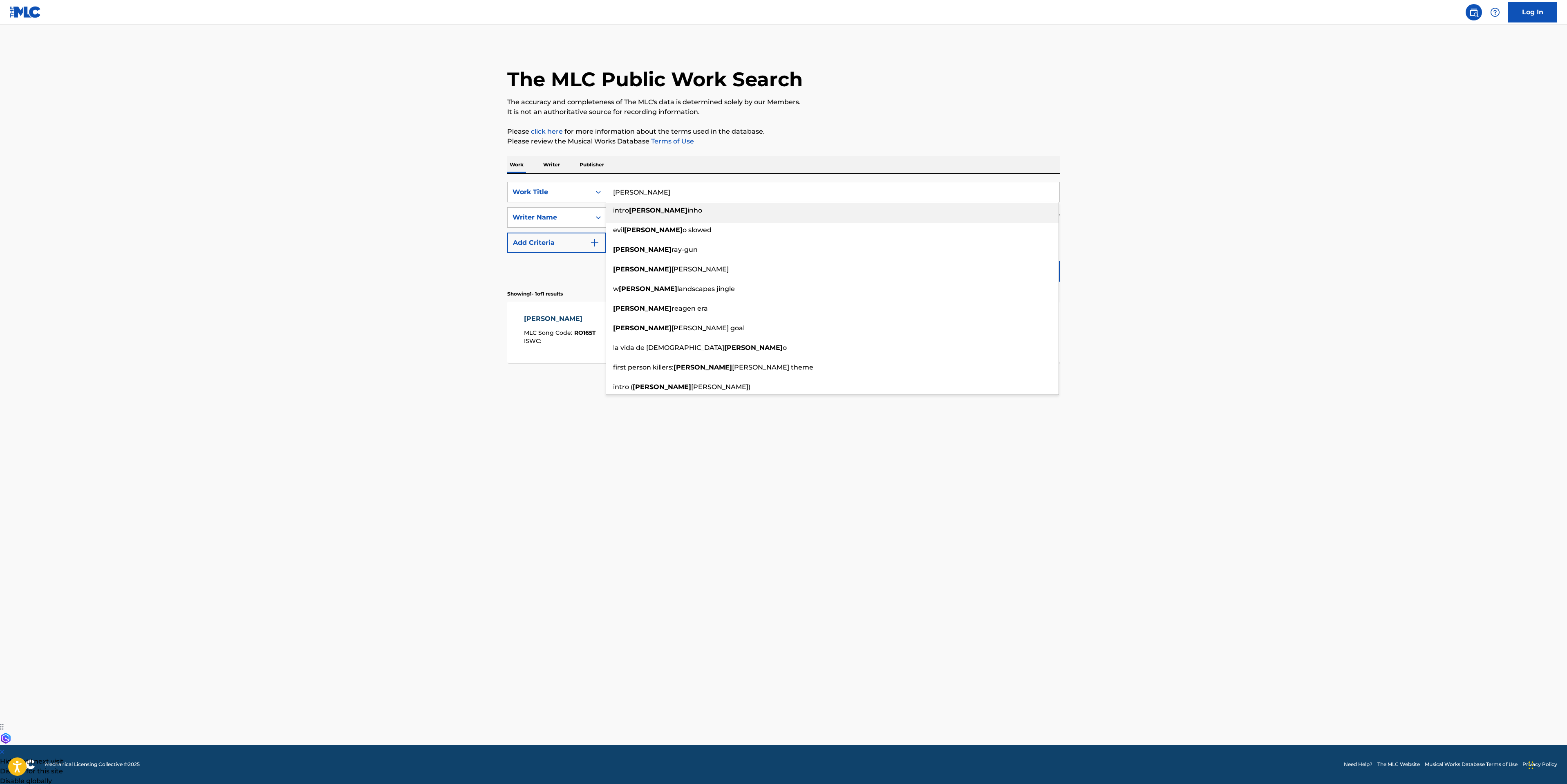
drag, startPoint x: 682, startPoint y: 186, endPoint x: 294, endPoint y: 182, distance: 388.0
click at [373, 189] on main "The MLC Public Work Search The accuracy and completeness of The MLC's data is d…" at bounding box center [784, 384] width 1567 height 720
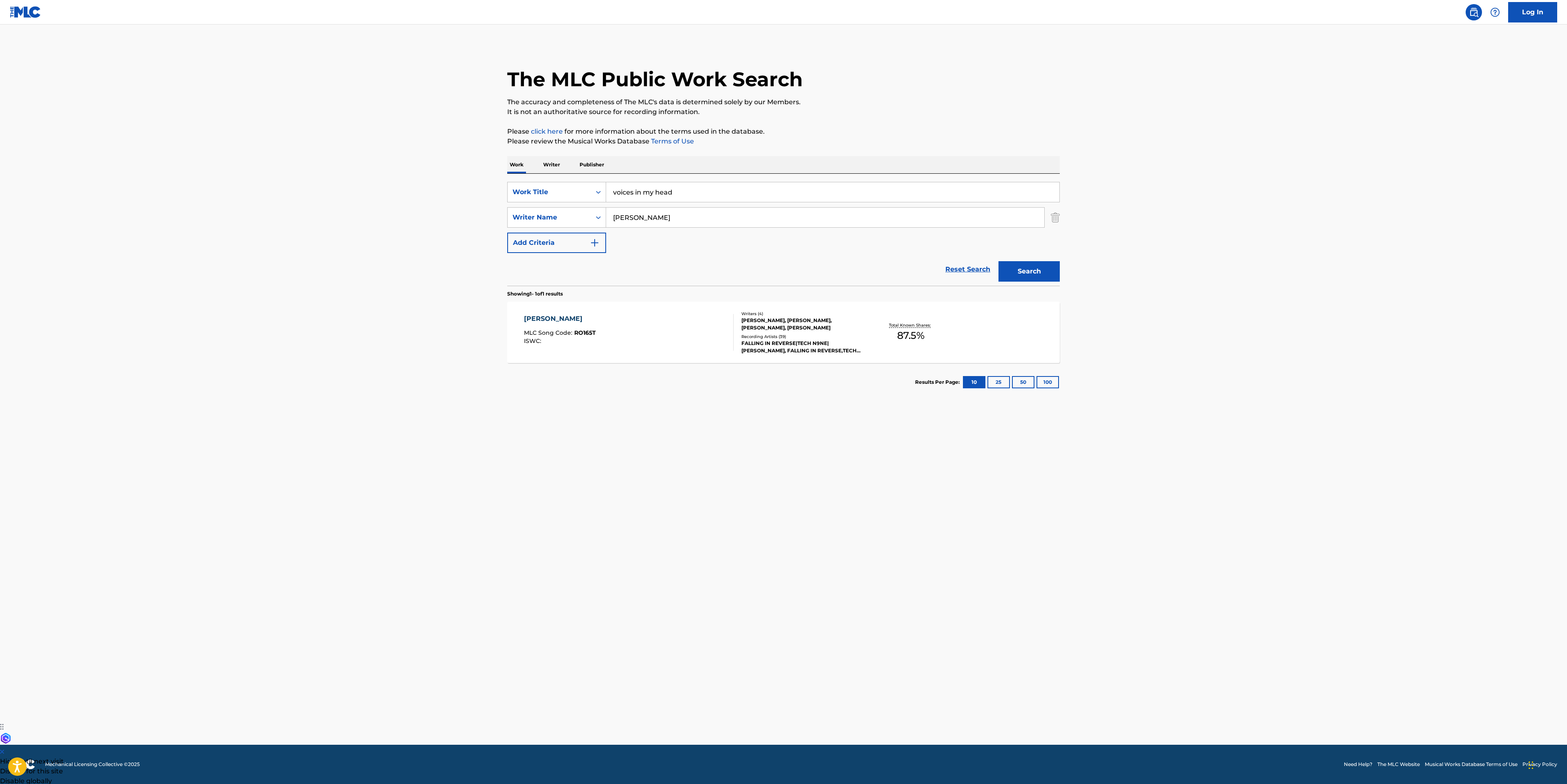
type input "voices in my head"
click at [1032, 262] on button "Search" at bounding box center [1029, 271] width 61 height 21
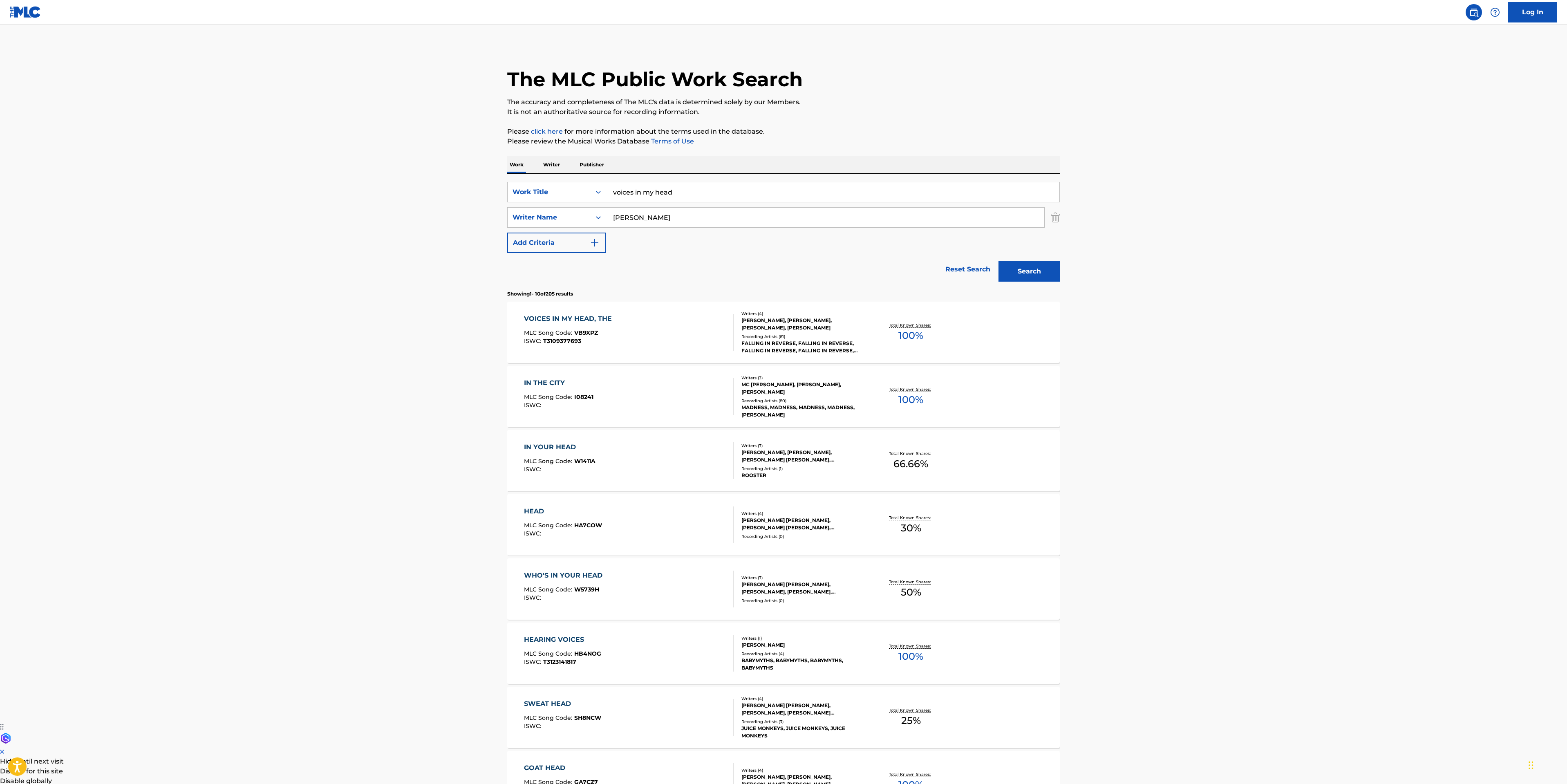
click at [648, 342] on div "VOICES IN MY HEAD, THE MLC Song Code : VB9XPZ ISWC : T3109377693" at bounding box center [628, 332] width 210 height 36
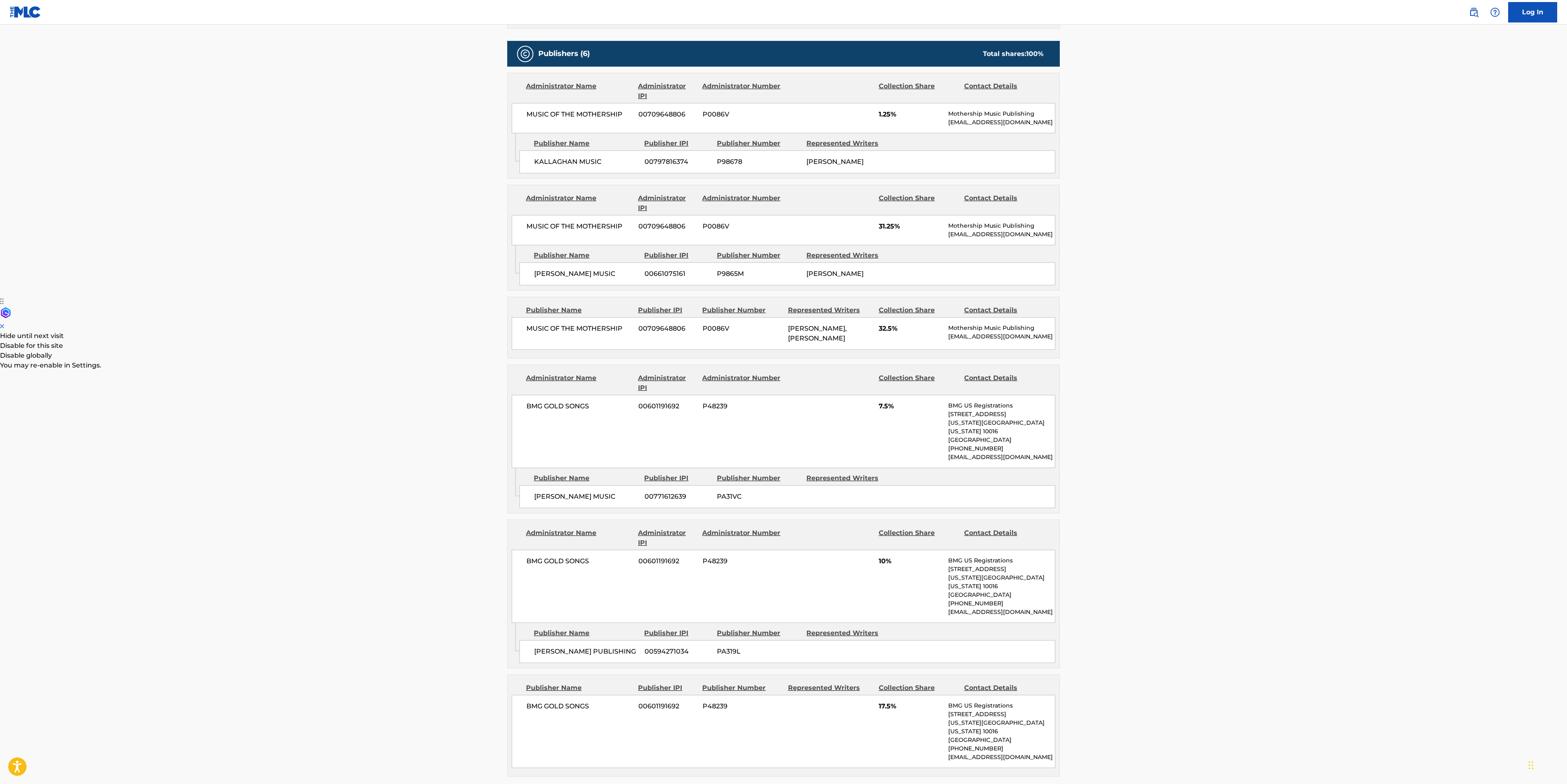
scroll to position [429, 0]
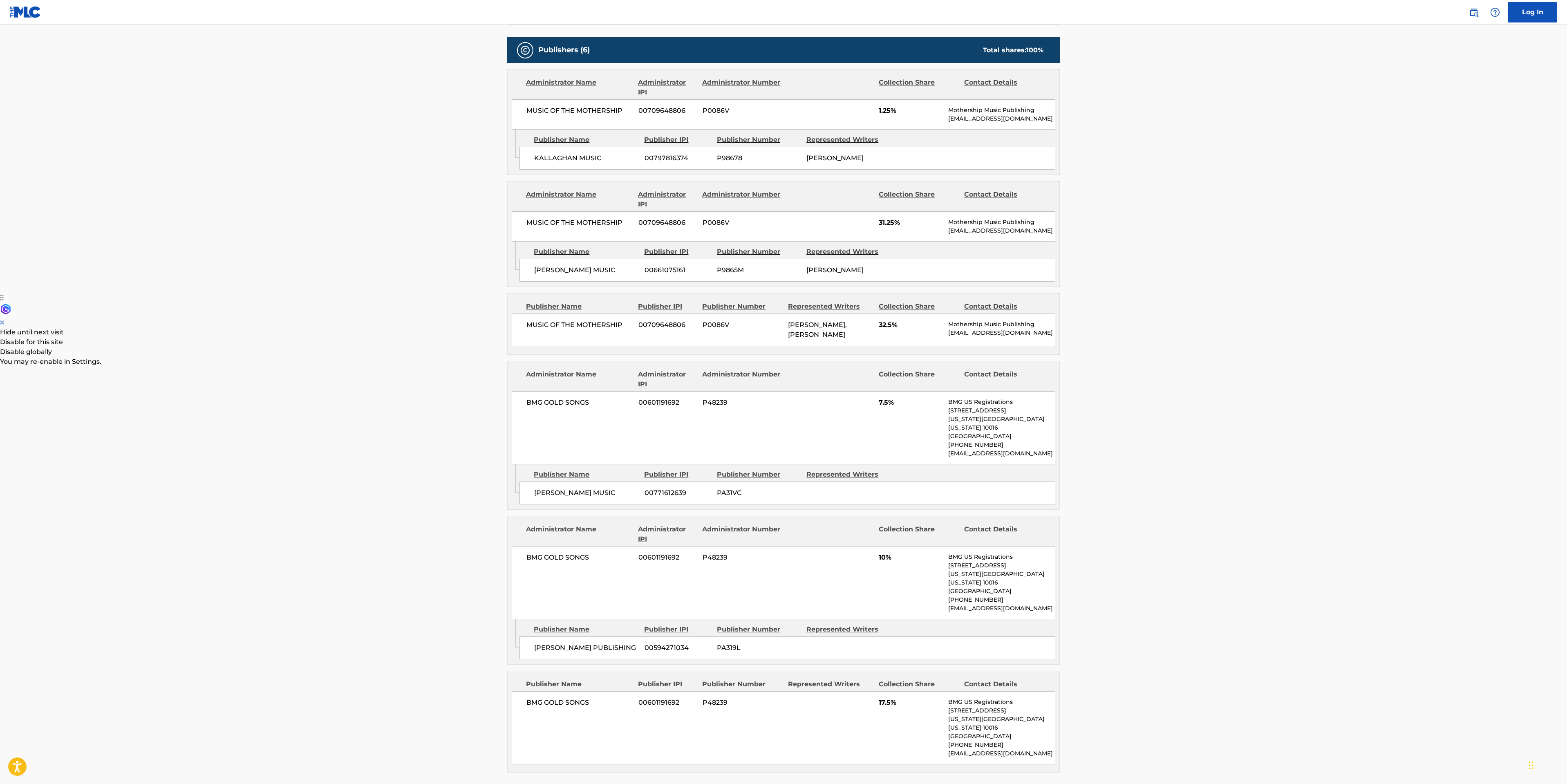
drag, startPoint x: 124, startPoint y: 339, endPoint x: 140, endPoint y: 335, distance: 16.5
click at [125, 338] on main "< Back to public search results Copy work link VOICES IN MY HEAD, THE Work Deta…" at bounding box center [784, 342] width 1567 height 1494
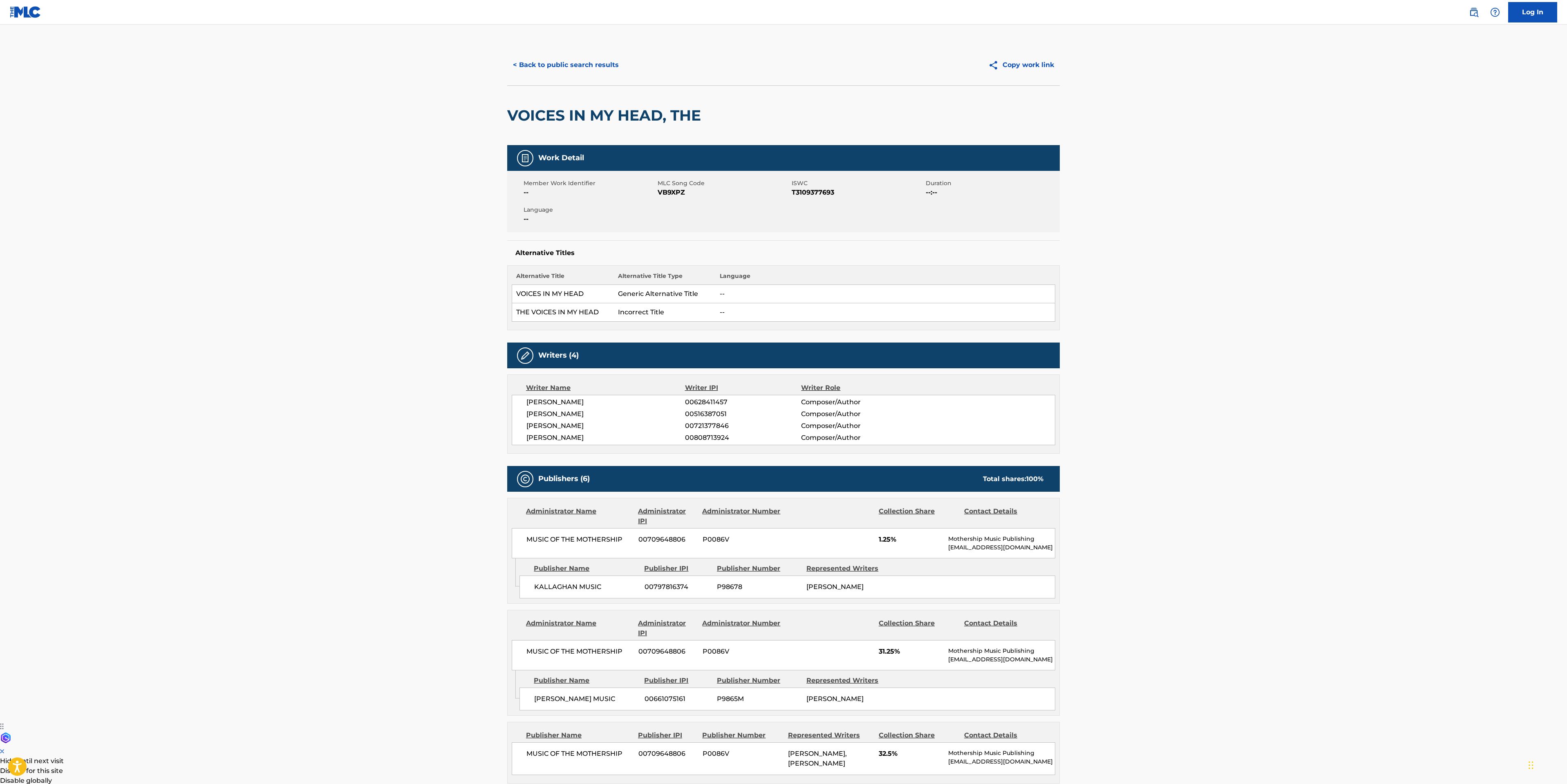
scroll to position [0, 0]
click at [583, 68] on button "< Back to public search results" at bounding box center [566, 66] width 117 height 21
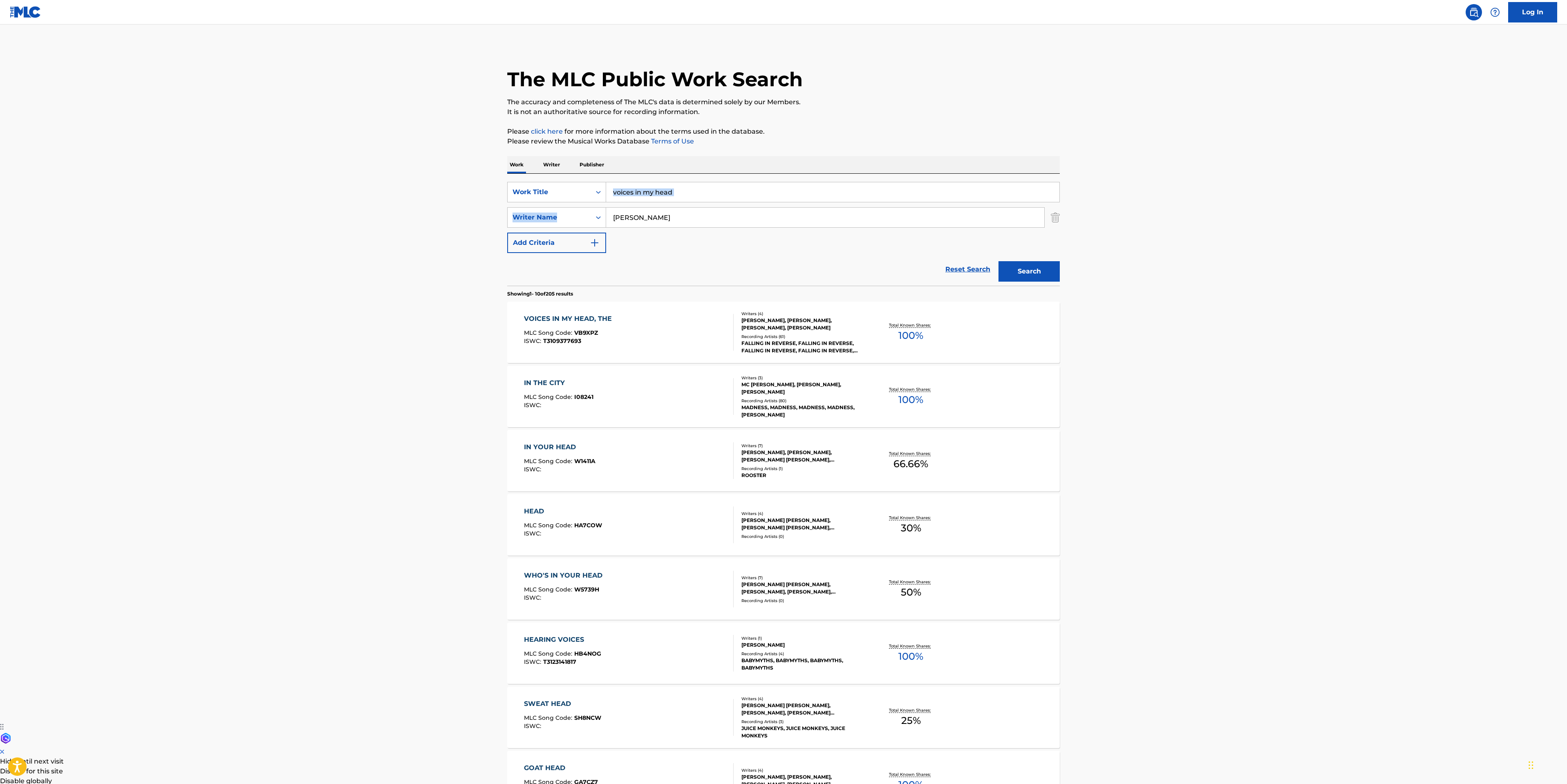
drag, startPoint x: 737, startPoint y: 204, endPoint x: 616, endPoint y: 192, distance: 121.6
click at [616, 192] on div "SearchWithCriteriaf2820b66-23ad-473a-b201-8b931521ba46 Work Title voices in my …" at bounding box center [784, 217] width 552 height 71
click at [670, 189] on input "voices in my head" at bounding box center [832, 192] width 453 height 19
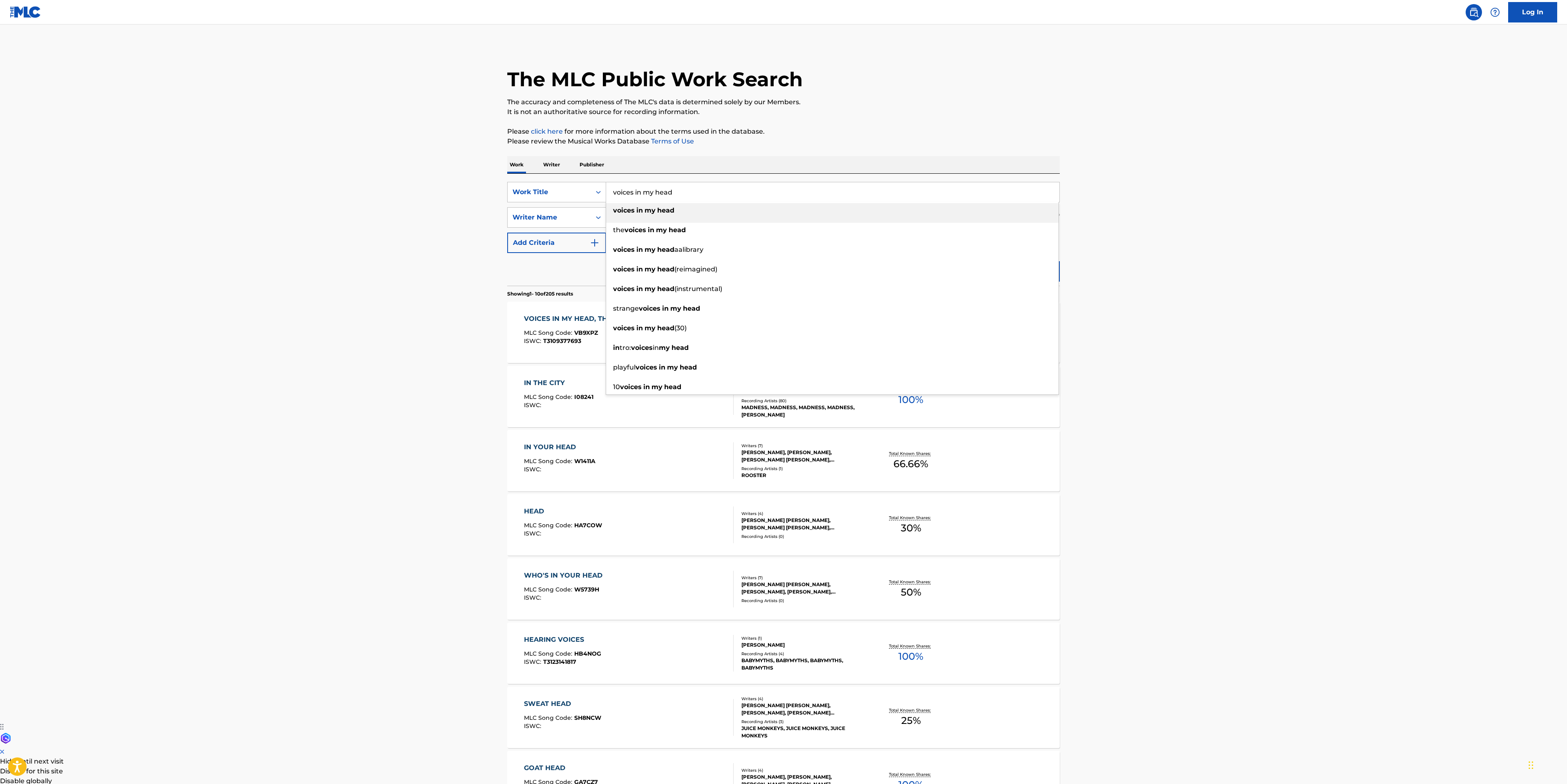
drag, startPoint x: 686, startPoint y: 190, endPoint x: 364, endPoint y: 175, distance: 322.3
click at [406, 189] on main "The MLC Public Work Search The accuracy and completeness of The MLC's data is d…" at bounding box center [784, 505] width 1567 height 962
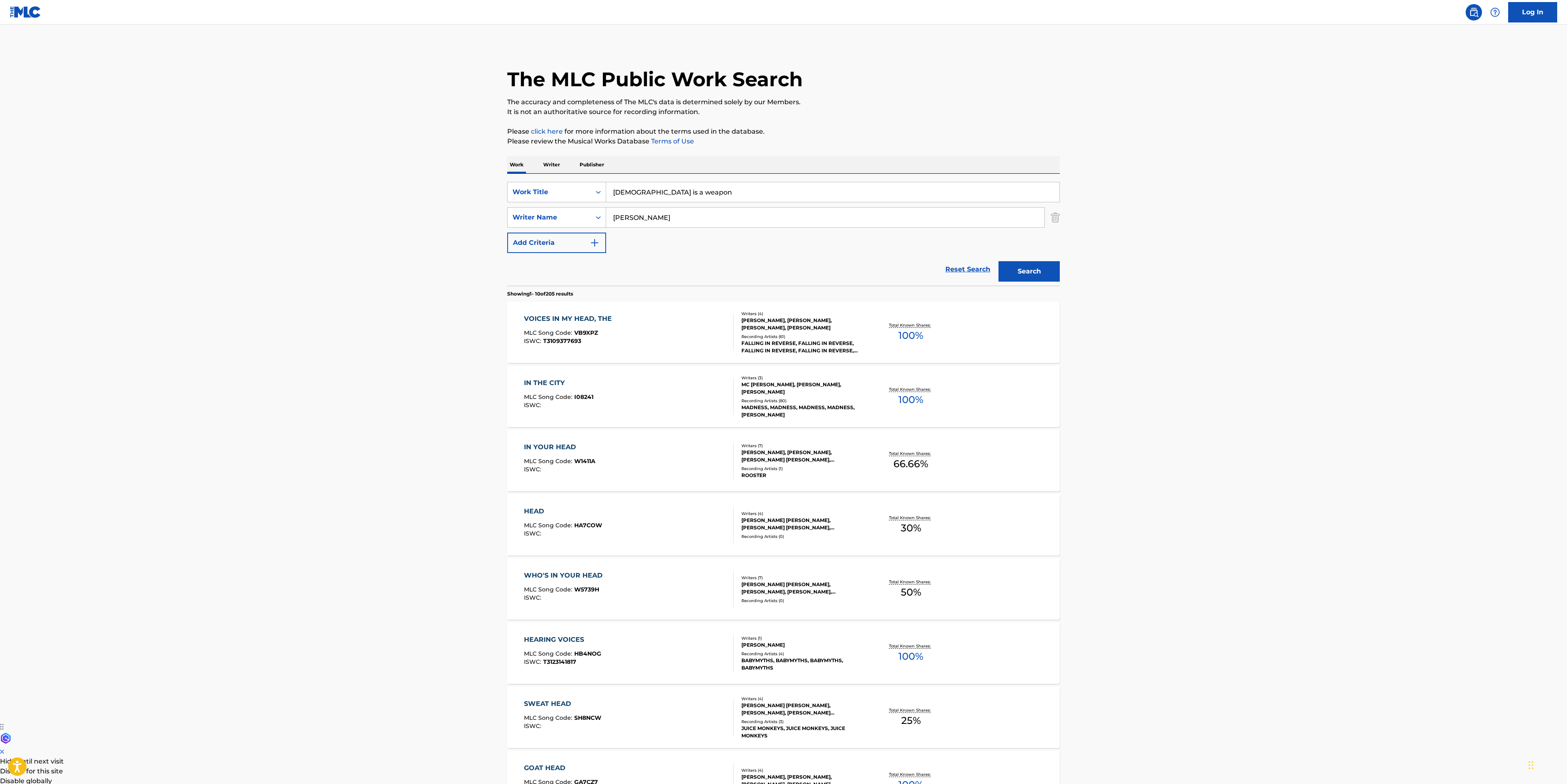
click at [1030, 266] on button "Search" at bounding box center [1029, 271] width 61 height 21
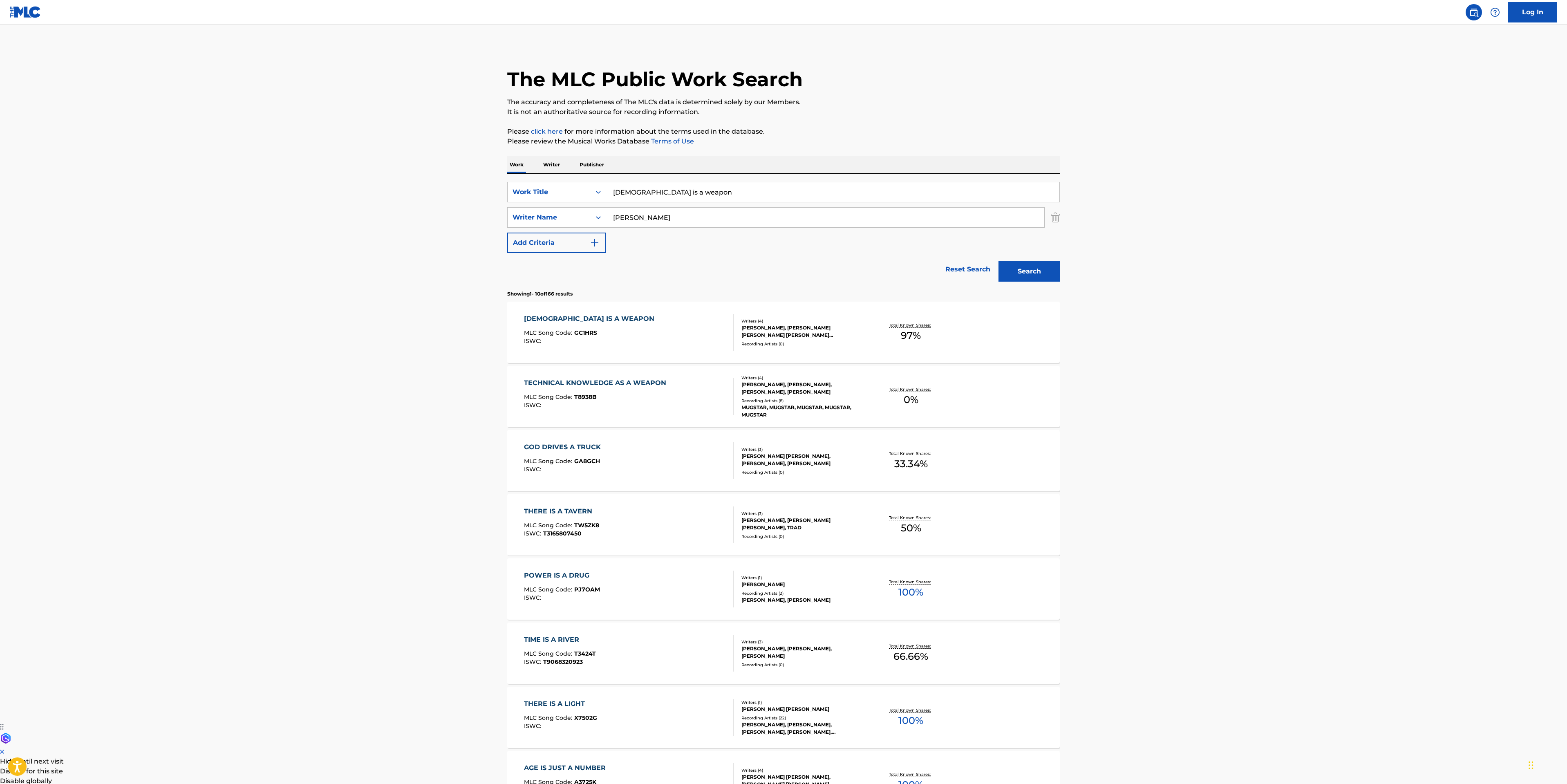
drag, startPoint x: 165, startPoint y: 336, endPoint x: 258, endPoint y: 306, distance: 97.7
click at [165, 336] on main "The MLC Public Work Search The accuracy and completeness of The MLC's data is d…" at bounding box center [784, 505] width 1567 height 962
drag, startPoint x: 683, startPoint y: 191, endPoint x: 4, endPoint y: 158, distance: 679.8
click at [288, 192] on main "The MLC Public Work Search The accuracy and completeness of The MLC's data is d…" at bounding box center [784, 505] width 1567 height 962
click at [1058, 273] on button "Search" at bounding box center [1029, 271] width 61 height 21
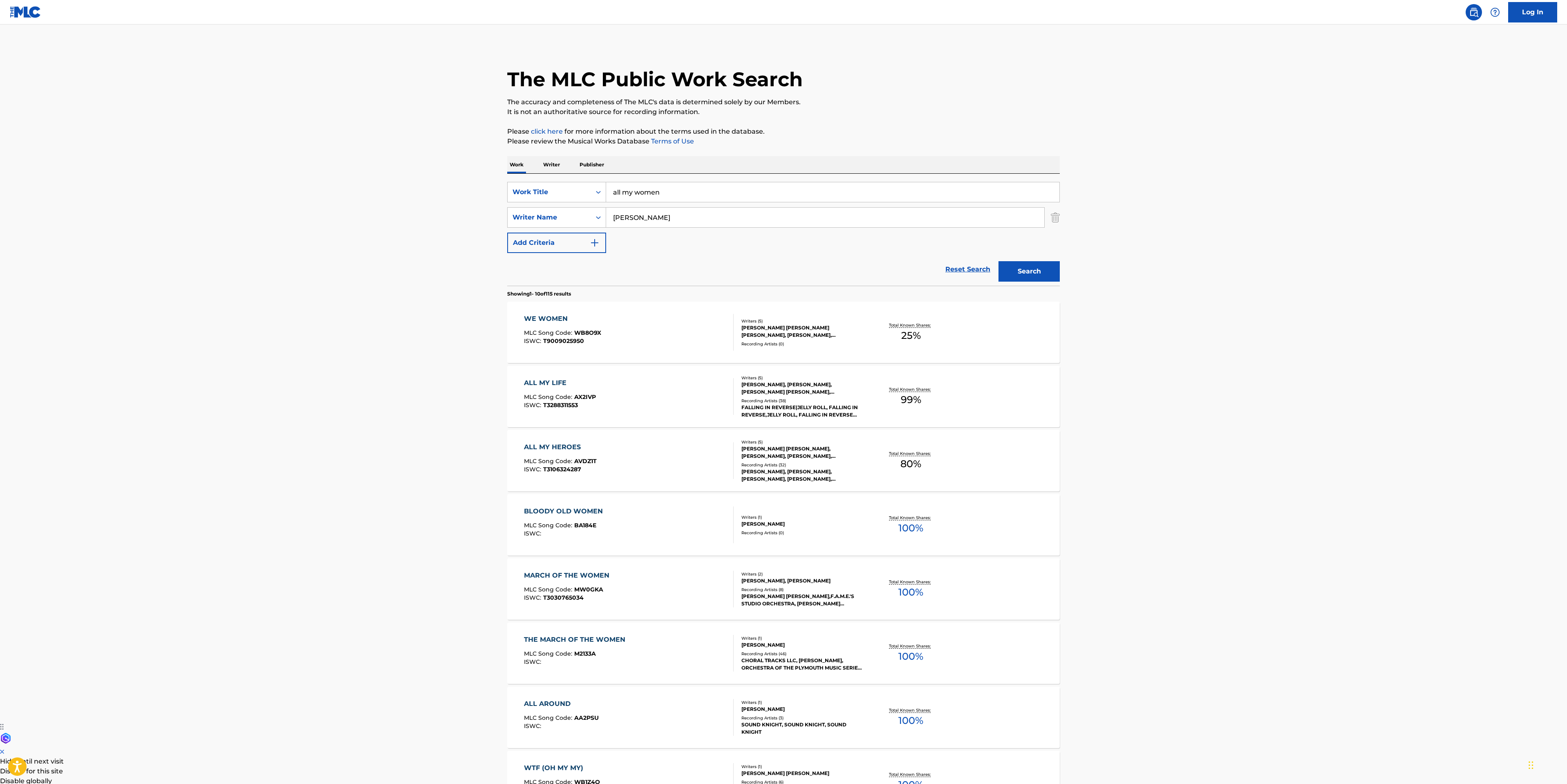
click at [137, 381] on main "The MLC Public Work Search The accuracy and completeness of The MLC's data is d…" at bounding box center [784, 505] width 1567 height 962
drag, startPoint x: 676, startPoint y: 191, endPoint x: 21, endPoint y: 172, distance: 655.3
click at [424, 189] on main "The MLC Public Work Search The accuracy and completeness of The MLC's data is d…" at bounding box center [784, 505] width 1567 height 962
type input "watch the world burn"
click at [1020, 271] on button "Search" at bounding box center [1029, 271] width 61 height 21
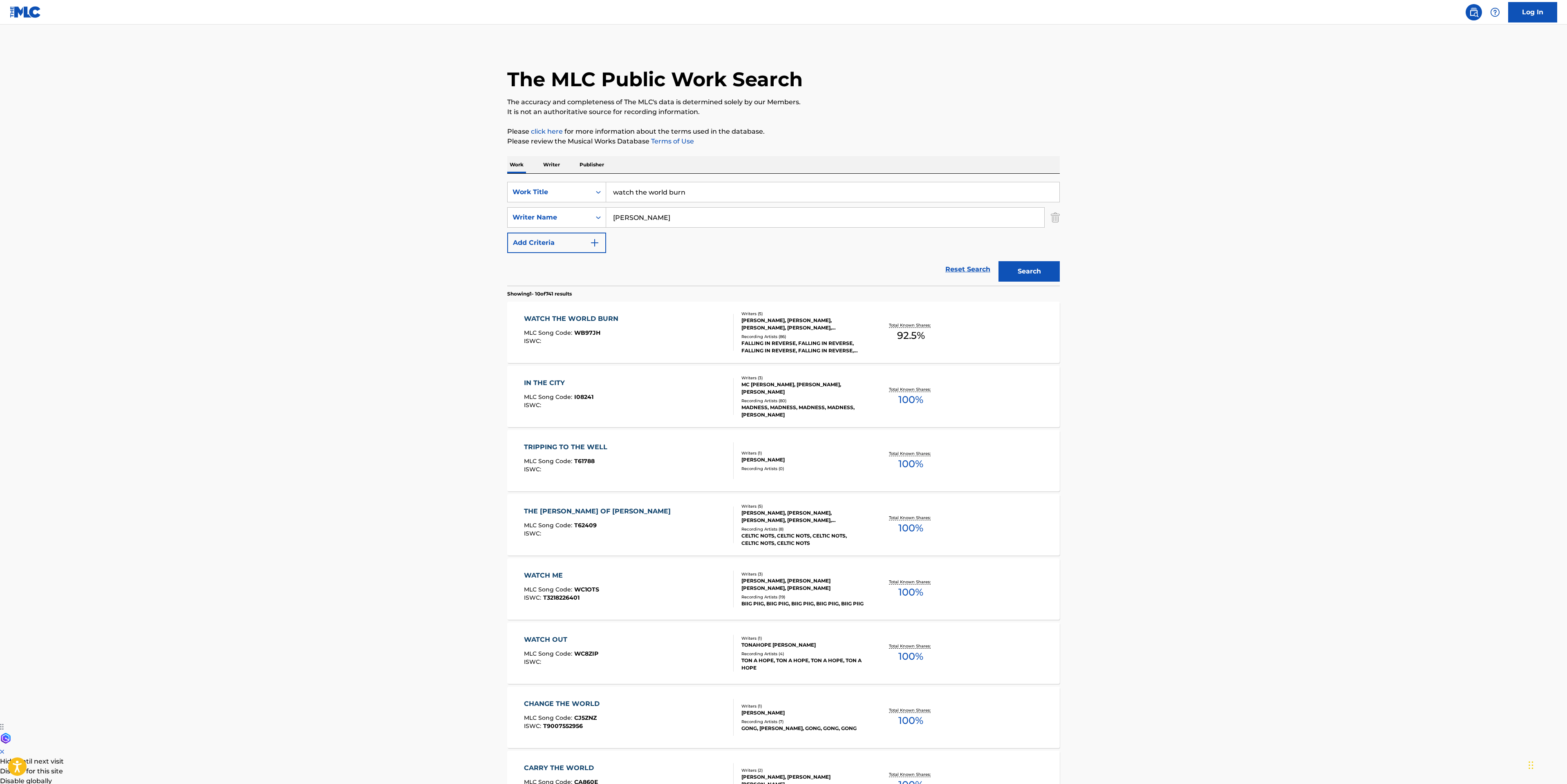
click at [658, 355] on div "WATCH THE WORLD BURN MLC Song Code : WB97JH ISWC : Writers ( 5 ) CHRISTIAN THOM…" at bounding box center [784, 332] width 552 height 61
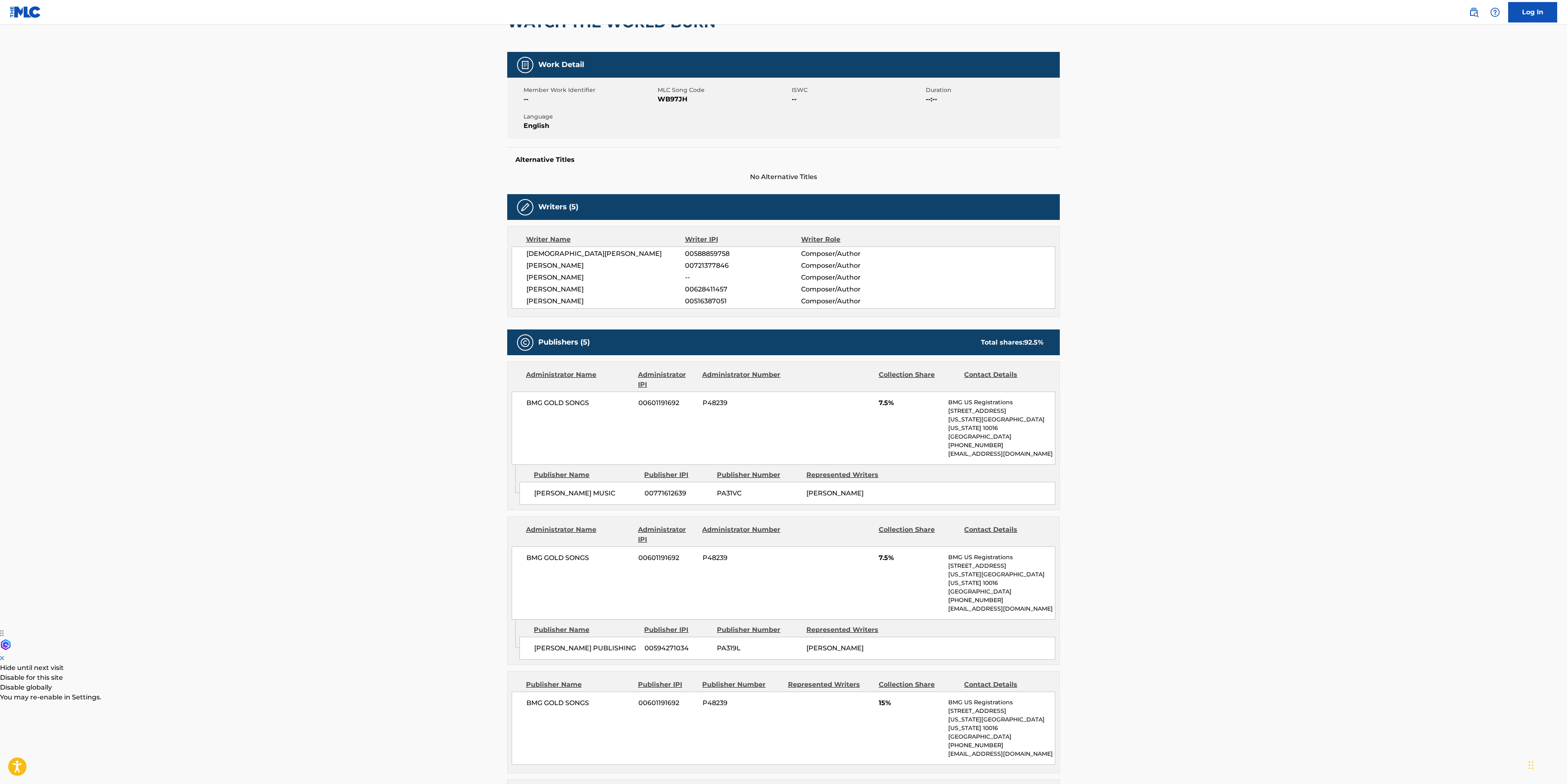
scroll to position [368, 0]
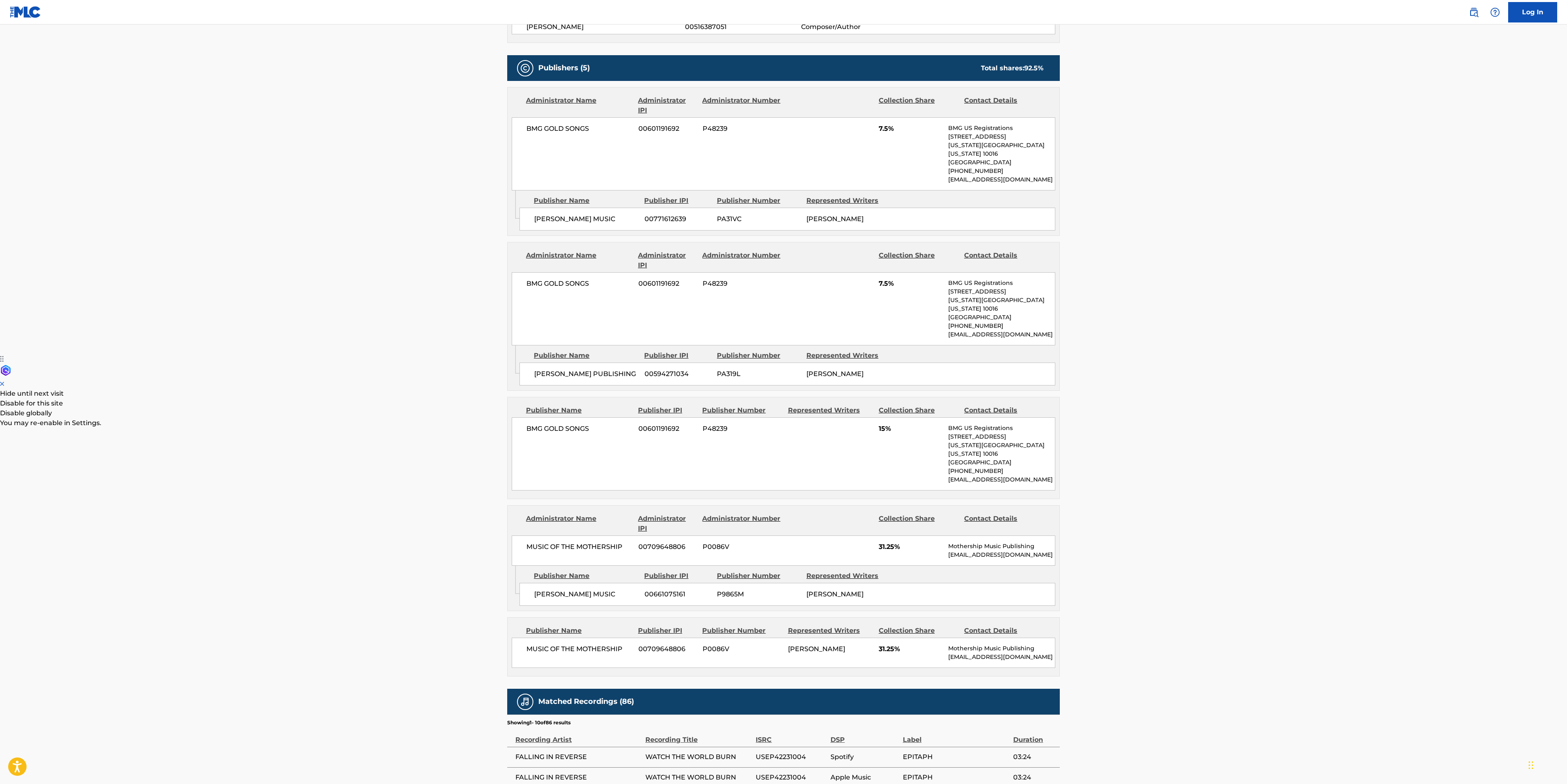
drag, startPoint x: 189, startPoint y: 176, endPoint x: 459, endPoint y: 74, distance: 288.6
click at [189, 176] on main "< Back to public search results Copy work link WATCH THE WORLD BURN Work Detail…" at bounding box center [784, 325] width 1567 height 1337
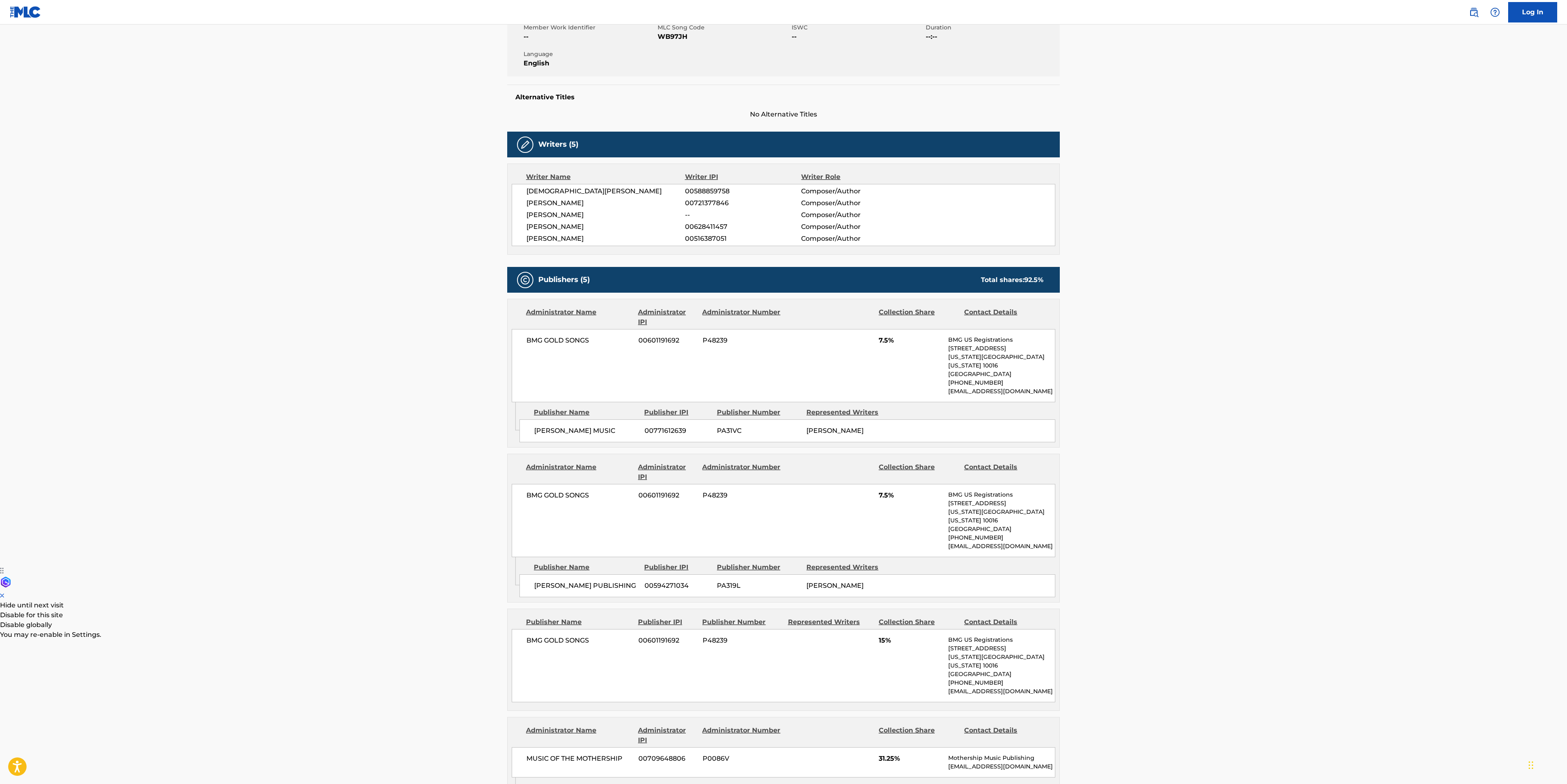
scroll to position [0, 0]
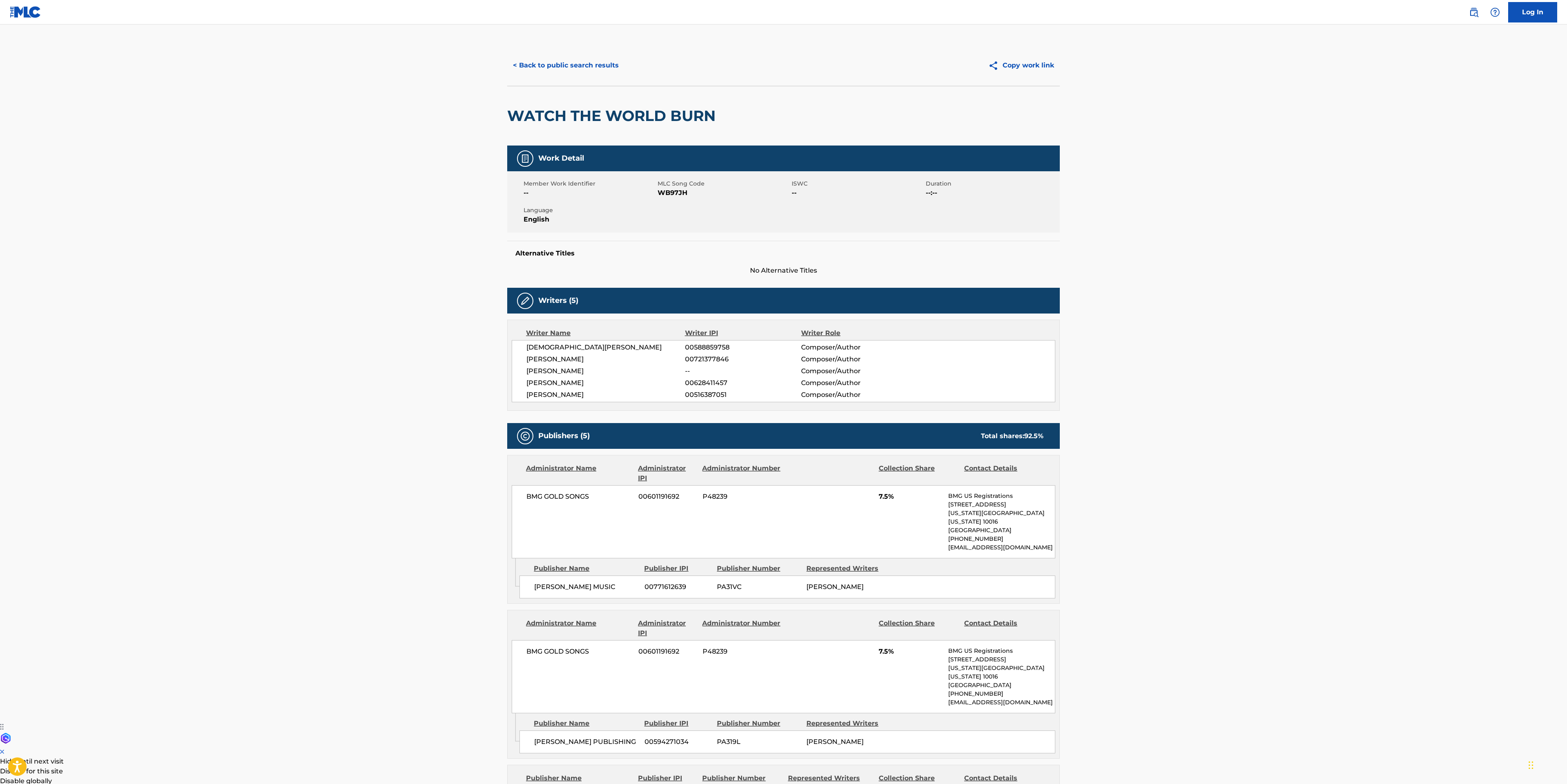
click at [546, 73] on button "< Back to public search results" at bounding box center [566, 66] width 117 height 21
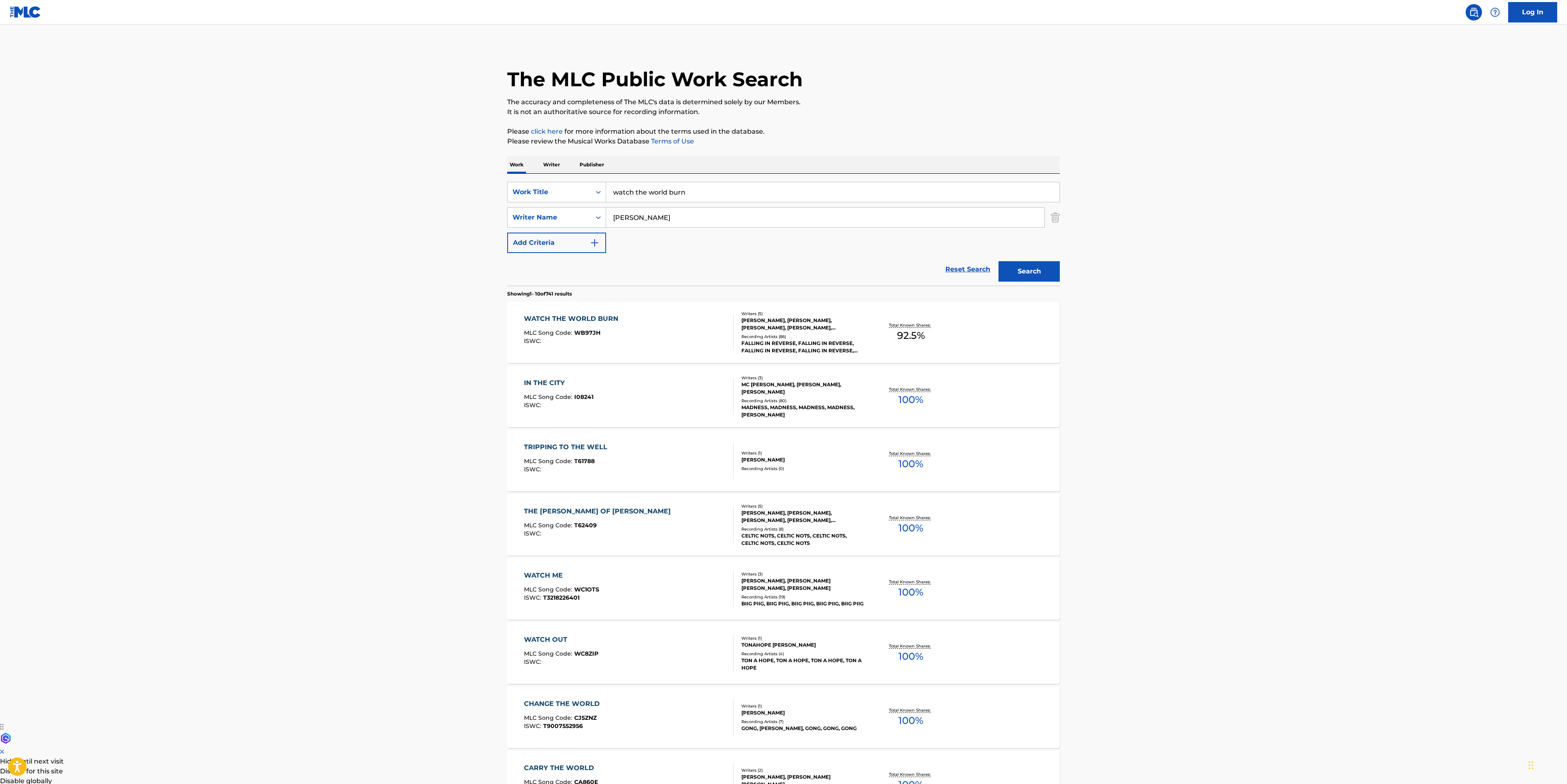
drag, startPoint x: 704, startPoint y: 199, endPoint x: 298, endPoint y: 206, distance: 406.1
click at [397, 195] on main "The MLC Public Work Search The accuracy and completeness of The MLC's data is d…" at bounding box center [784, 505] width 1567 height 962
type input "sexy drug"
click at [1045, 277] on button "Search" at bounding box center [1029, 271] width 61 height 21
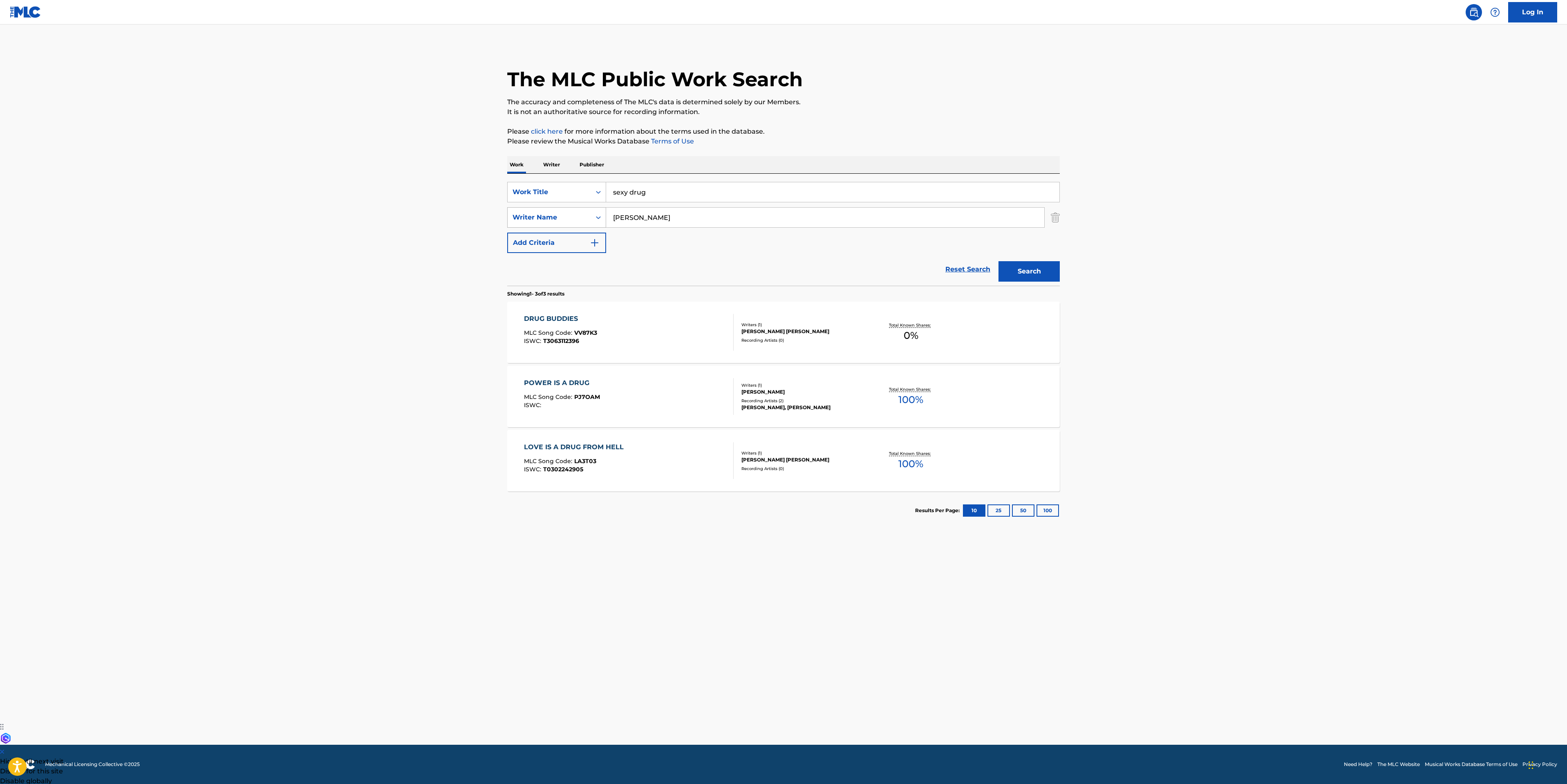
drag, startPoint x: 658, startPoint y: 213, endPoint x: 563, endPoint y: 220, distance: 95.3
click at [569, 220] on div "SearchWithCriteriadf5a12fd-39e8-44c1-b981-00da59ff477a Writer Name SMYTH" at bounding box center [784, 218] width 552 height 21
click at [1057, 265] on button "Search" at bounding box center [1029, 271] width 61 height 21
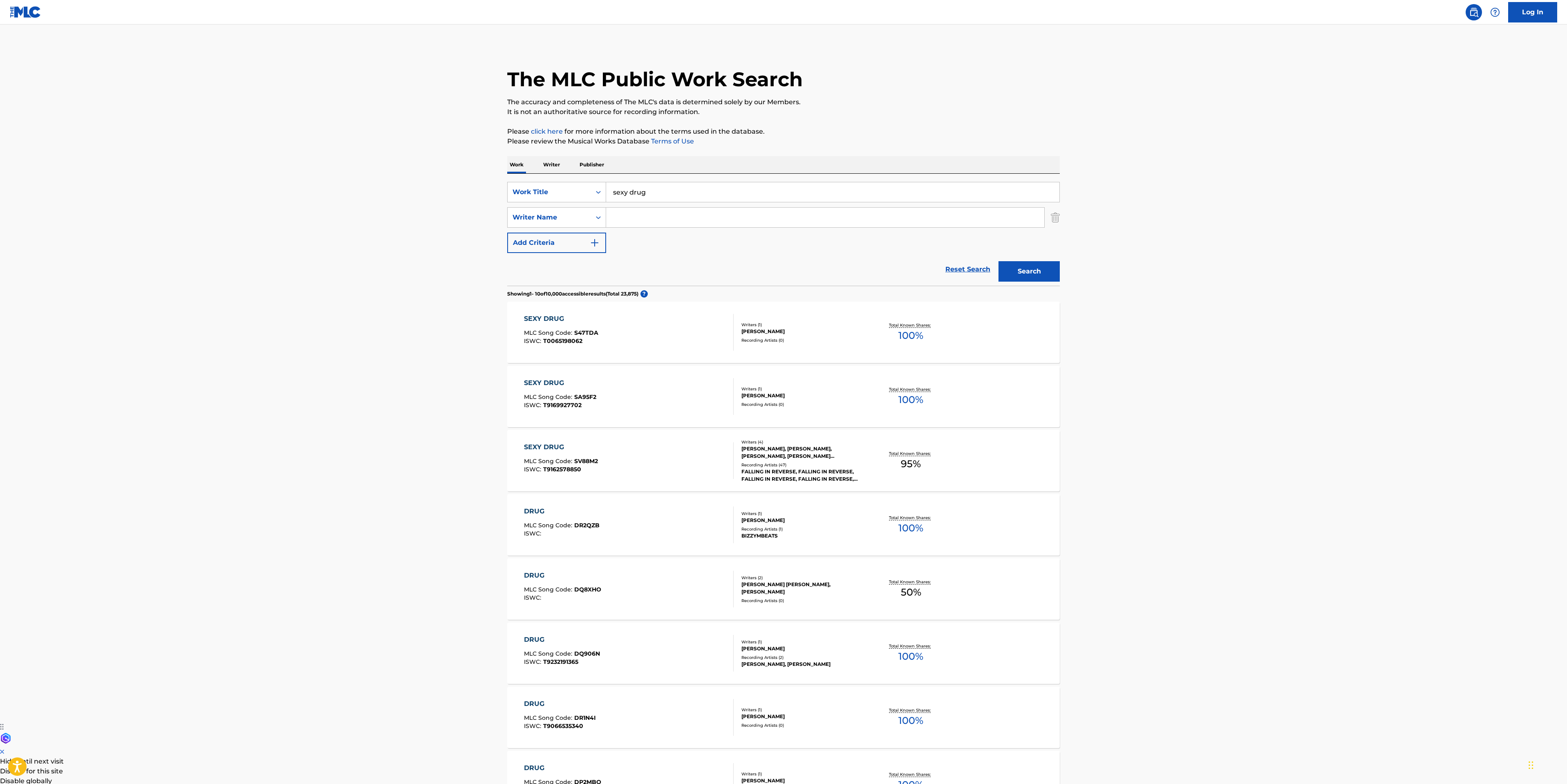
click at [677, 459] on div "SEXY DRUG MLC Song Code : SV88M2 ISWC : T9162578850" at bounding box center [628, 460] width 210 height 36
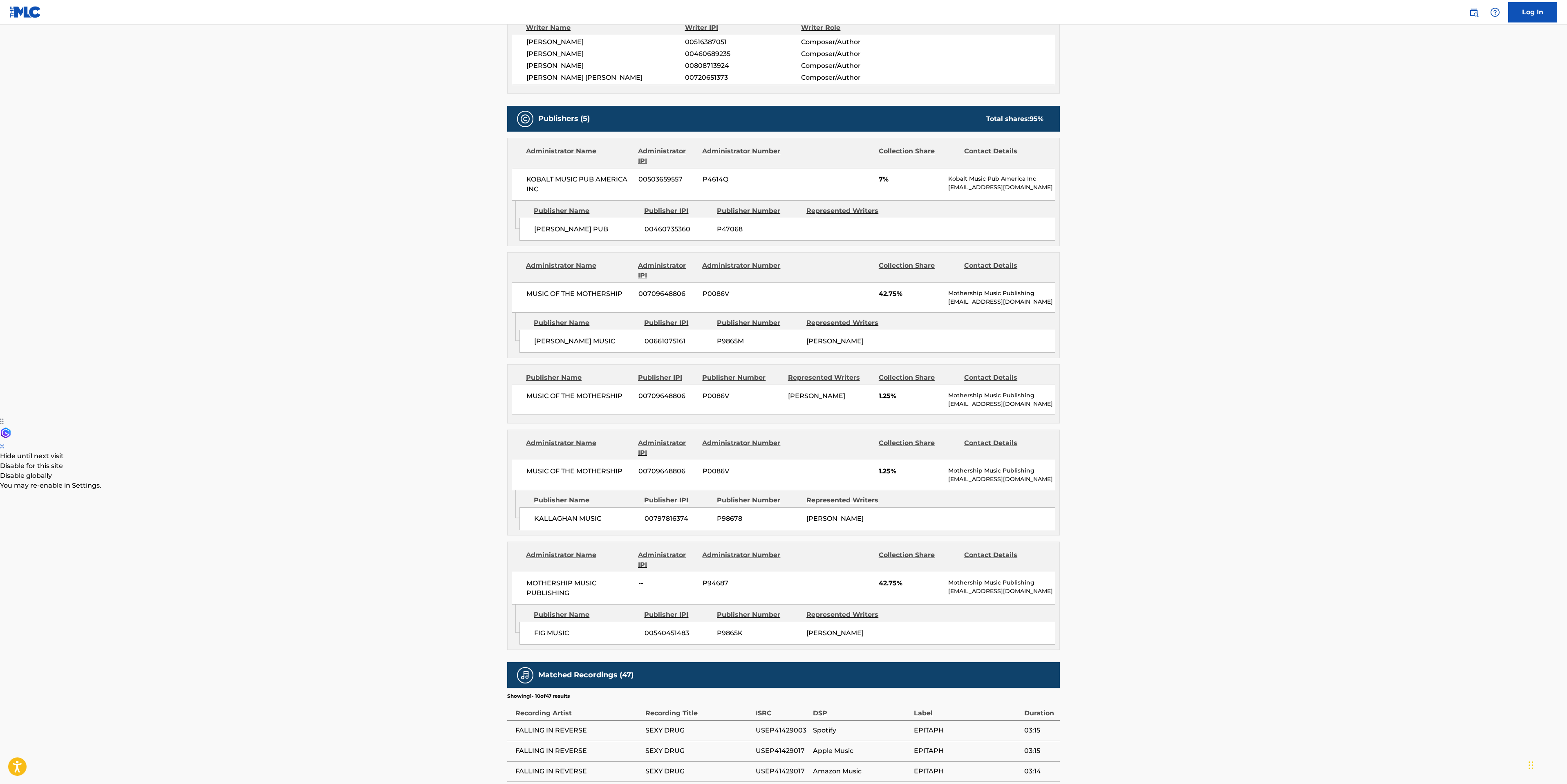
scroll to position [307, 0]
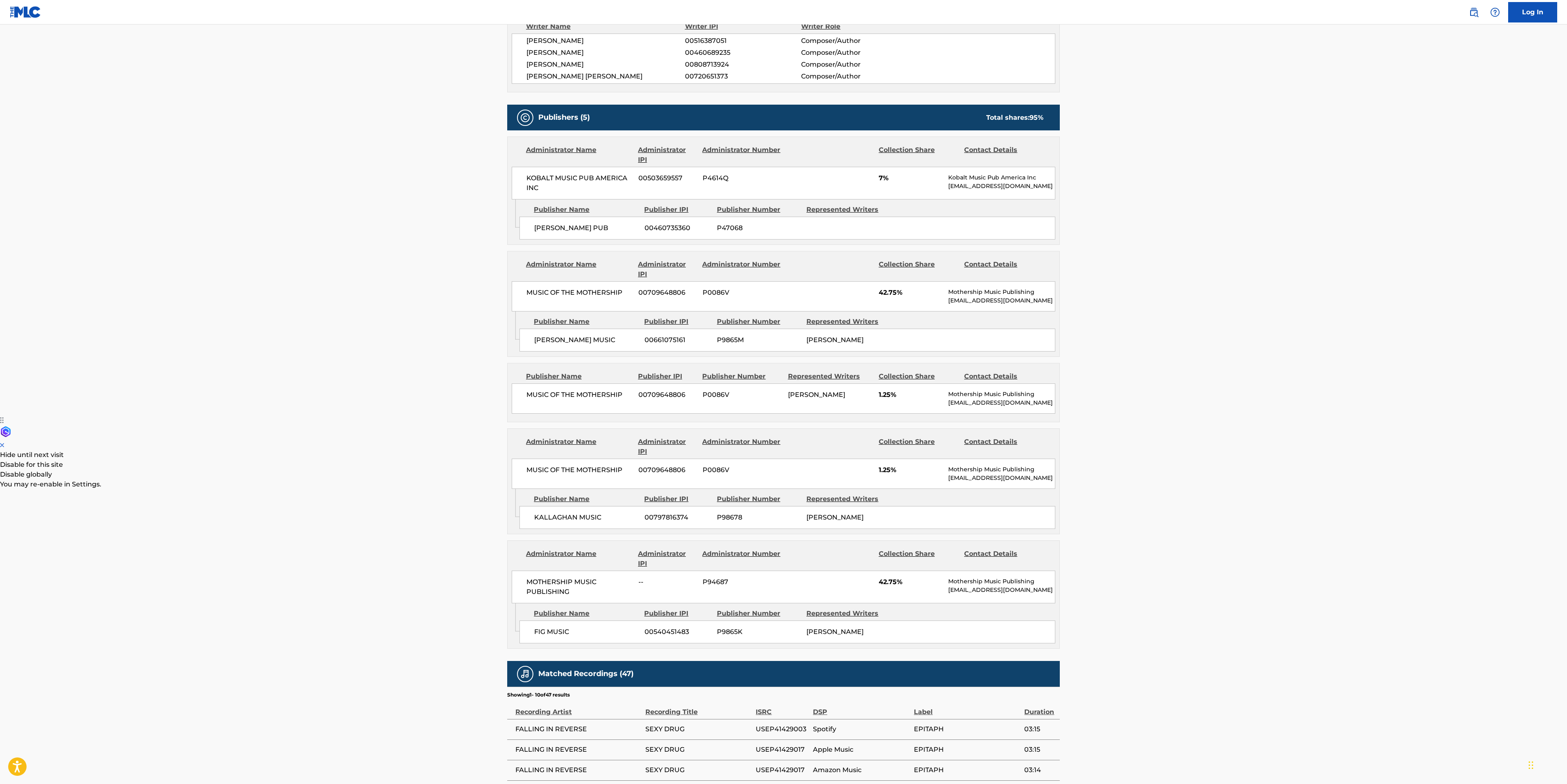
click at [83, 515] on main "< Back to public search results Copy work link SEXY DRUG Work Detail Member Wor…" at bounding box center [784, 341] width 1567 height 1247
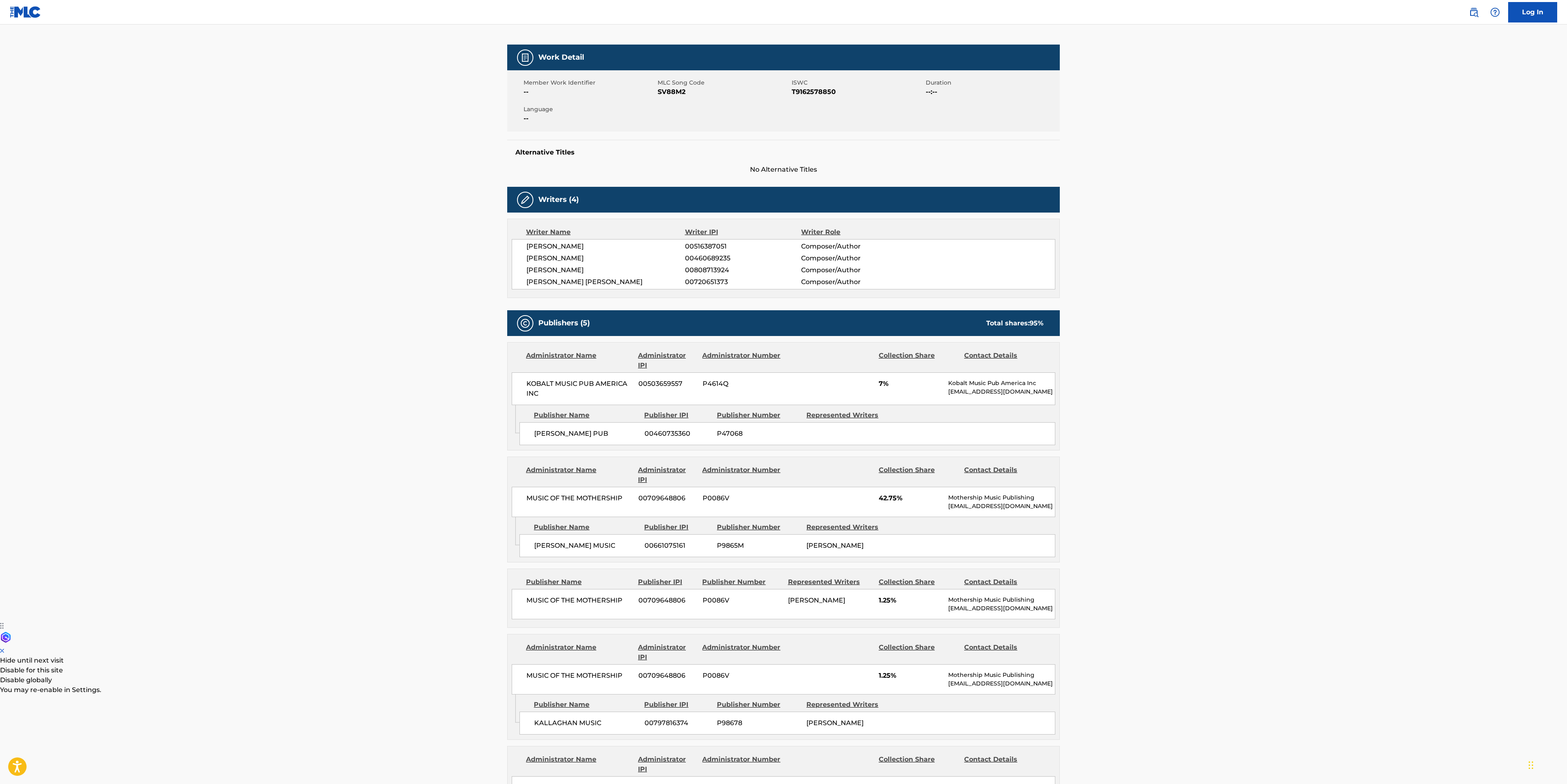
scroll to position [0, 0]
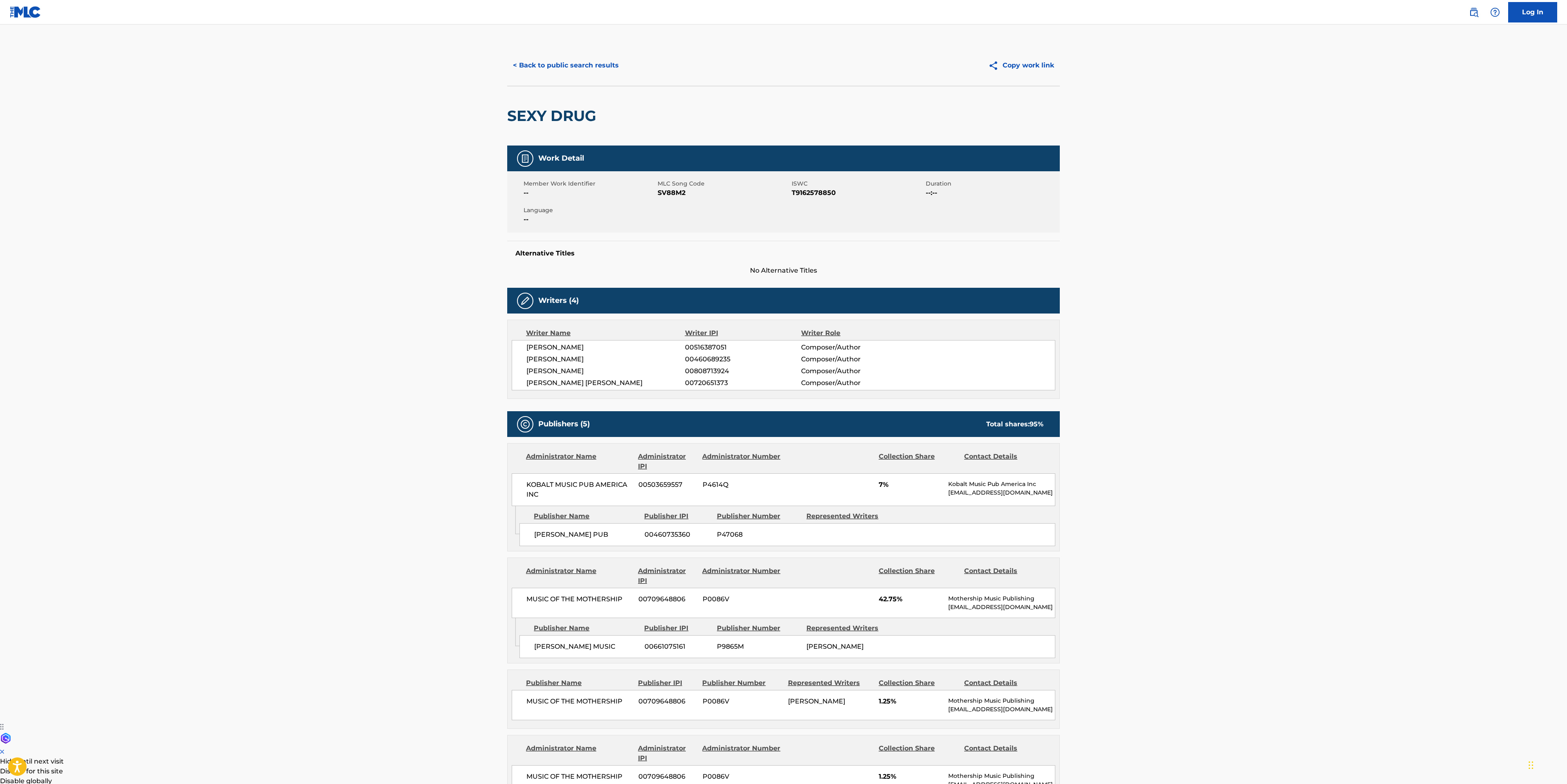
click at [558, 53] on div "< Back to public search results Copy work link" at bounding box center [784, 65] width 552 height 41
click at [568, 63] on button "< Back to public search results" at bounding box center [566, 66] width 117 height 21
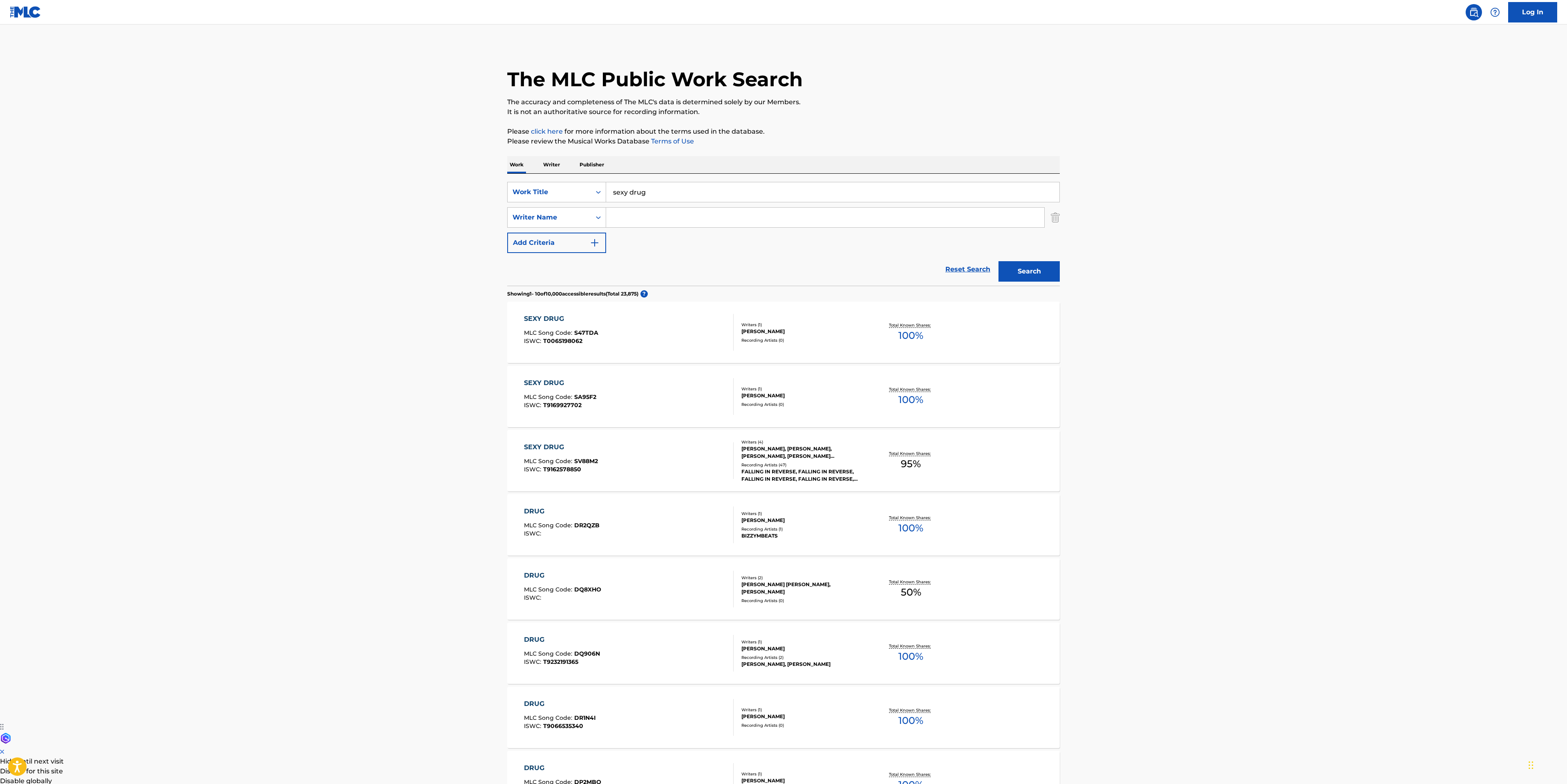
drag, startPoint x: 722, startPoint y: 189, endPoint x: 262, endPoint y: 161, distance: 460.9
click at [502, 179] on div "The MLC Public Work Search The accuracy and completeness of The MLC's data is d…" at bounding box center [784, 513] width 572 height 937
type input "fuck you and all your friends"
click at [1037, 282] on div "Search" at bounding box center [1027, 269] width 66 height 33
click at [1037, 275] on button "Search" at bounding box center [1029, 271] width 61 height 21
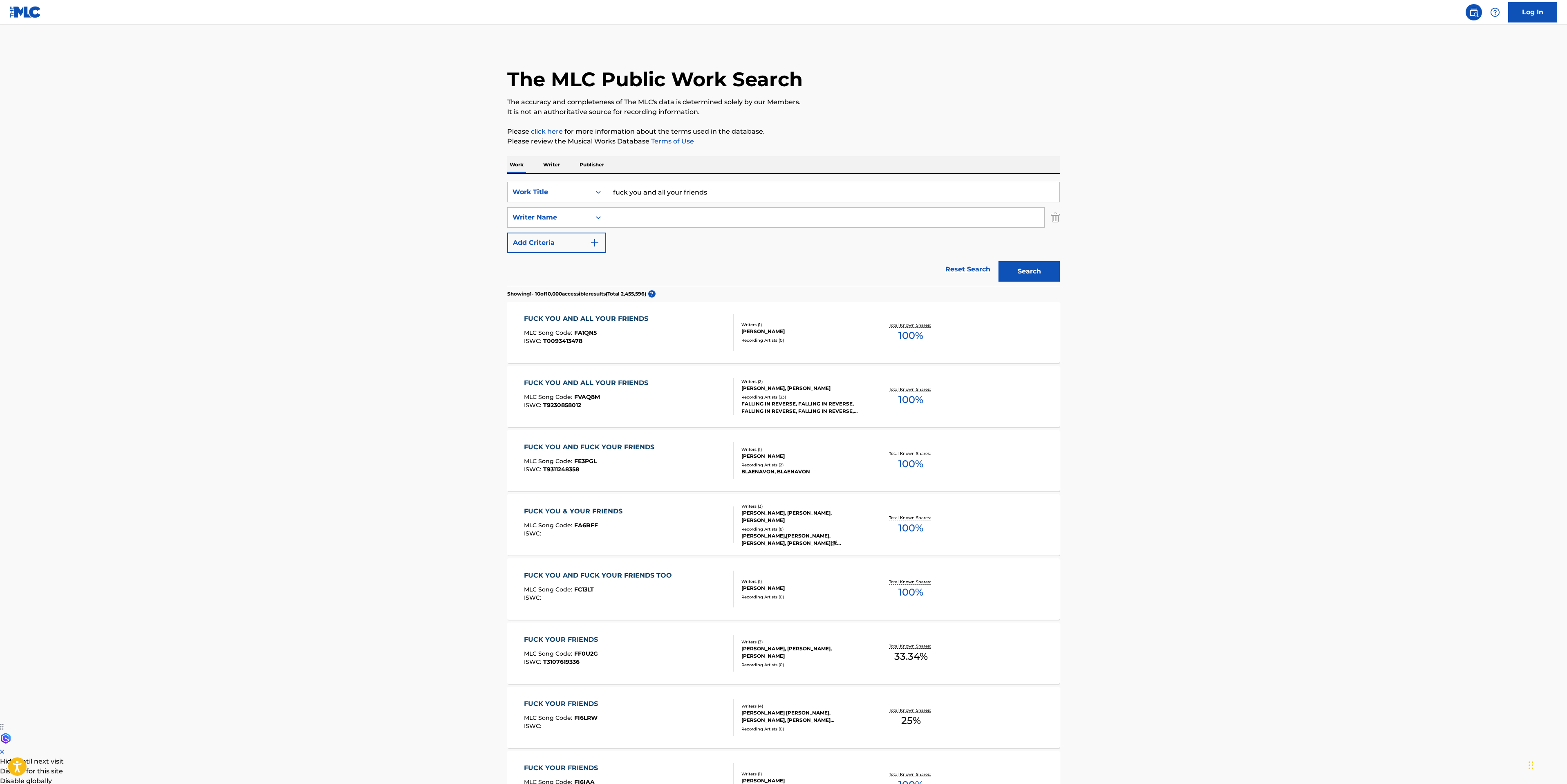
click at [686, 390] on div "FUCK YOU AND ALL YOUR FRIENDS MLC Song Code : FVAQ8M ISWC : T9230858012" at bounding box center [628, 396] width 210 height 36
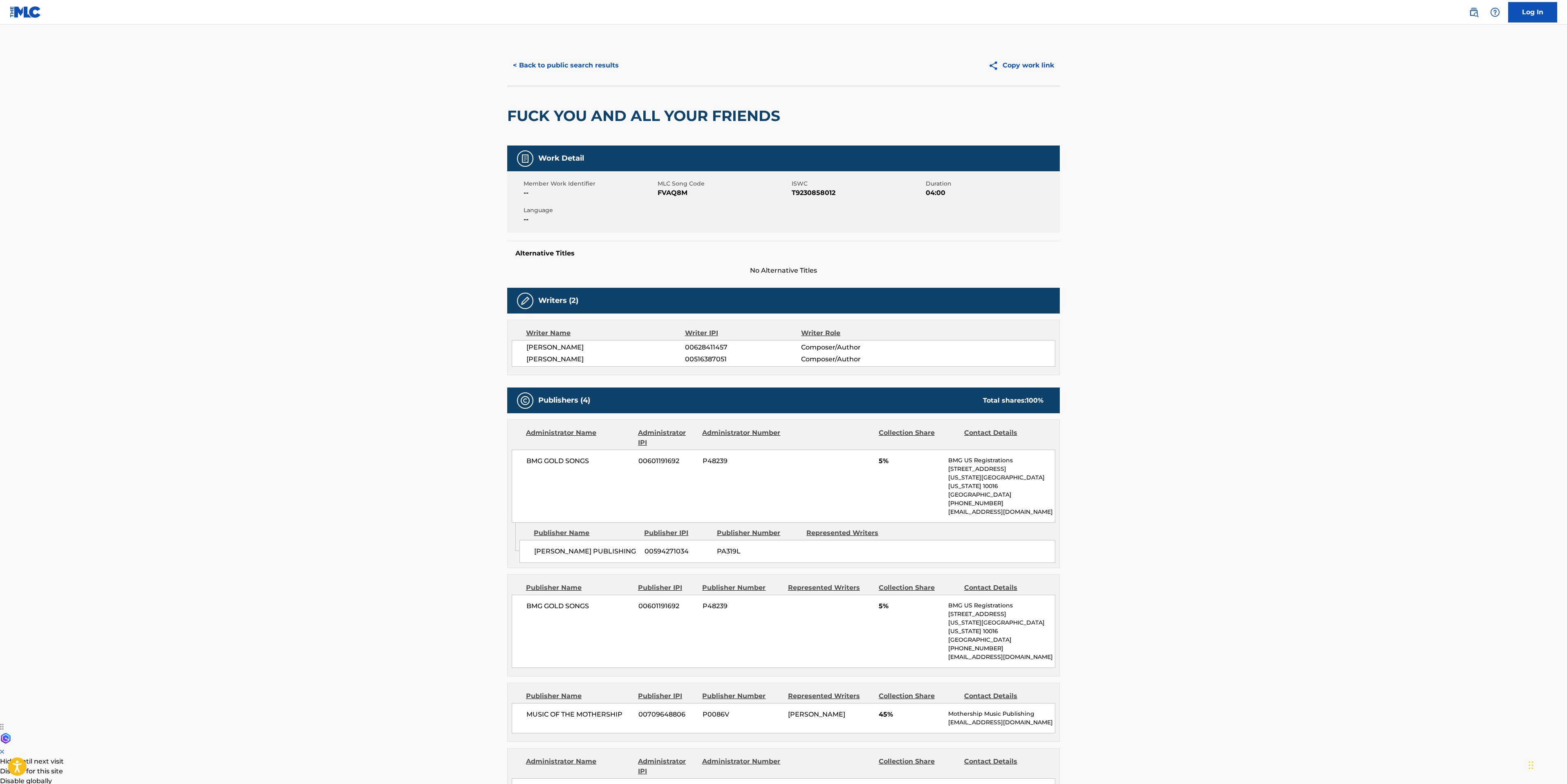
click at [169, 388] on main "< Back to public search results Copy work link FUCK YOU AND ALL YOUR FRIENDS Wo…" at bounding box center [784, 597] width 1567 height 1147
click at [607, 75] on button "< Back to public search results" at bounding box center [566, 66] width 117 height 21
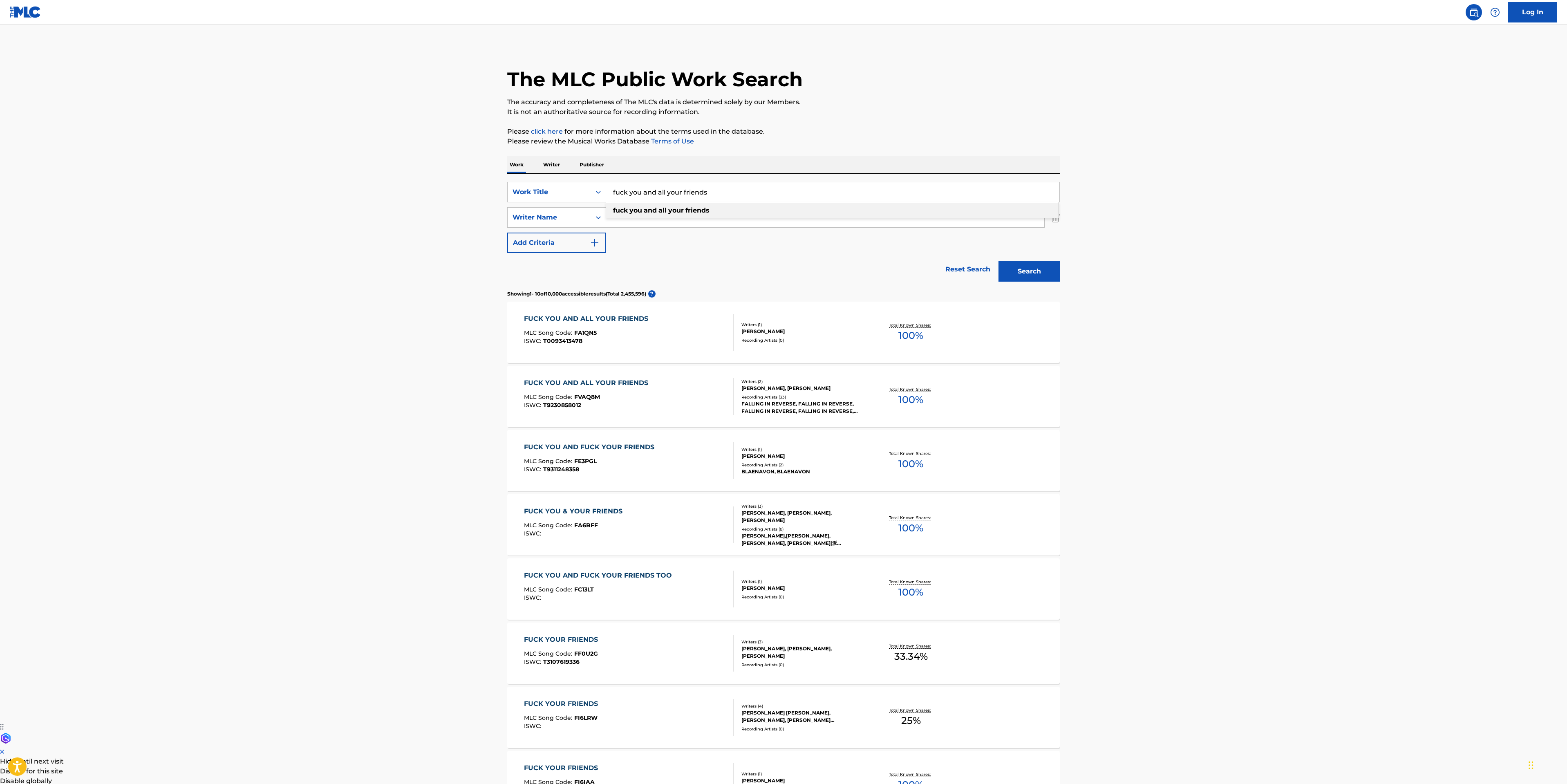
drag, startPoint x: 645, startPoint y: 187, endPoint x: 33, endPoint y: 220, distance: 612.9
click at [530, 187] on div "SearchWithCriteriaf2820b66-23ad-473a-b201-8b931521ba46 Work Title fuck you and …" at bounding box center [784, 192] width 552 height 21
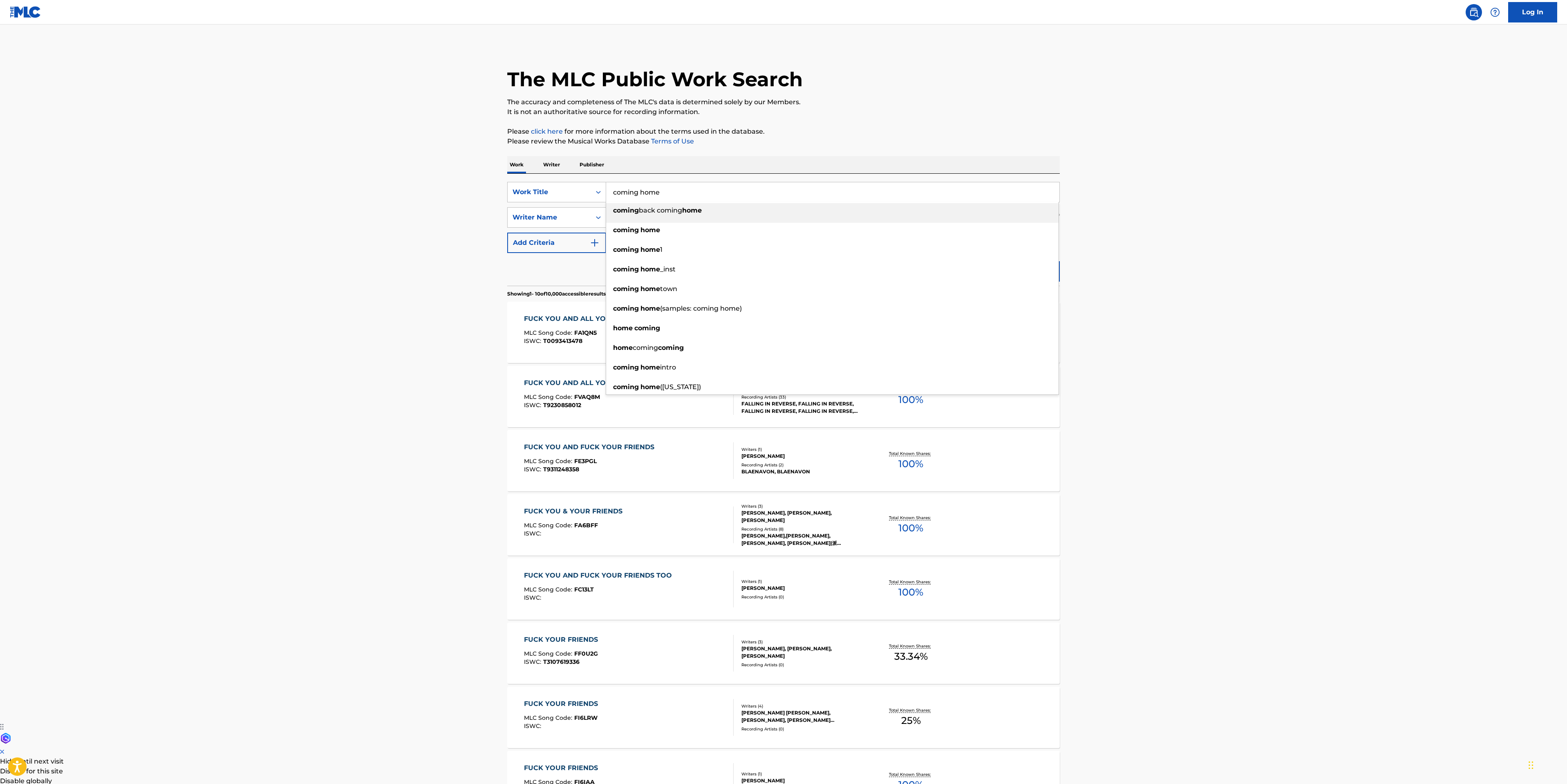
type input "coming home"
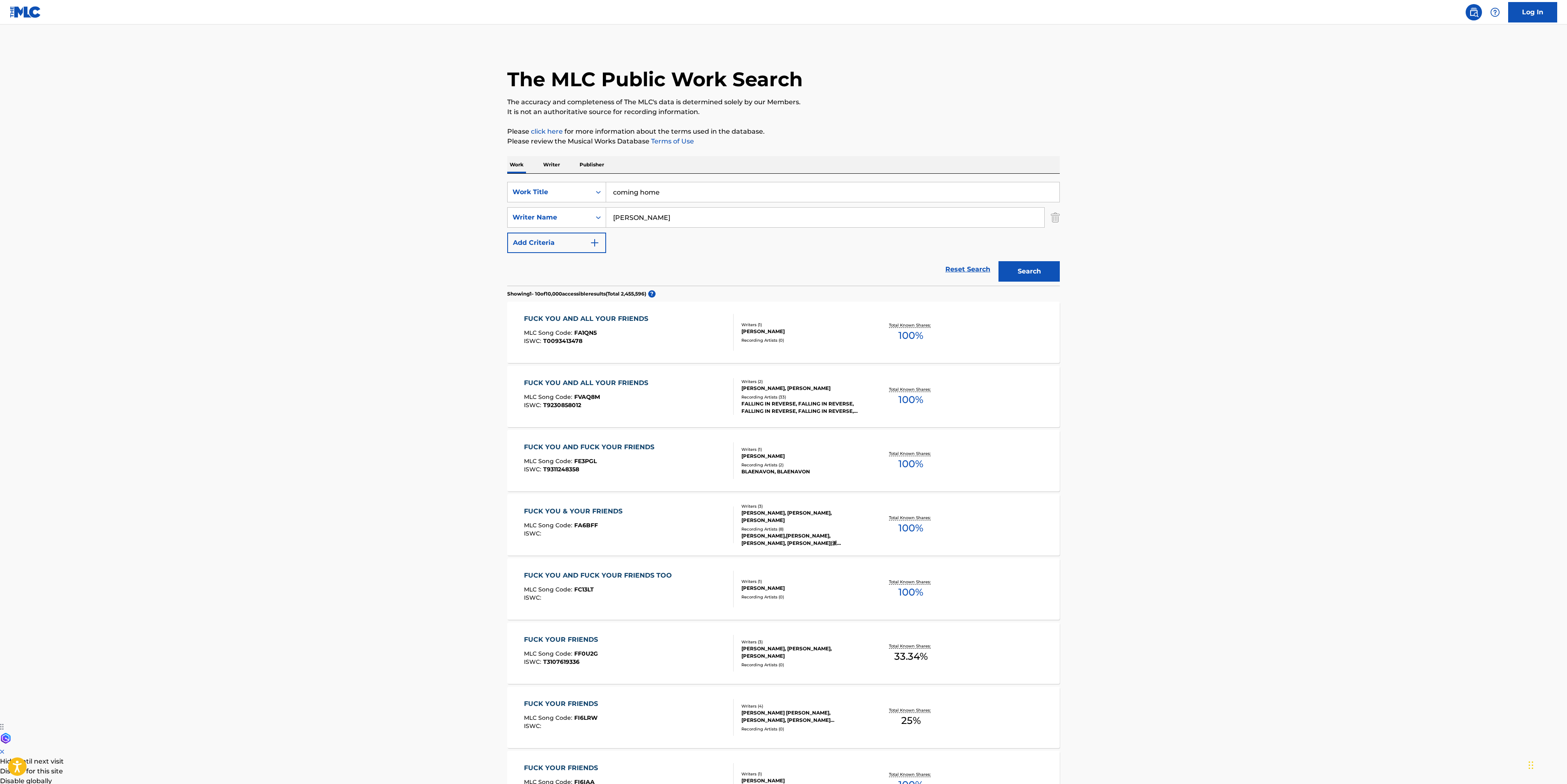
type input "smyth"
click at [998, 261] on button "Search" at bounding box center [1029, 271] width 61 height 21
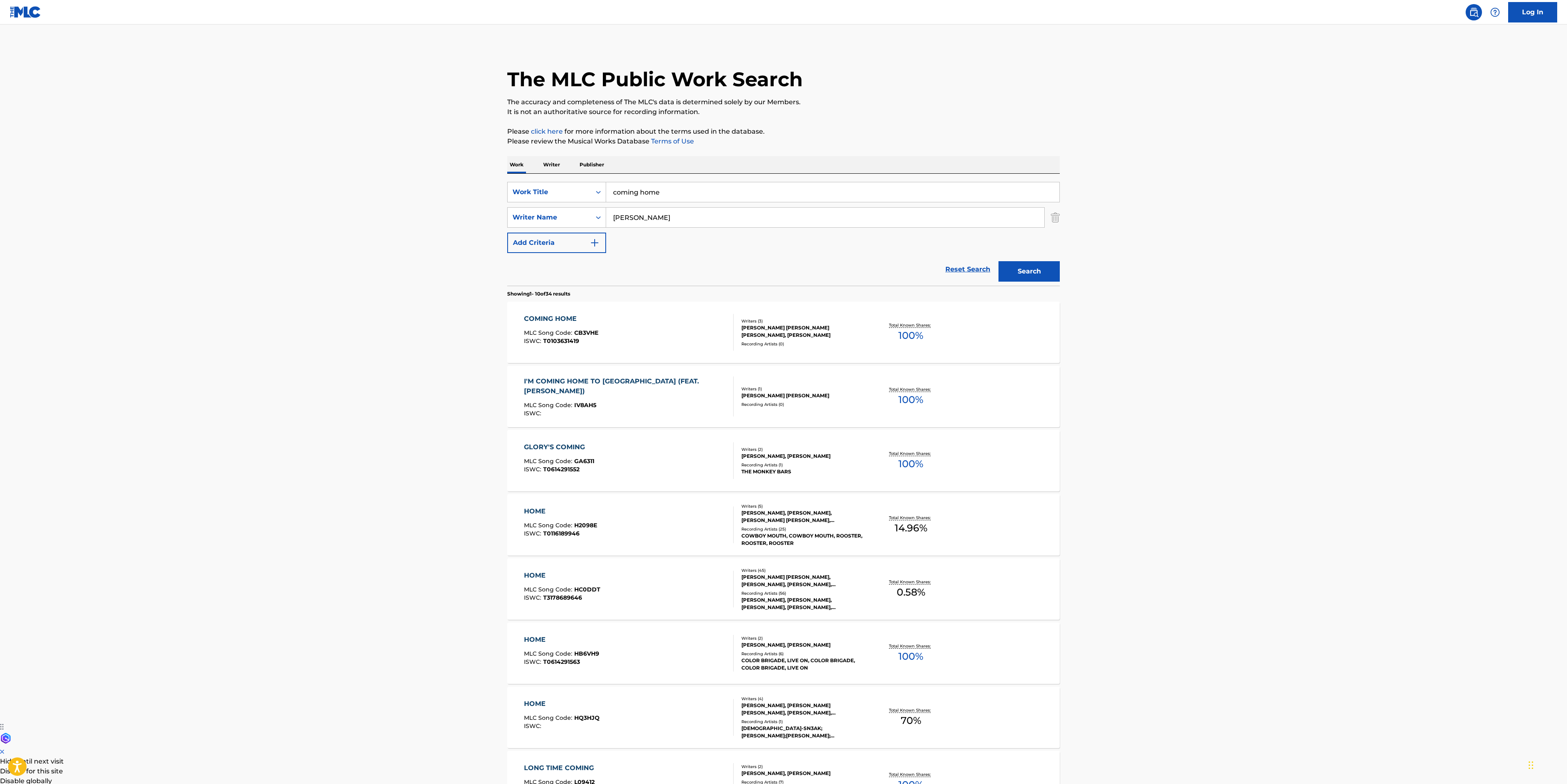
drag, startPoint x: 659, startPoint y: 227, endPoint x: 653, endPoint y: 223, distance: 7.2
click at [653, 223] on div "smyth" at bounding box center [825, 218] width 439 height 21
drag, startPoint x: 653, startPoint y: 223, endPoint x: 571, endPoint y: 211, distance: 82.9
click at [575, 211] on div "SearchWithCriteriadf5a12fd-39e8-44c1-b981-00da59ff477a Writer Name smyth" at bounding box center [784, 218] width 552 height 21
drag, startPoint x: 670, startPoint y: 195, endPoint x: 324, endPoint y: 168, distance: 347.1
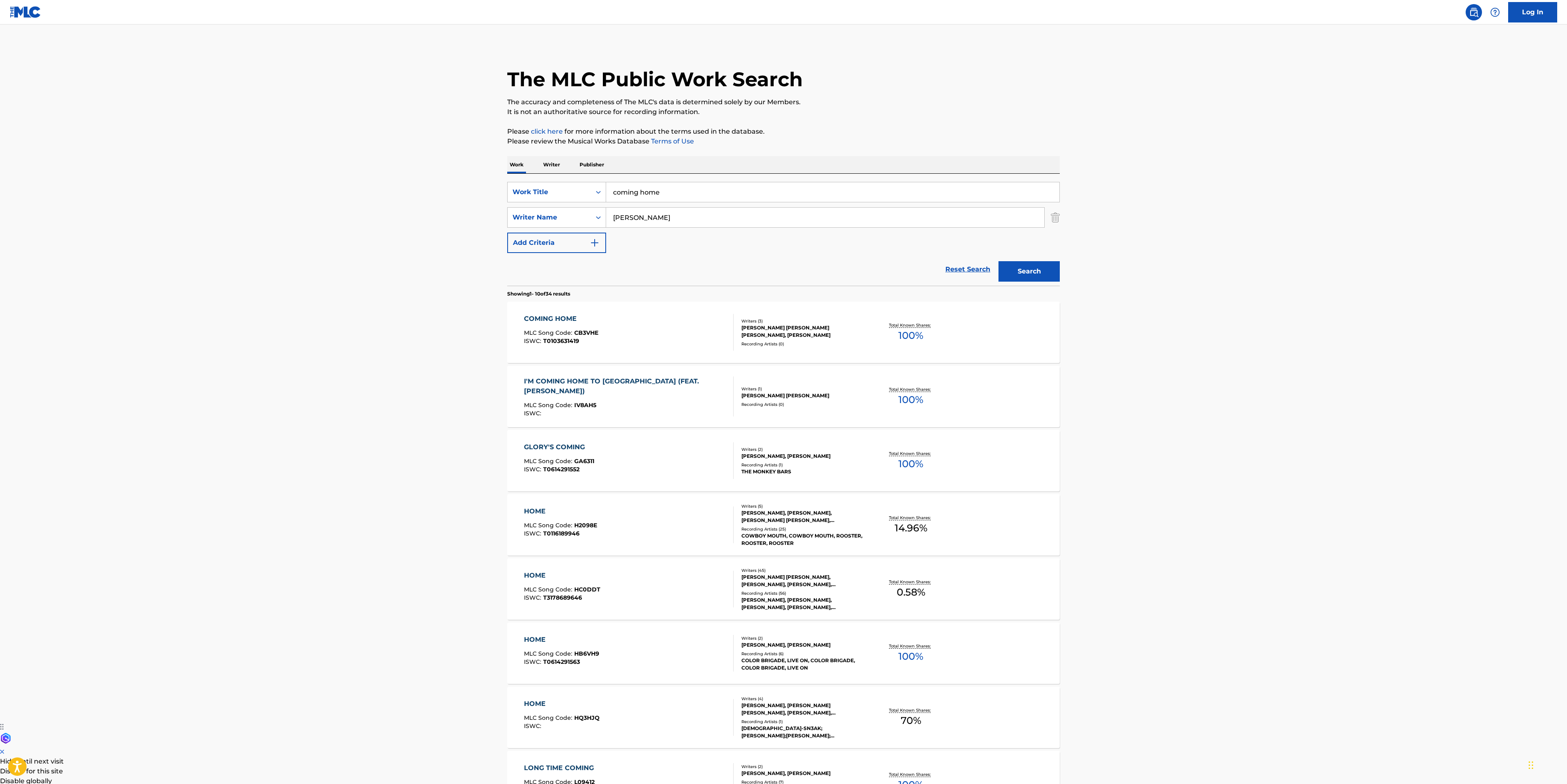
click at [510, 180] on div "SearchWithCriteriaf2820b66-23ad-473a-b201-8b931521ba46 Work Title coming home S…" at bounding box center [784, 230] width 552 height 112
click at [651, 209] on strong "and" at bounding box center [650, 210] width 13 height 8
type input "fuck you and all your friends"
click at [1022, 269] on button "Search" at bounding box center [1029, 271] width 61 height 21
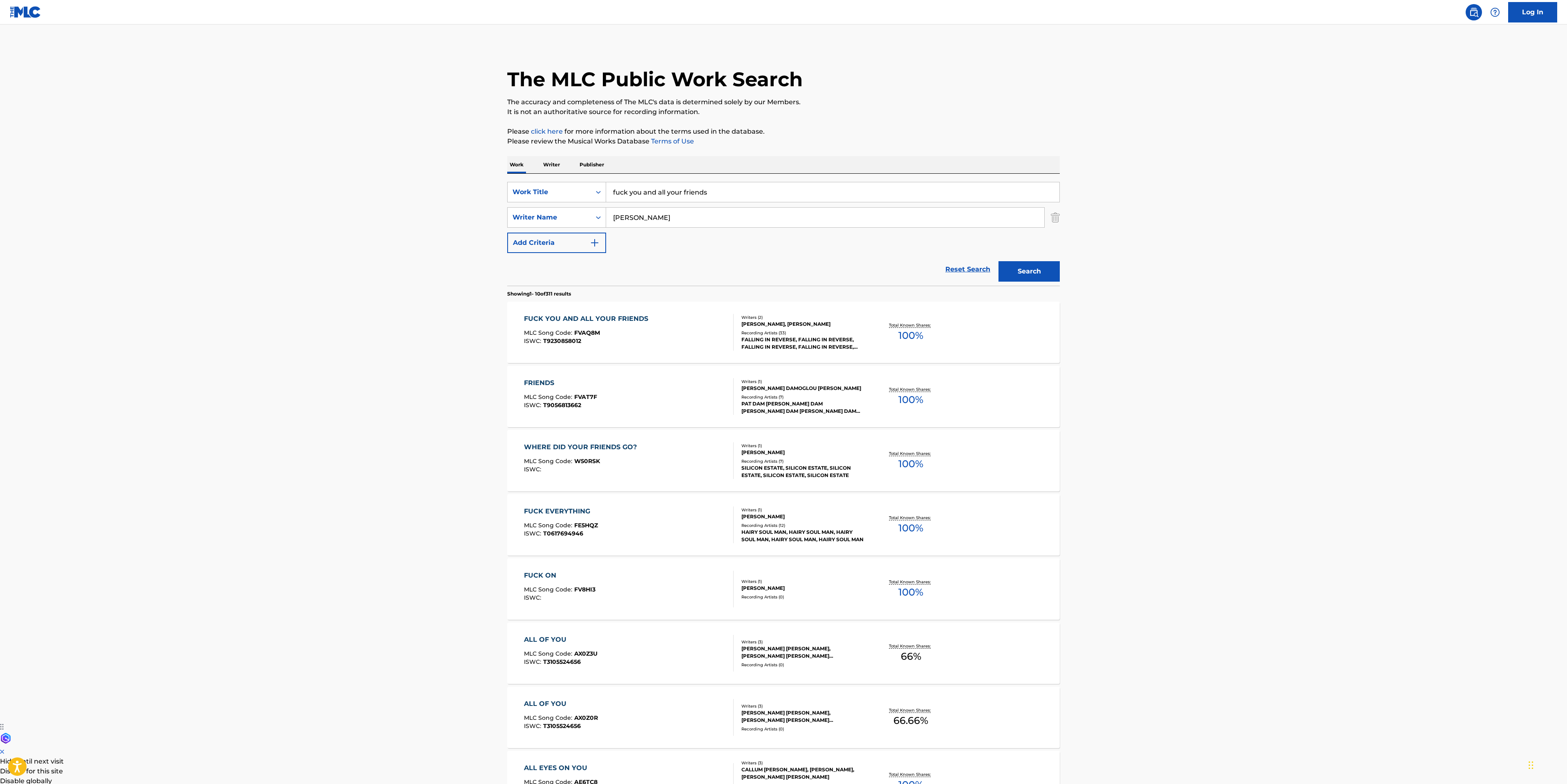
click at [686, 335] on div "FUCK YOU AND ALL YOUR FRIENDS MLC Song Code : FVAQ8M ISWC : T9230858012" at bounding box center [628, 332] width 210 height 36
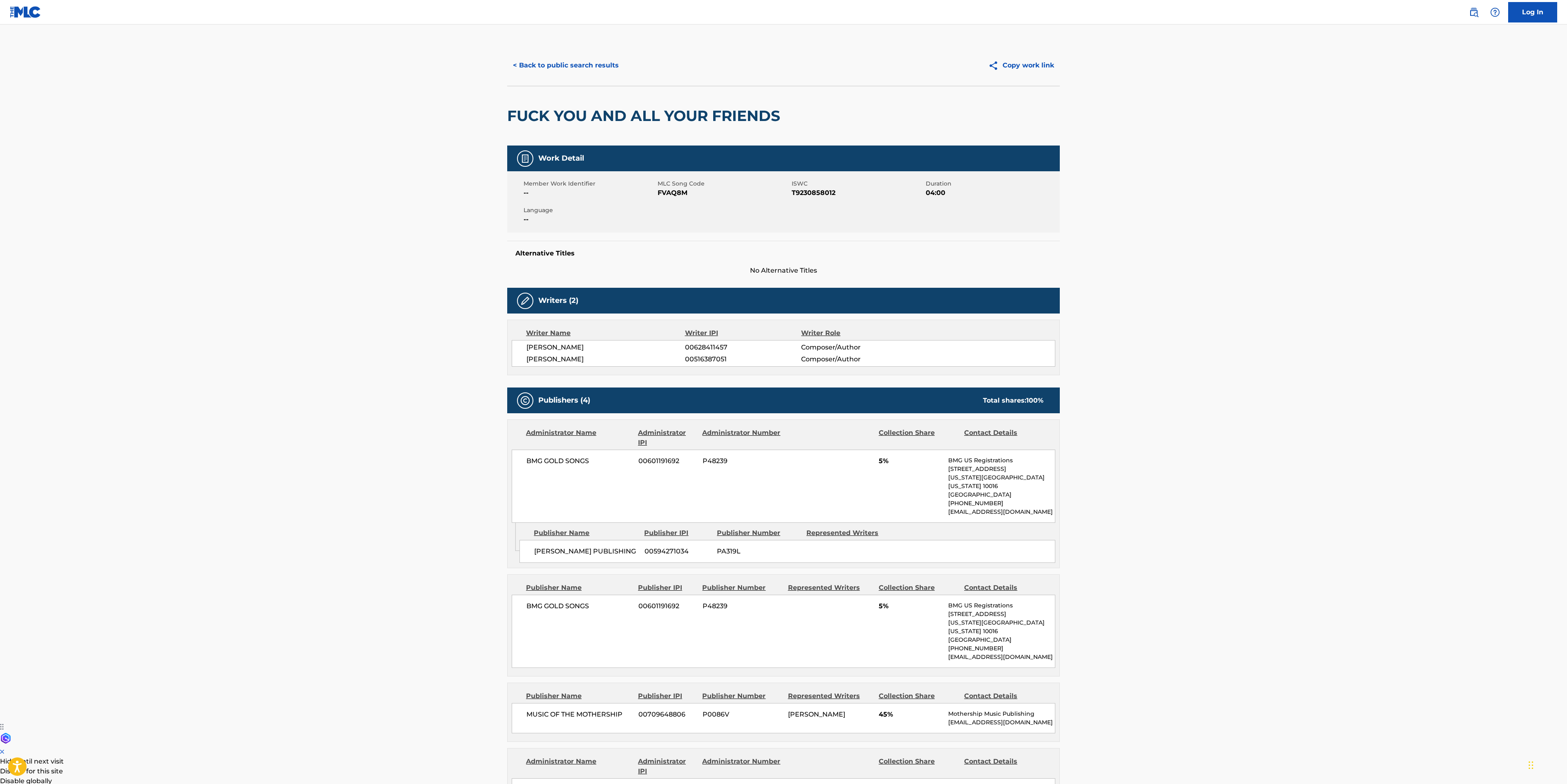
click at [571, 357] on span "RONNIE RADKE" at bounding box center [605, 359] width 159 height 10
copy span "RADKE"
click at [583, 64] on button "< Back to public search results" at bounding box center [566, 66] width 117 height 21
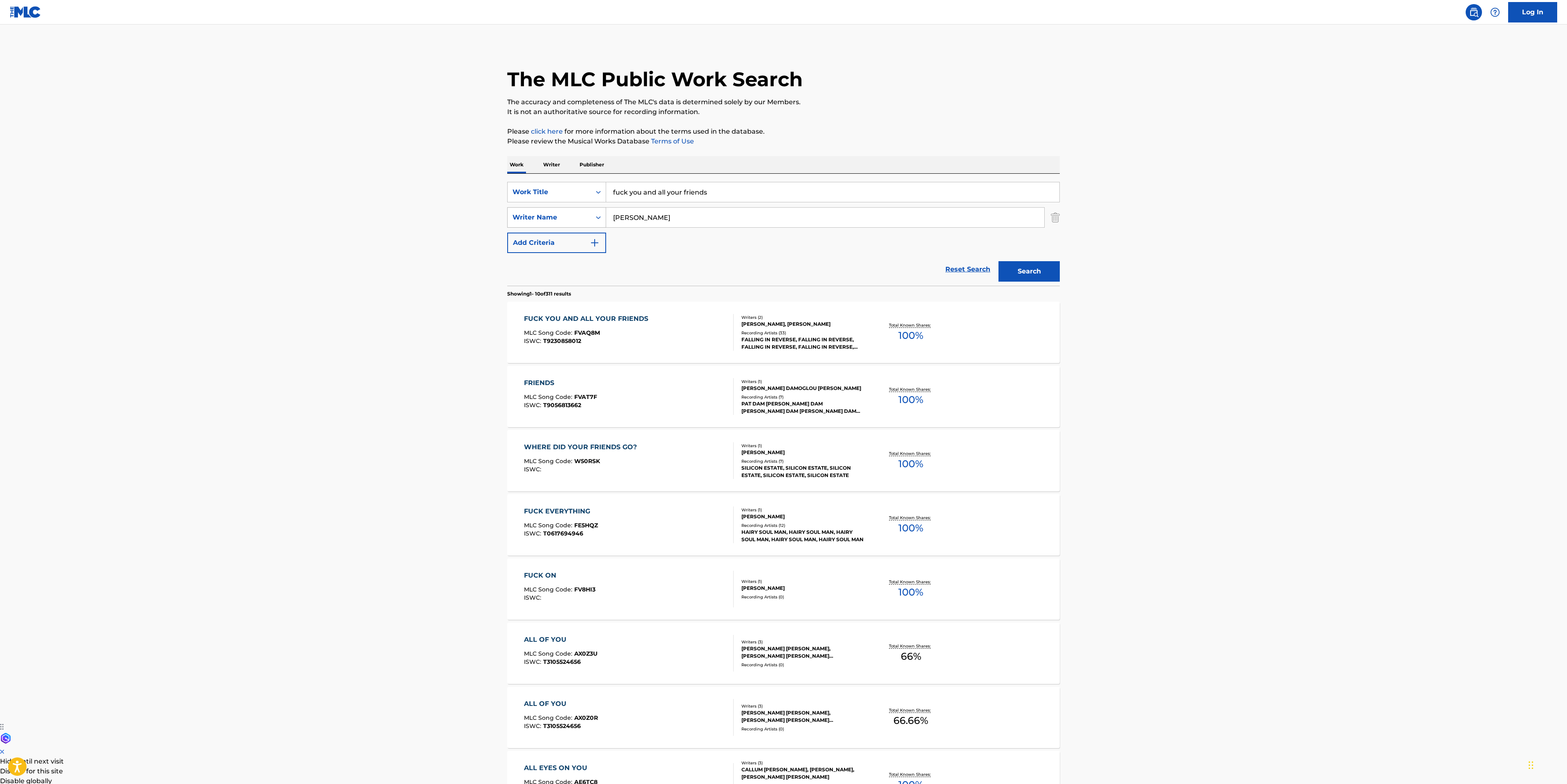
drag, startPoint x: 684, startPoint y: 213, endPoint x: 600, endPoint y: 211, distance: 84.0
click at [602, 211] on div "SearchWithCriteriadf5a12fd-39e8-44c1-b981-00da59ff477a Writer Name smyth" at bounding box center [784, 218] width 552 height 21
paste input "RADKE"
type input "RADKE"
drag, startPoint x: 770, startPoint y: 187, endPoint x: 252, endPoint y: 217, distance: 518.9
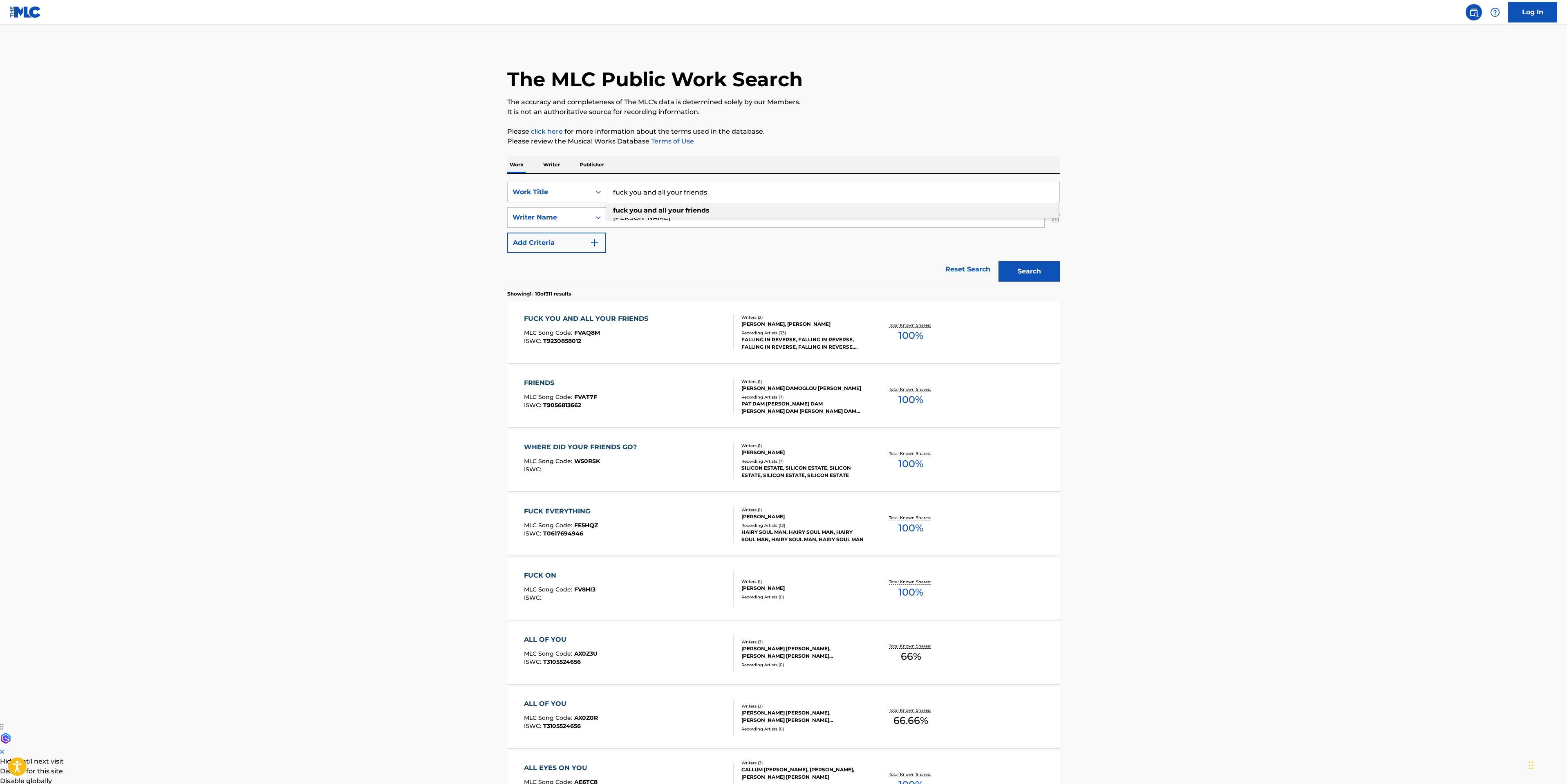
click at [277, 218] on main "The MLC Public Work Search The accuracy and completeness of The MLC's data is d…" at bounding box center [784, 505] width 1567 height 962
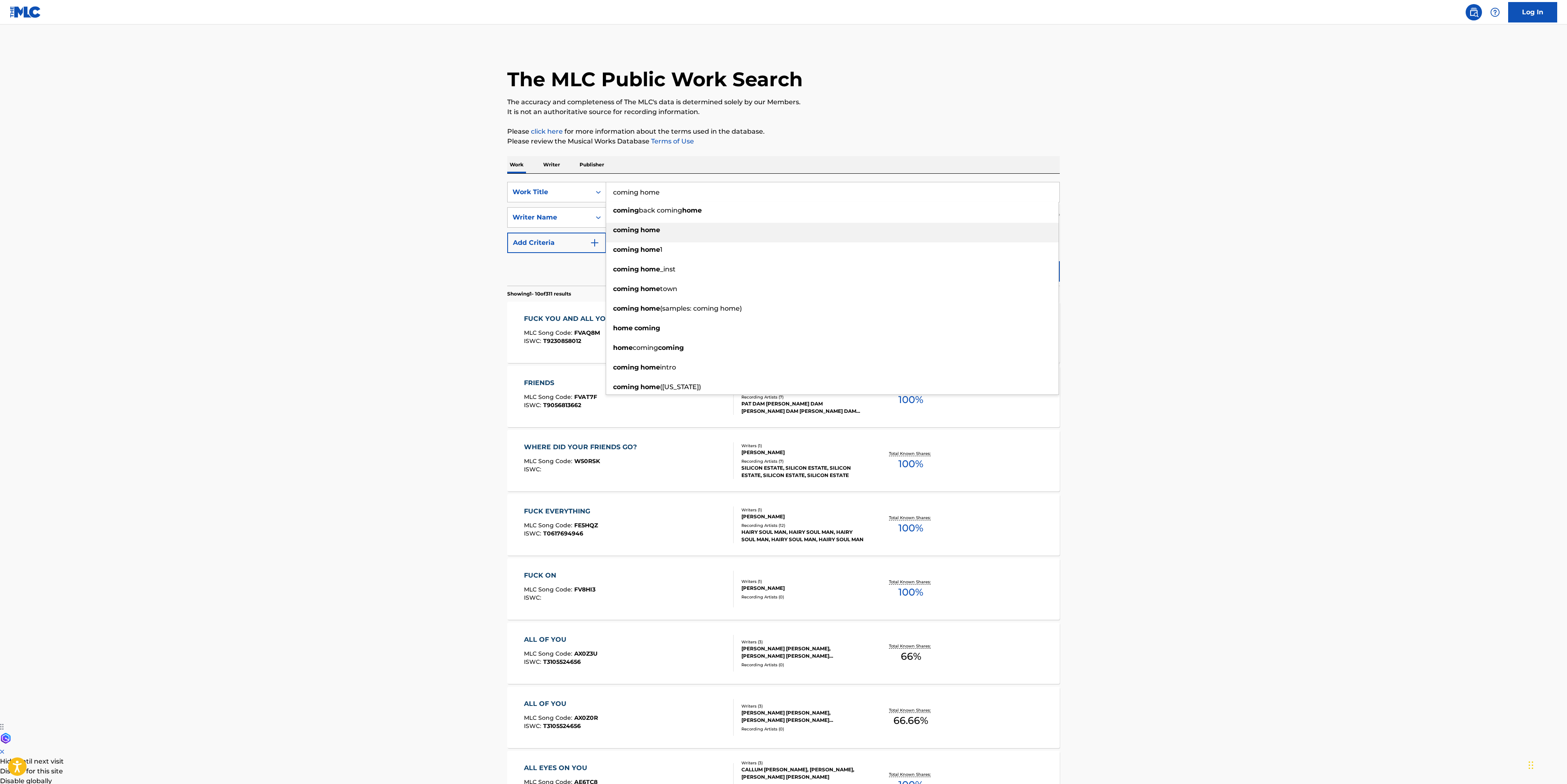
type input "coming home"
click at [703, 231] on div "coming home" at bounding box center [832, 230] width 453 height 15
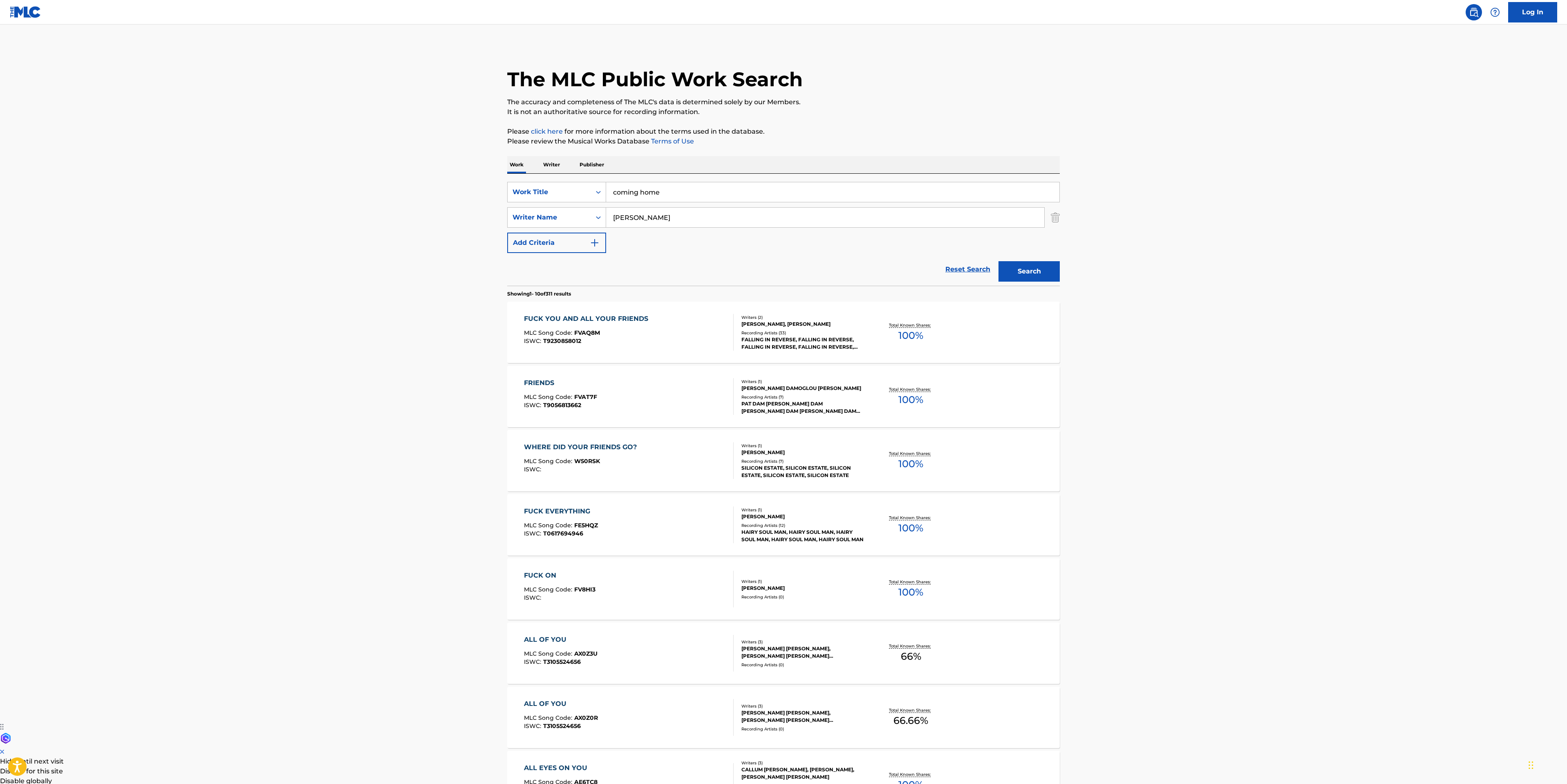
click at [1035, 270] on button "Search" at bounding box center [1029, 271] width 61 height 21
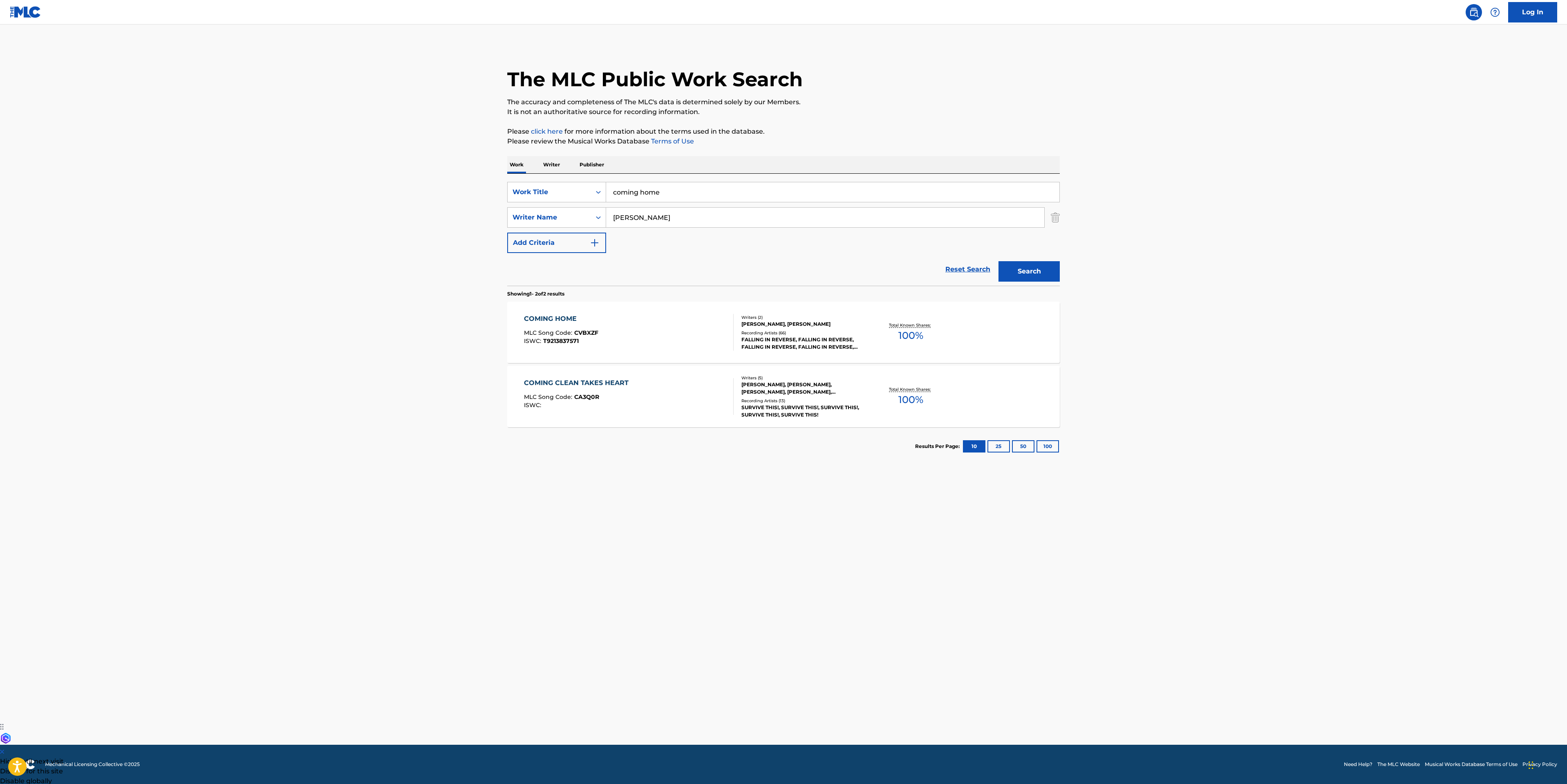
click at [641, 333] on div "COMING HOME MLC Song Code : CVBXZF ISWC : T9213837571" at bounding box center [628, 332] width 210 height 36
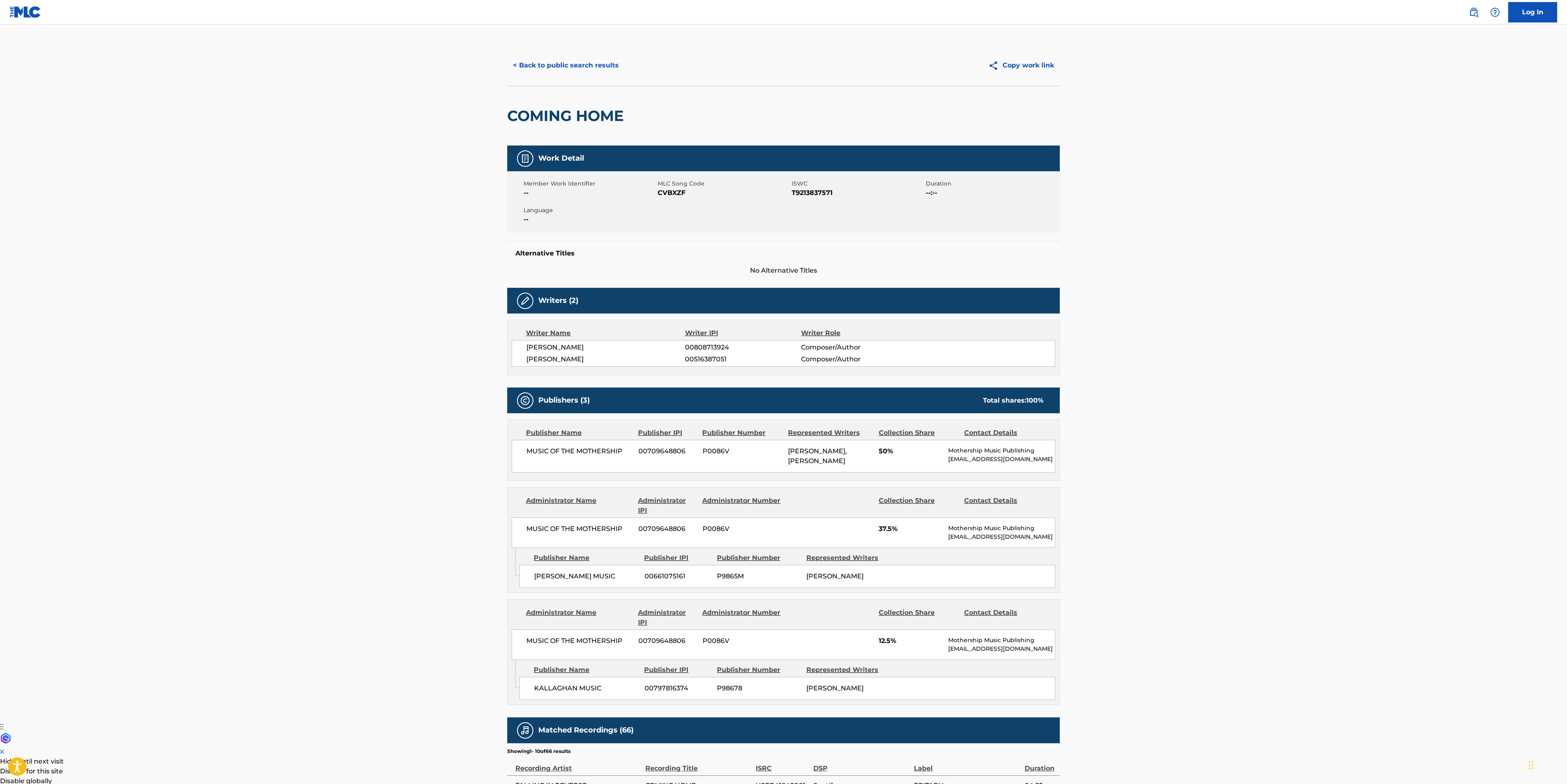
click at [581, 66] on button "< Back to public search results" at bounding box center [566, 66] width 117 height 21
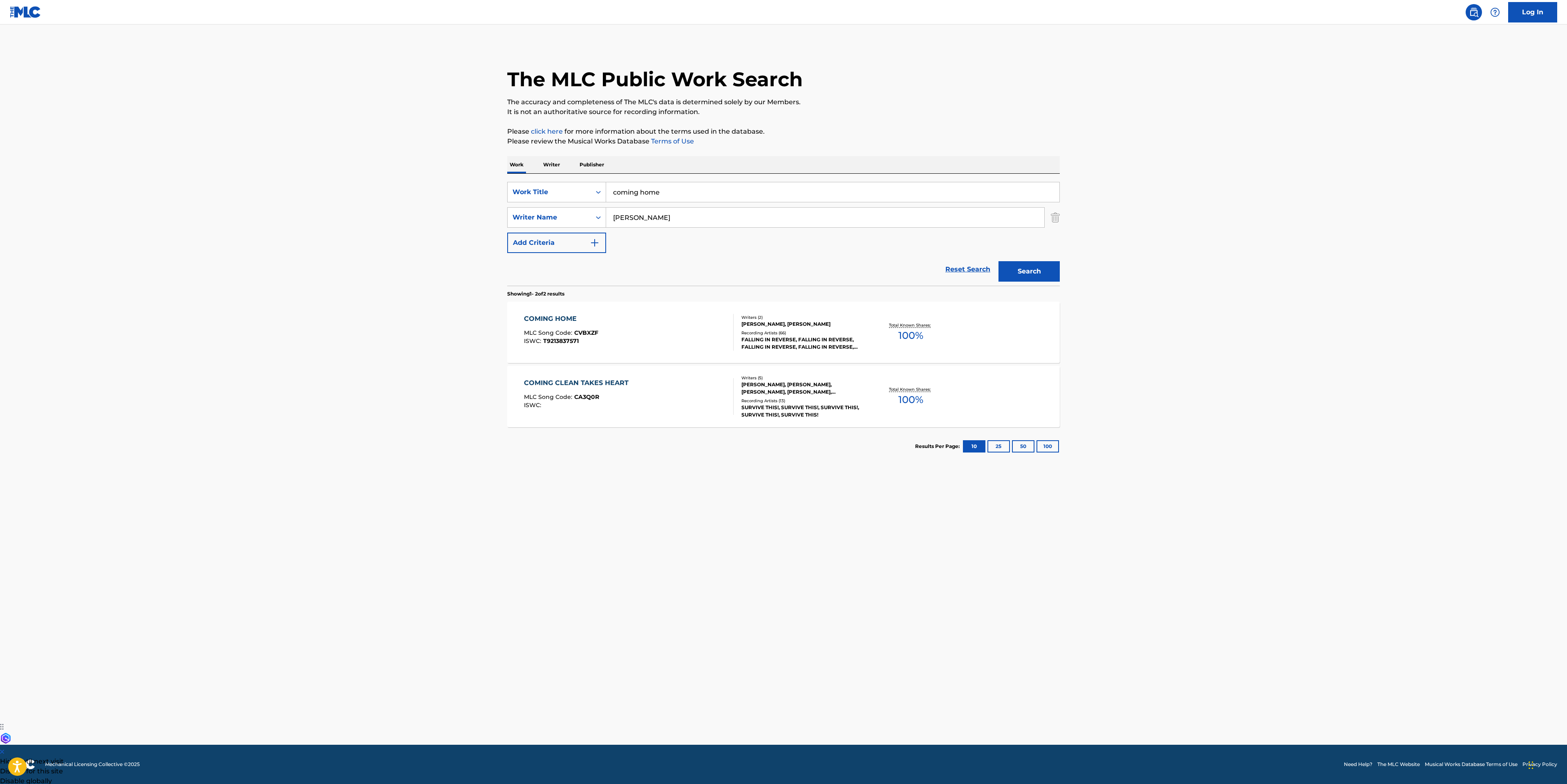
drag, startPoint x: 709, startPoint y: 189, endPoint x: 290, endPoint y: 162, distance: 419.9
click at [291, 162] on main "The MLC Public Work Search The accuracy and completeness of The MLC's data is d…" at bounding box center [784, 384] width 1567 height 720
drag, startPoint x: 638, startPoint y: 212, endPoint x: 454, endPoint y: 205, distance: 184.1
click at [468, 209] on main "The MLC Public Work Search The accuracy and completeness of The MLC's data is d…" at bounding box center [784, 384] width 1567 height 720
paste input "Garris"
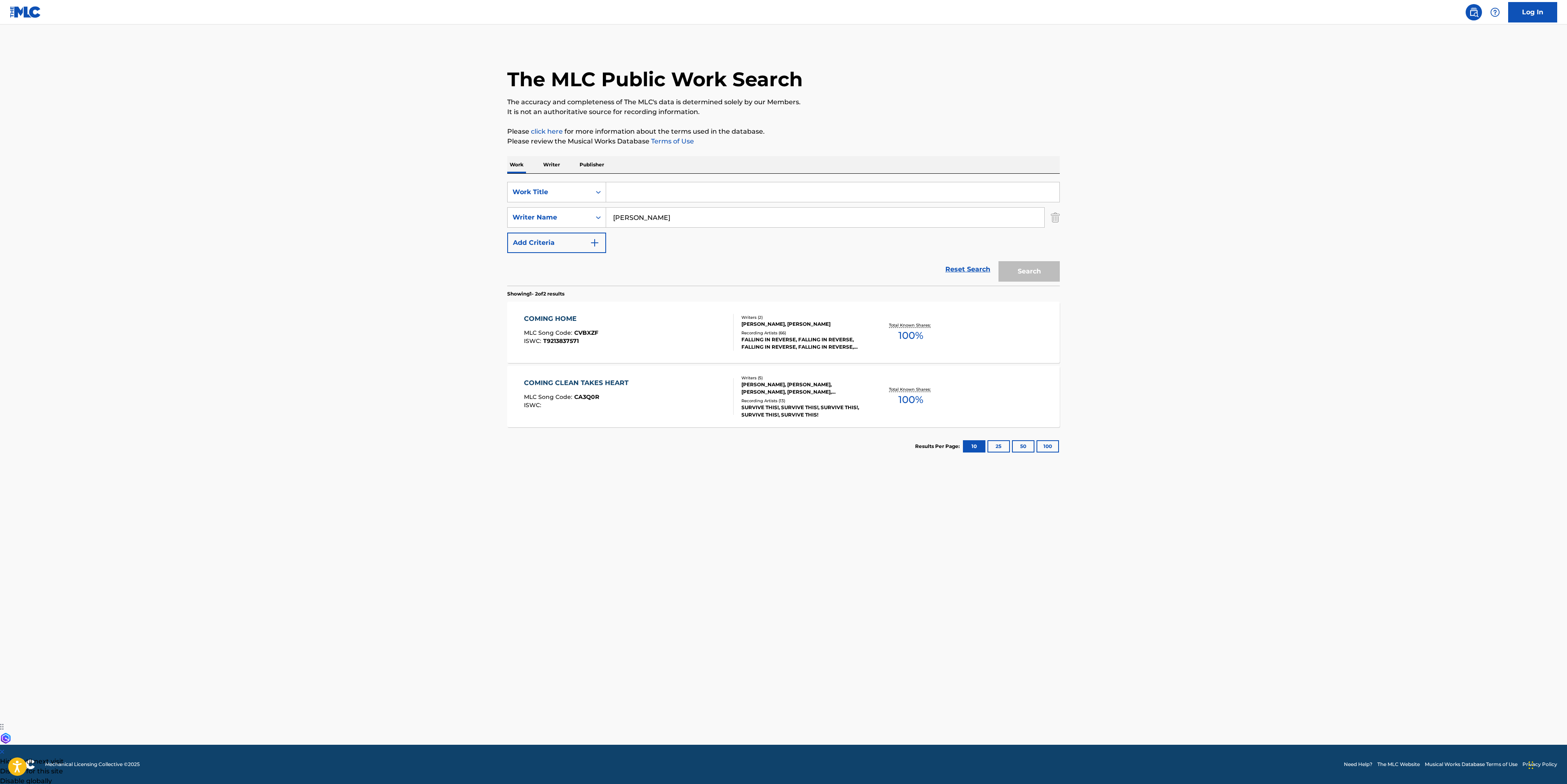
type input "Garris"
click at [689, 191] on input "Search Form" at bounding box center [832, 192] width 453 height 19
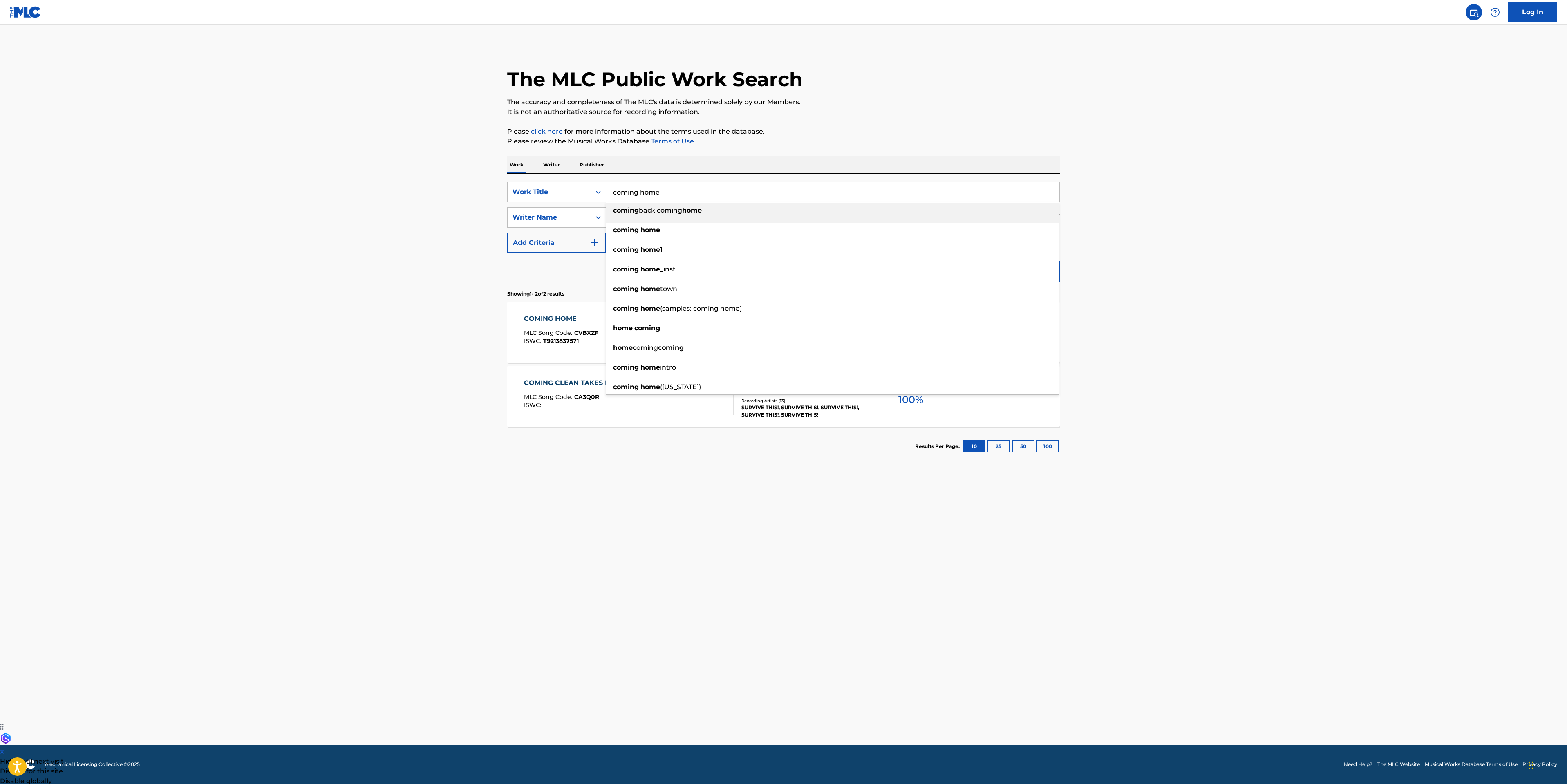
click at [689, 191] on input "coming home" at bounding box center [832, 192] width 453 height 19
type input "coming home"
click at [1327, 255] on main "The MLC Public Work Search The accuracy and completeness of The MLC's data is d…" at bounding box center [784, 384] width 1567 height 720
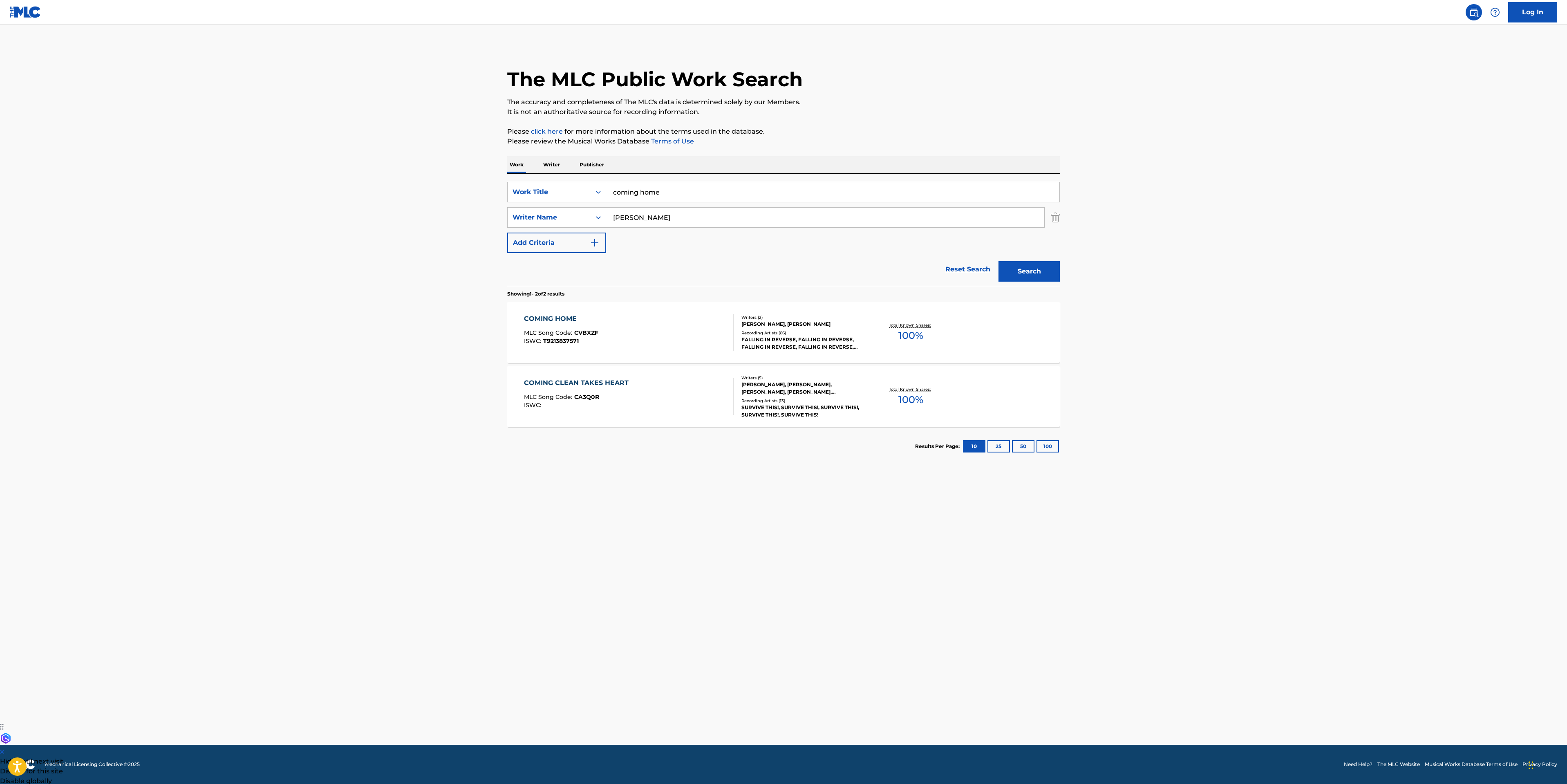
click at [1027, 271] on button "Search" at bounding box center [1029, 271] width 61 height 21
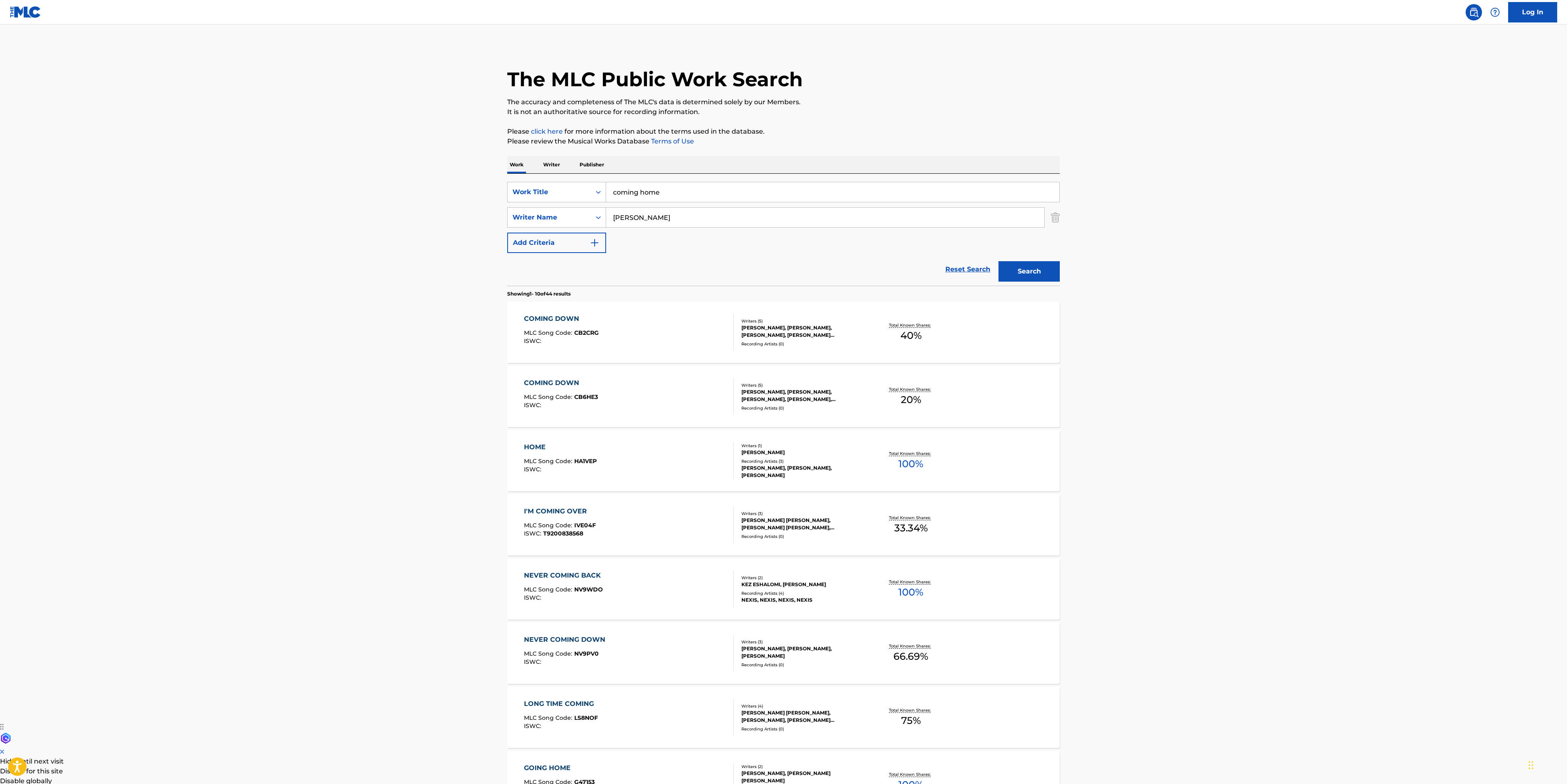
drag, startPoint x: 611, startPoint y: 221, endPoint x: 436, endPoint y: 213, distance: 175.2
click at [432, 207] on main "The MLC Public Work Search The accuracy and completeness of The MLC's data is d…" at bounding box center [784, 505] width 1567 height 962
paste input "Hale"
click at [1030, 268] on button "Search" at bounding box center [1029, 271] width 61 height 21
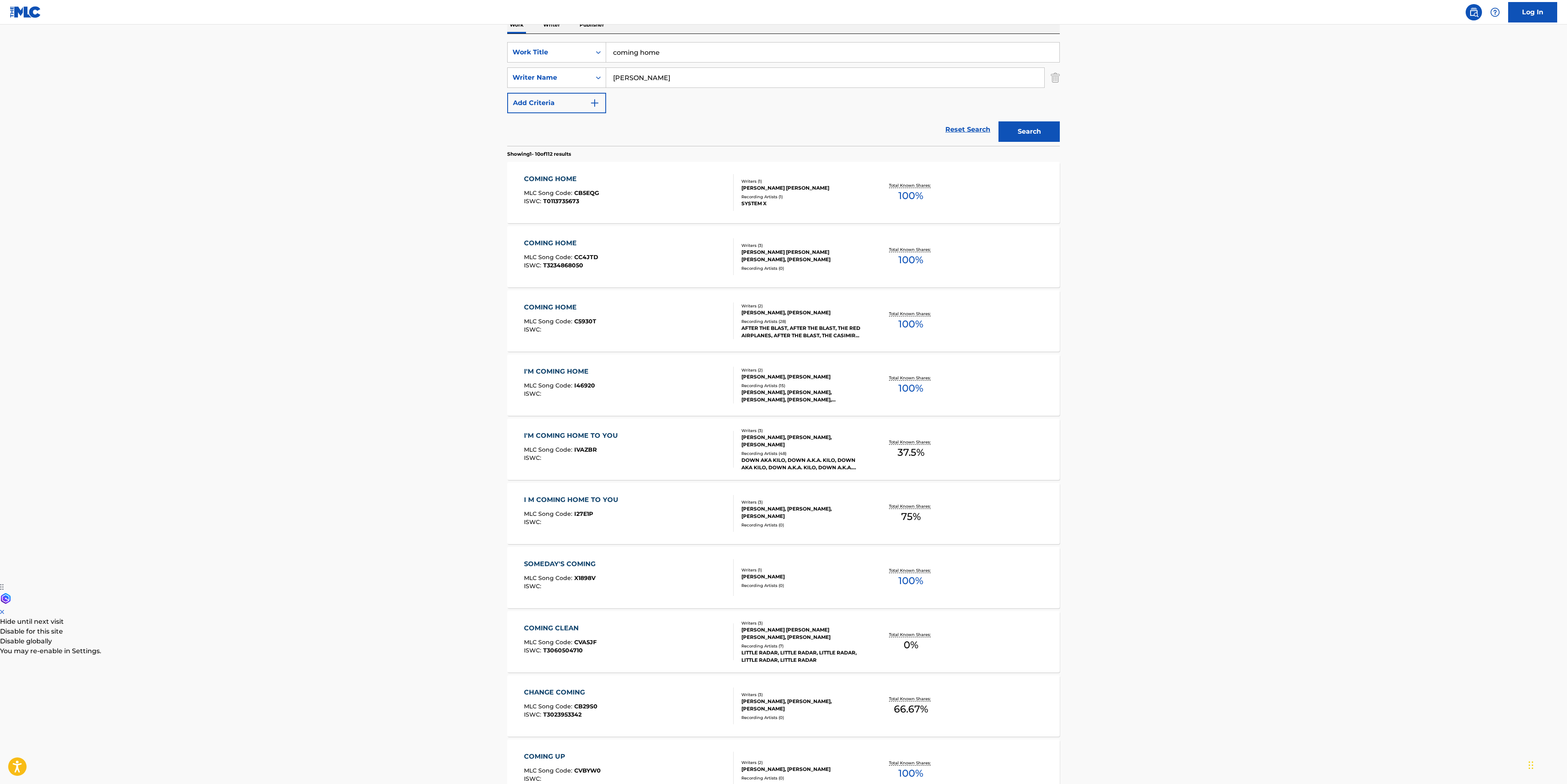
scroll to position [242, 0]
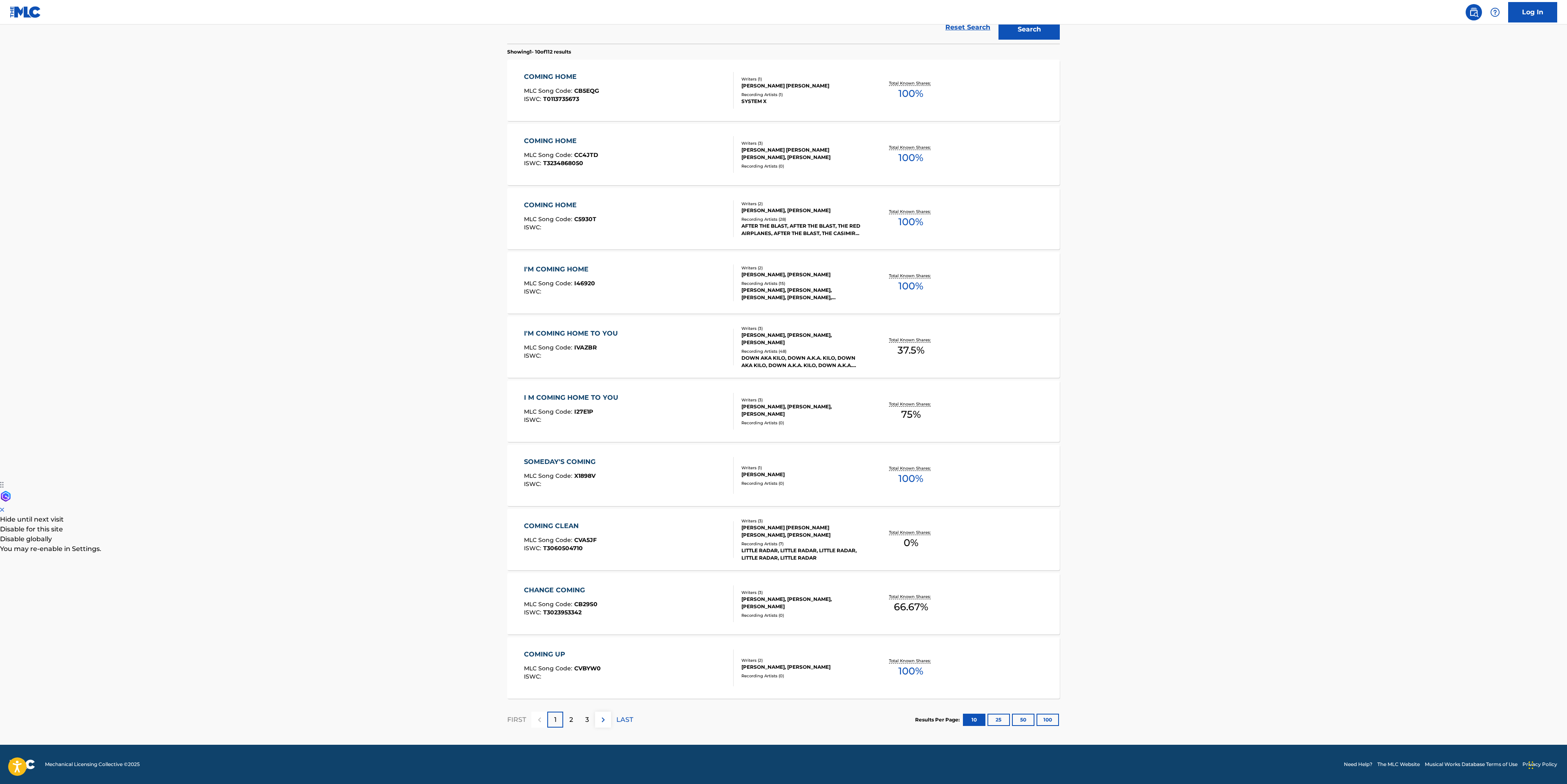
click at [564, 724] on div "2" at bounding box center [571, 720] width 16 height 16
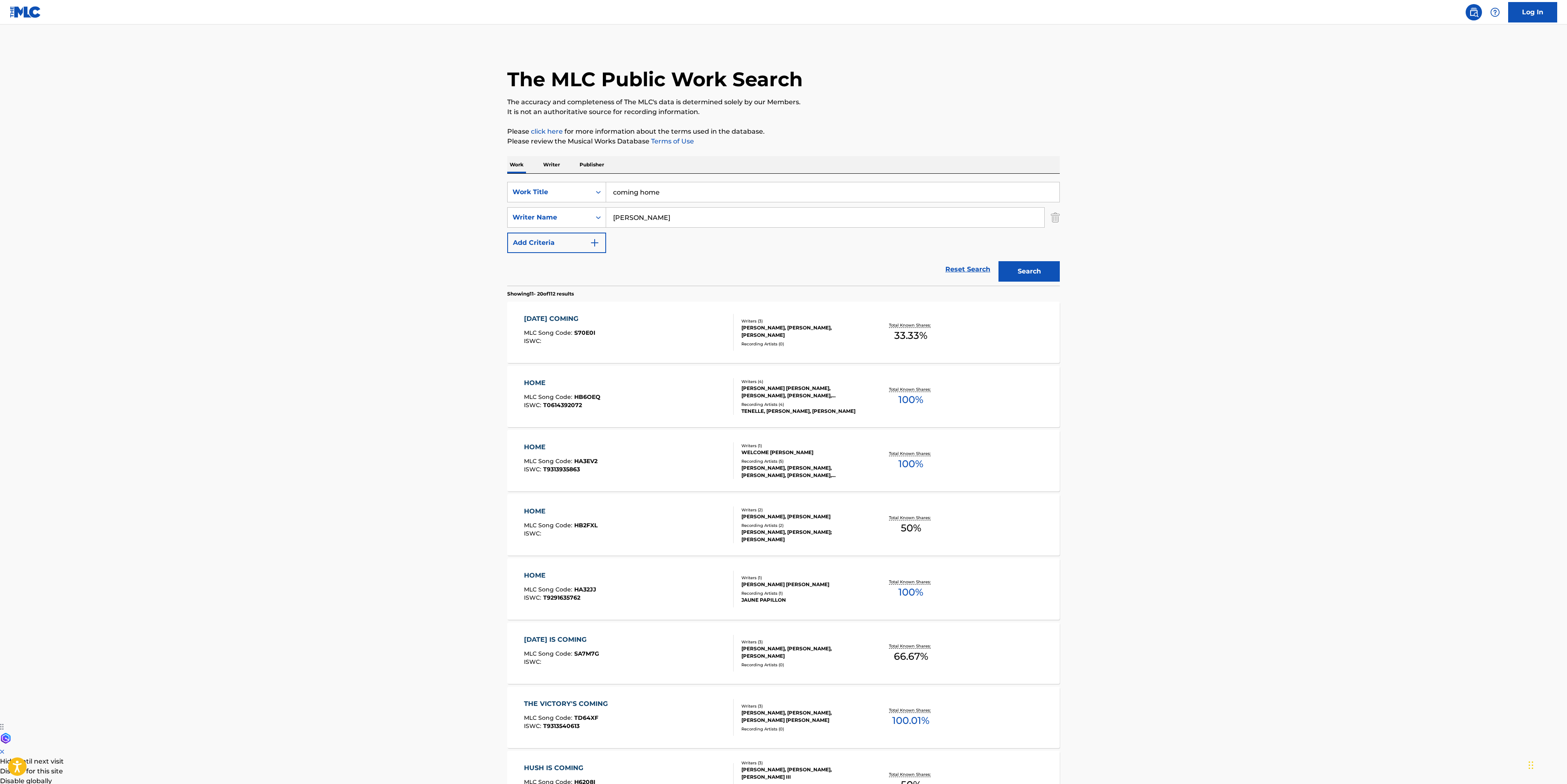
click at [613, 212] on input "Hale" at bounding box center [825, 217] width 438 height 19
type input "isaac Hale"
click at [1026, 271] on button "Search" at bounding box center [1029, 271] width 61 height 21
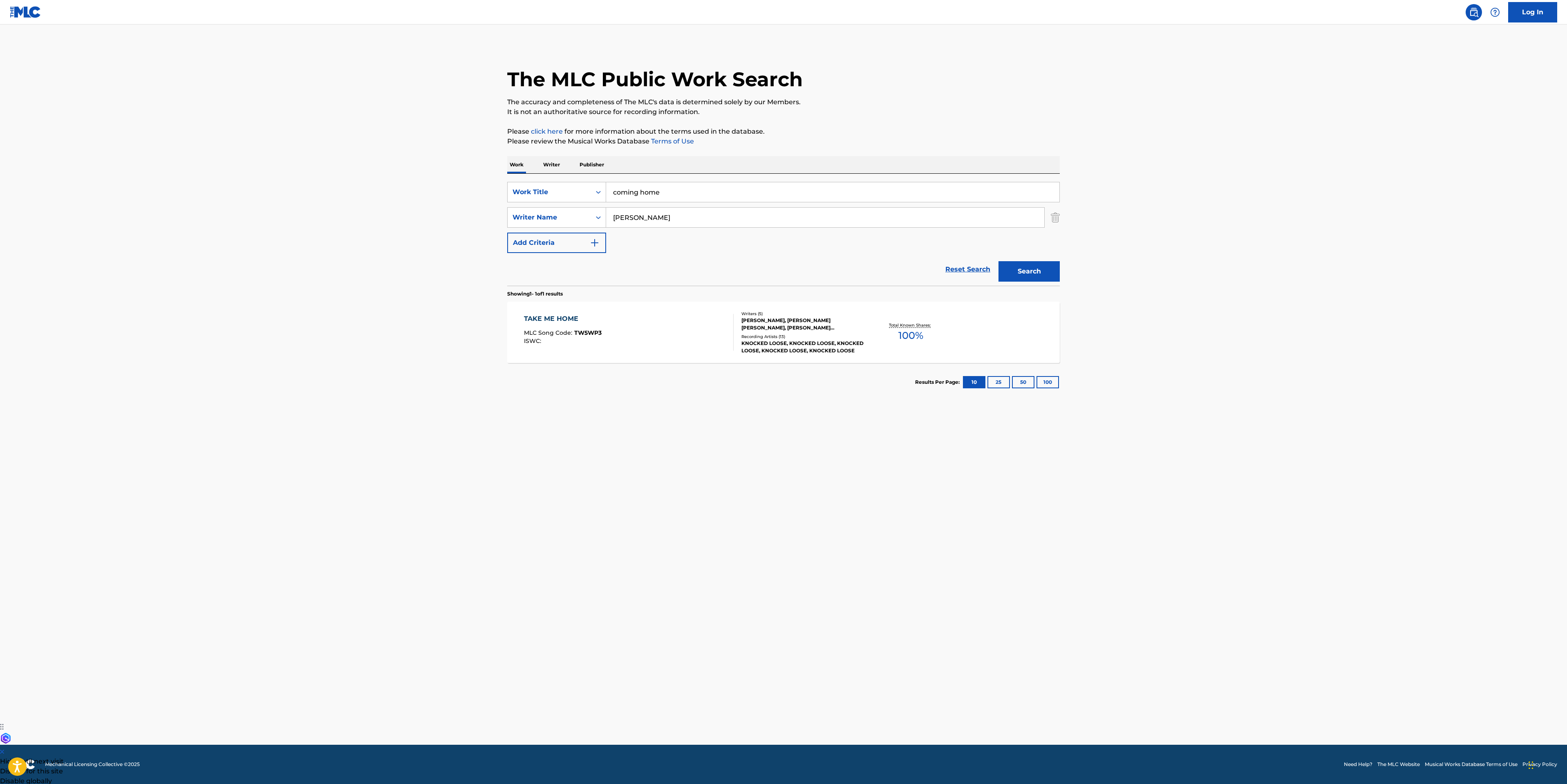
click at [616, 340] on div "TAKE ME HOME MLC Song Code : TW5WP3 ISWC :" at bounding box center [628, 332] width 210 height 36
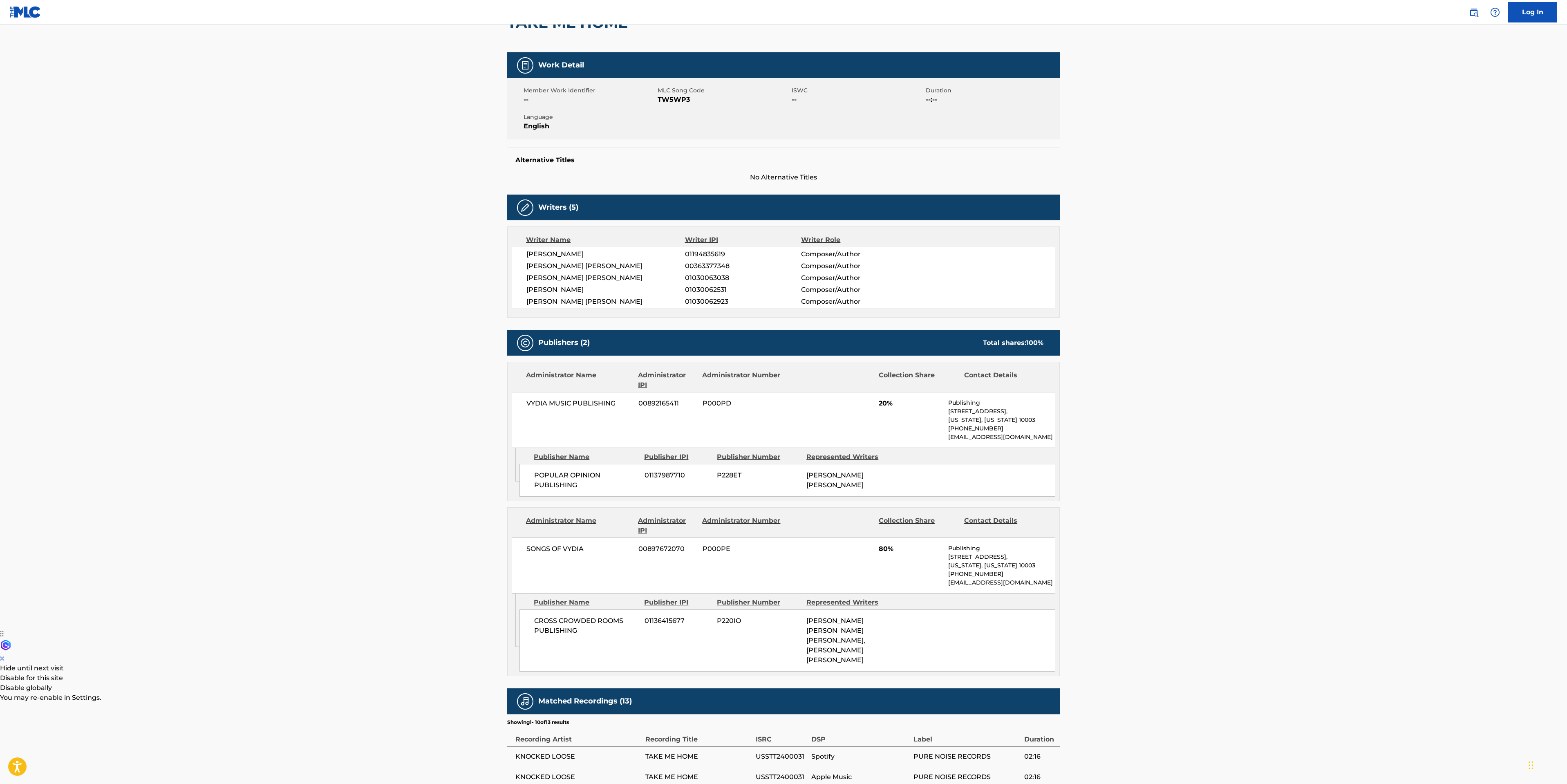
scroll to position [123, 0]
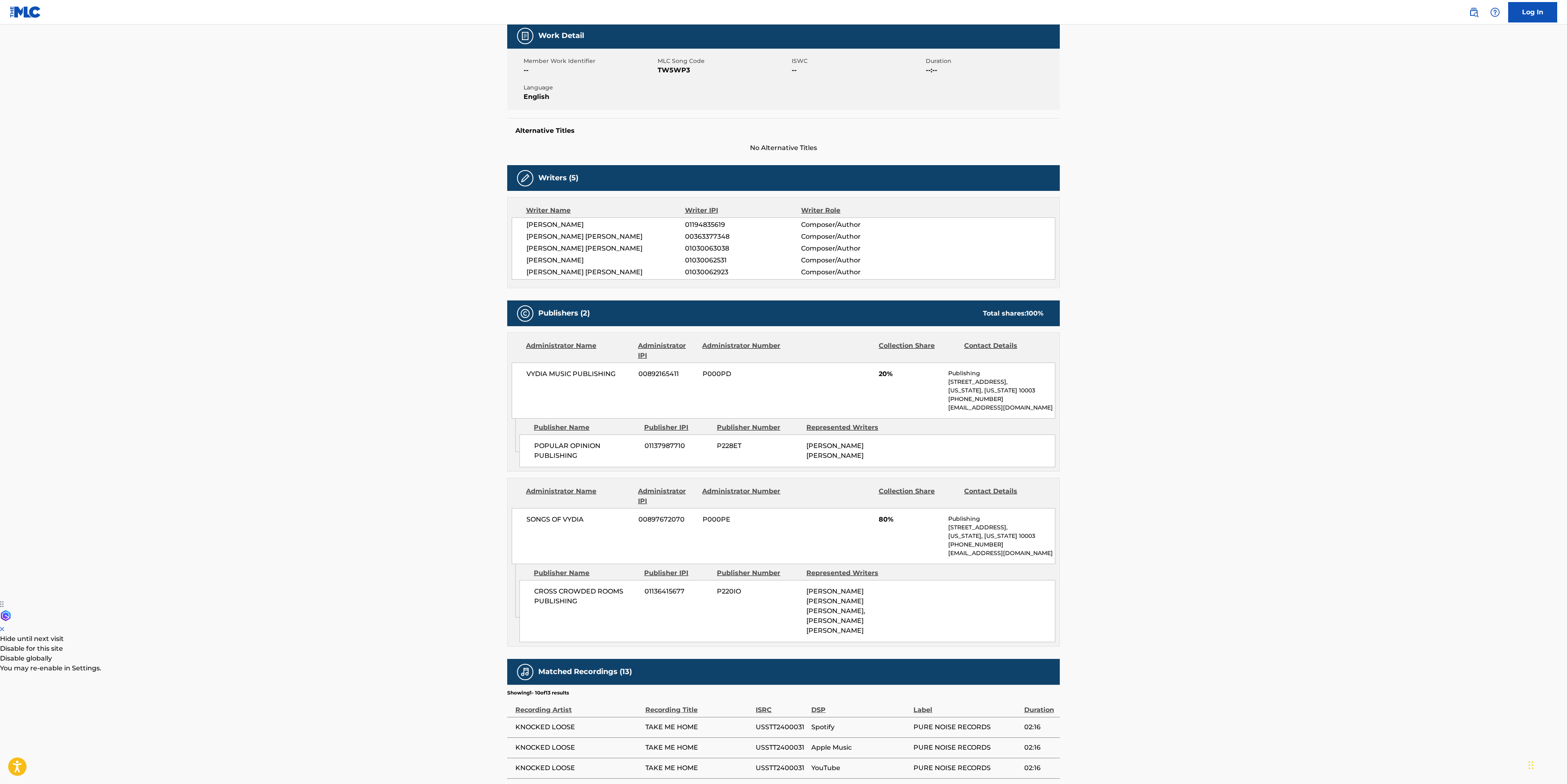
click at [254, 512] on main "< Back to public search results Copy work link TAKE ME HOME Work Detail Member …" at bounding box center [784, 433] width 1567 height 1062
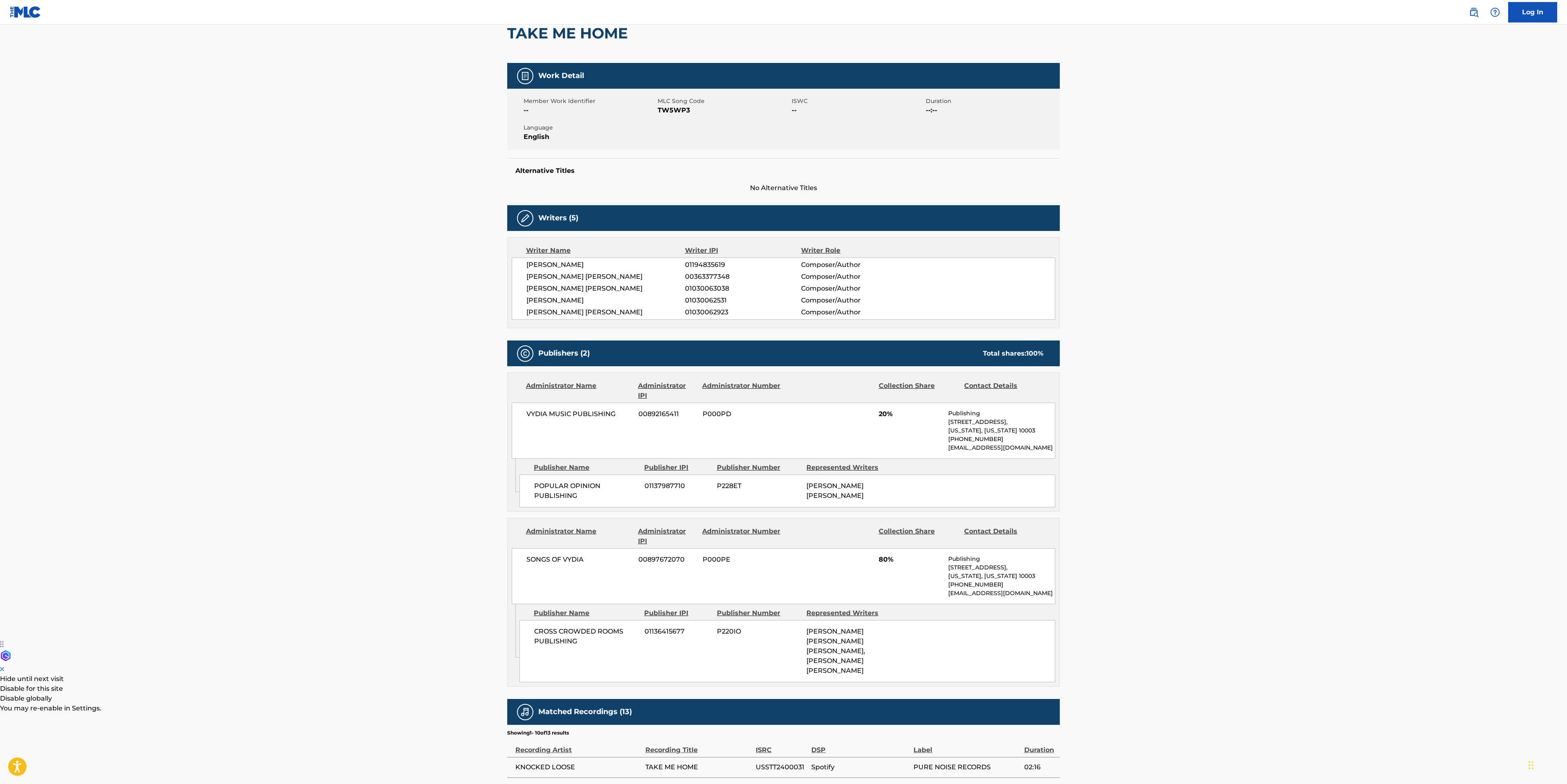
scroll to position [0, 0]
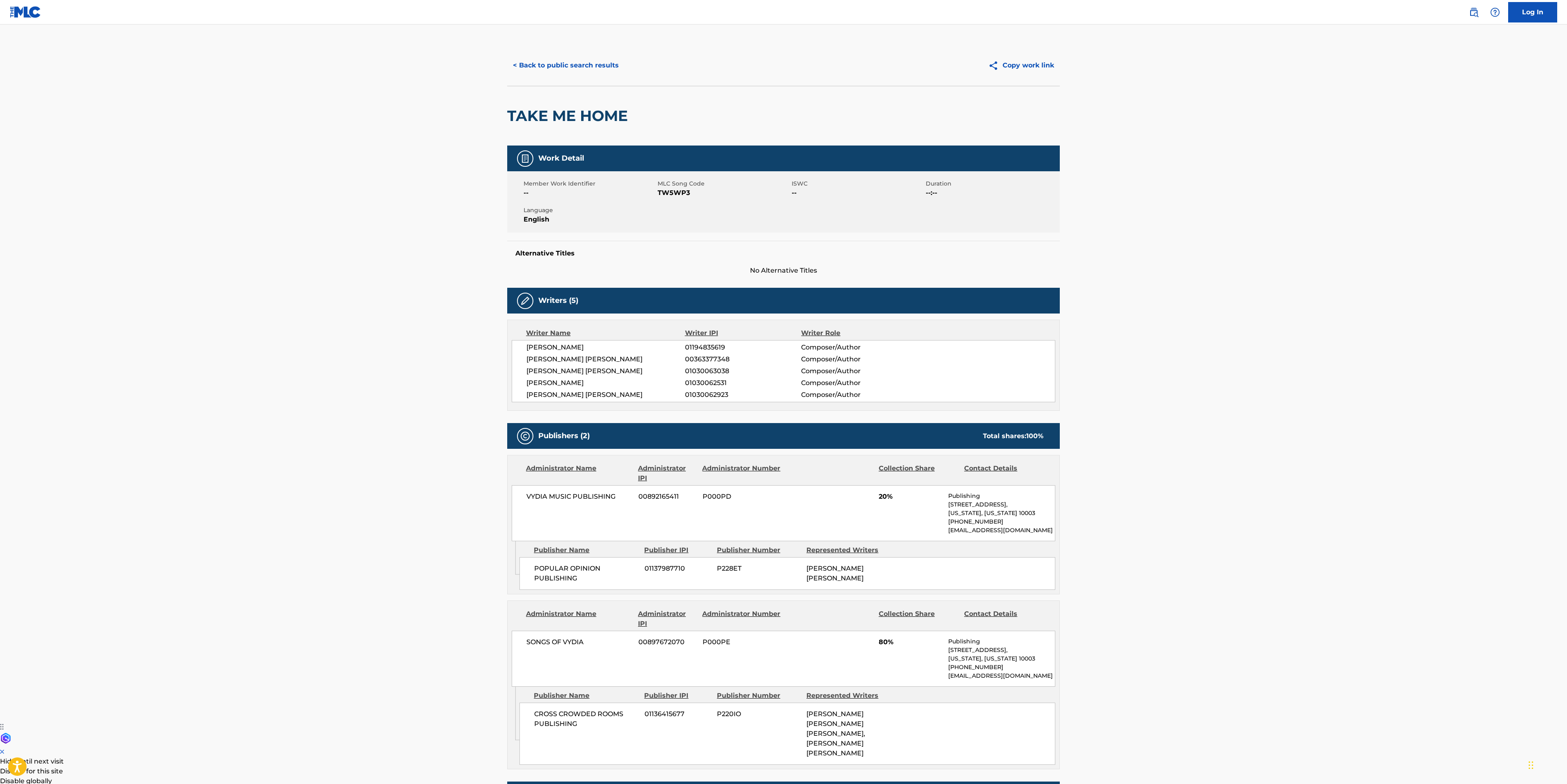
click at [570, 64] on button "< Back to public search results" at bounding box center [566, 66] width 117 height 21
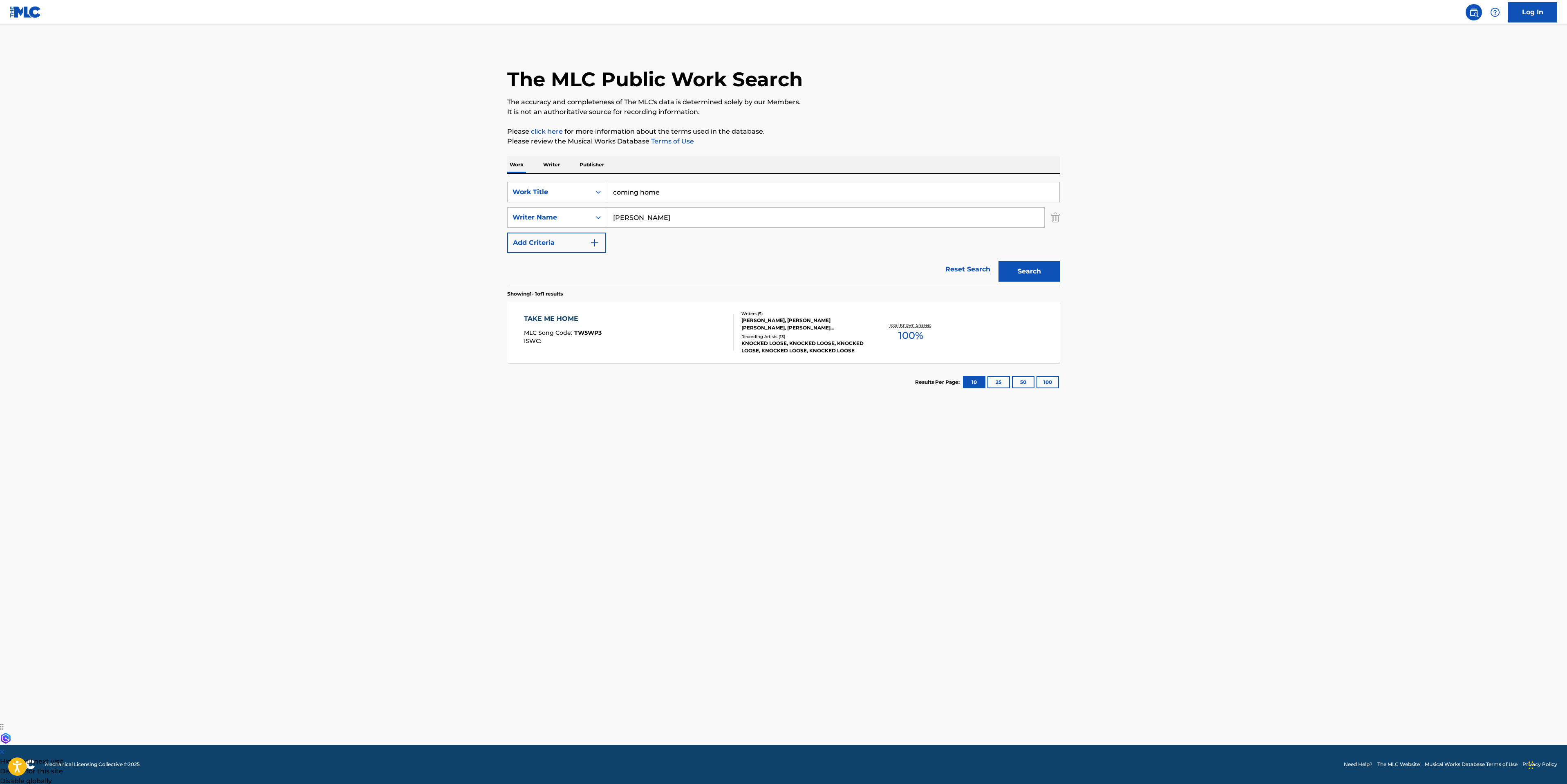
drag, startPoint x: 721, startPoint y: 190, endPoint x: 105, endPoint y: 149, distance: 617.4
click at [466, 190] on main "The MLC Public Work Search The accuracy and completeness of The MLC's data is d…" at bounding box center [784, 384] width 1567 height 720
type input "blinding faith"
click at [1022, 277] on button "Search" at bounding box center [1029, 271] width 61 height 21
click at [619, 326] on div "BLINDING FAITH MLC Song Code : BE3AMS ISWC :" at bounding box center [628, 332] width 210 height 36
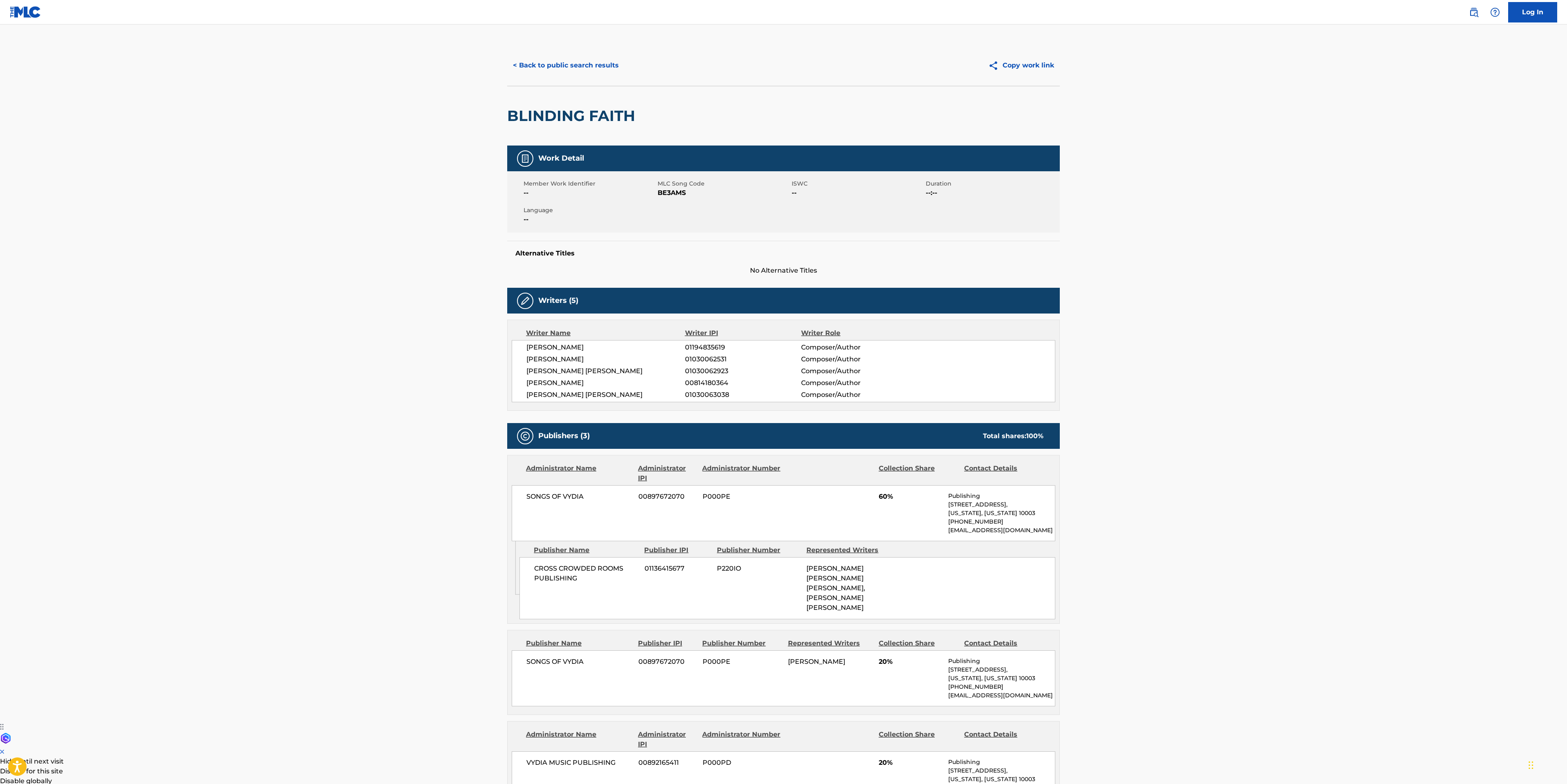
click at [560, 70] on button "< Back to public search results" at bounding box center [566, 66] width 117 height 21
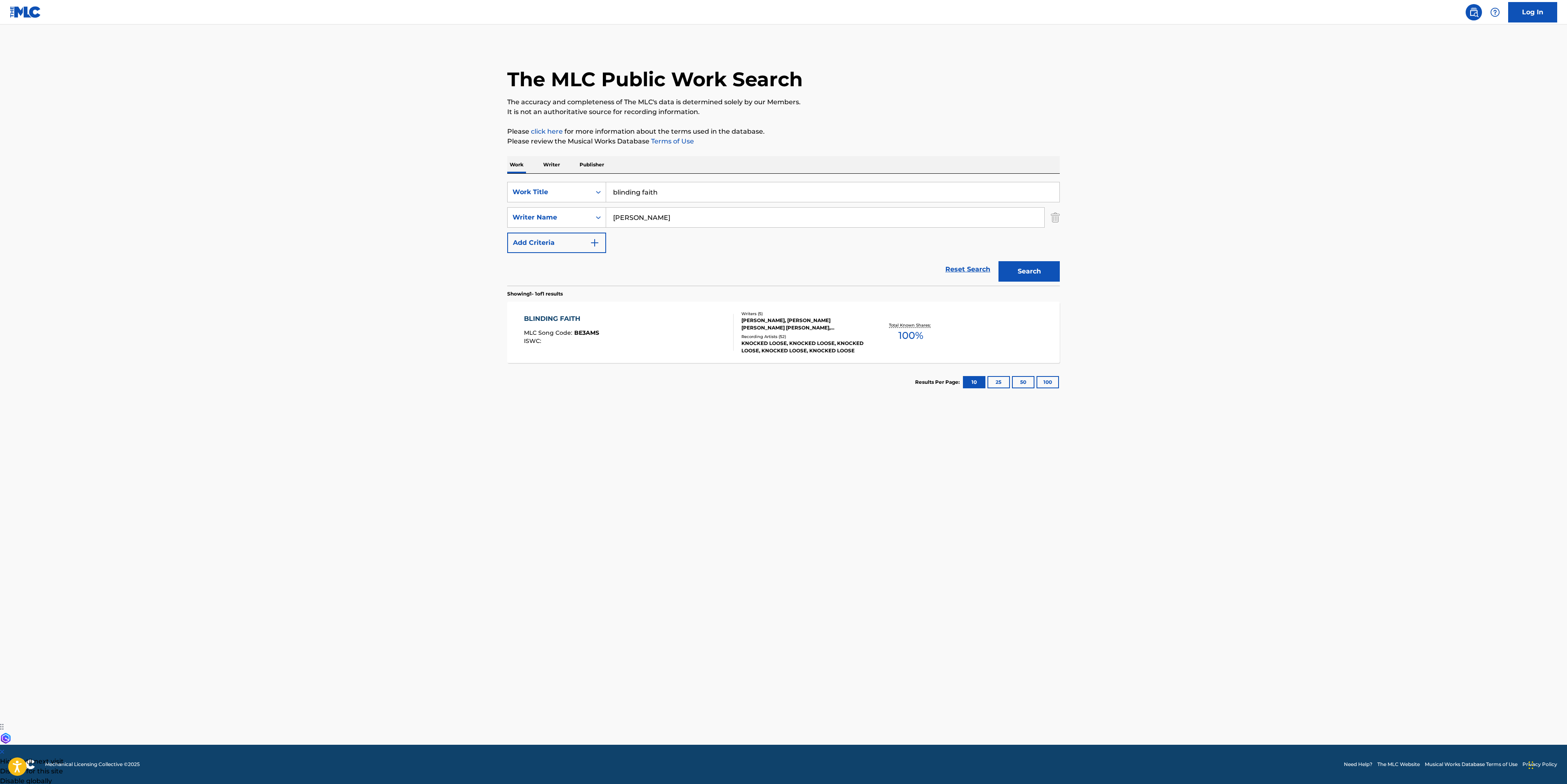
click at [242, 404] on main "The MLC Public Work Search The accuracy and completeness of The MLC's data is d…" at bounding box center [784, 384] width 1567 height 720
drag, startPoint x: 701, startPoint y: 189, endPoint x: 232, endPoint y: 181, distance: 469.1
click at [483, 189] on main "The MLC Public Work Search The accuracy and completeness of The MLC's data is d…" at bounding box center [784, 384] width 1567 height 720
click at [676, 209] on strong "grasp" at bounding box center [669, 210] width 19 height 8
type input "trapped in the grasp of a memory"
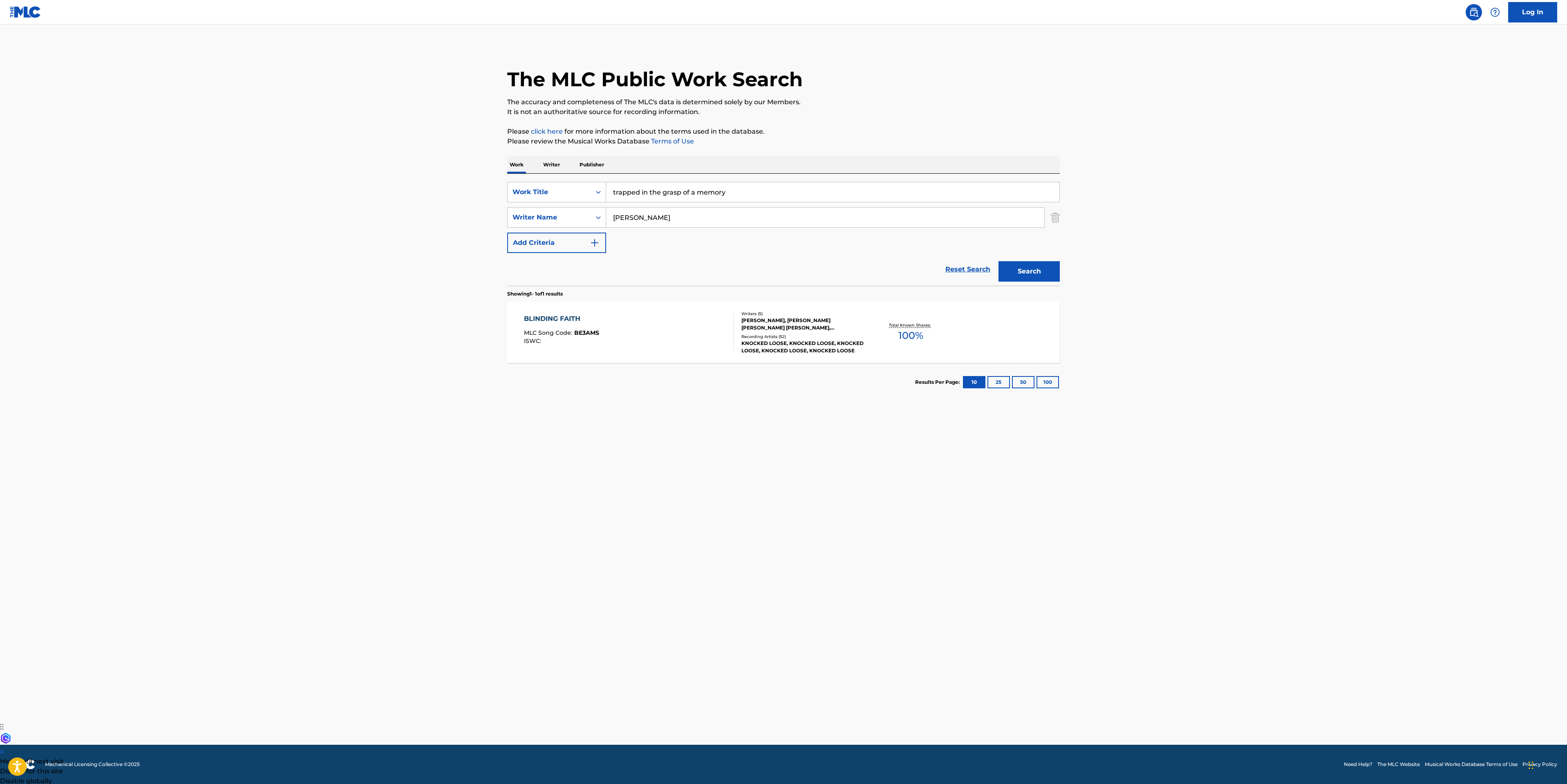
click at [1020, 265] on button "Search" at bounding box center [1029, 271] width 61 height 21
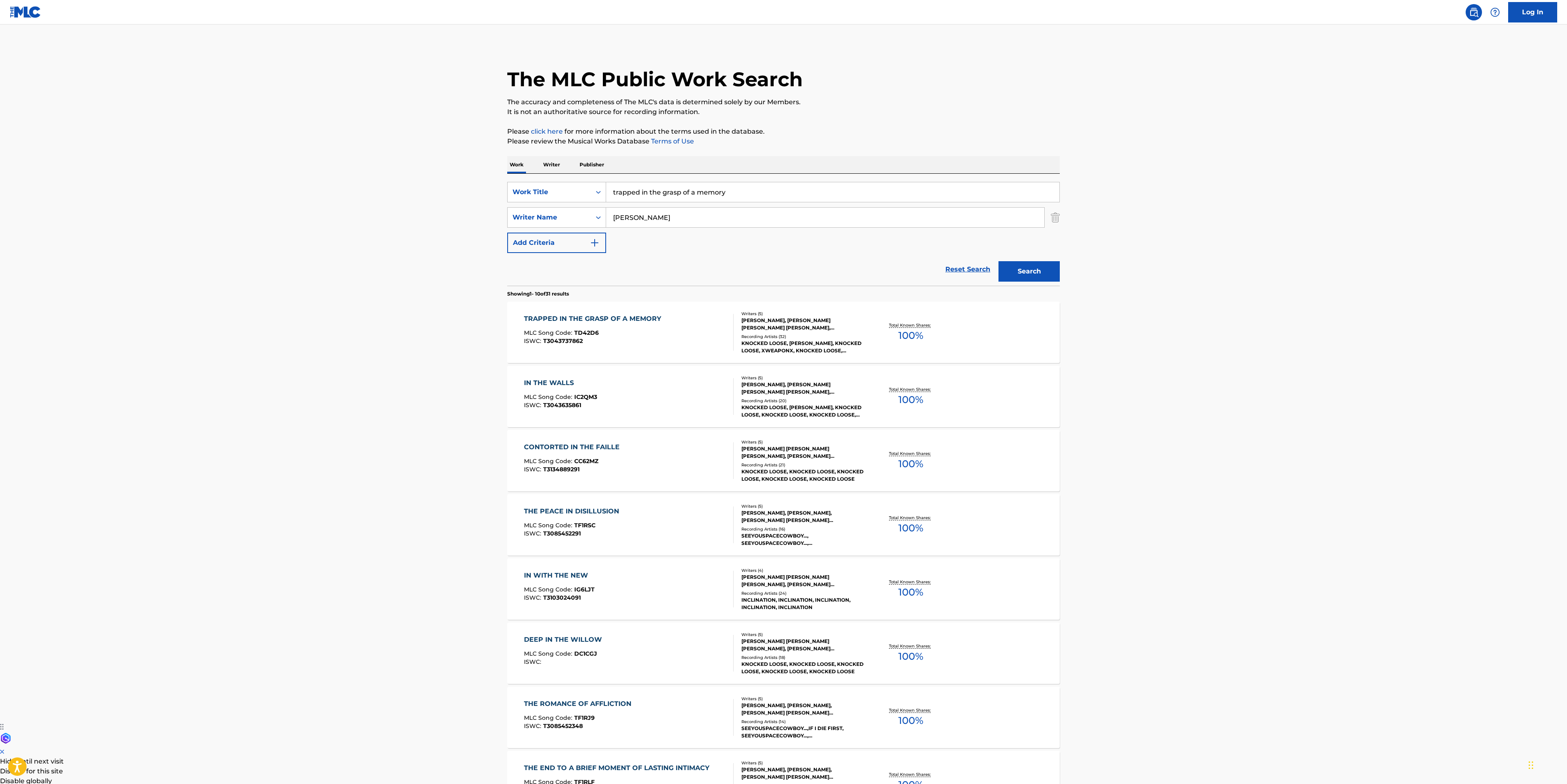
click at [689, 332] on div "TRAPPED IN THE GRASP OF A MEMORY MLC Song Code : TD42D6 ISWC : T3043737862" at bounding box center [628, 332] width 210 height 36
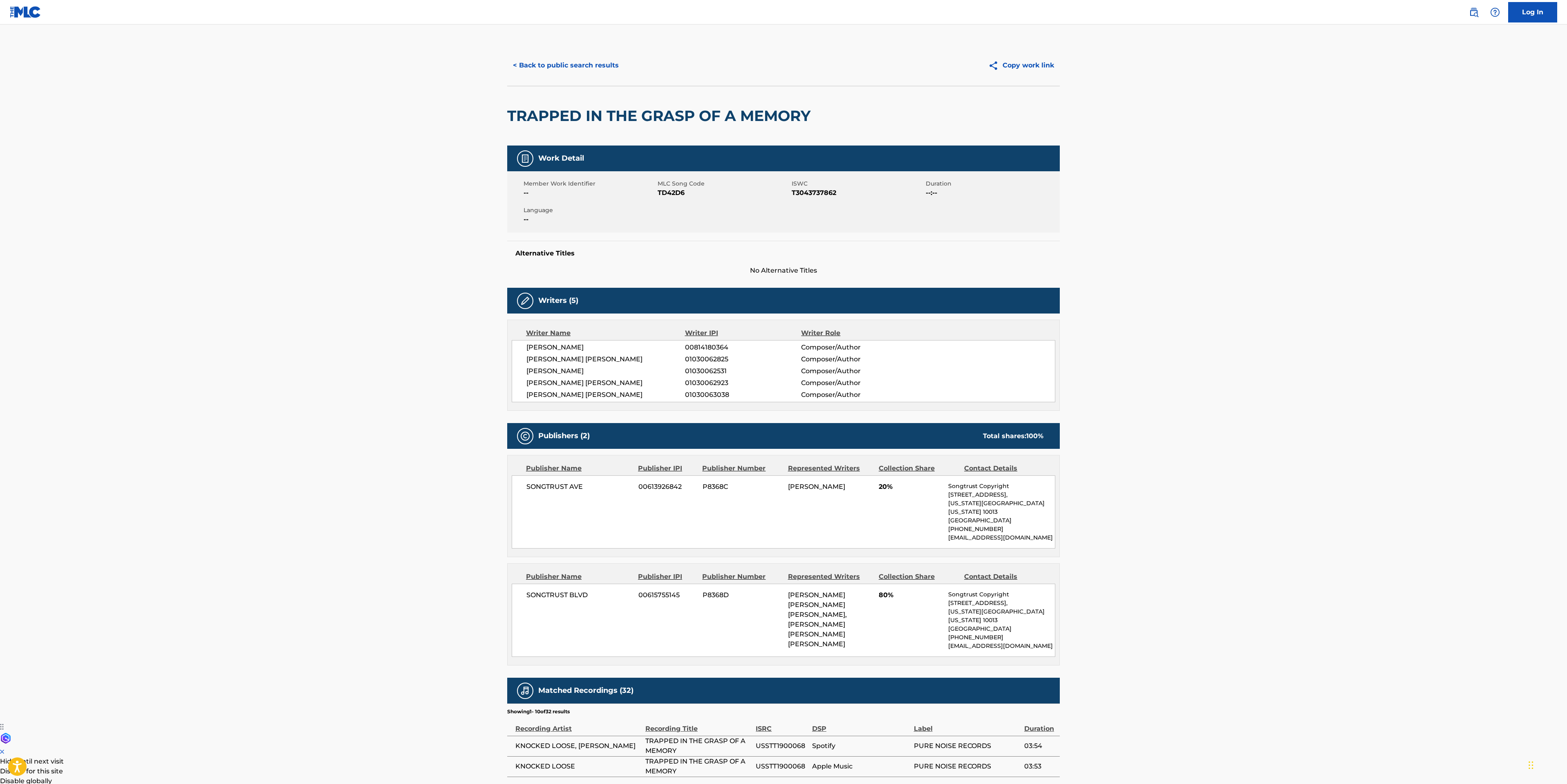
click at [538, 69] on button "< Back to public search results" at bounding box center [566, 66] width 117 height 21
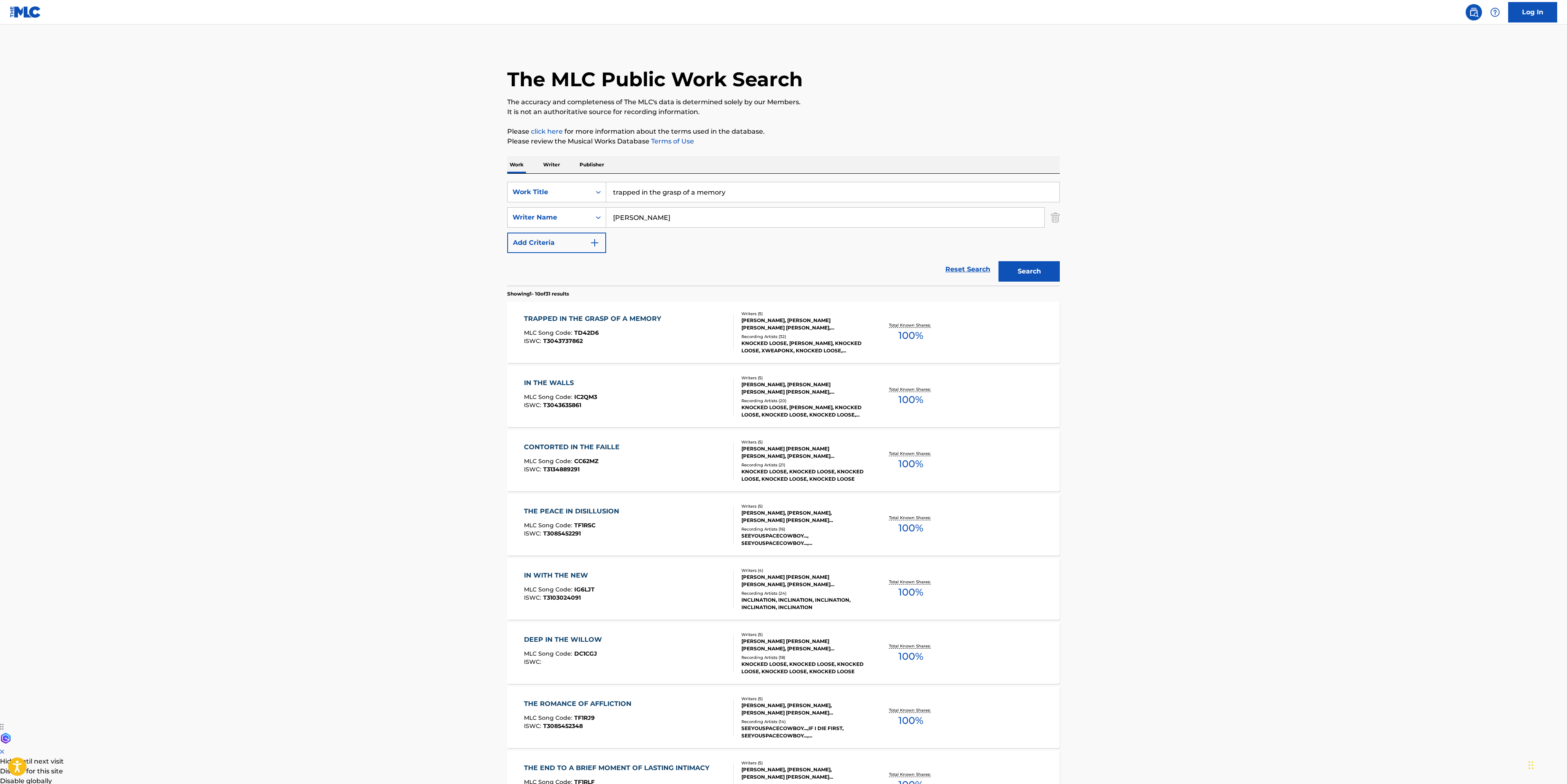
drag, startPoint x: 743, startPoint y: 196, endPoint x: 183, endPoint y: 251, distance: 562.7
click at [305, 265] on main "The MLC Public Work Search The accuracy and completeness of The MLC's data is d…" at bounding box center [784, 505] width 1567 height 962
type input "suffocate"
click at [1032, 271] on button "Search" at bounding box center [1029, 271] width 61 height 21
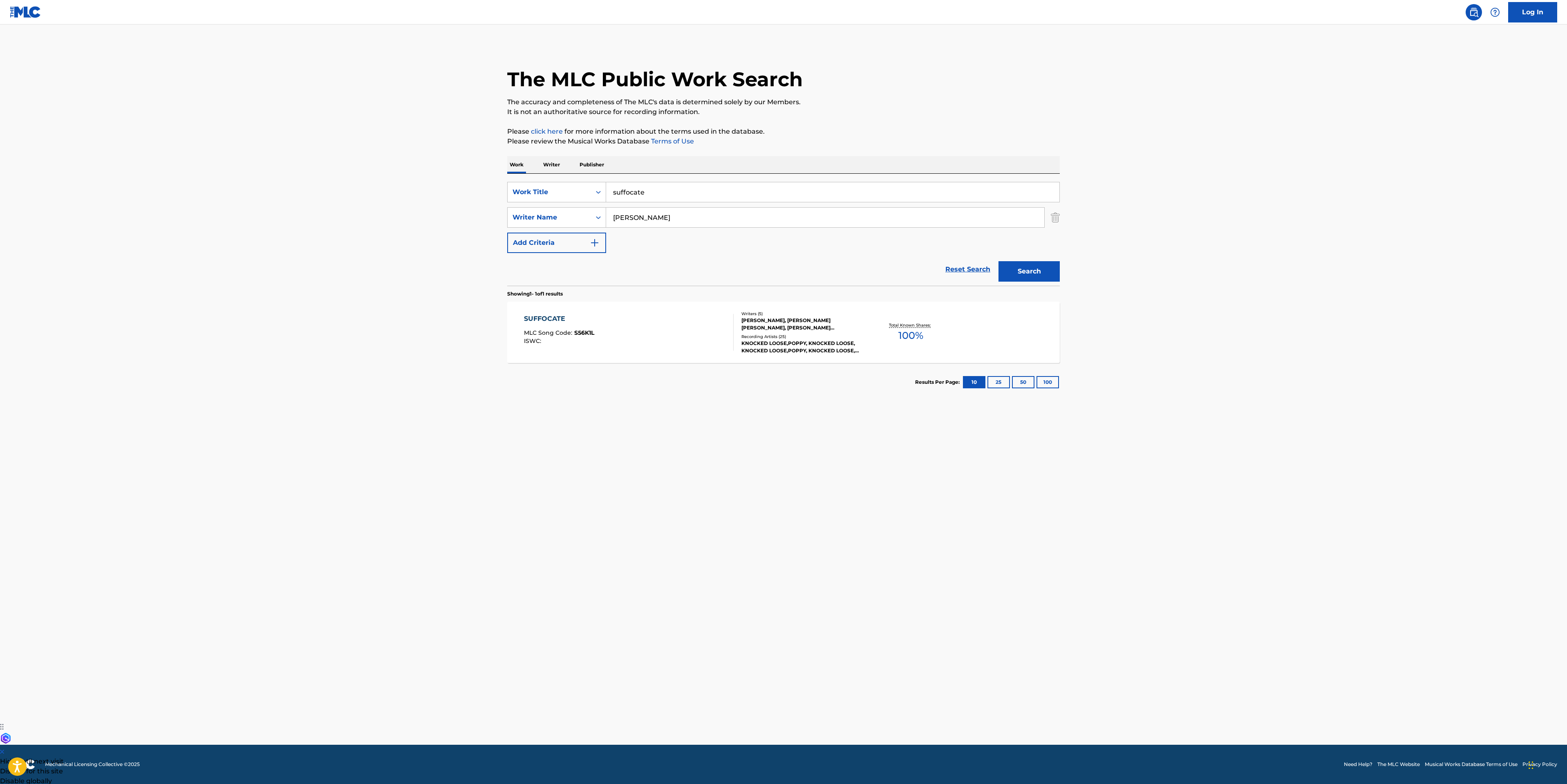
click at [644, 331] on div "SUFFOCATE MLC Song Code : S56K1L ISWC :" at bounding box center [628, 332] width 210 height 36
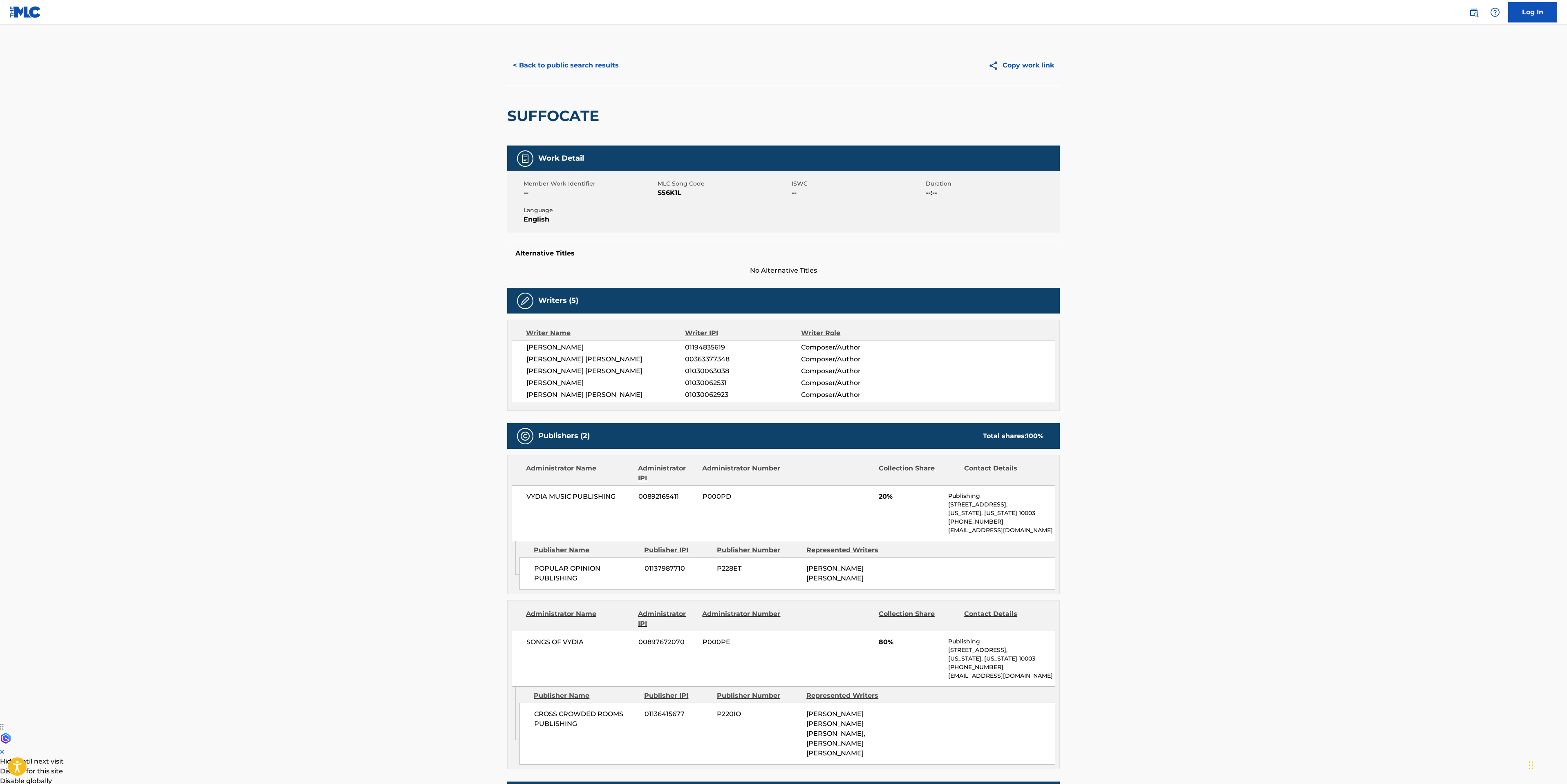
drag, startPoint x: 184, startPoint y: 159, endPoint x: 586, endPoint y: 84, distance: 408.9
click at [184, 159] on main "< Back to public search results Copy work link SUFFOCATE Work Detail Member Wor…" at bounding box center [784, 555] width 1567 height 1062
click at [568, 68] on button "< Back to public search results" at bounding box center [566, 66] width 117 height 21
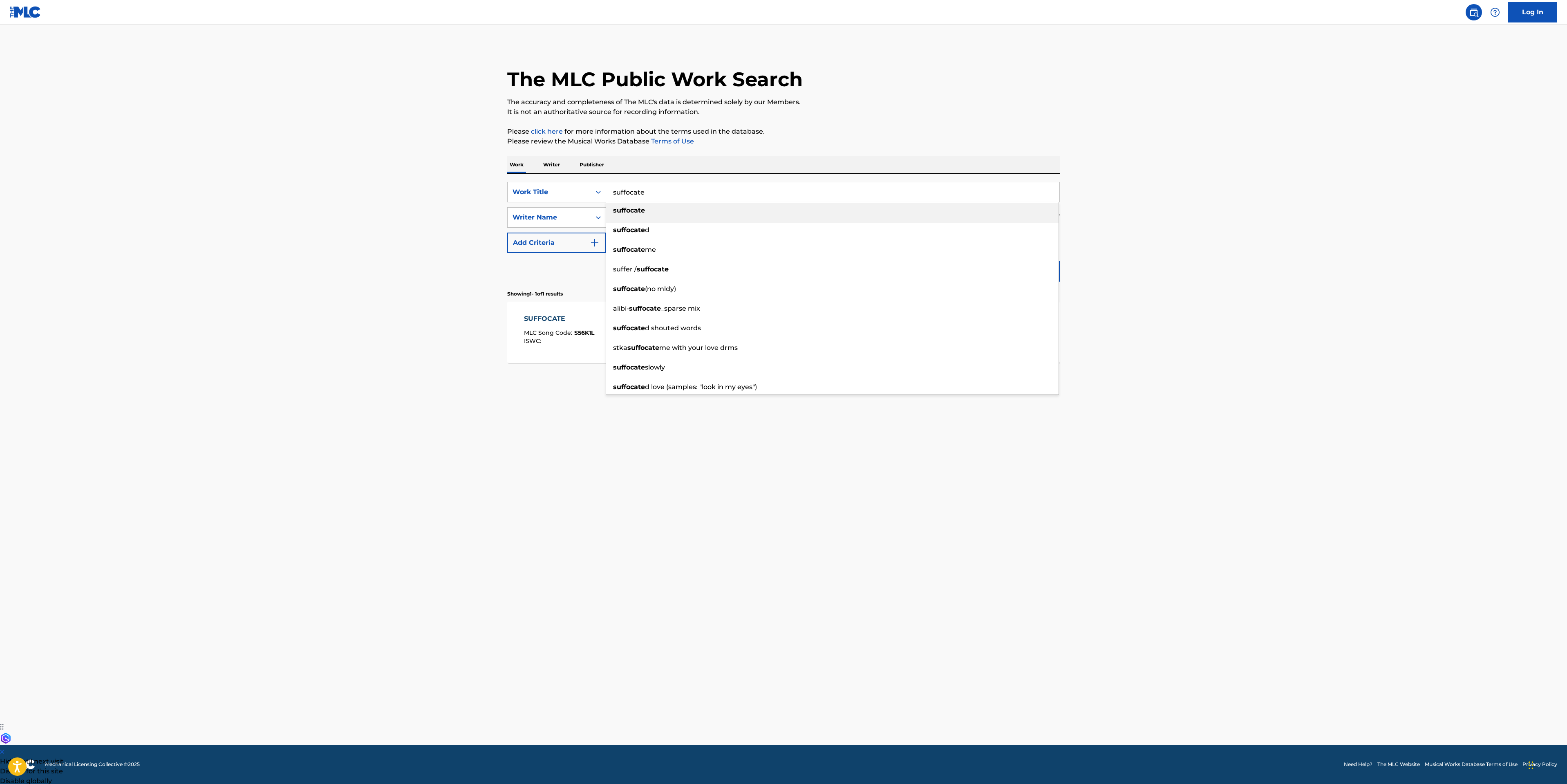
drag, startPoint x: 665, startPoint y: 186, endPoint x: 52, endPoint y: 204, distance: 613.3
click at [358, 204] on main "The MLC Public Work Search The accuracy and completeness of The MLC's data is d…" at bounding box center [784, 384] width 1567 height 720
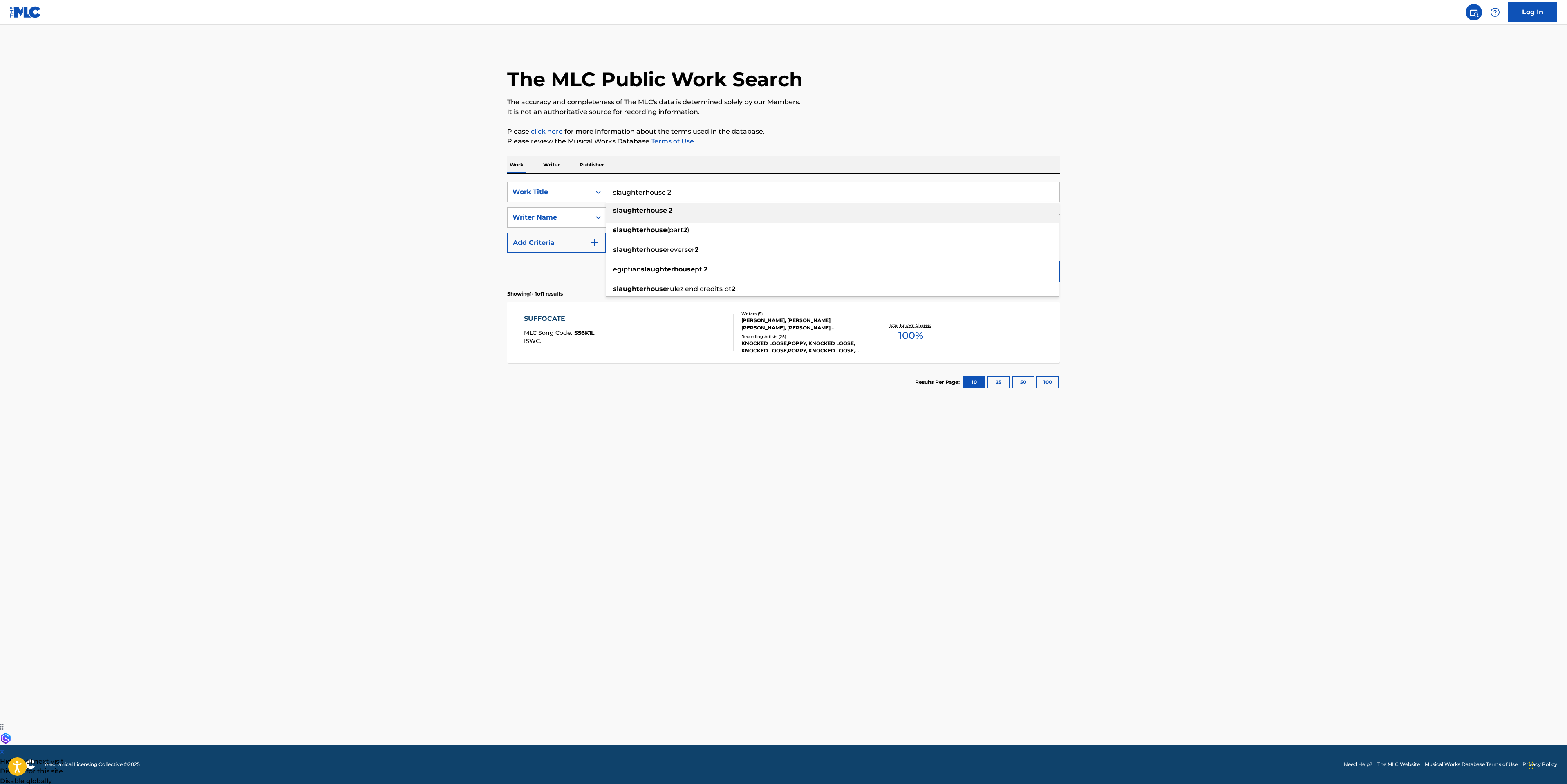
type input "slaughterhouse 2"
click at [653, 216] on div "slaughterhouse 2" at bounding box center [832, 210] width 453 height 15
click at [1033, 264] on button "Search" at bounding box center [1029, 271] width 61 height 21
click at [655, 343] on div "SLAUGHTERHOUSE 2 MLC Song Code : S56QX1 ISWC :" at bounding box center [628, 332] width 210 height 36
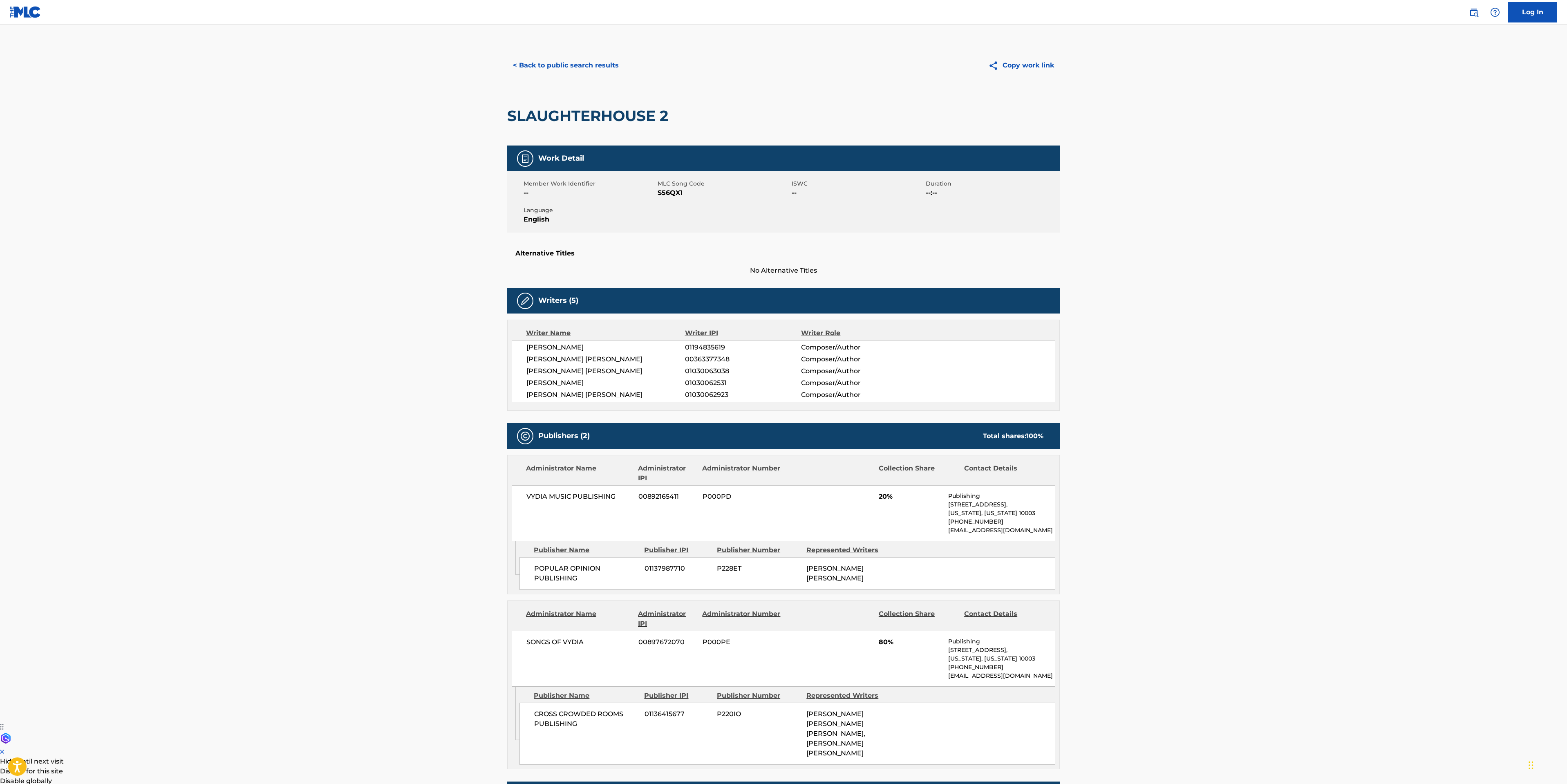
click at [590, 53] on div "< Back to public search results Copy work link" at bounding box center [784, 65] width 552 height 41
click at [591, 65] on button "< Back to public search results" at bounding box center [566, 66] width 117 height 21
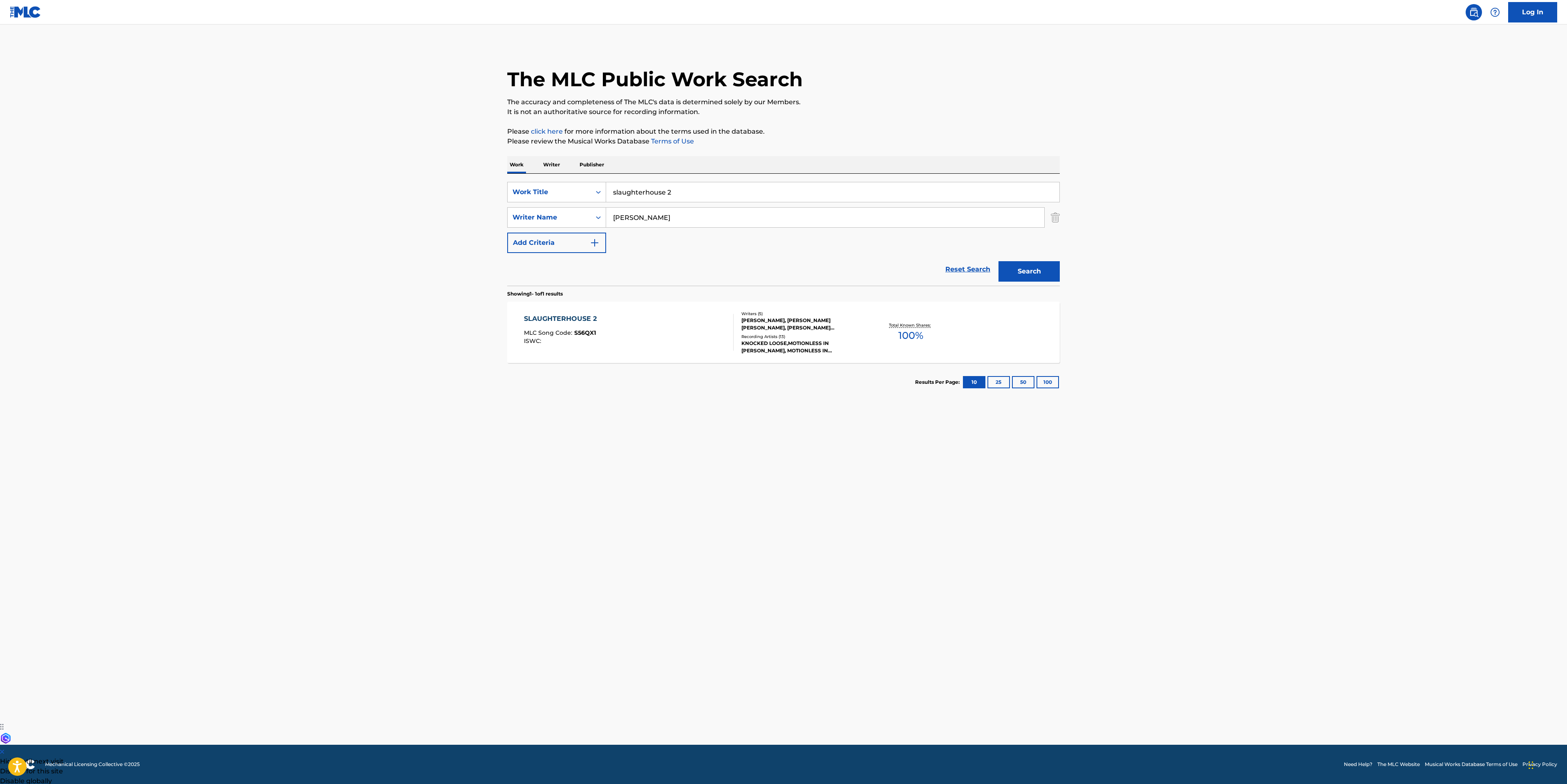
drag, startPoint x: 686, startPoint y: 184, endPoint x: 282, endPoint y: 153, distance: 405.2
click at [335, 153] on main "The MLC Public Work Search The accuracy and completeness of The MLC's data is d…" at bounding box center [784, 384] width 1567 height 720
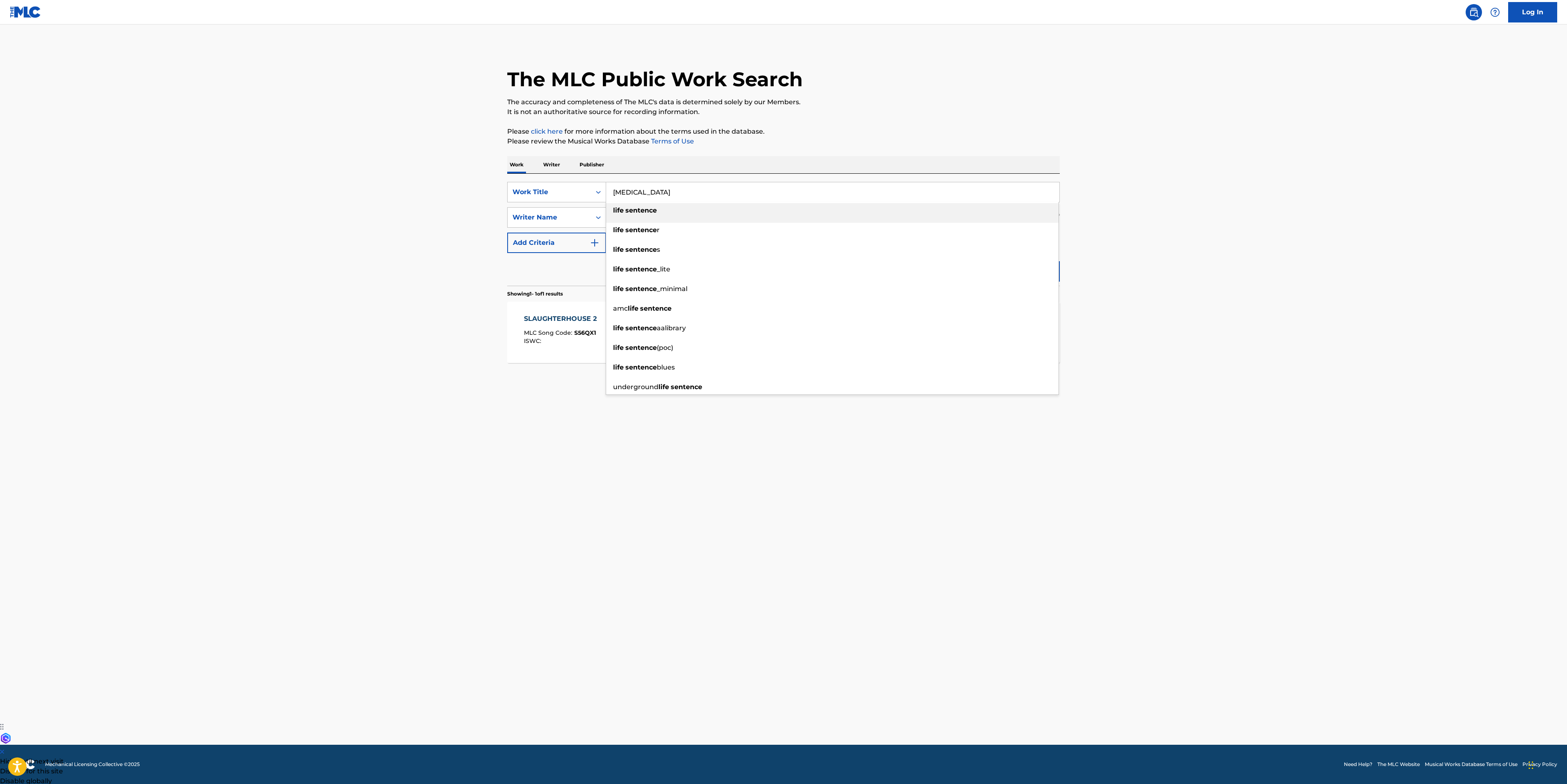
type input "life sentence"
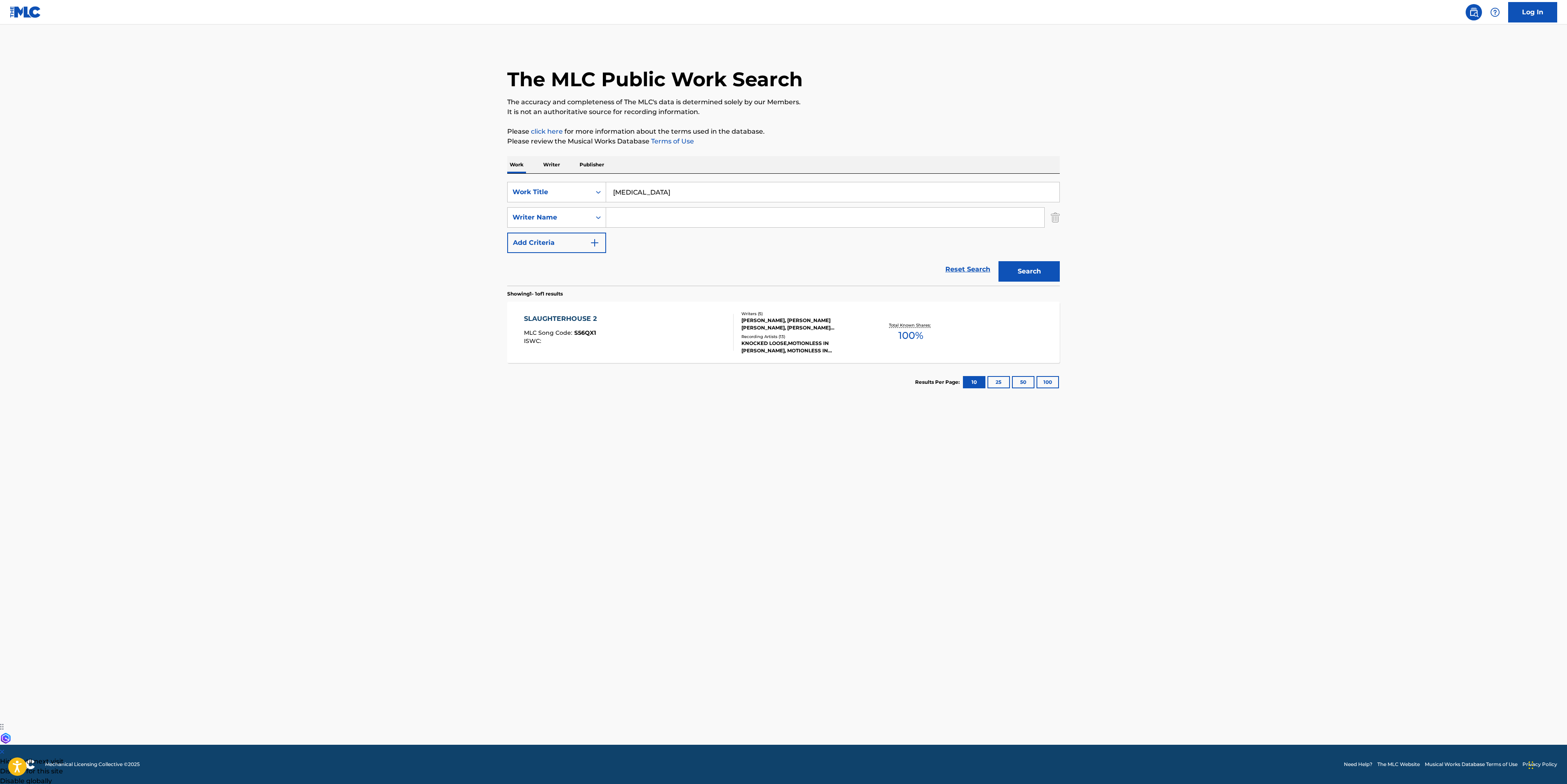
click at [998, 261] on button "Search" at bounding box center [1029, 271] width 61 height 21
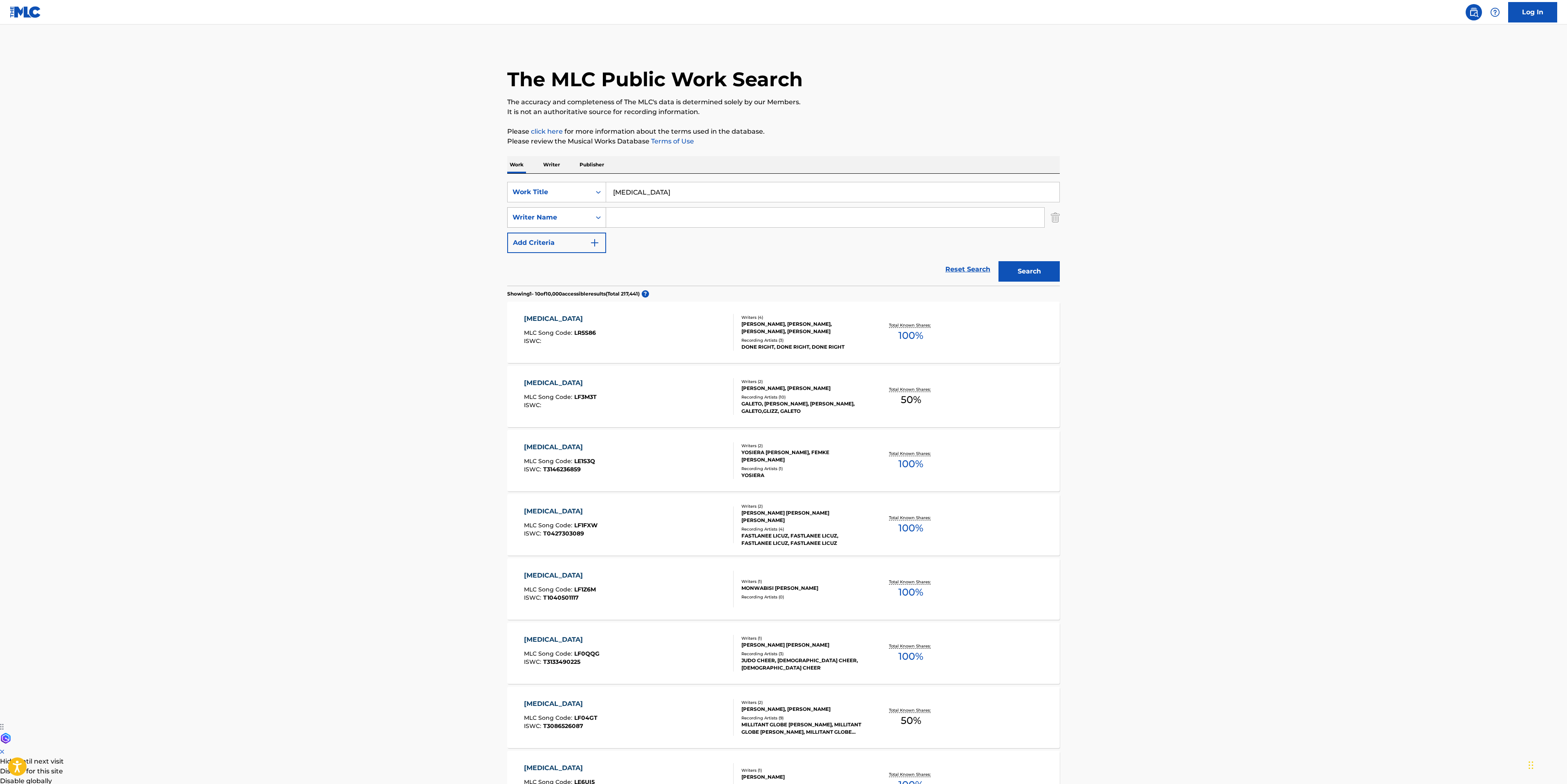
click at [543, 212] on div "Writer Name" at bounding box center [549, 217] width 74 height 10
click at [711, 215] on input "Search Form" at bounding box center [825, 217] width 438 height 19
paste input "Taylor"
type input "Taylor"
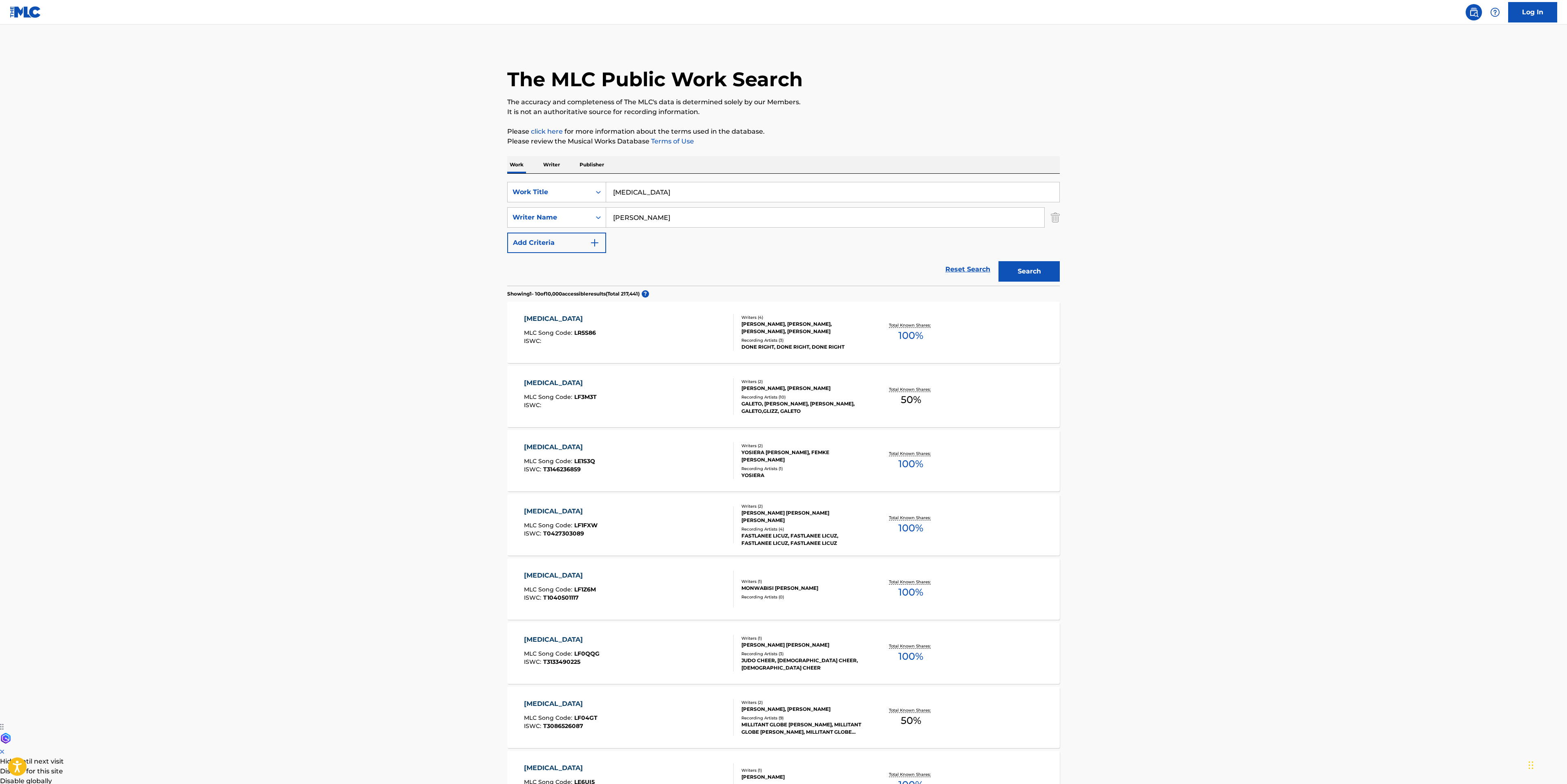
click at [1012, 283] on div "Search" at bounding box center [1027, 269] width 66 height 33
click at [1028, 267] on button "Search" at bounding box center [1029, 271] width 61 height 21
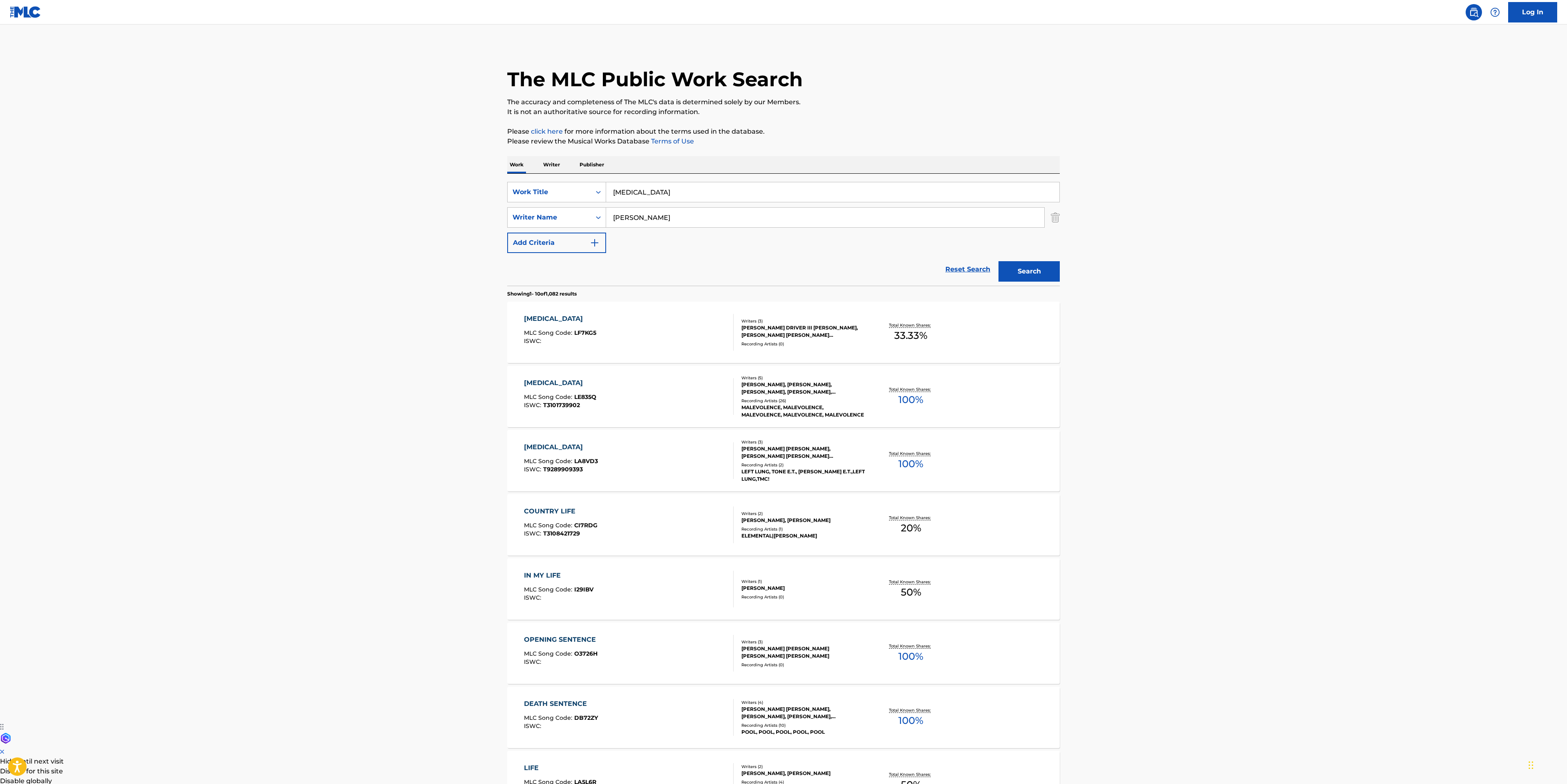
click at [653, 400] on div "LIFE SENTENCE MLC Song Code : LE835Q ISWC : T3101739902" at bounding box center [628, 396] width 210 height 36
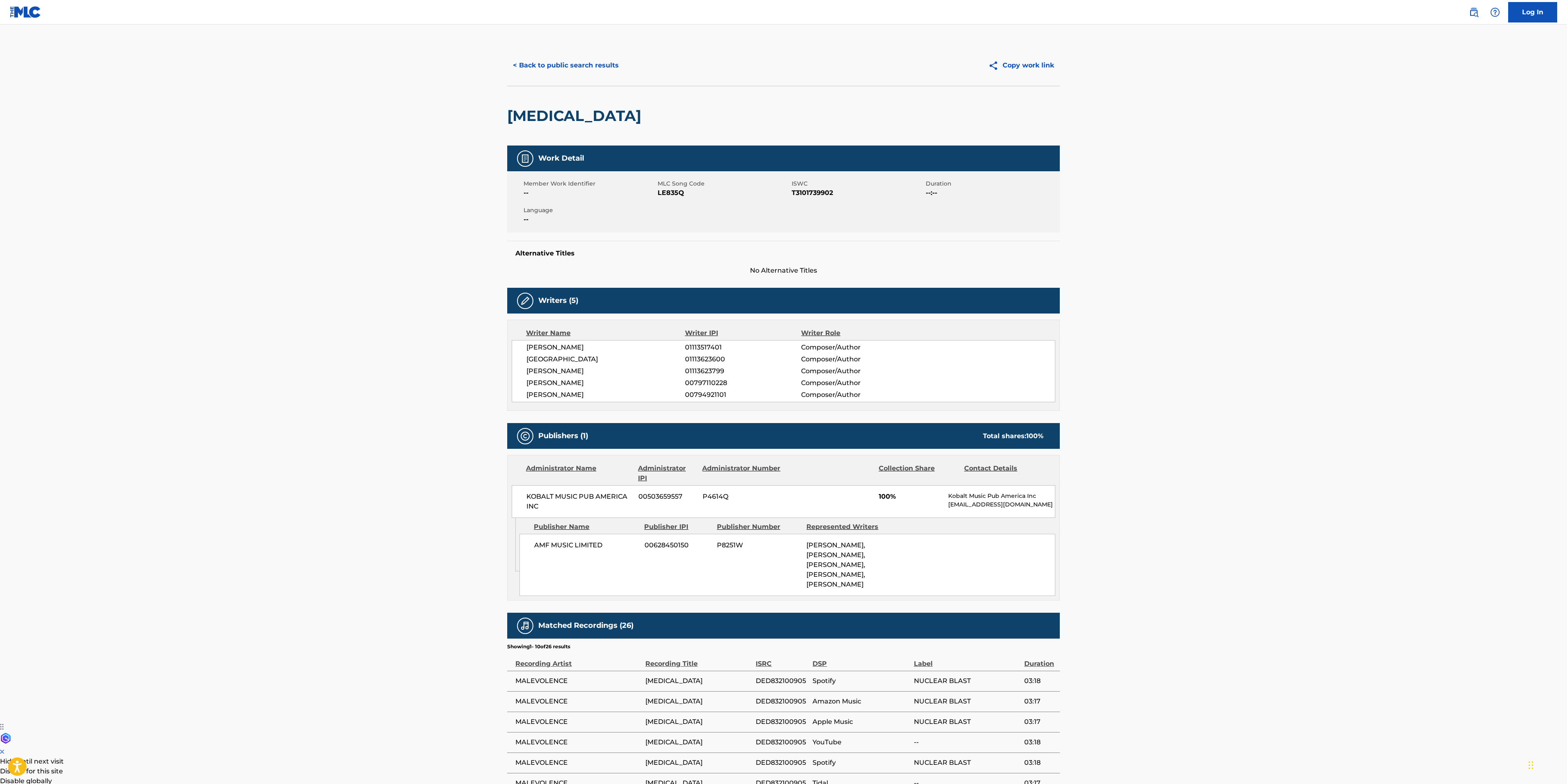
click at [585, 60] on button "< Back to public search results" at bounding box center [566, 66] width 117 height 21
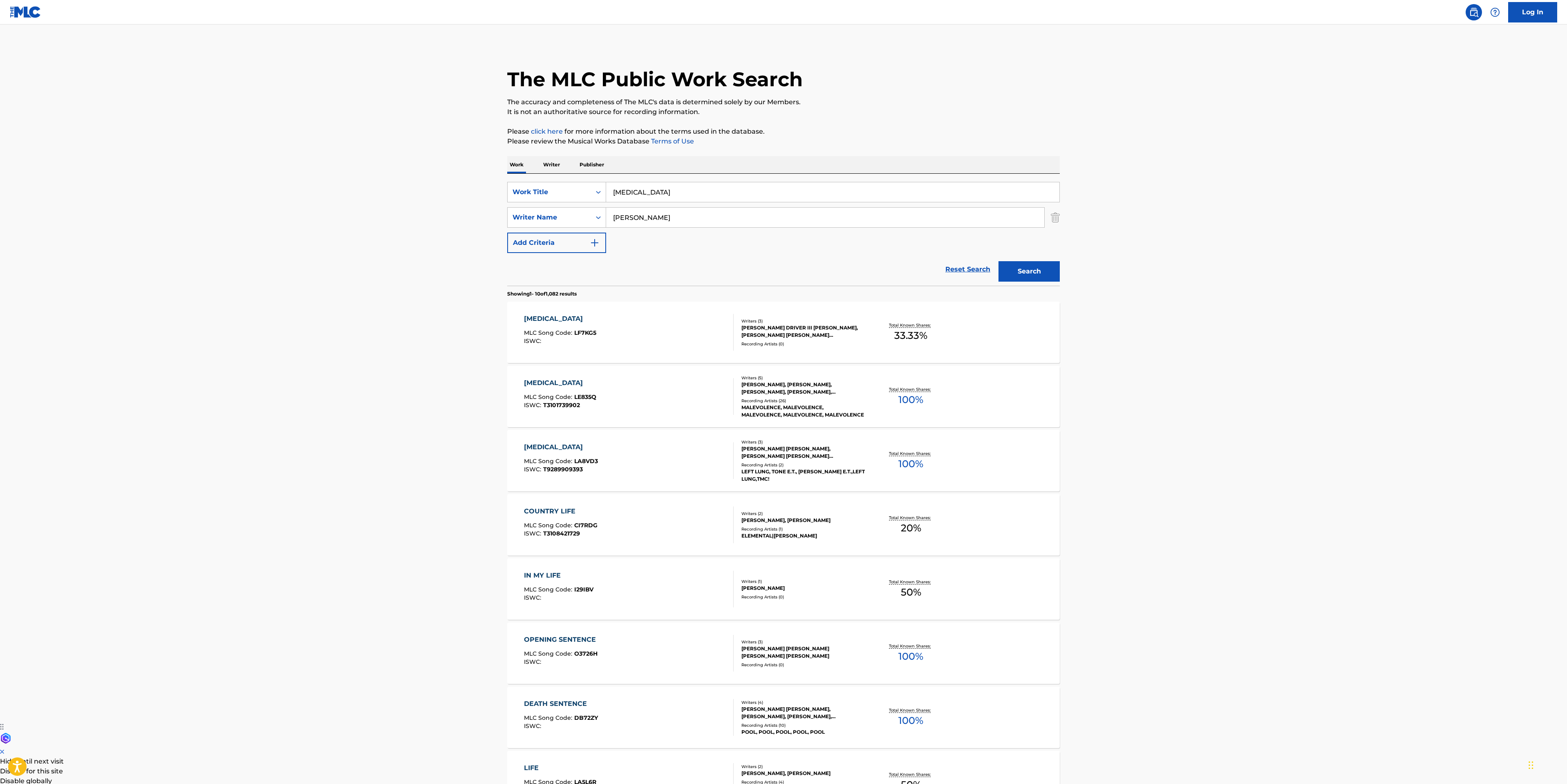
drag, startPoint x: 675, startPoint y: 201, endPoint x: 670, endPoint y: 195, distance: 7.8
click at [671, 200] on input "life sentence" at bounding box center [832, 192] width 453 height 19
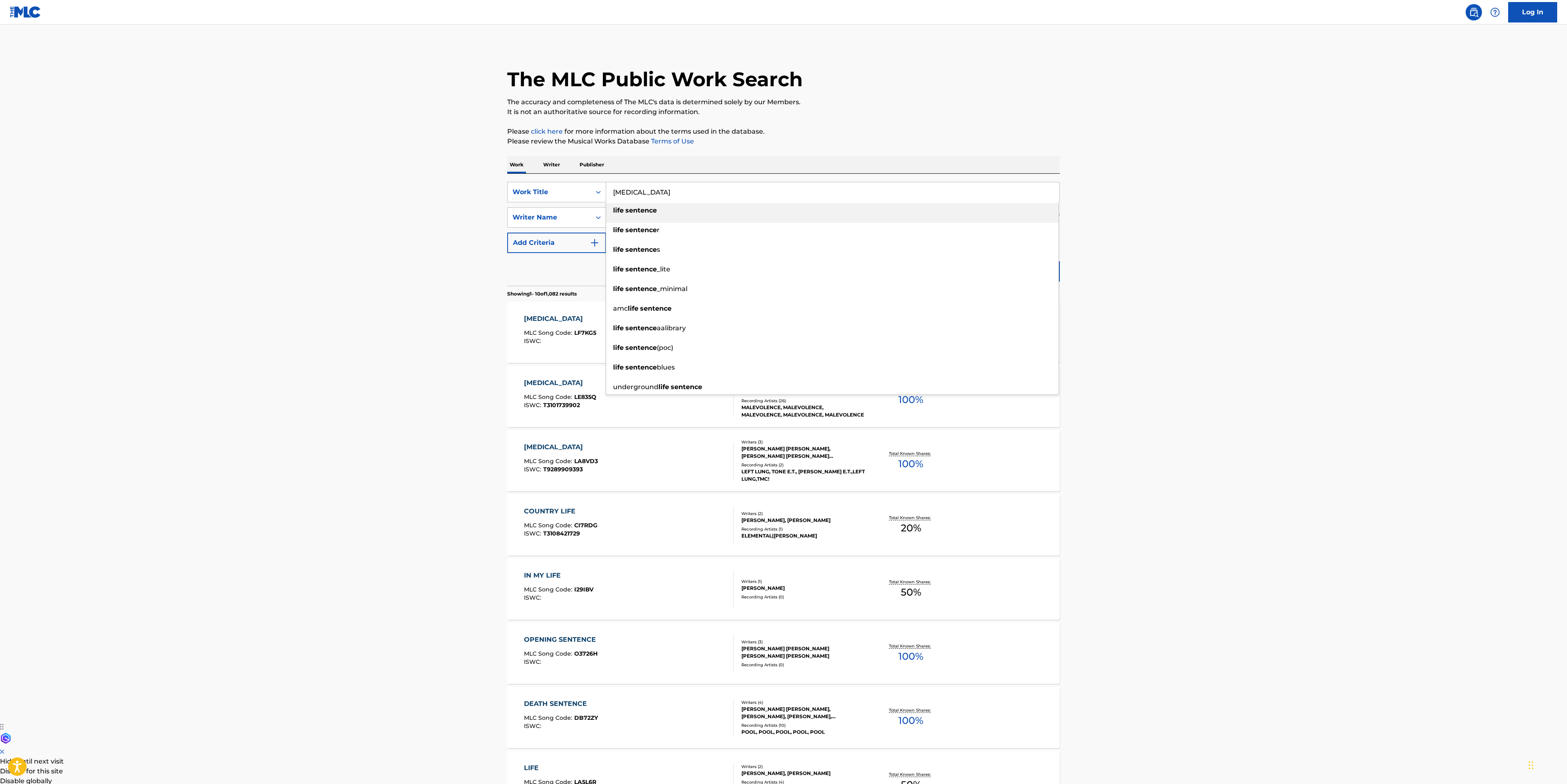
drag, startPoint x: 671, startPoint y: 195, endPoint x: 353, endPoint y: 158, distance: 320.1
click at [374, 173] on main "The MLC Public Work Search The accuracy and completeness of The MLC's data is d…" at bounding box center [784, 505] width 1567 height 962
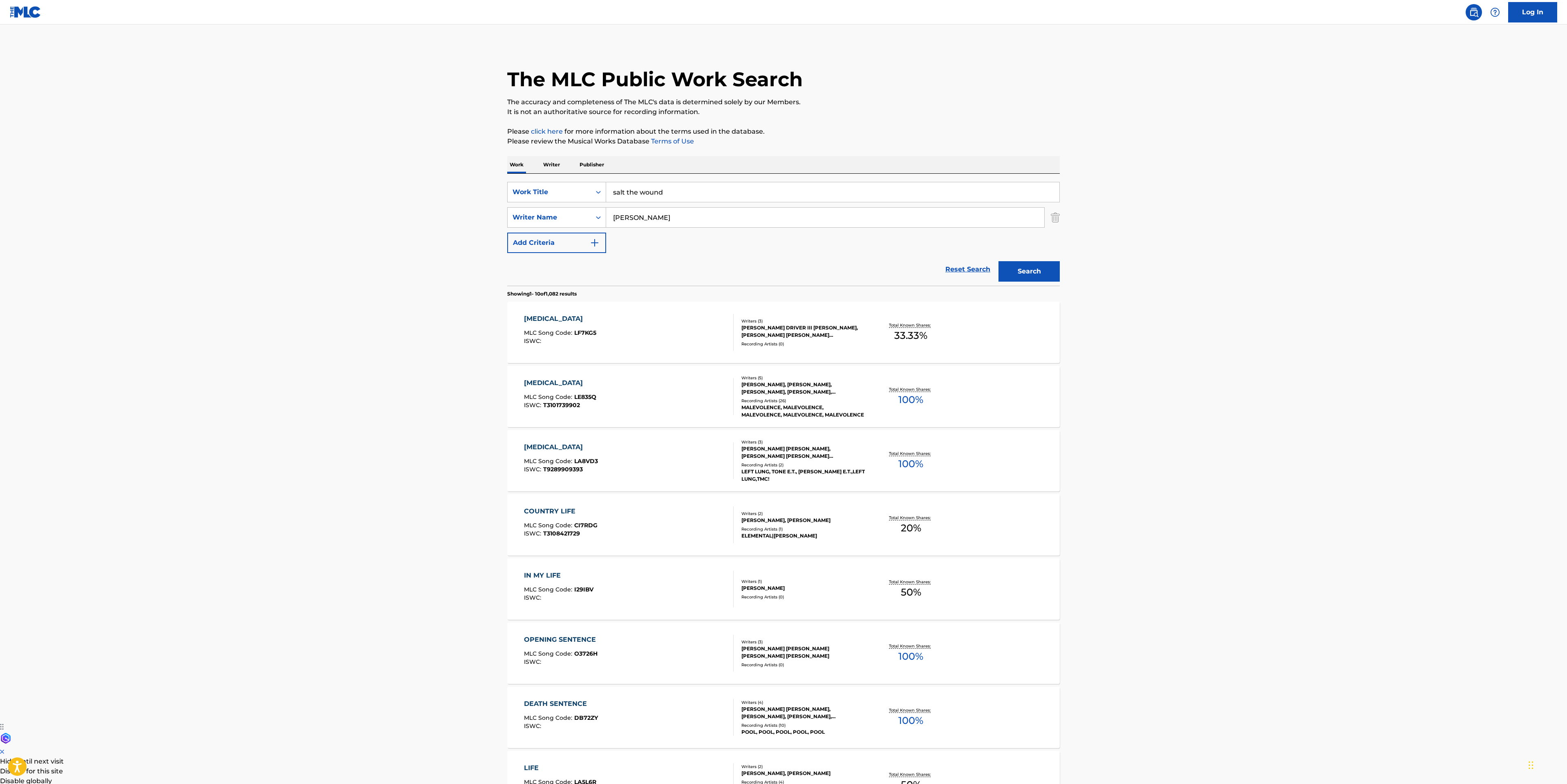
type input "salt the wound"
click at [1051, 282] on div "Search" at bounding box center [1027, 269] width 66 height 33
click at [1048, 271] on button "Search" at bounding box center [1029, 271] width 61 height 21
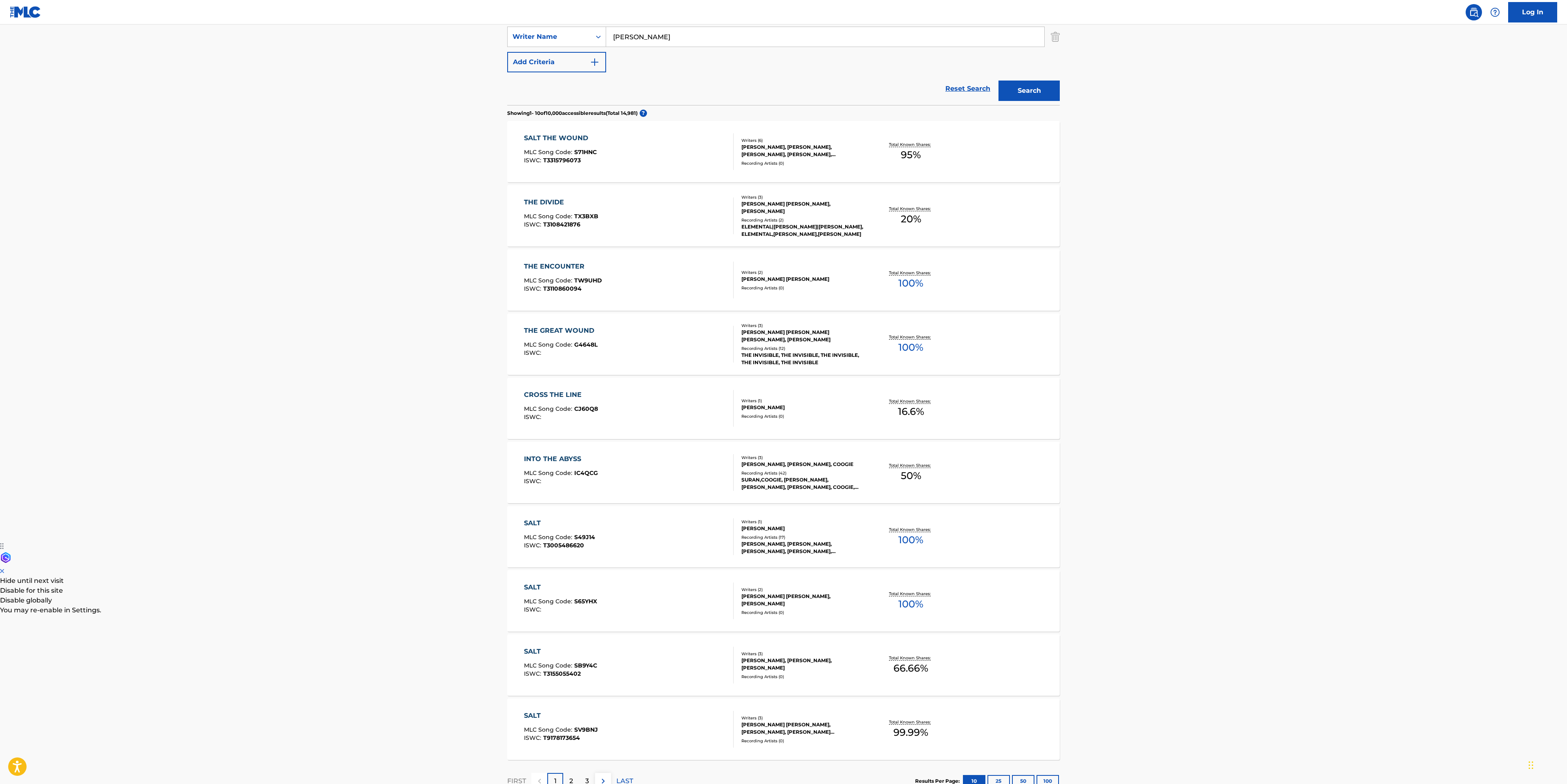
scroll to position [242, 0]
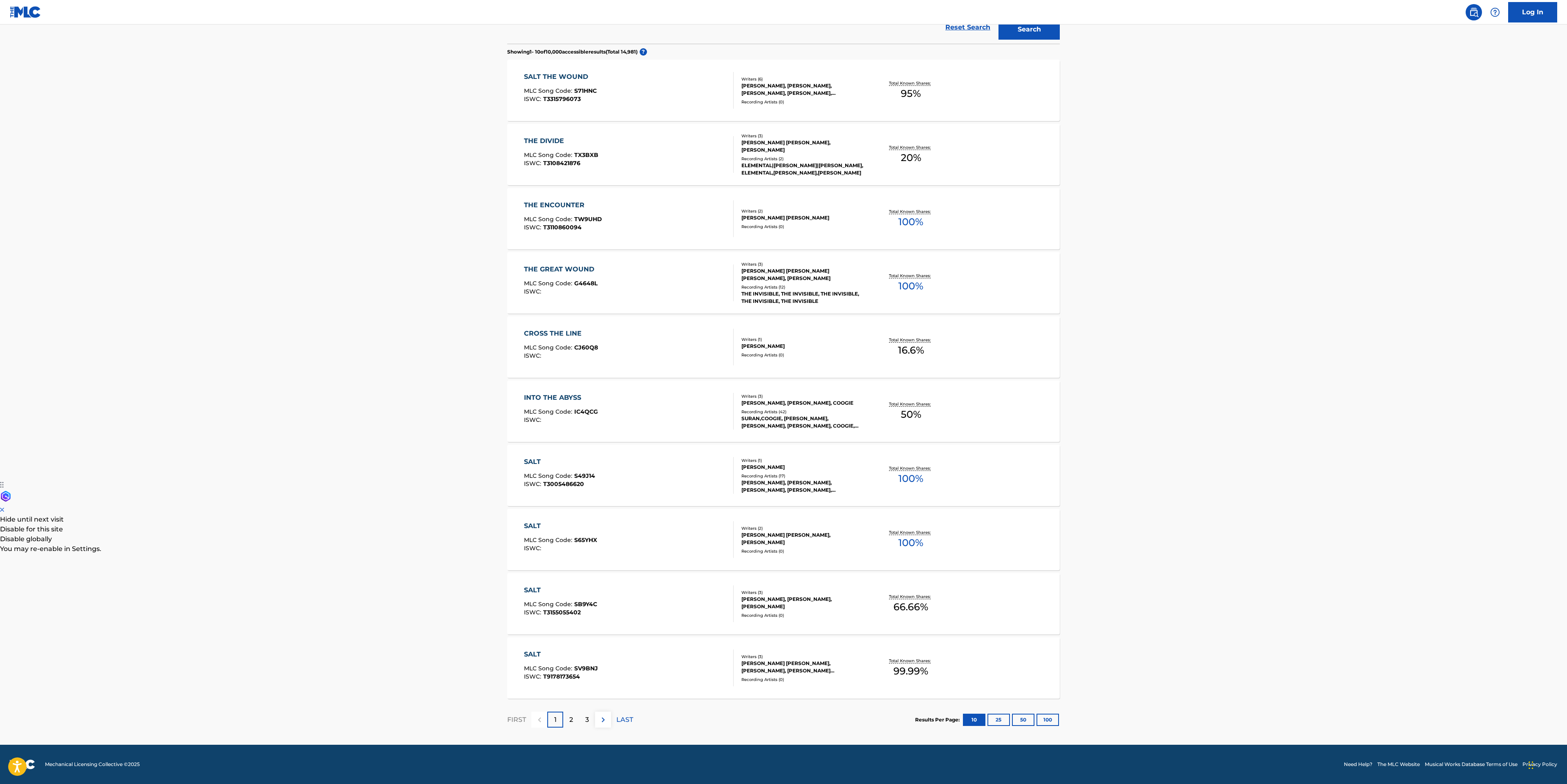
click at [572, 718] on p "2" at bounding box center [571, 720] width 4 height 10
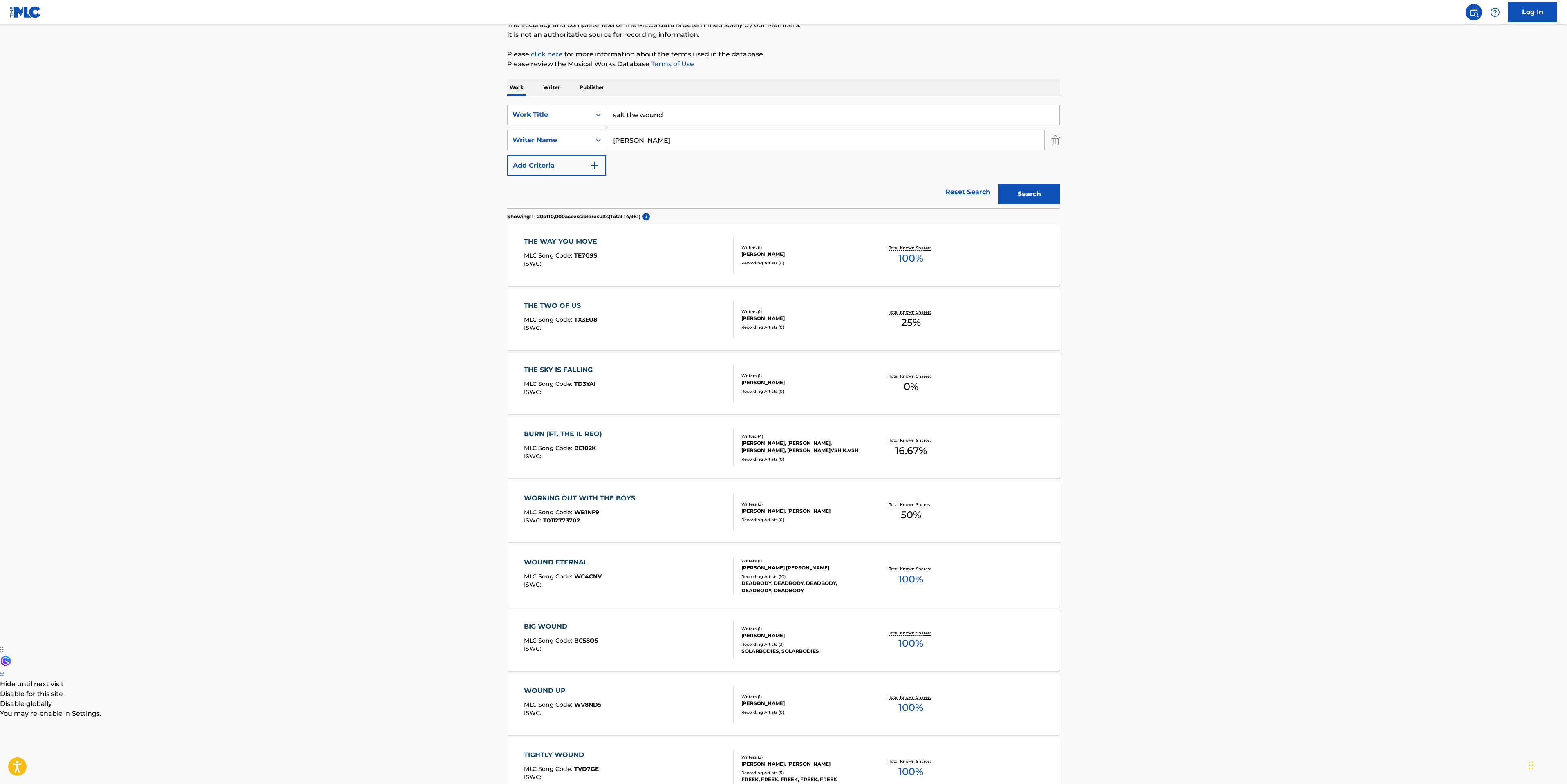
scroll to position [0, 0]
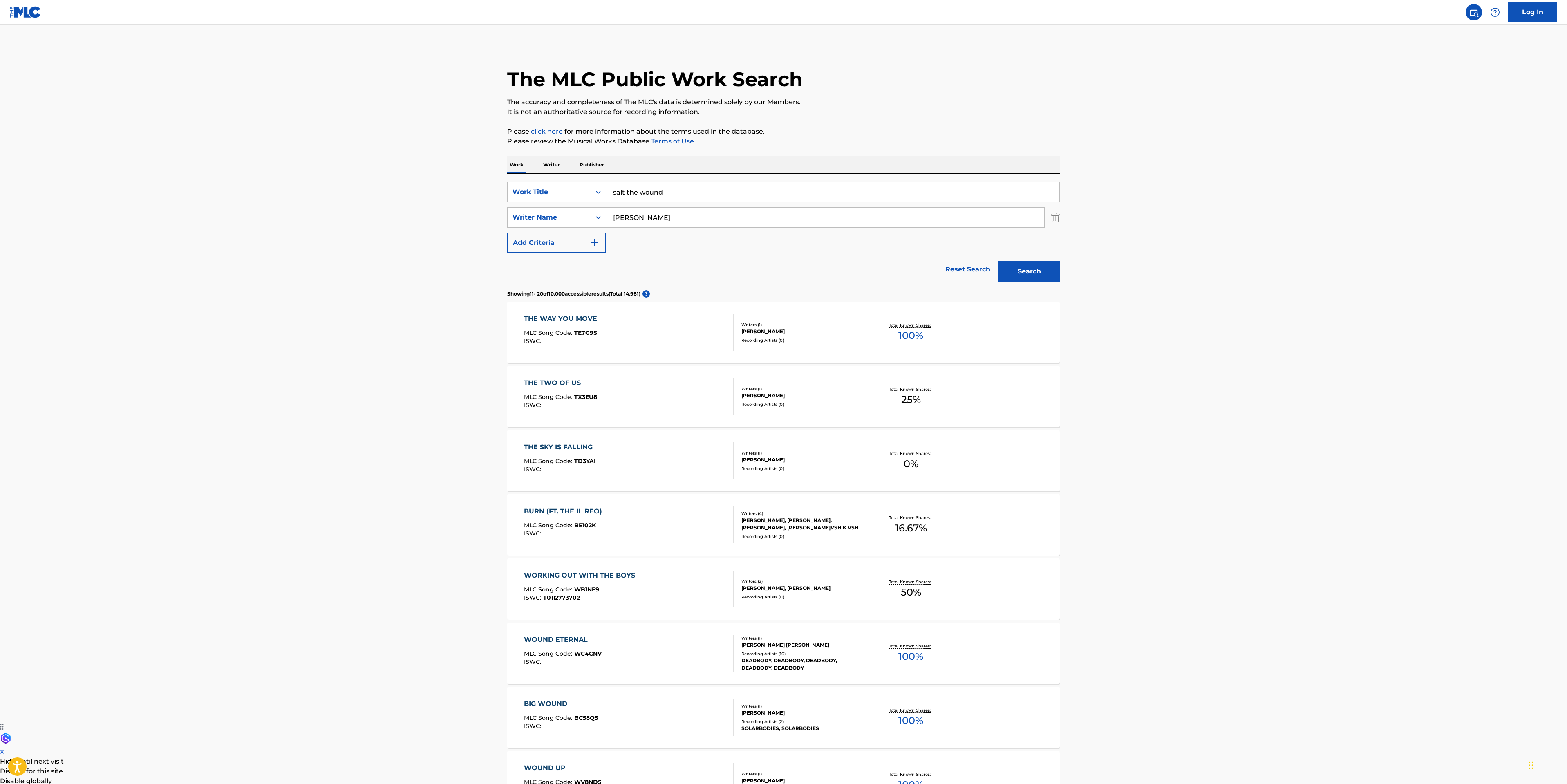
click at [468, 200] on main "The MLC Public Work Search The accuracy and completeness of The MLC's data is d…" at bounding box center [784, 505] width 1567 height 962
paste input "Baines"
type input "Baines"
click at [1016, 262] on button "Search" at bounding box center [1029, 271] width 61 height 21
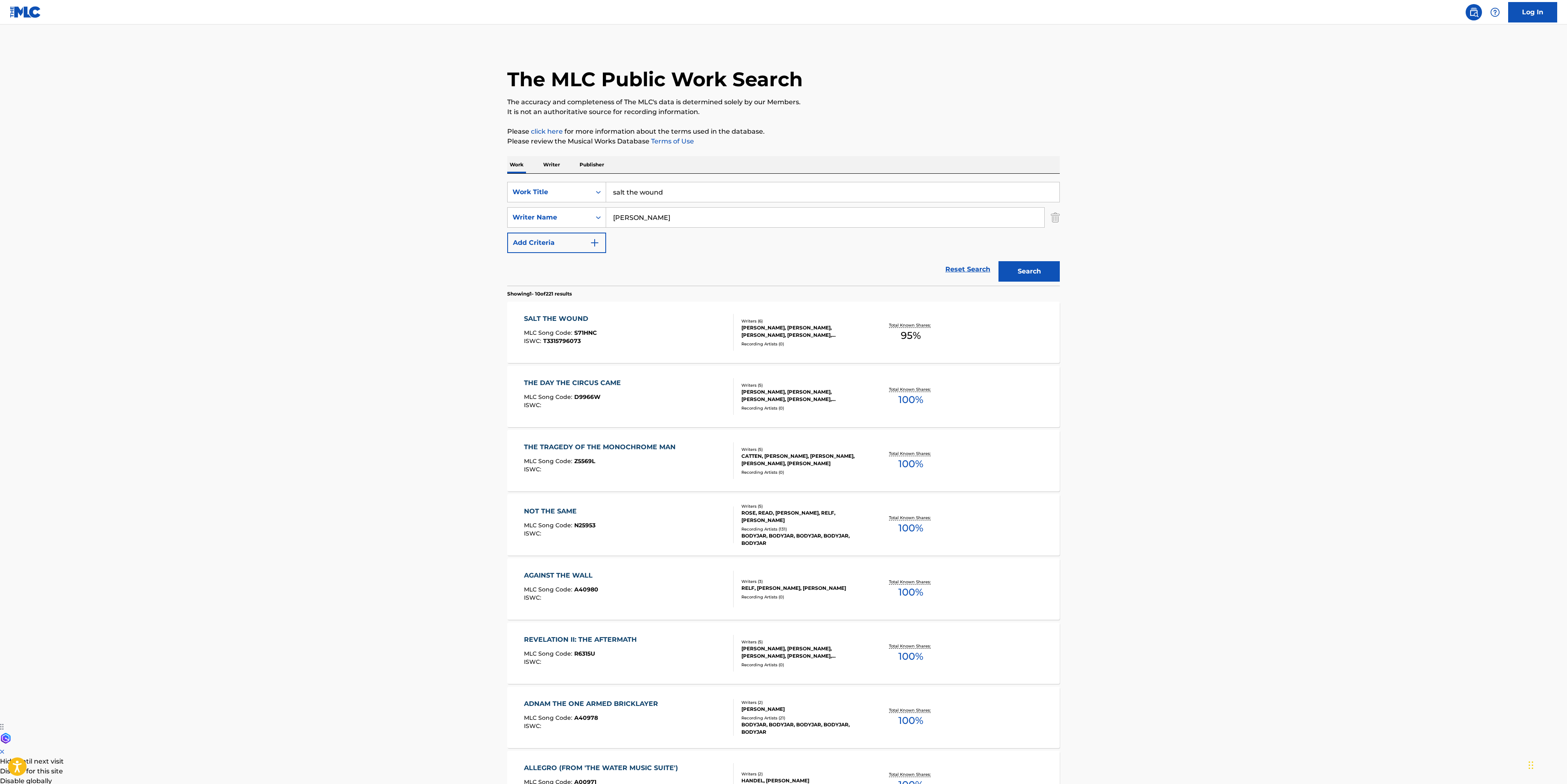
click at [667, 341] on div "SALT THE WOUND MLC Song Code : S71HNC ISWC : T3315796073" at bounding box center [628, 332] width 210 height 36
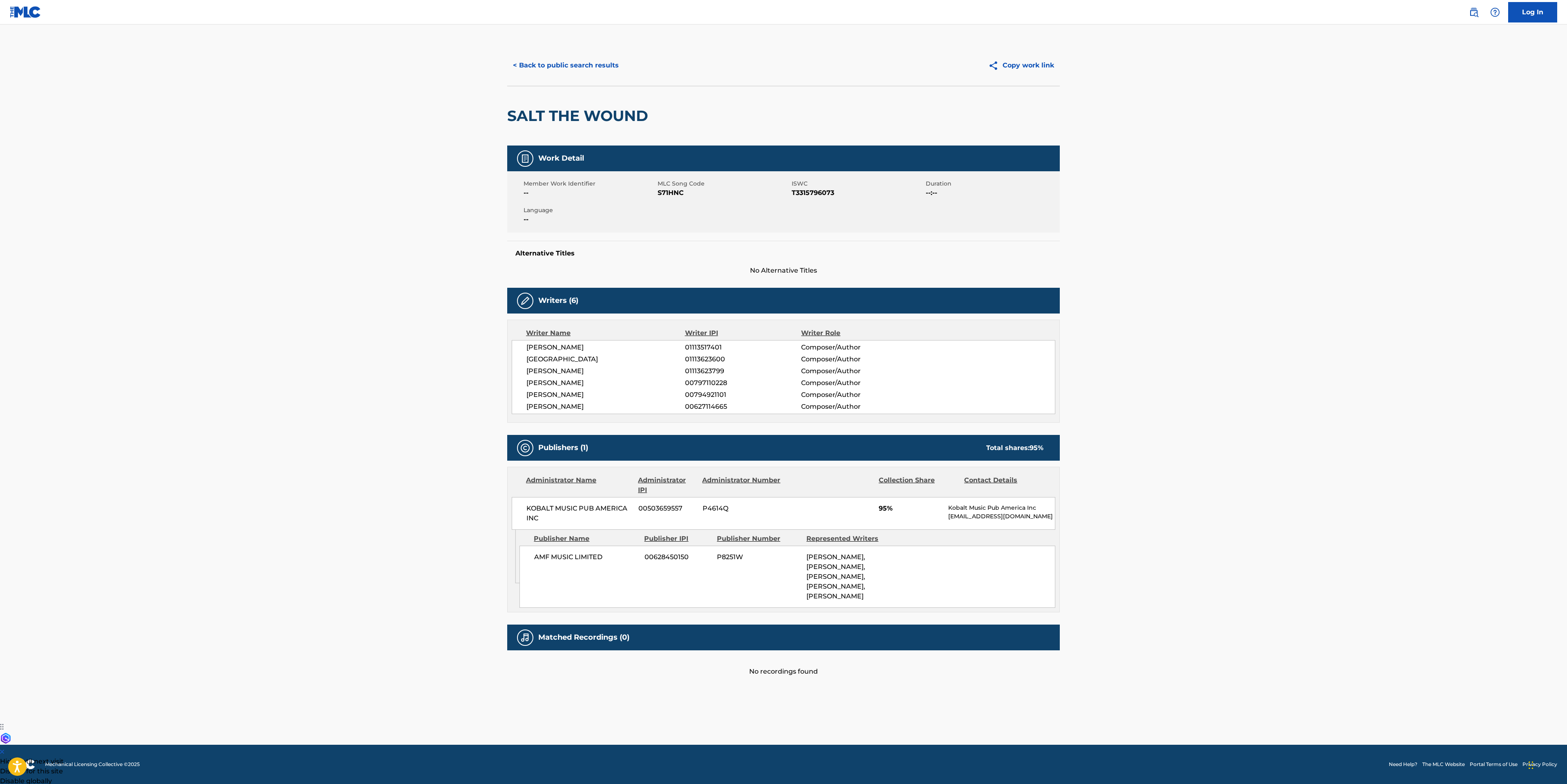
click at [549, 58] on button "< Back to public search results" at bounding box center [566, 66] width 117 height 21
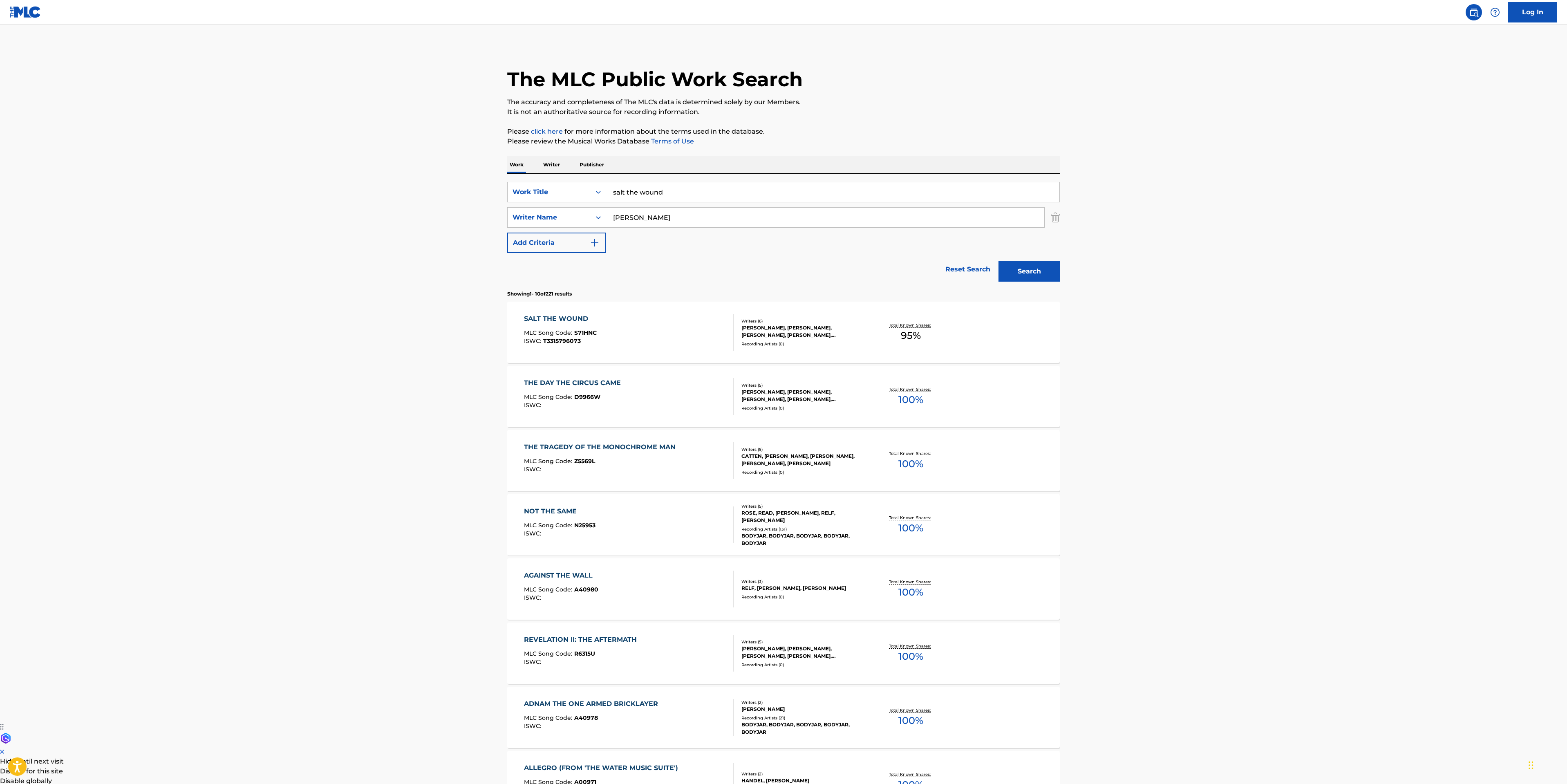
drag, startPoint x: 663, startPoint y: 215, endPoint x: 503, endPoint y: 211, distance: 160.0
click at [503, 211] on div "The MLC Public Work Search The accuracy and completeness of The MLC's data is d…" at bounding box center [784, 513] width 572 height 937
paste input "Pereira"
type input "Pereira"
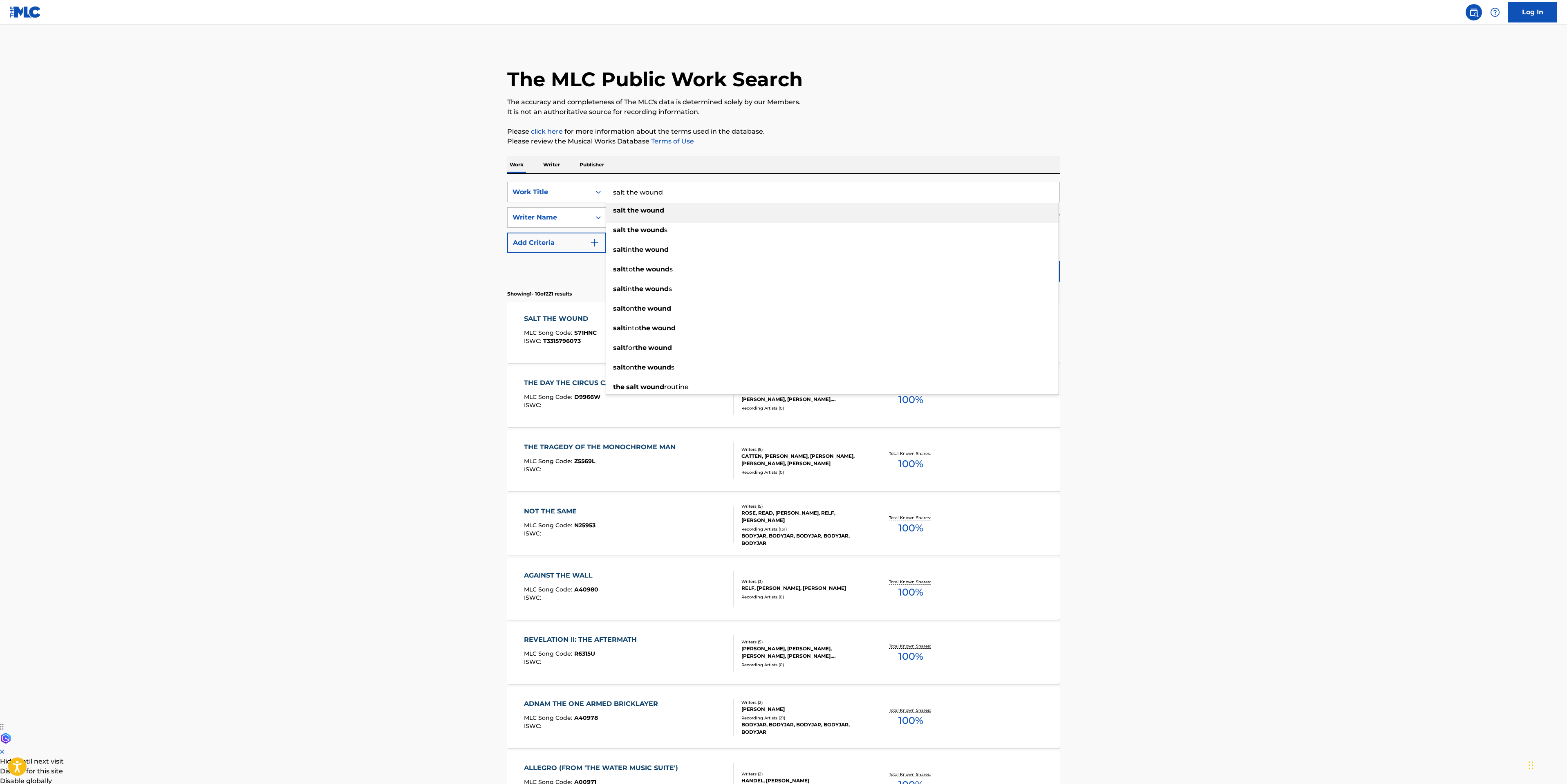
drag, startPoint x: 702, startPoint y: 195, endPoint x: 468, endPoint y: 191, distance: 234.0
click at [469, 192] on main "The MLC Public Work Search The accuracy and completeness of The MLC's data is d…" at bounding box center [784, 505] width 1567 height 962
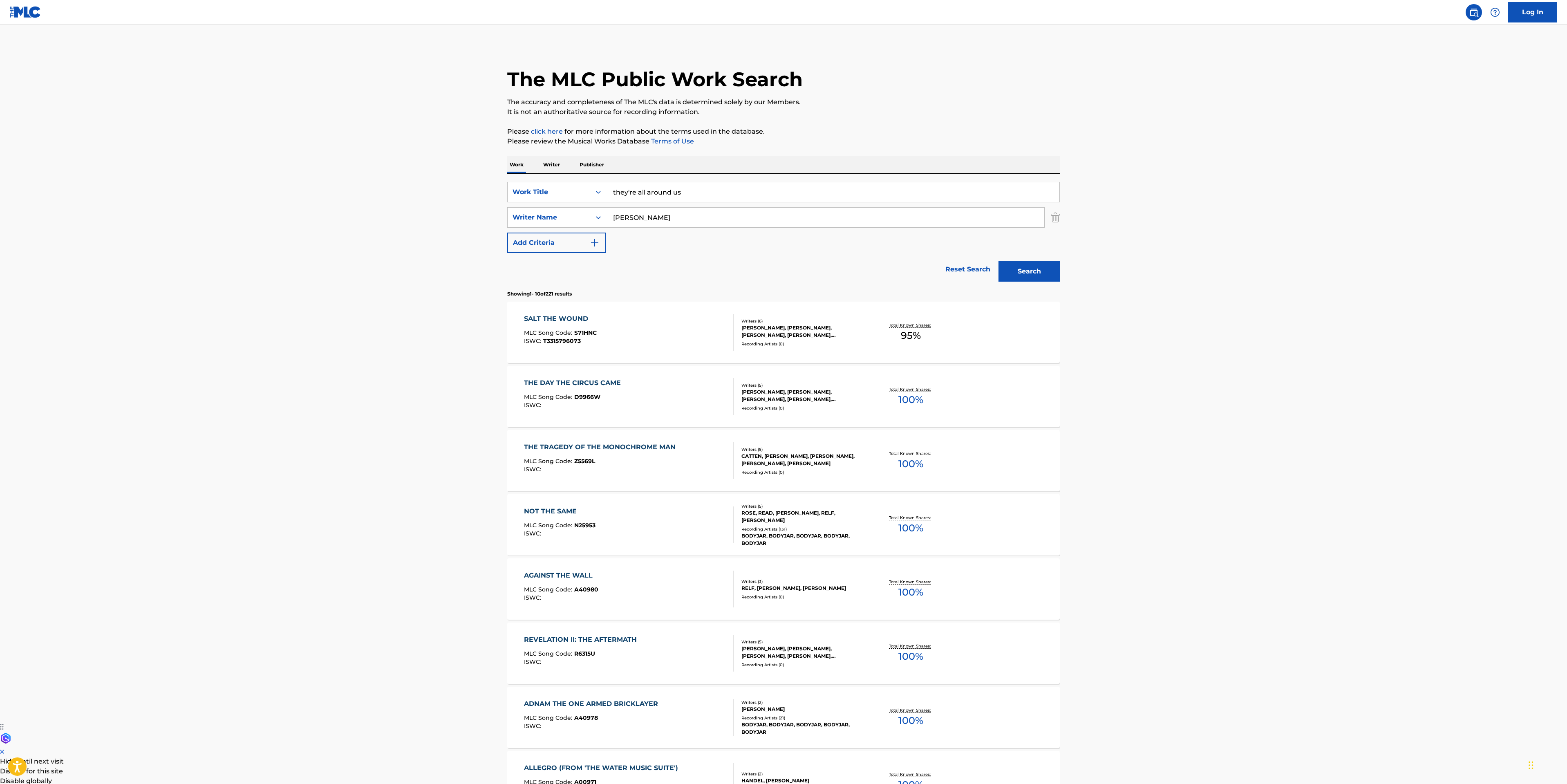
type input "they're all around us"
click at [1020, 269] on button "Search" at bounding box center [1029, 271] width 61 height 21
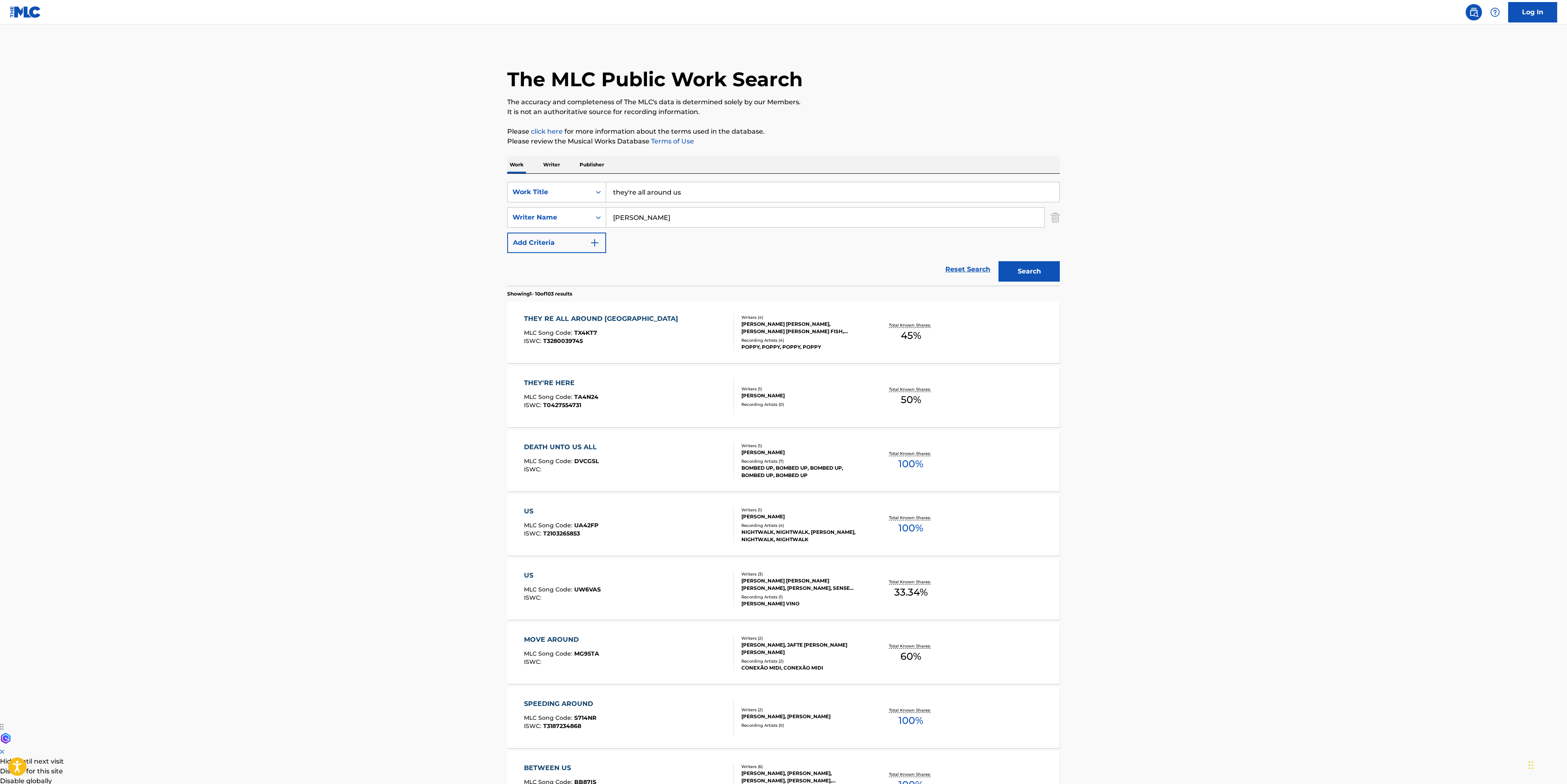
click at [669, 314] on div "THEY RE ALL AROUND US MLC Song Code : TX4KT7 ISWC : T3280039745" at bounding box center [628, 332] width 210 height 36
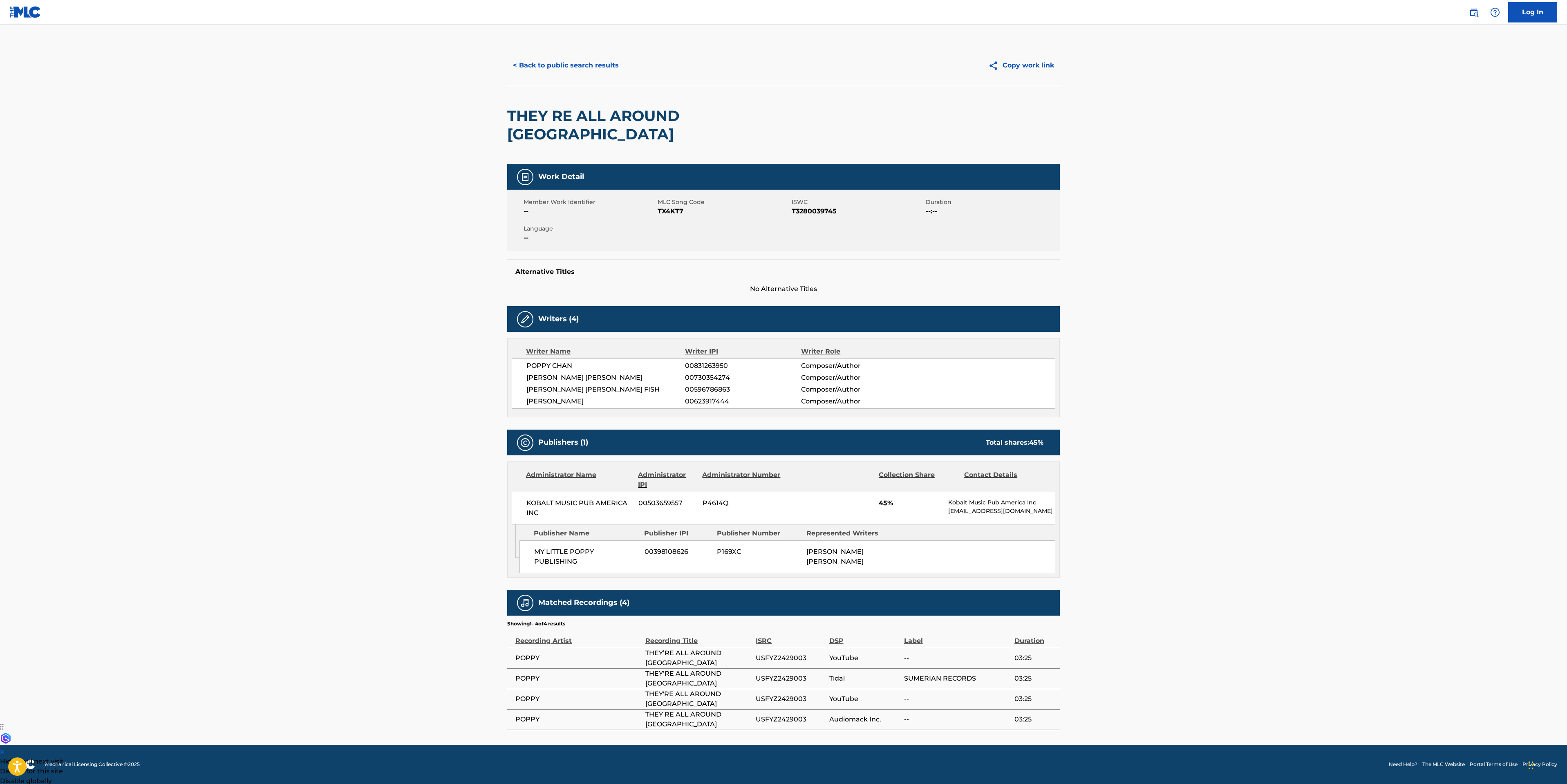
click at [549, 64] on button "< Back to public search results" at bounding box center [566, 66] width 117 height 21
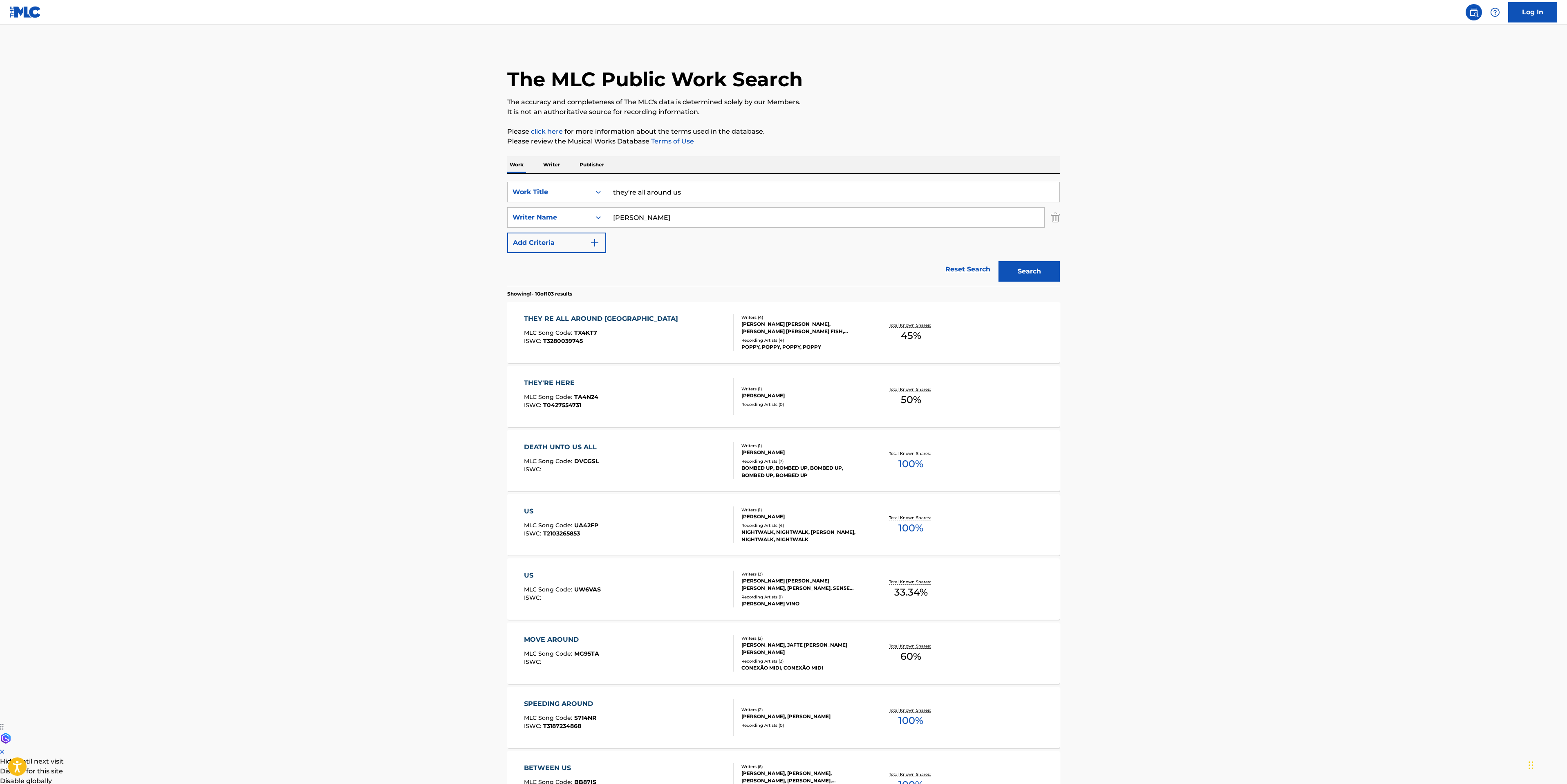
drag, startPoint x: 682, startPoint y: 196, endPoint x: 251, endPoint y: 170, distance: 431.8
click at [456, 193] on main "The MLC Public Work Search The accuracy and completeness of The MLC's data is d…" at bounding box center [784, 505] width 1567 height 962
type input "have you had enough"
click at [998, 261] on button "Search" at bounding box center [1029, 271] width 61 height 21
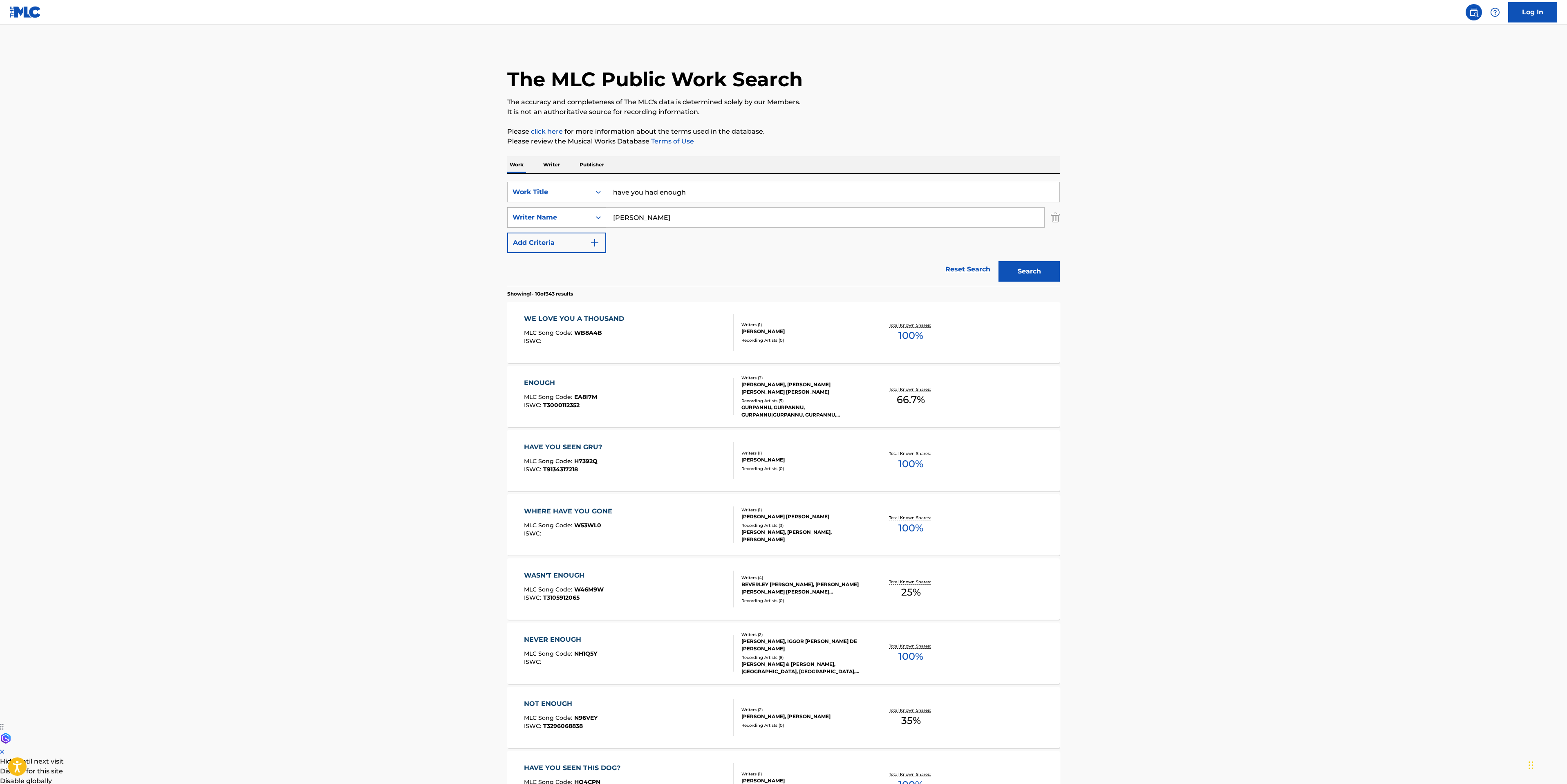
drag, startPoint x: 613, startPoint y: 217, endPoint x: 516, endPoint y: 207, distance: 97.5
click at [516, 207] on div "SearchWithCriteriadf5a12fd-39e8-44c1-b981-00da59ff477a Writer Name Pereira" at bounding box center [784, 218] width 552 height 21
click at [1011, 268] on button "Search" at bounding box center [1029, 271] width 61 height 21
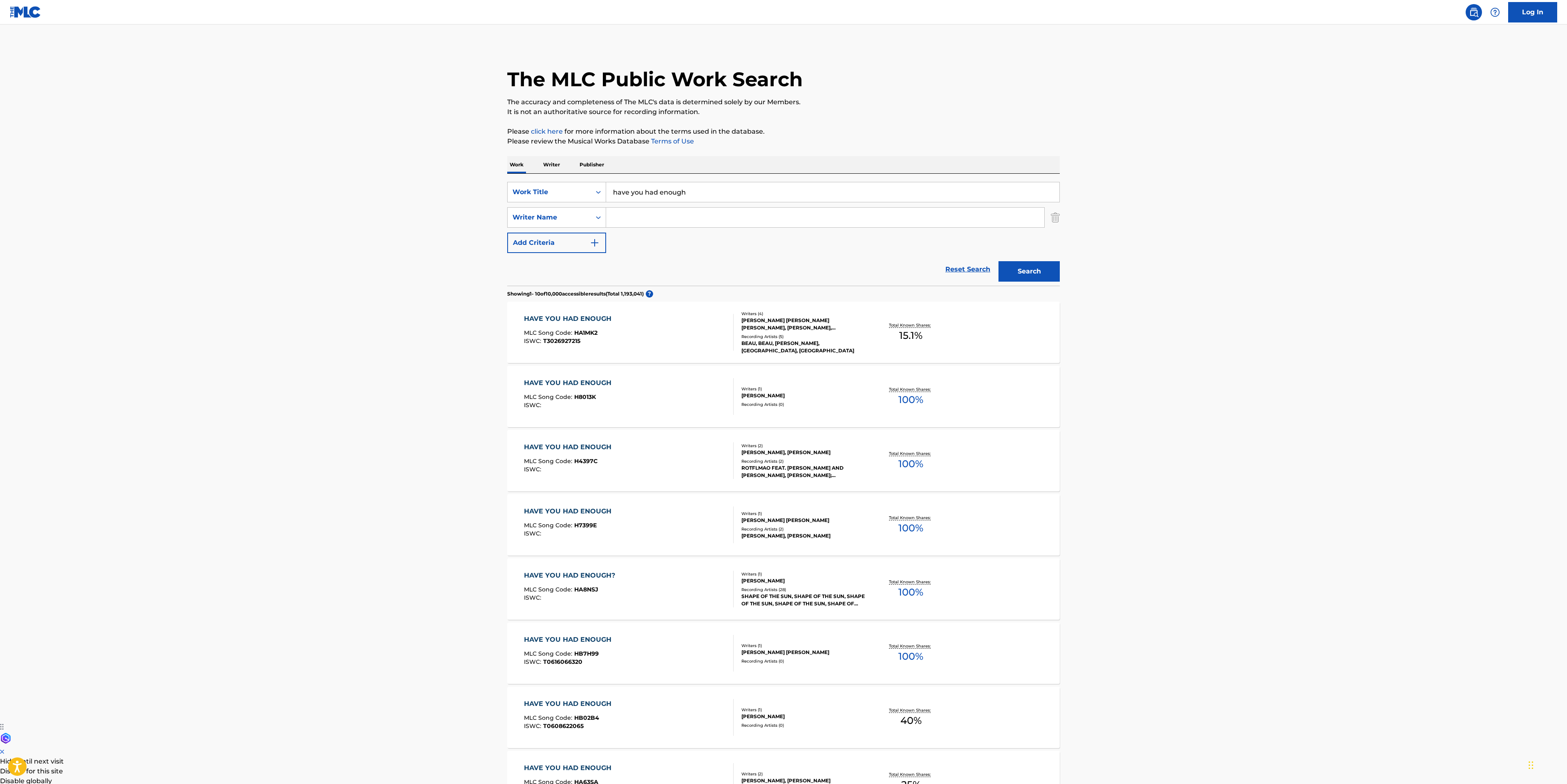
drag, startPoint x: 707, startPoint y: 184, endPoint x: 205, endPoint y: 144, distance: 503.6
click at [416, 178] on main "The MLC Public Work Search The accuracy and completeness of The MLC's data is d…" at bounding box center [784, 505] width 1567 height 962
type input "the cost of giving up"
click at [1040, 264] on button "Search" at bounding box center [1029, 271] width 61 height 21
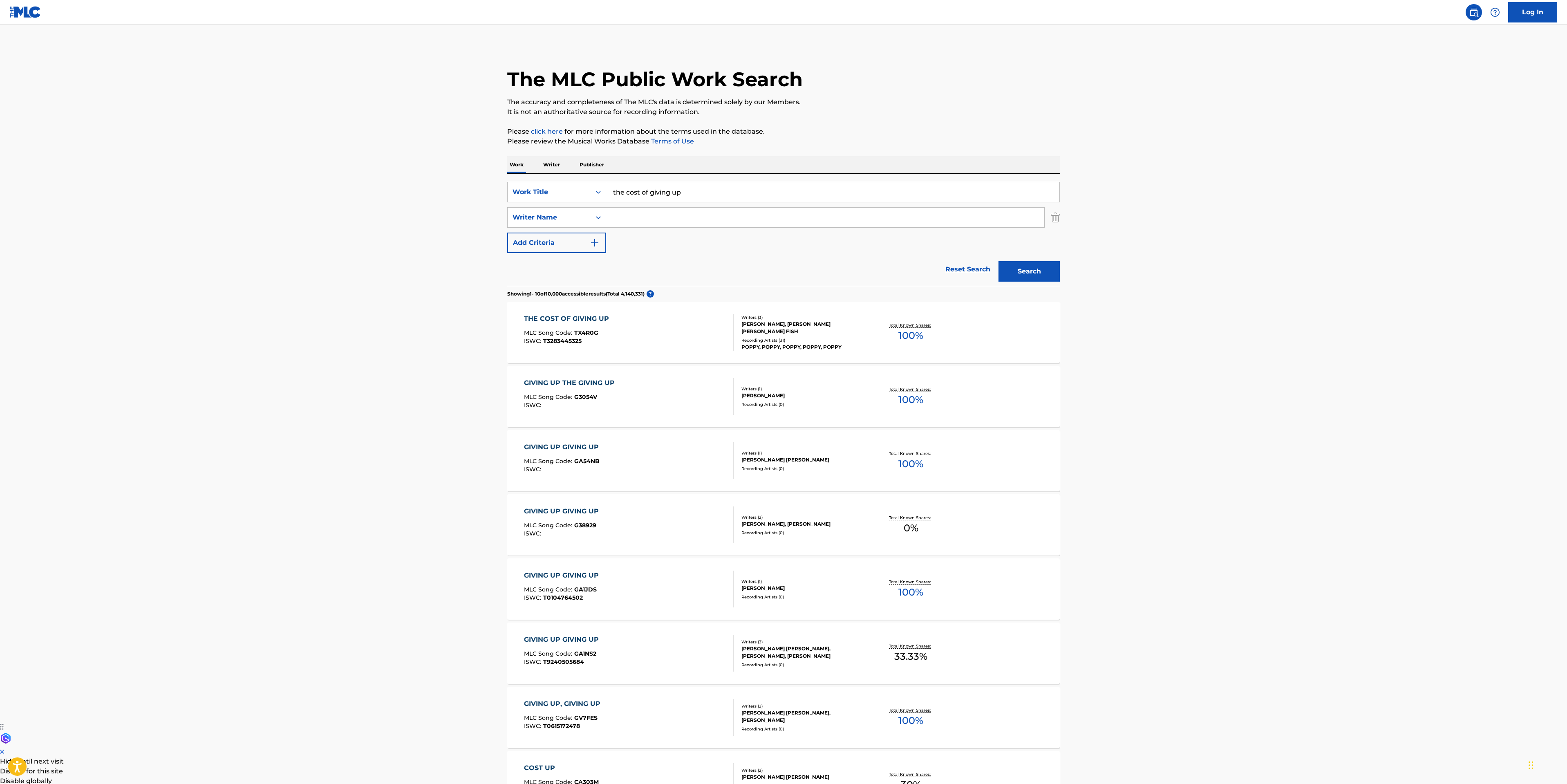
click at [1020, 326] on div "THE COST OF GIVING UP MLC Song Code : TX4R0G ISWC : T3283445325 Writers ( 3 ) S…" at bounding box center [784, 332] width 552 height 61
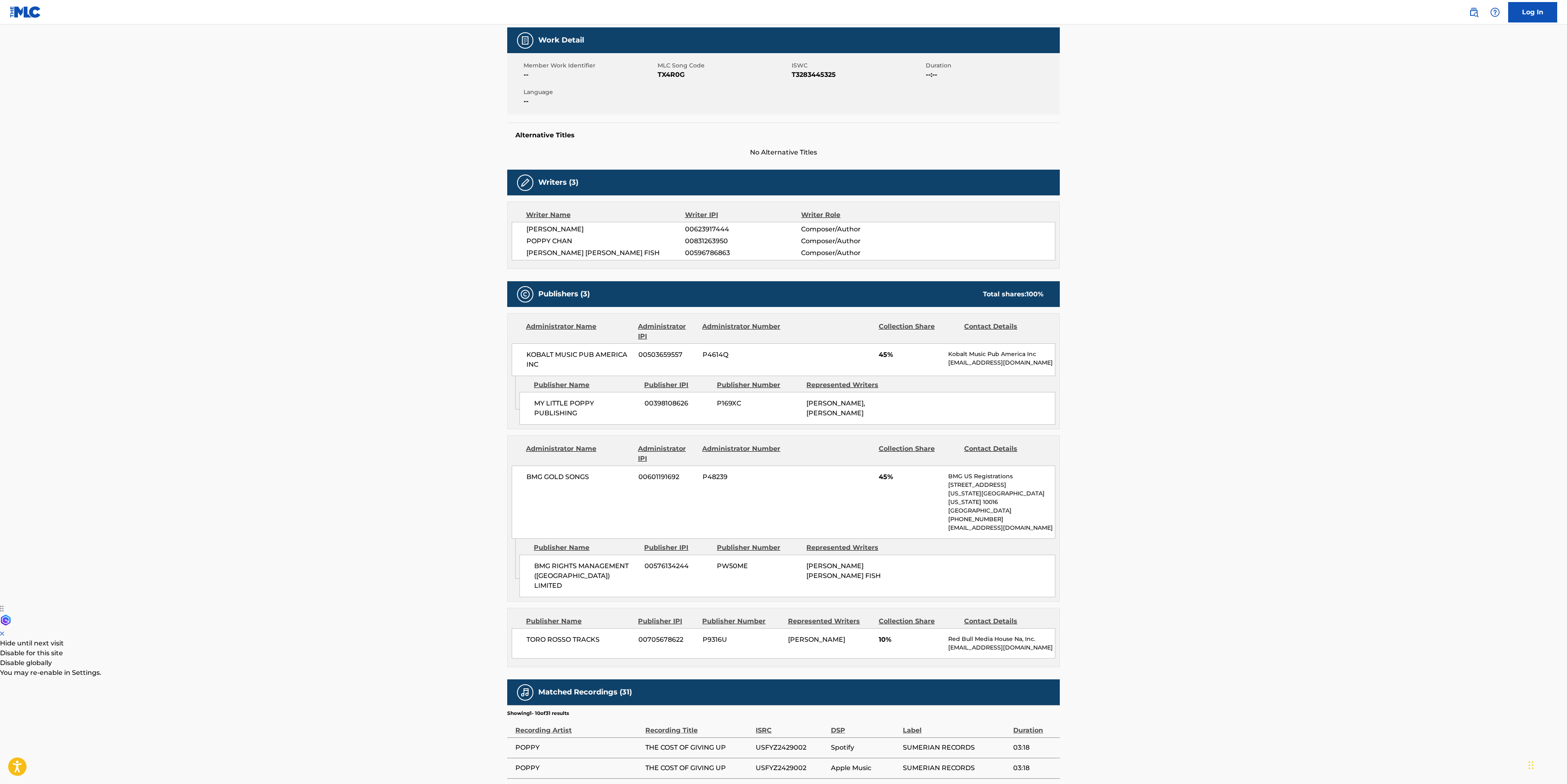
scroll to position [123, 0]
